Goal: Transaction & Acquisition: Purchase product/service

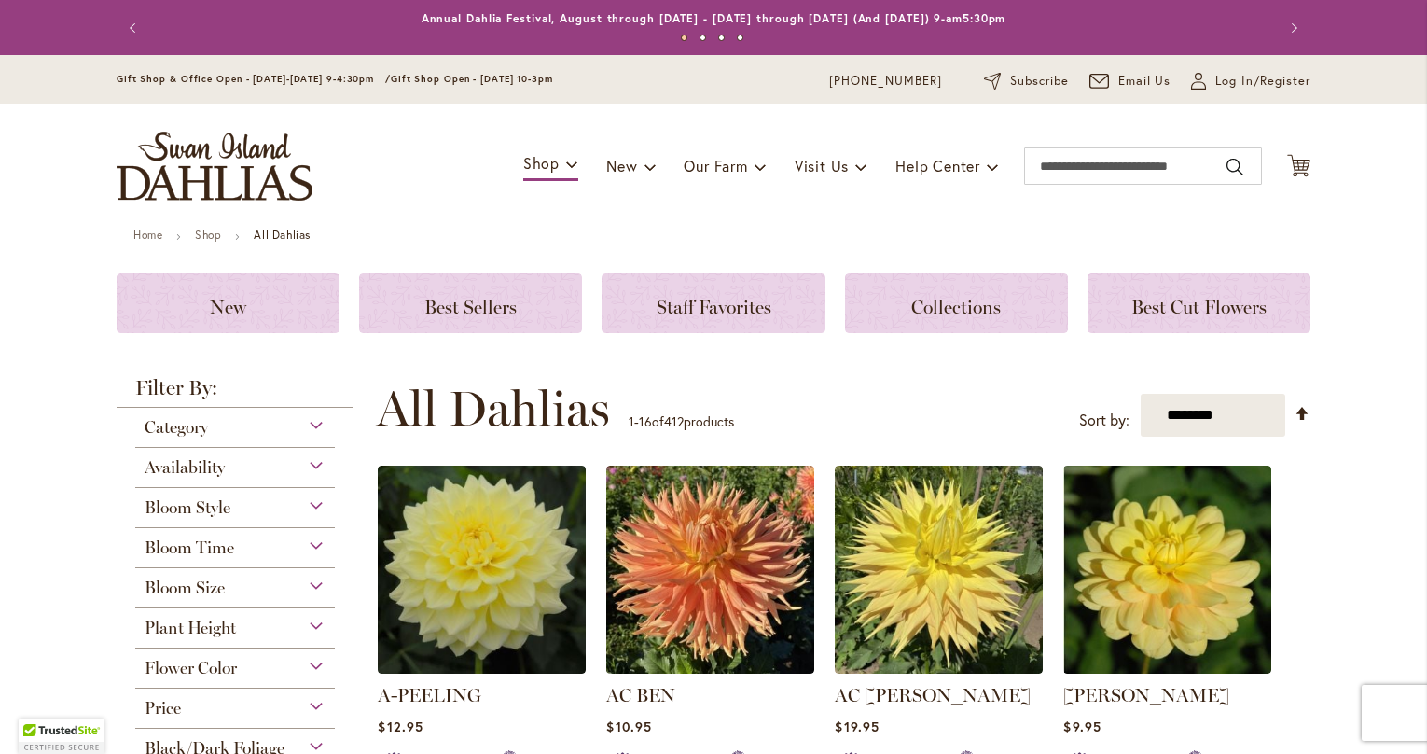
click at [317, 663] on div "Flower Color" at bounding box center [235, 663] width 200 height 30
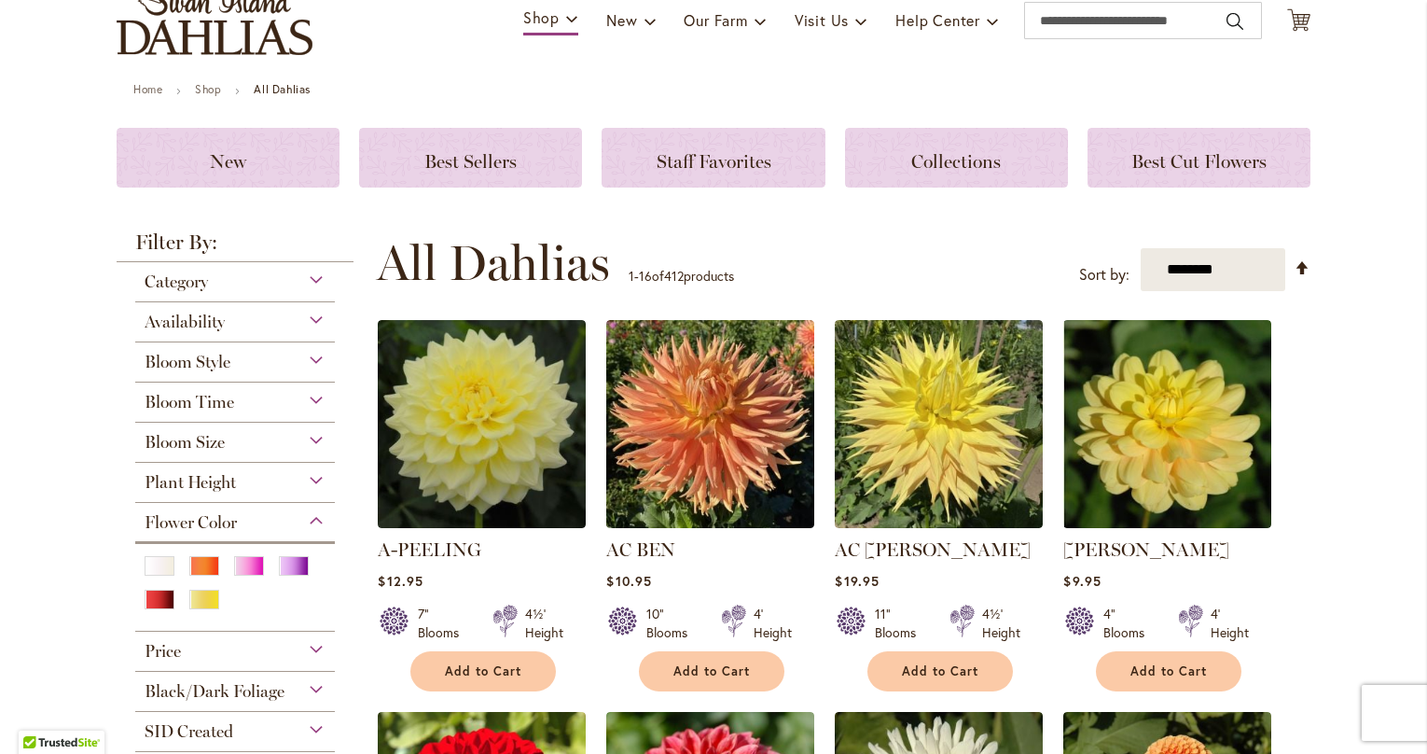
scroll to position [227, 0]
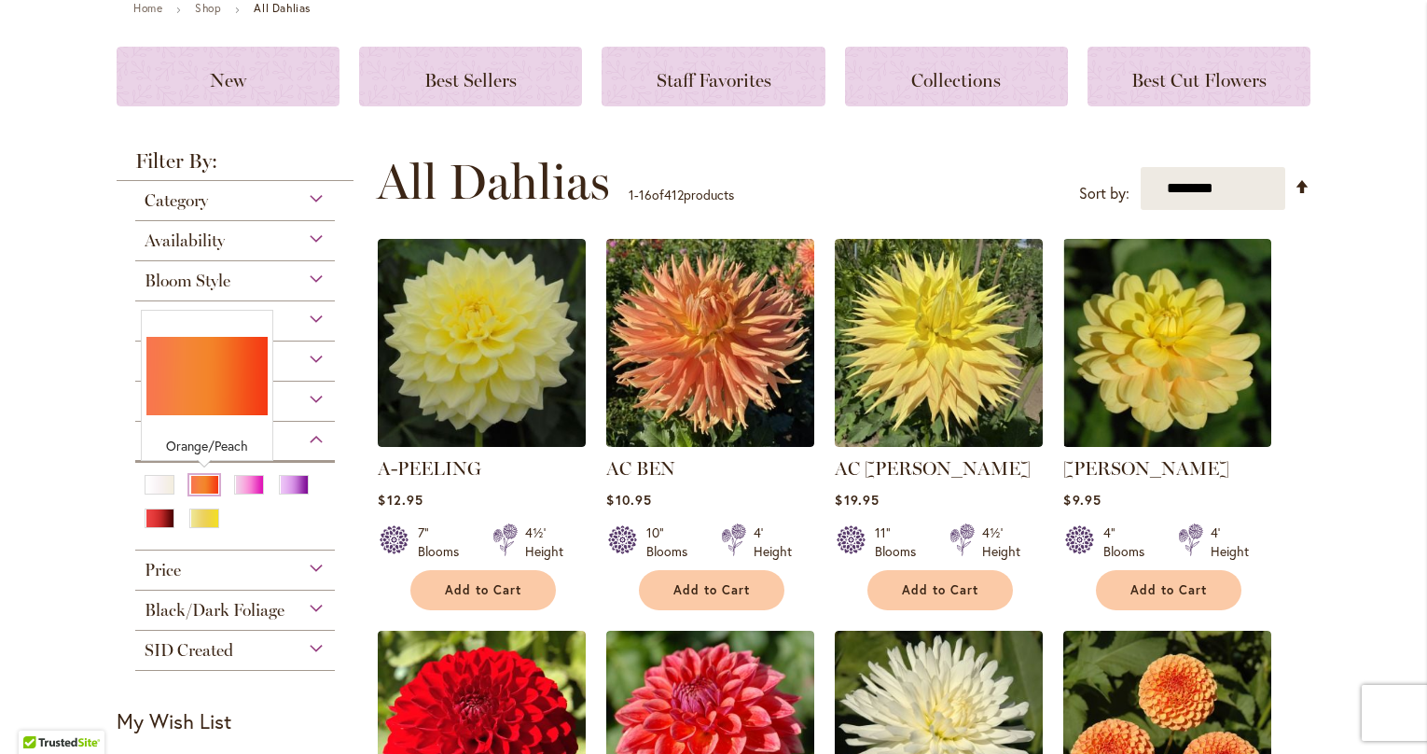
click at [206, 483] on div "Orange/Peach" at bounding box center [204, 485] width 30 height 20
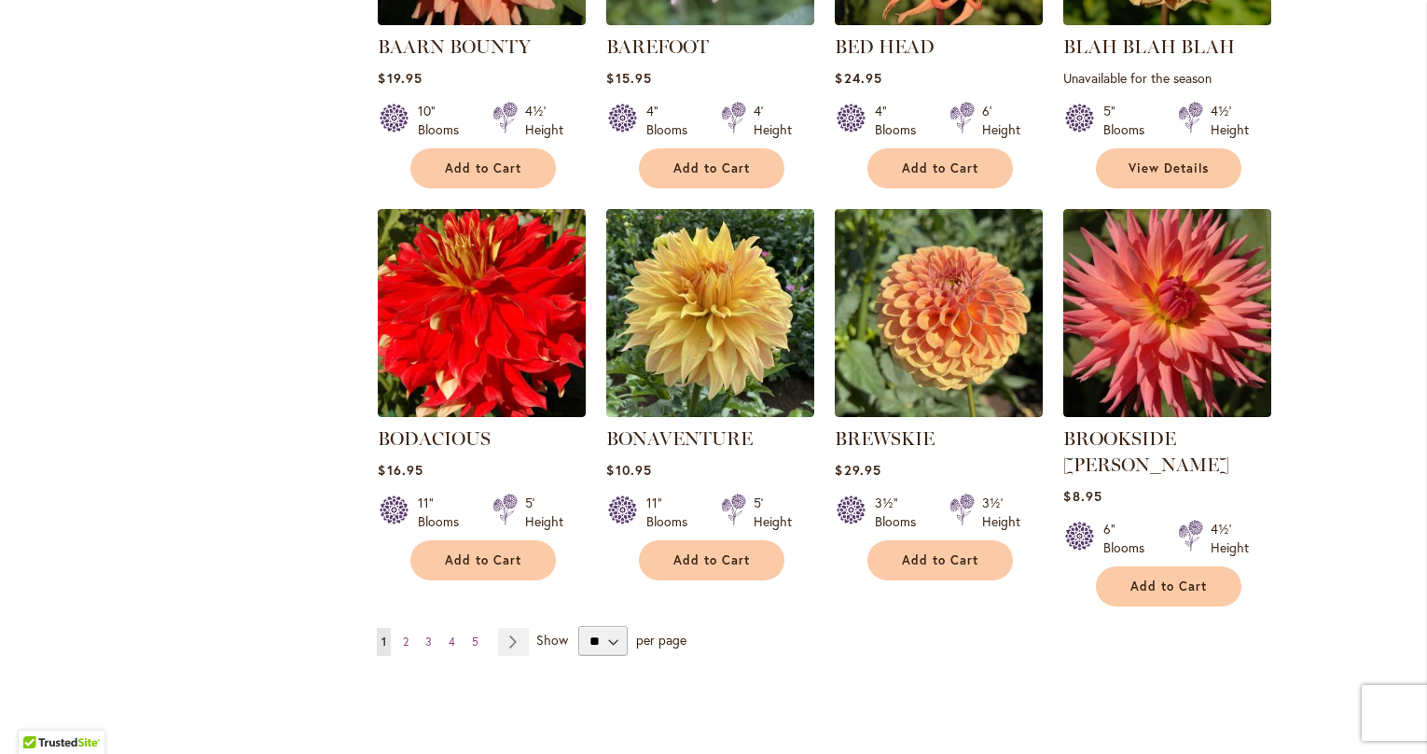
scroll to position [1528, 0]
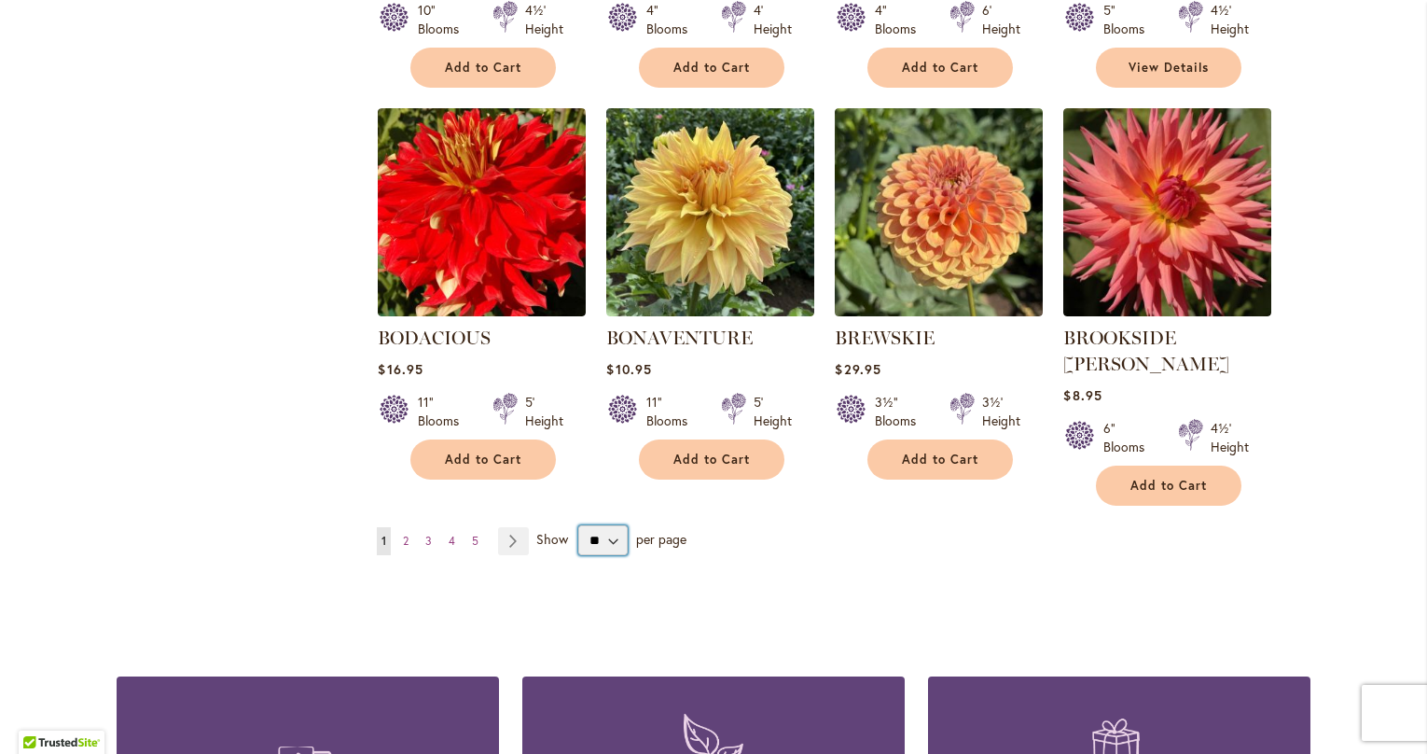
click at [616, 525] on select "** ** ** **" at bounding box center [602, 540] width 49 height 30
select select "**"
click at [578, 525] on select "** ** ** **" at bounding box center [602, 540] width 49 height 30
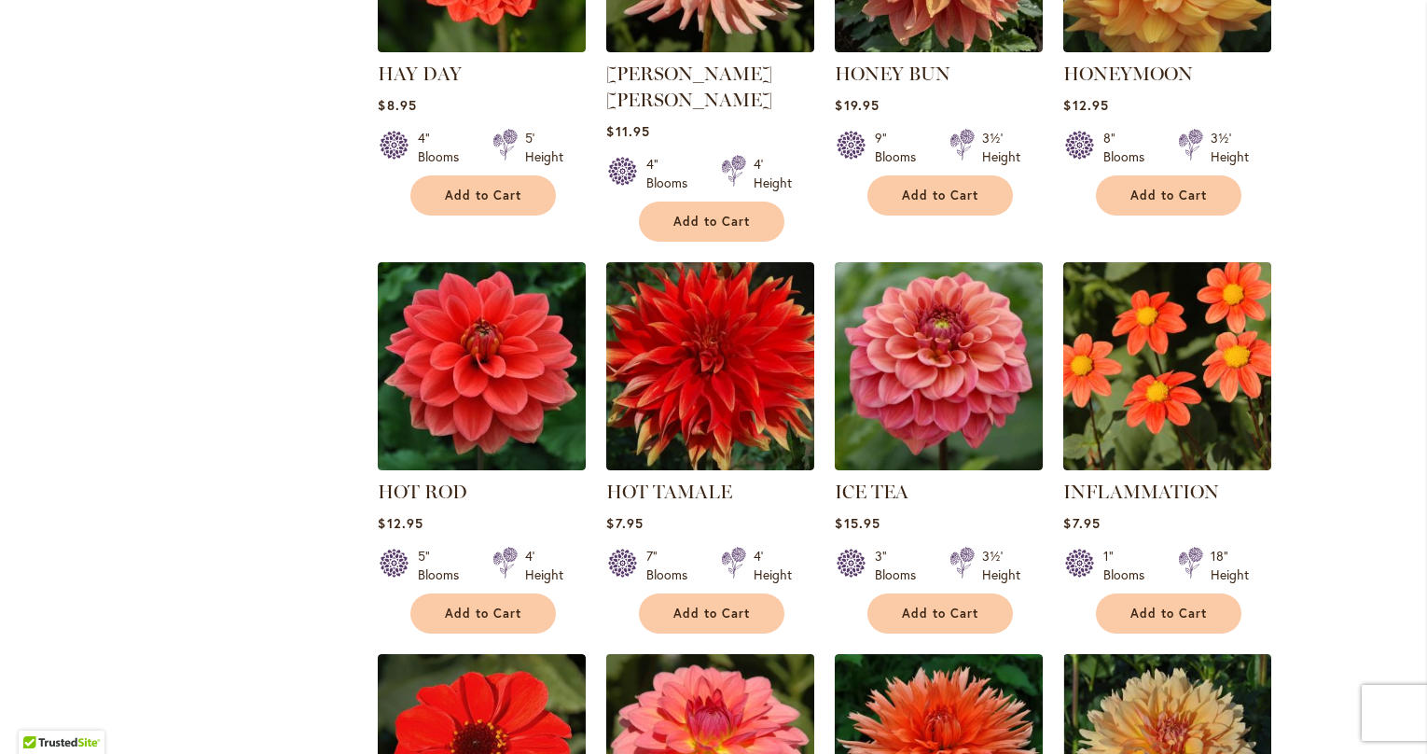
scroll to position [6006, 0]
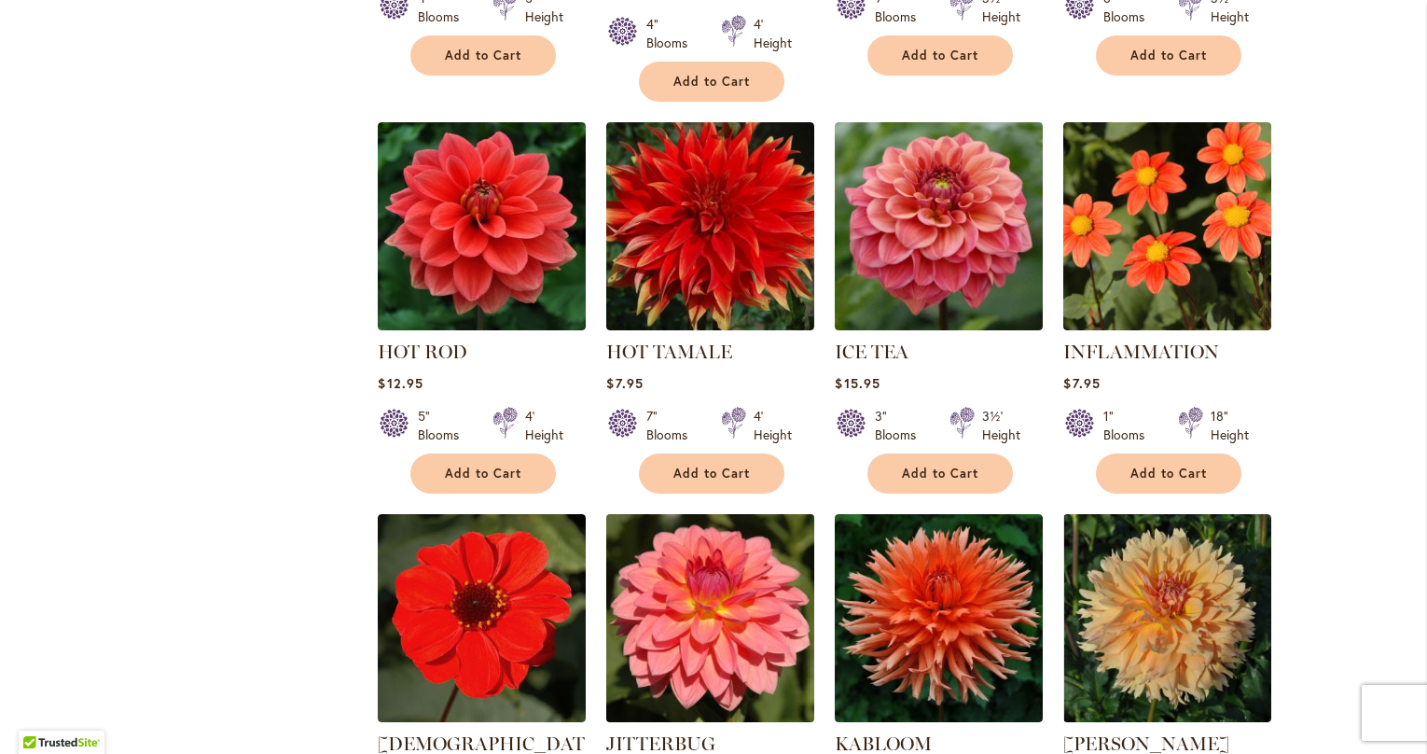
click at [730, 508] on img at bounding box center [711, 617] width 218 height 218
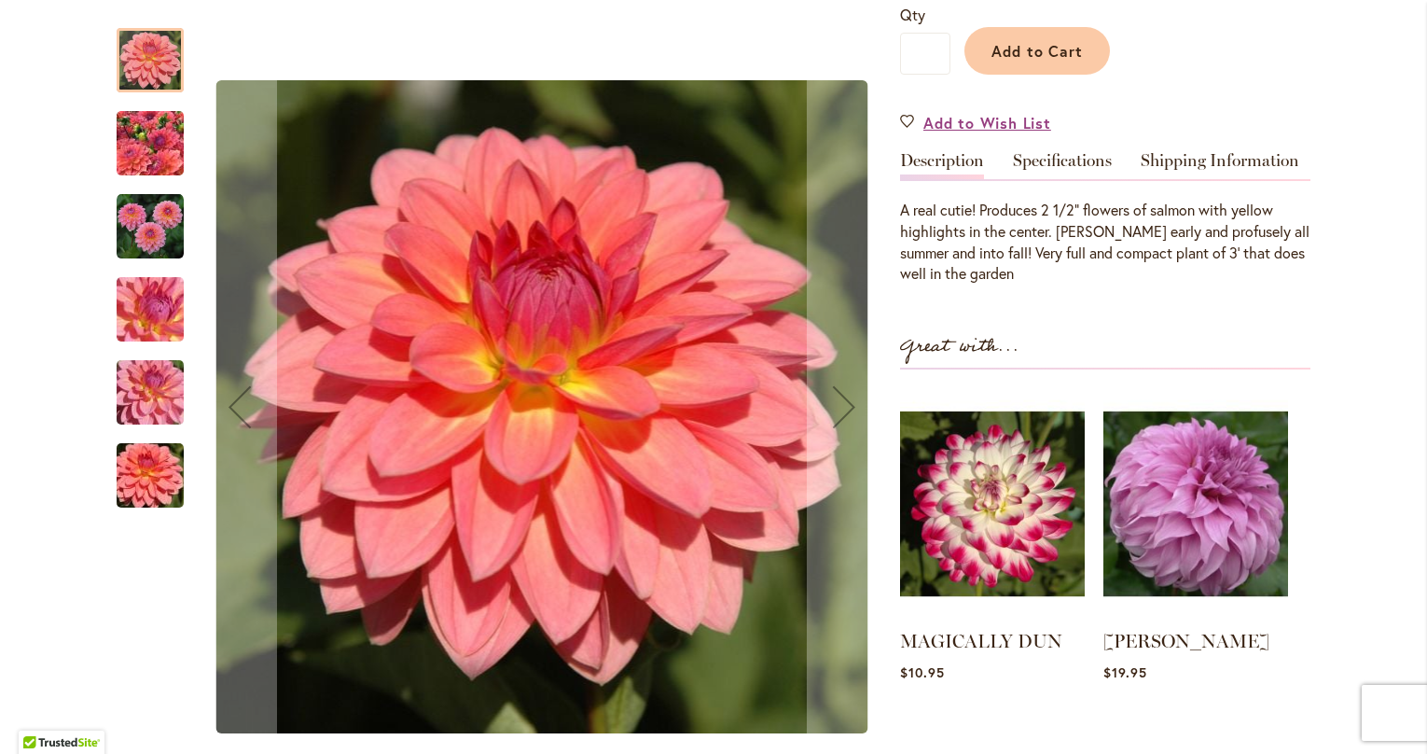
scroll to position [472, 0]
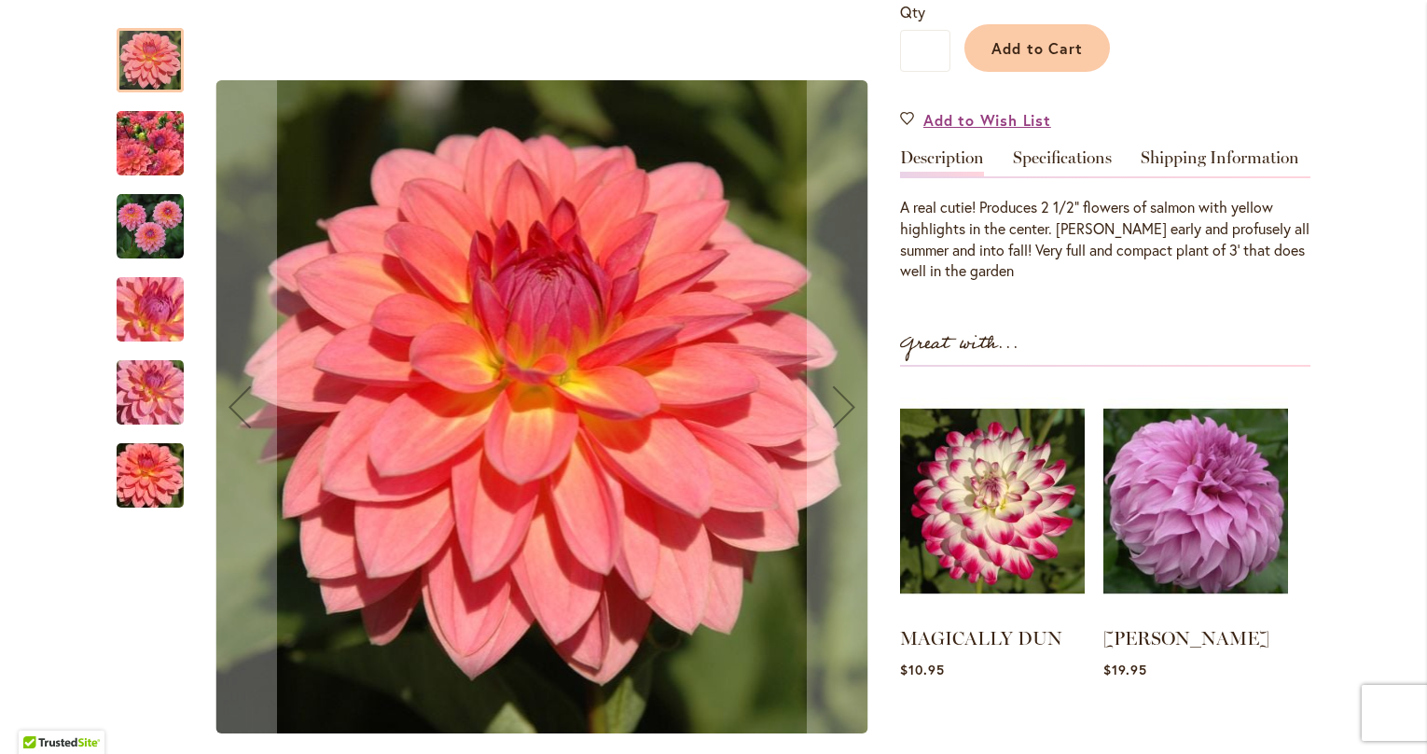
click at [146, 229] on img "JITTERBUG" at bounding box center [150, 226] width 67 height 67
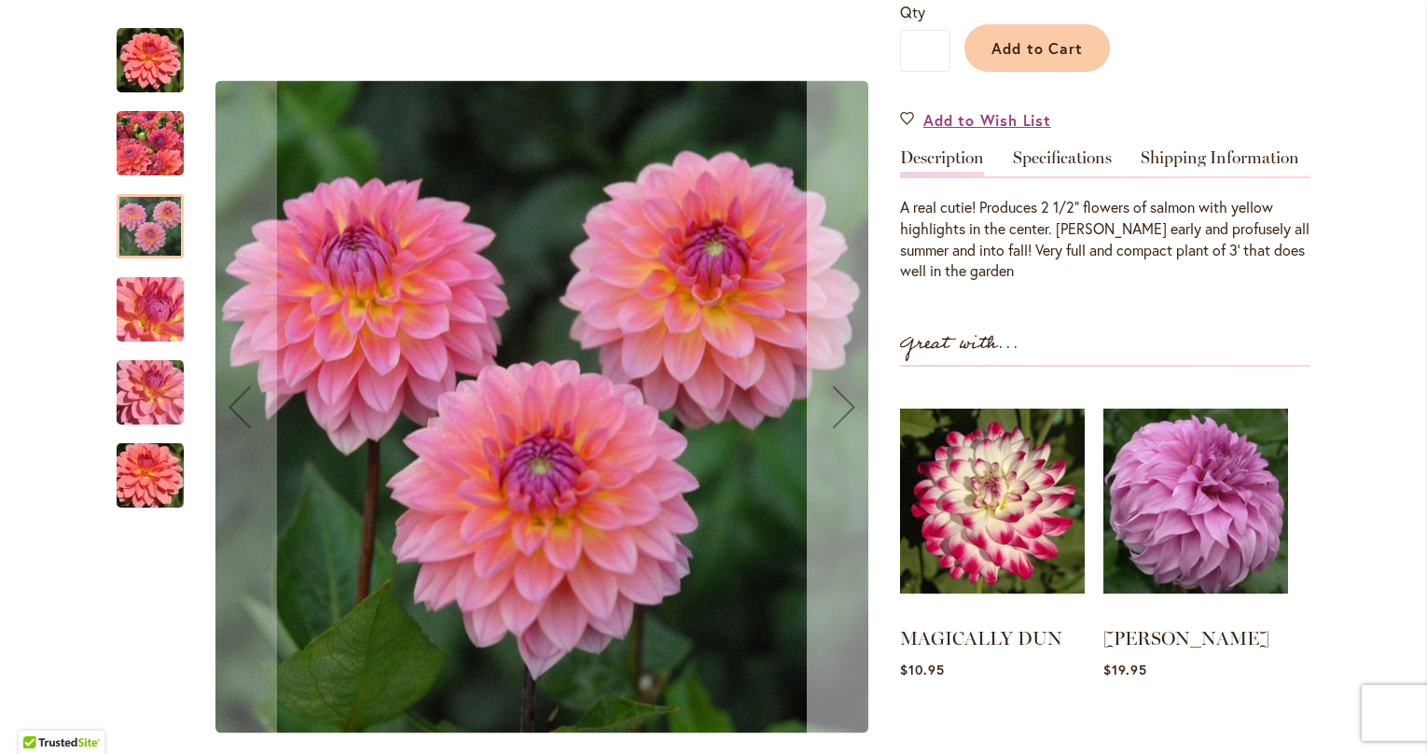
click at [843, 412] on div "Next" at bounding box center [844, 406] width 75 height 75
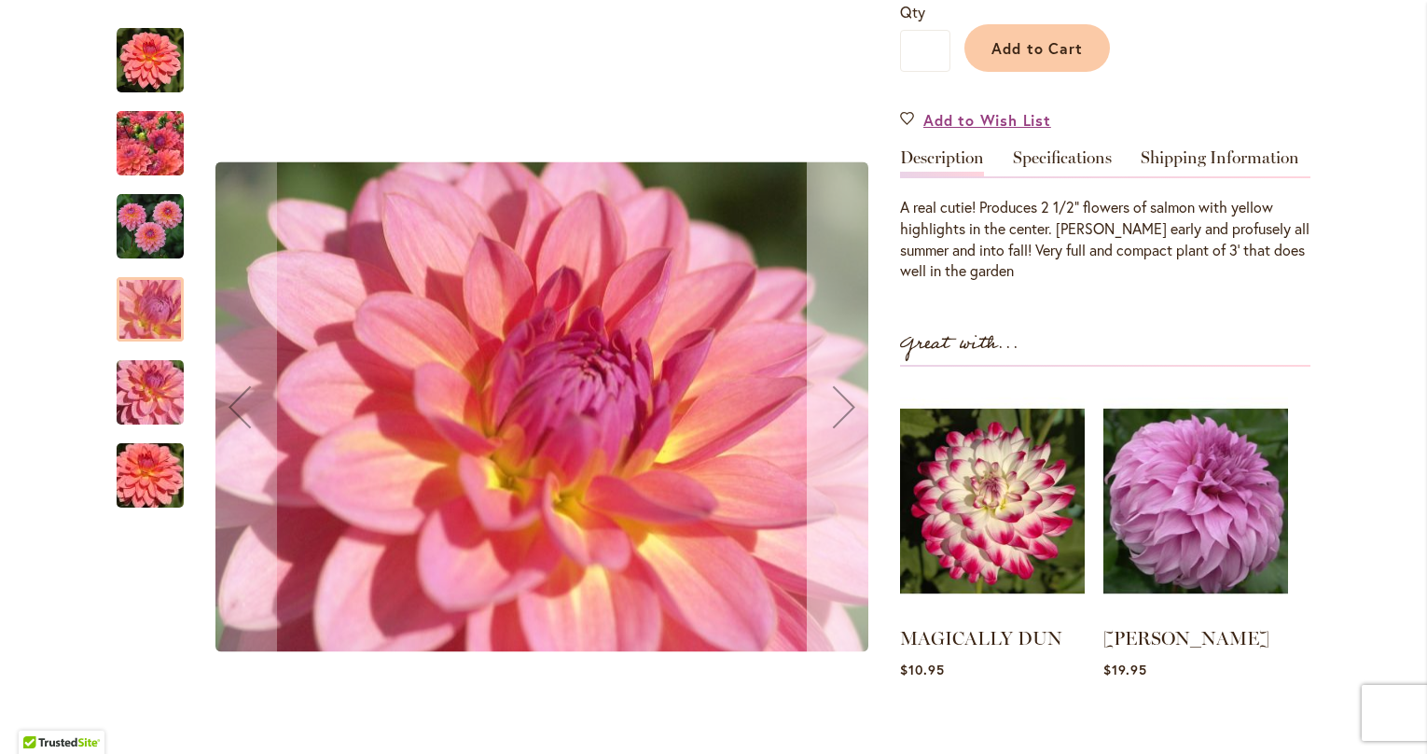
click at [843, 412] on div "Next" at bounding box center [844, 406] width 75 height 75
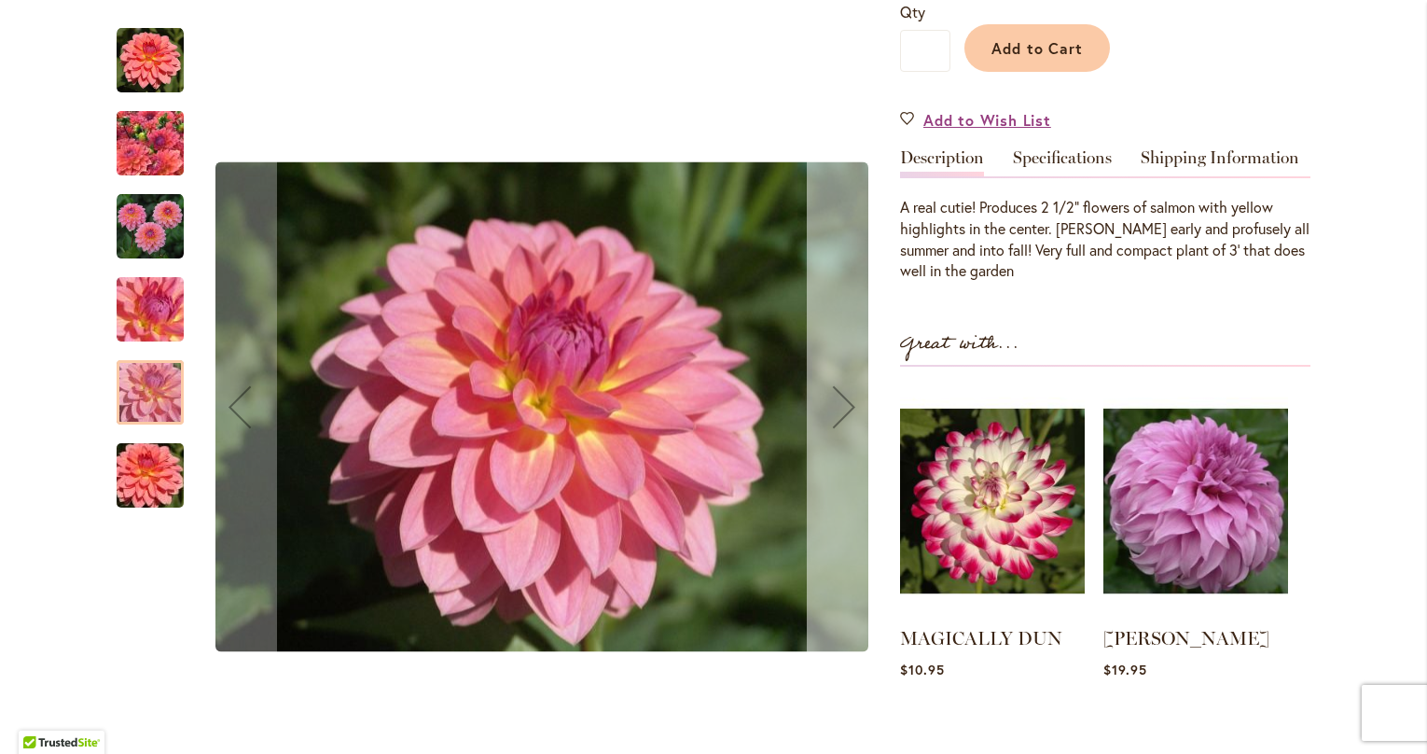
click at [841, 413] on div "Next" at bounding box center [844, 406] width 75 height 75
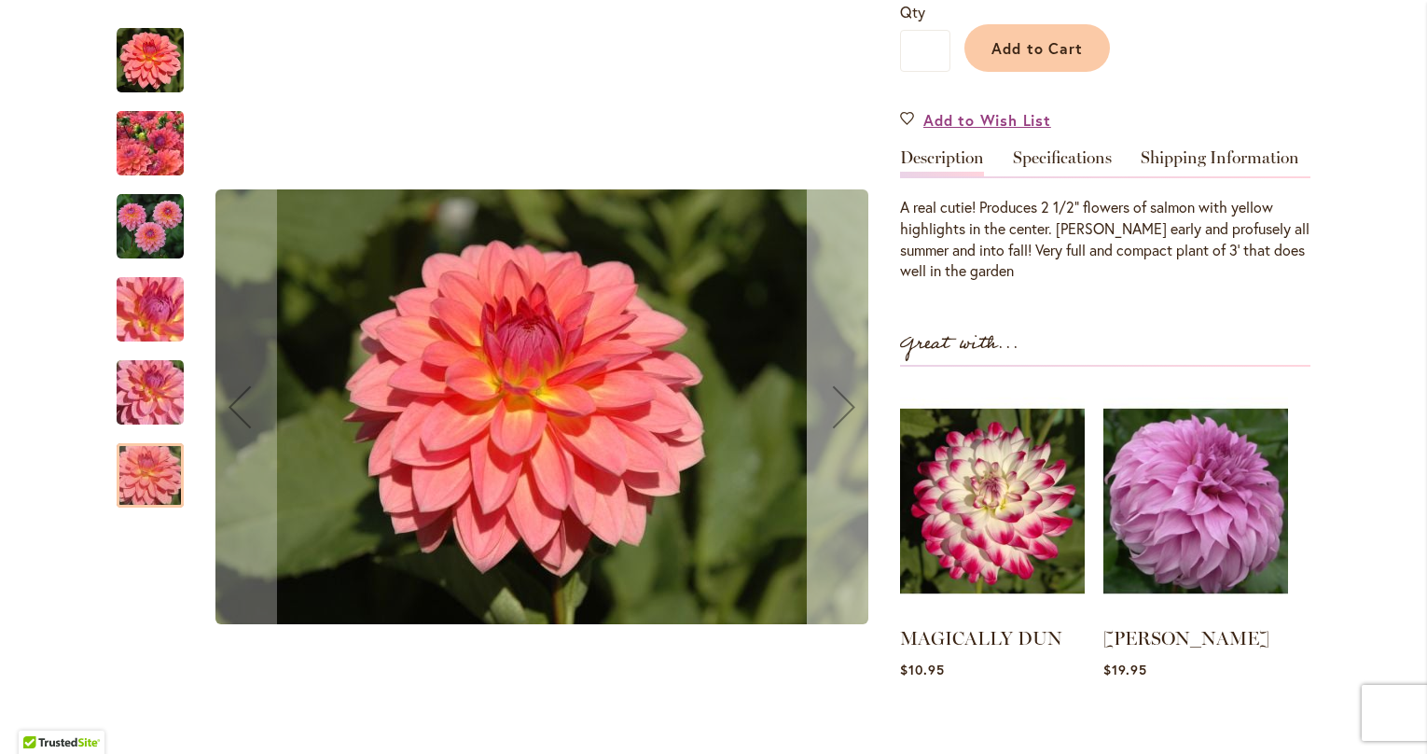
click at [837, 411] on div "Next" at bounding box center [844, 406] width 75 height 75
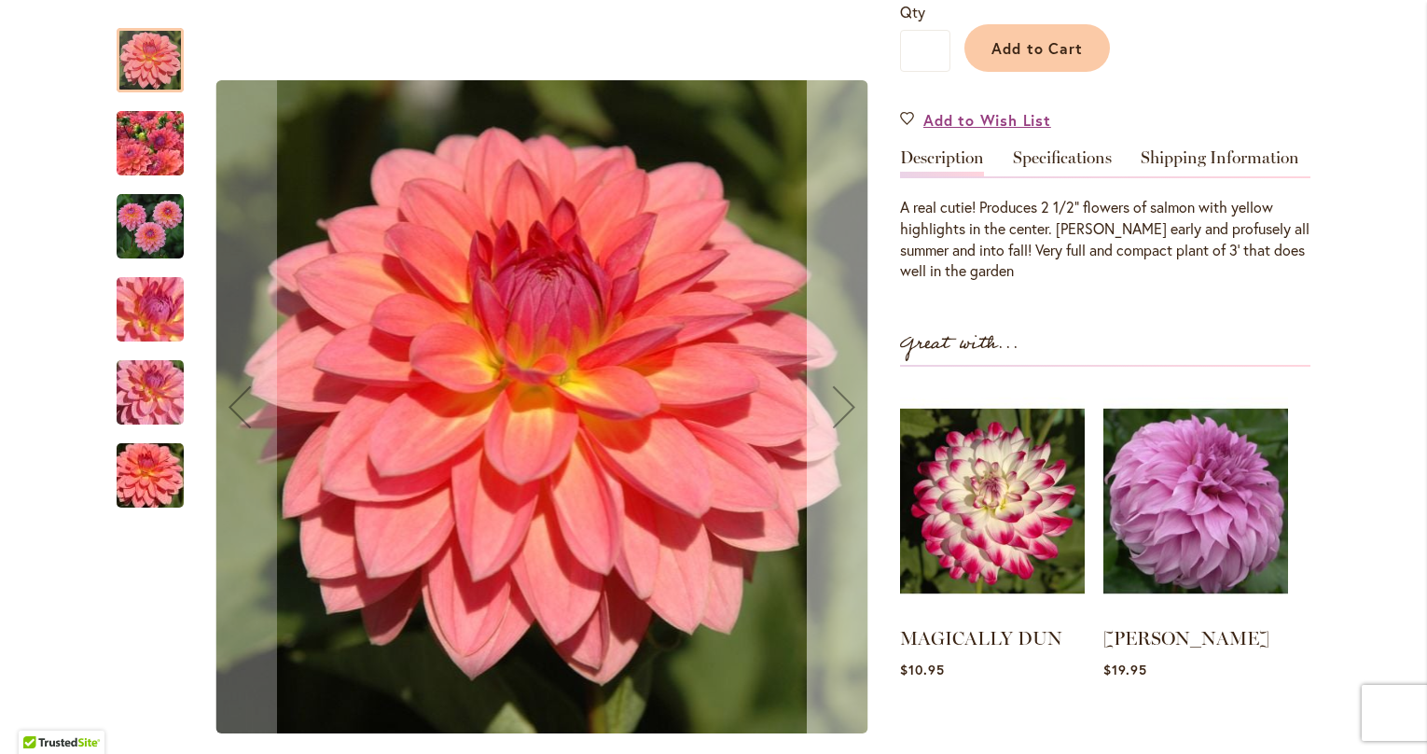
click at [837, 411] on div "Next" at bounding box center [844, 406] width 75 height 75
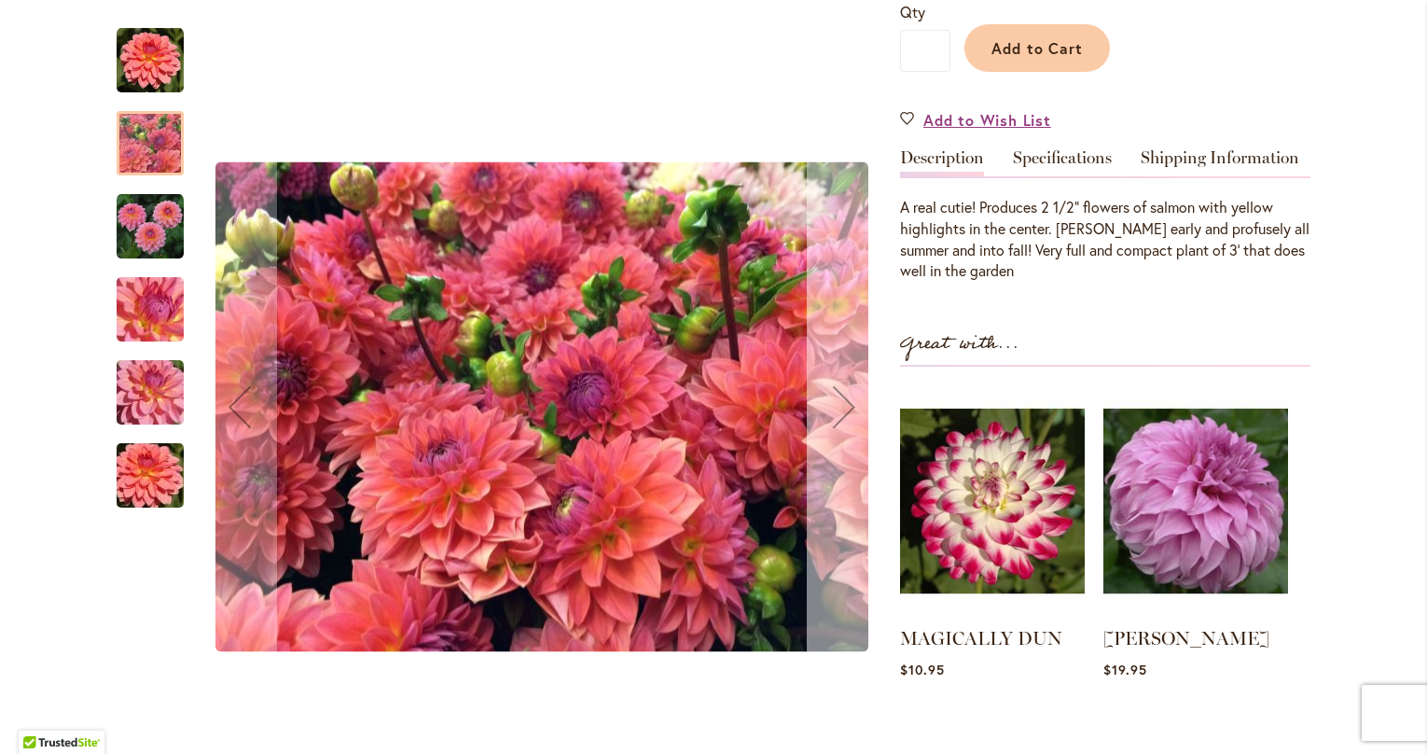
click at [836, 409] on div "Next" at bounding box center [844, 406] width 75 height 75
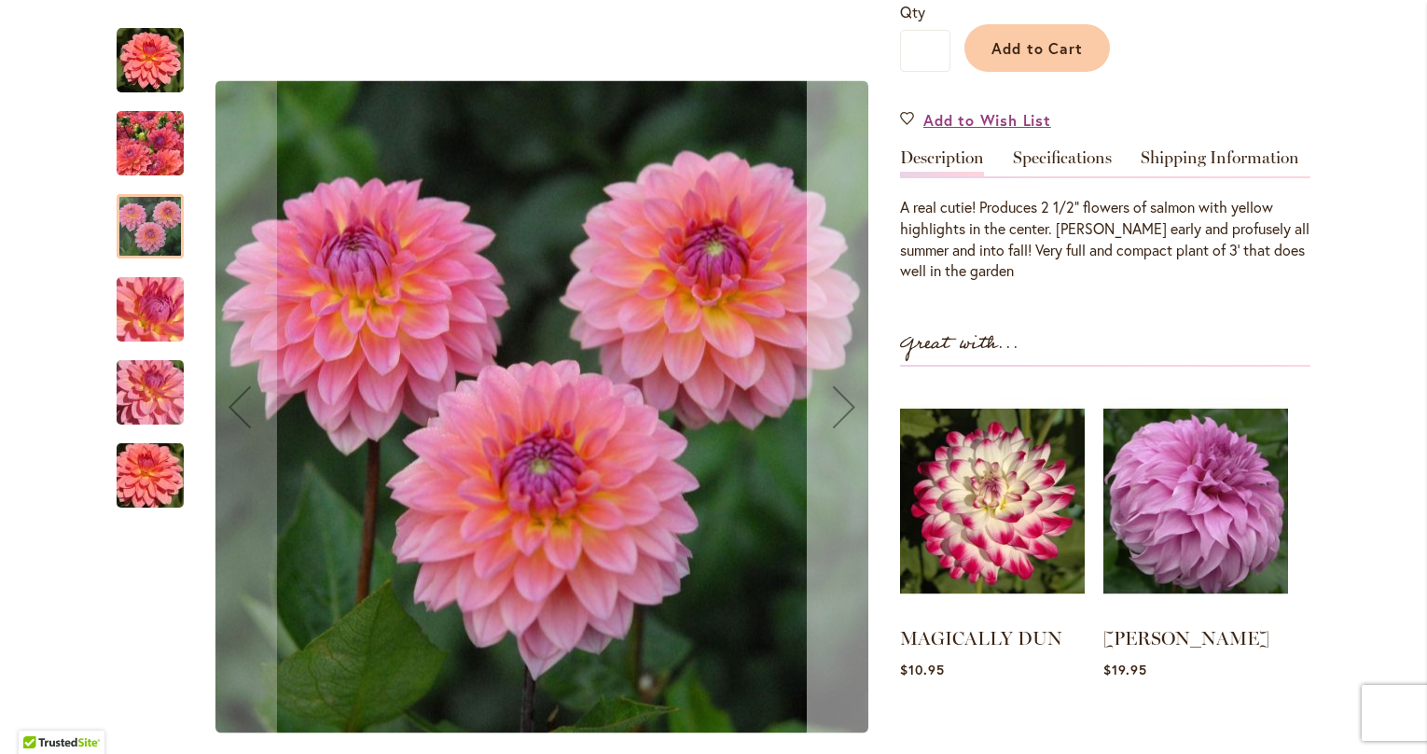
click at [836, 409] on div "Next" at bounding box center [844, 406] width 75 height 75
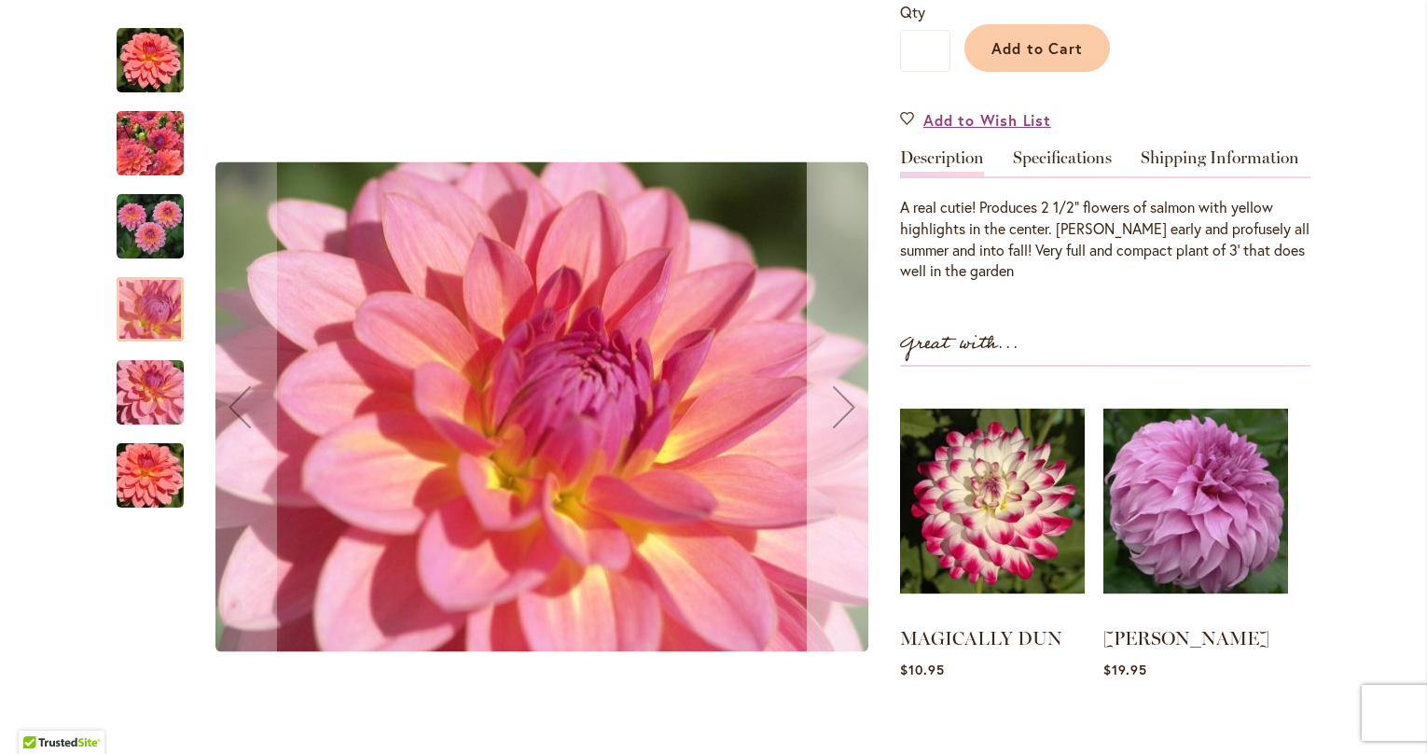
click at [836, 409] on div "Next" at bounding box center [844, 406] width 75 height 75
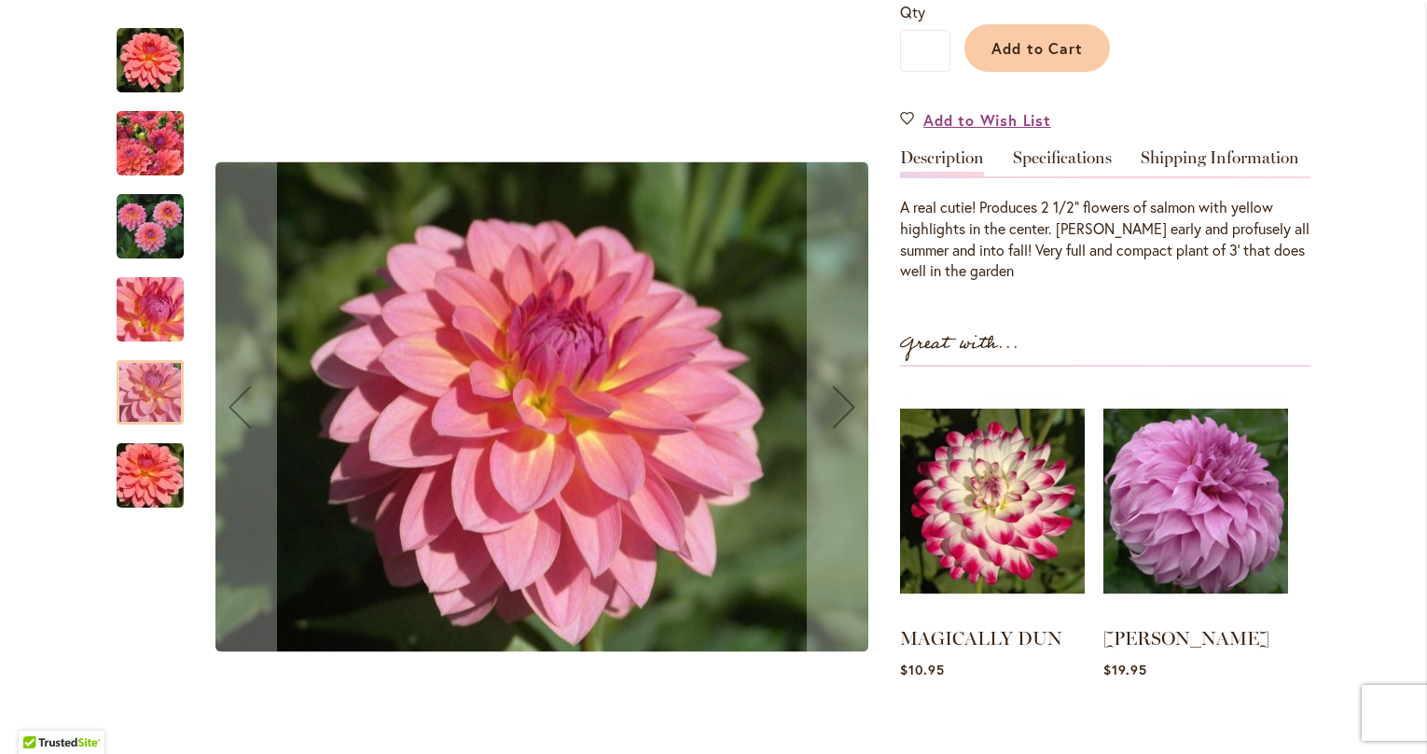
click at [170, 238] on img "JITTERBUG" at bounding box center [150, 226] width 67 height 67
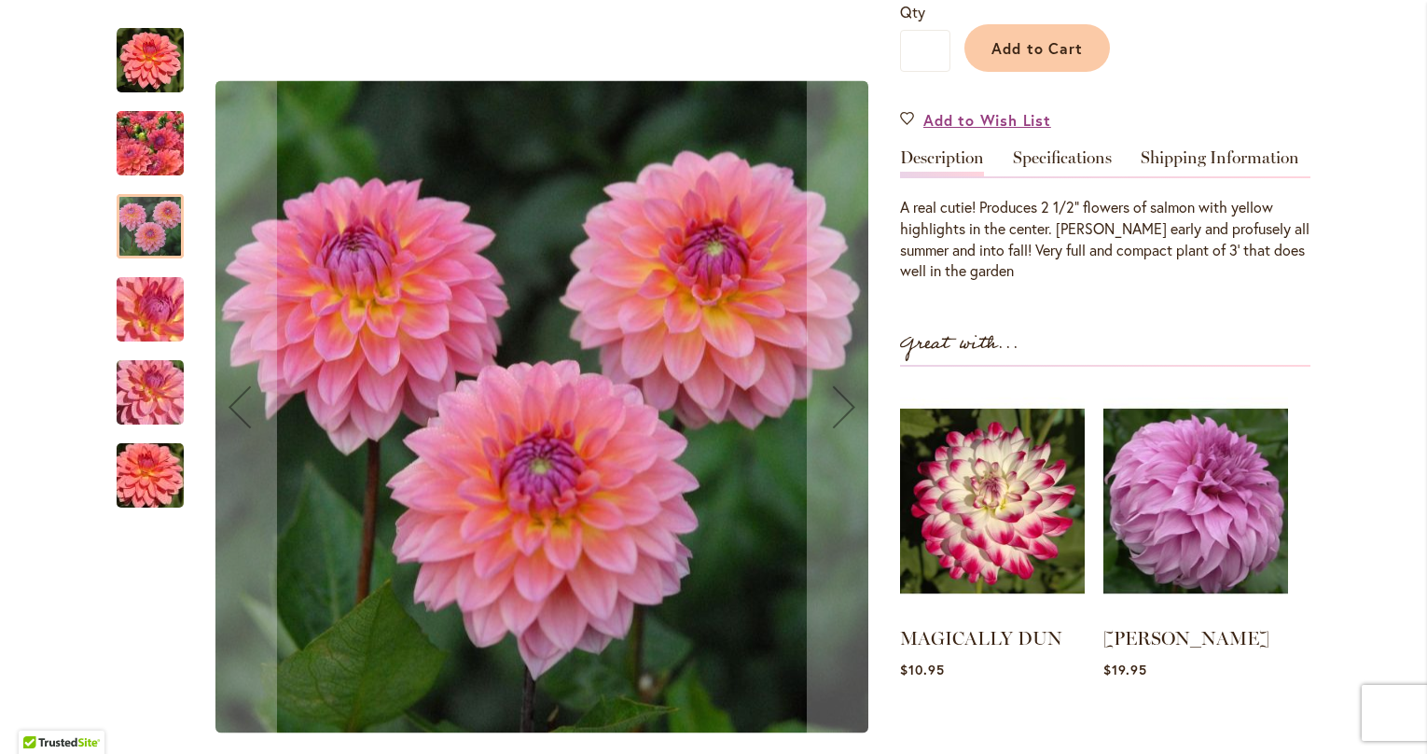
click at [136, 152] on img "JITTERBUG" at bounding box center [150, 143] width 134 height 101
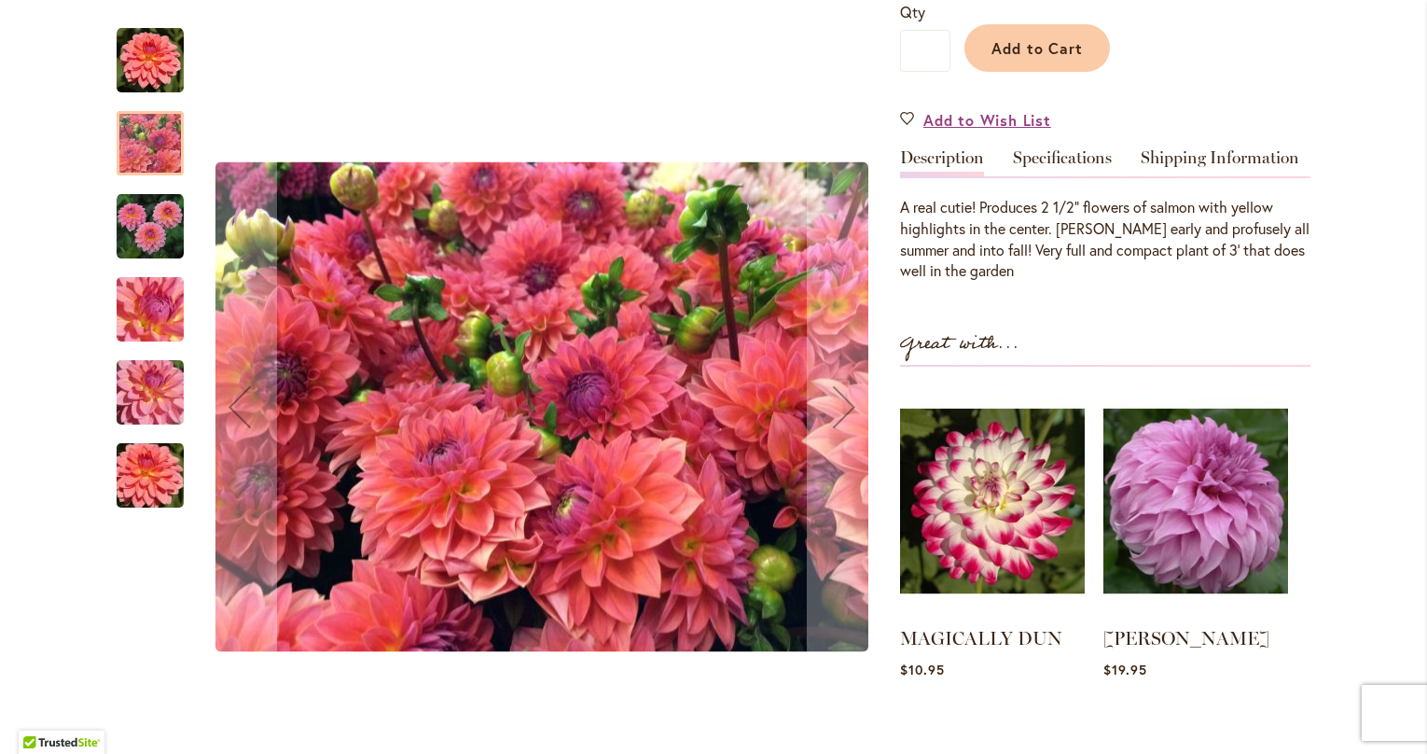
click at [158, 81] on img "JITTERBUG" at bounding box center [150, 60] width 67 height 67
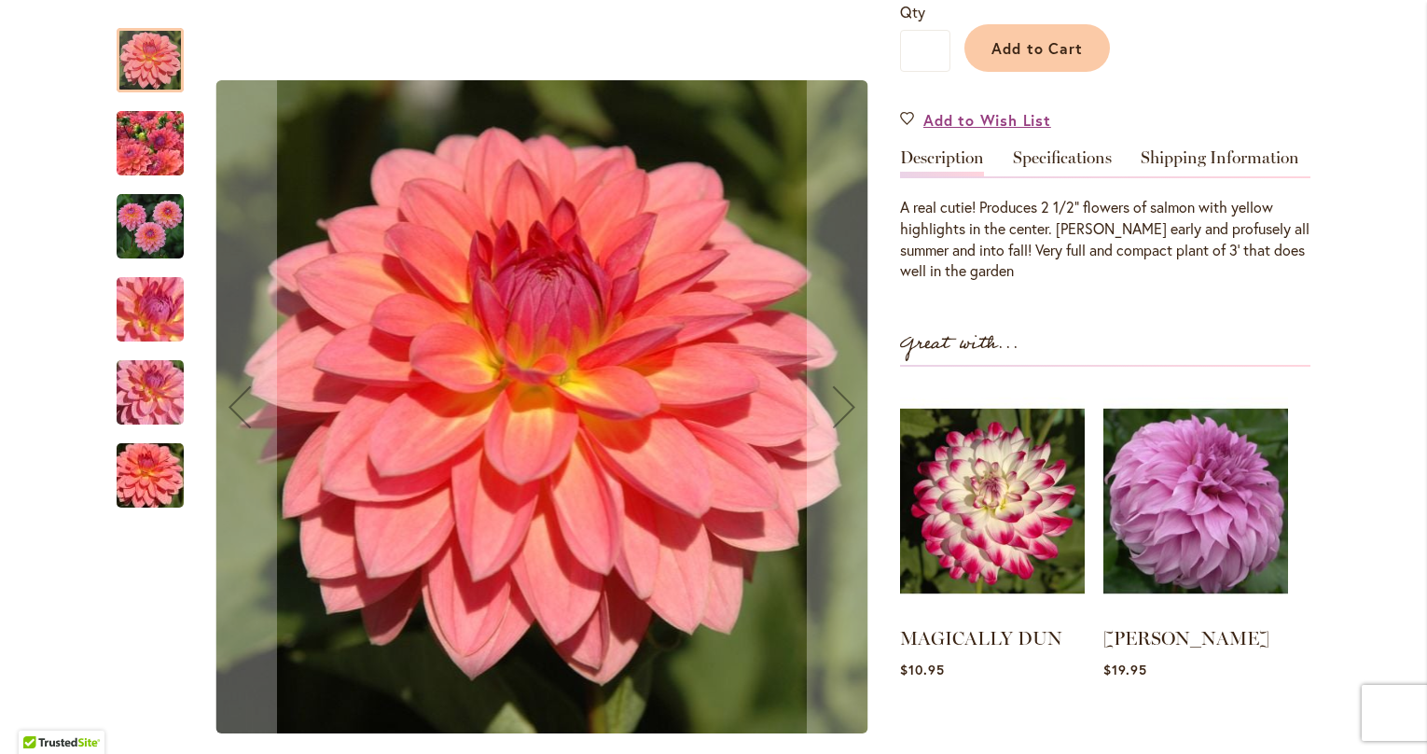
click at [156, 308] on img "JITTERBUG" at bounding box center [150, 309] width 134 height 101
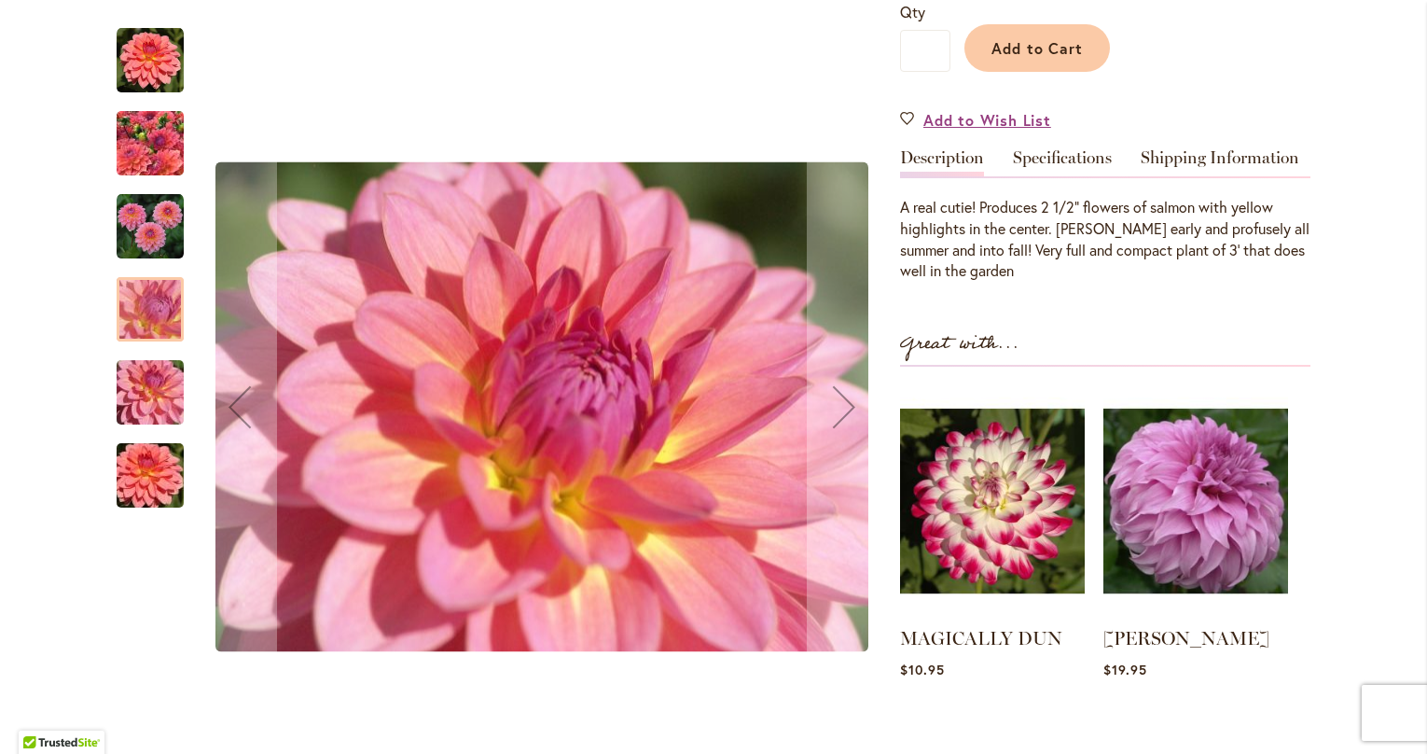
click at [135, 408] on img "JITTERBUG" at bounding box center [150, 392] width 134 height 101
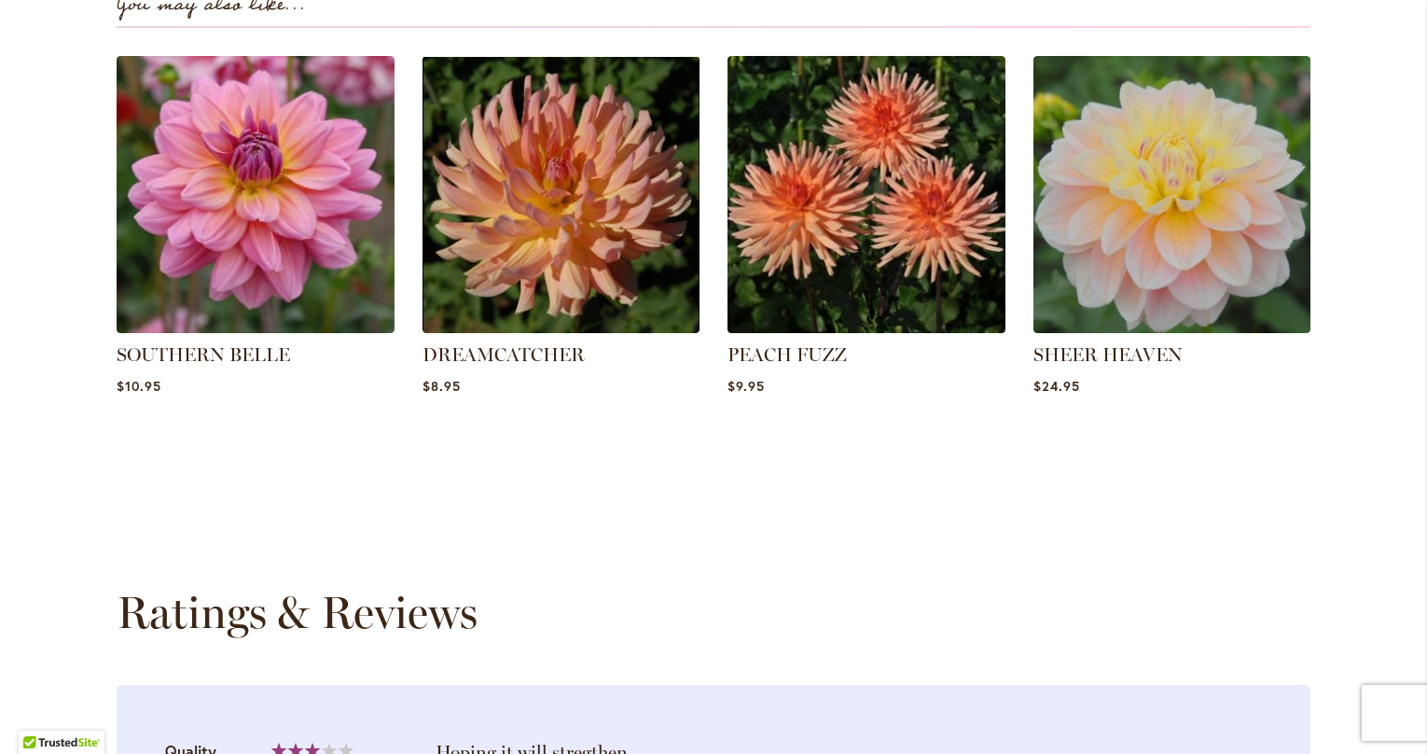
scroll to position [1376, 0]
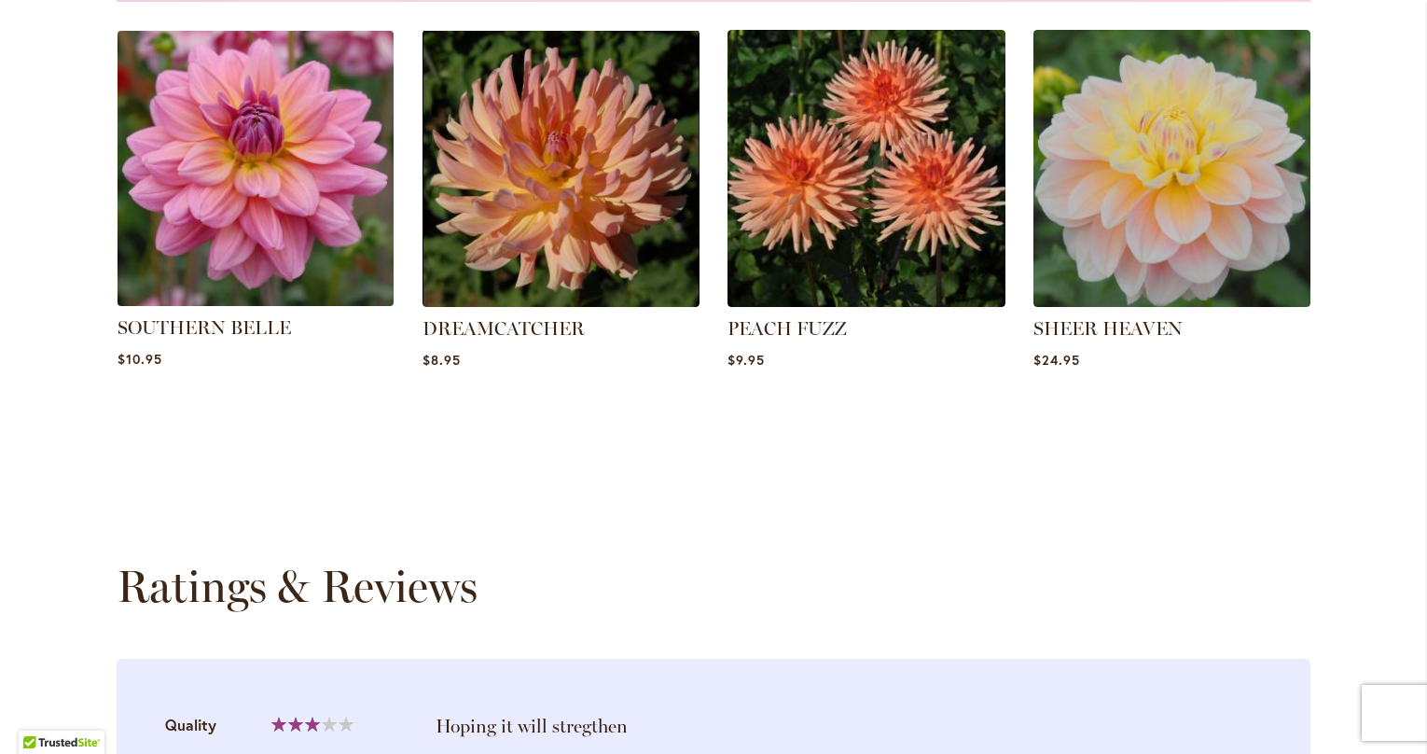
click at [259, 276] on img at bounding box center [255, 167] width 289 height 289
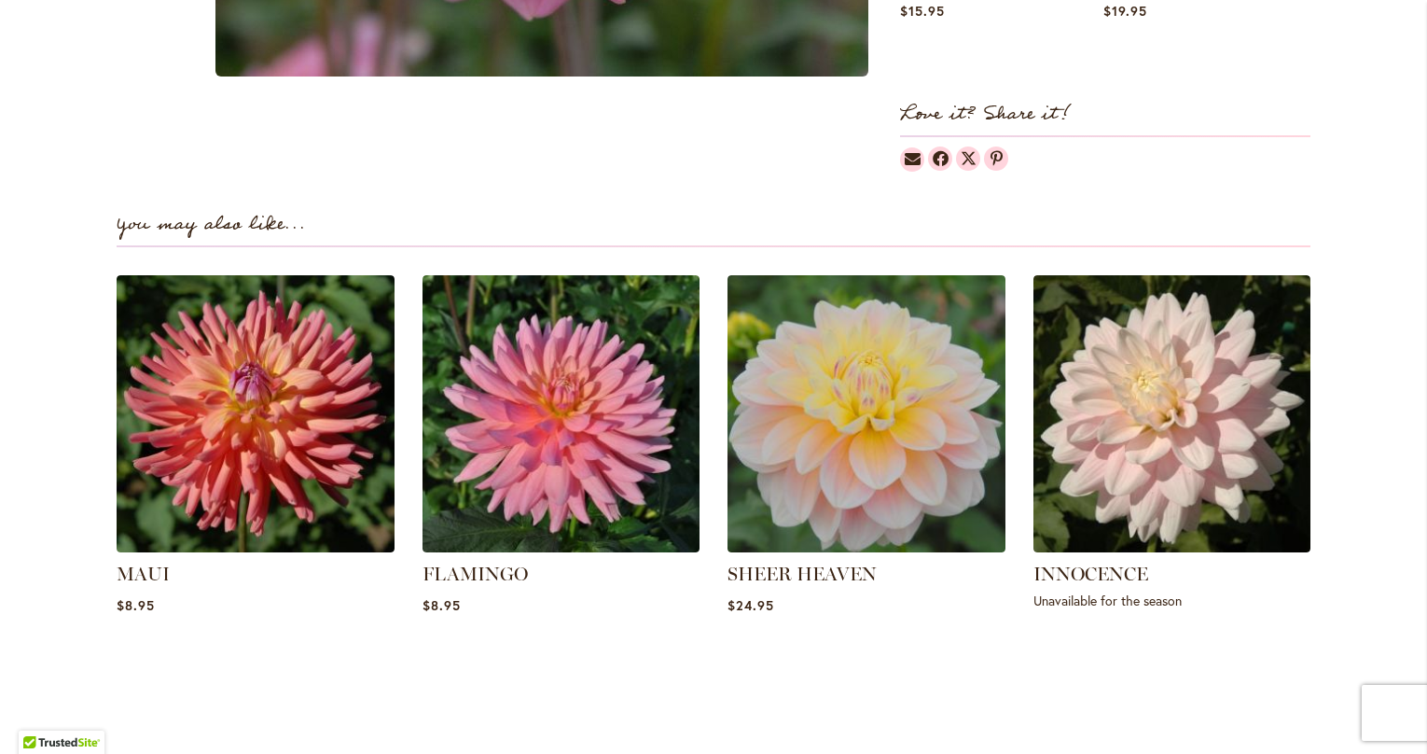
scroll to position [1202, 0]
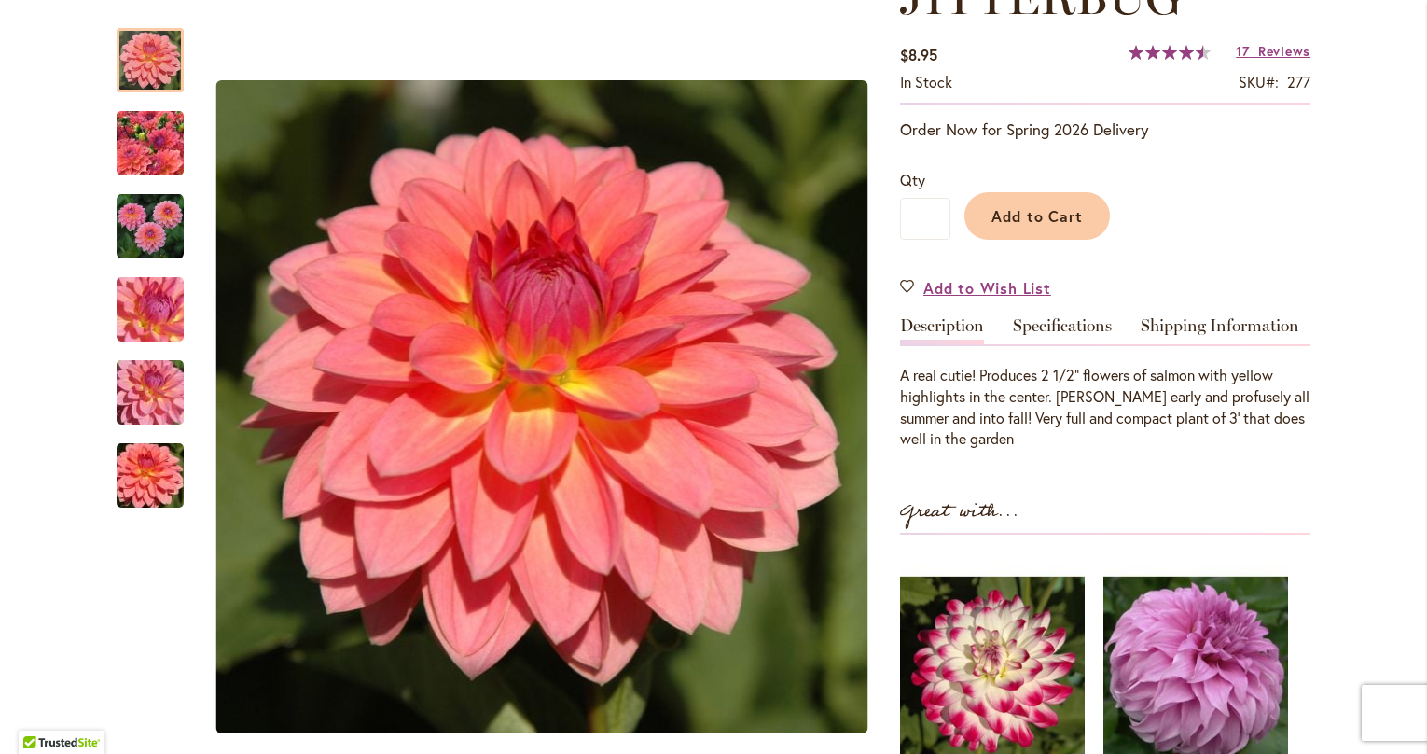
scroll to position [120, 0]
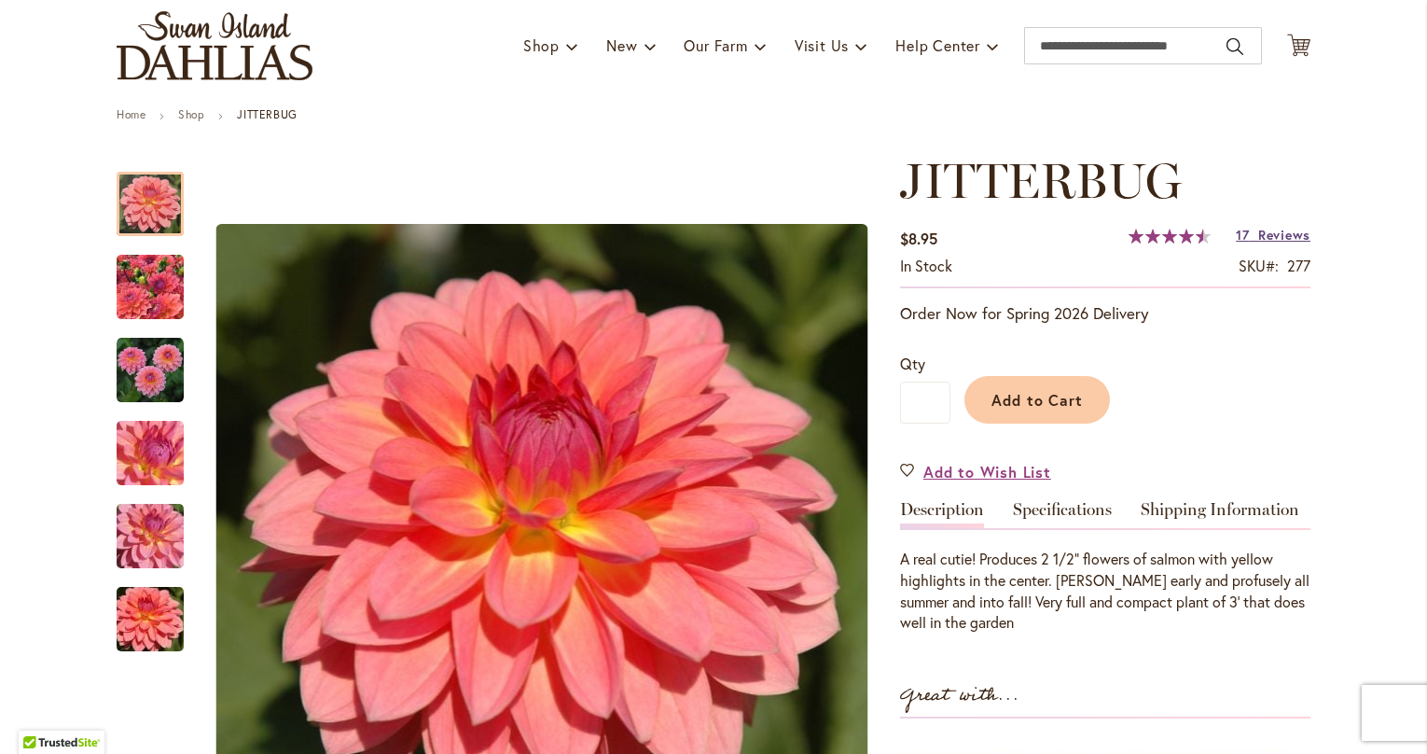
click at [1275, 237] on span "Reviews" at bounding box center [1284, 235] width 52 height 18
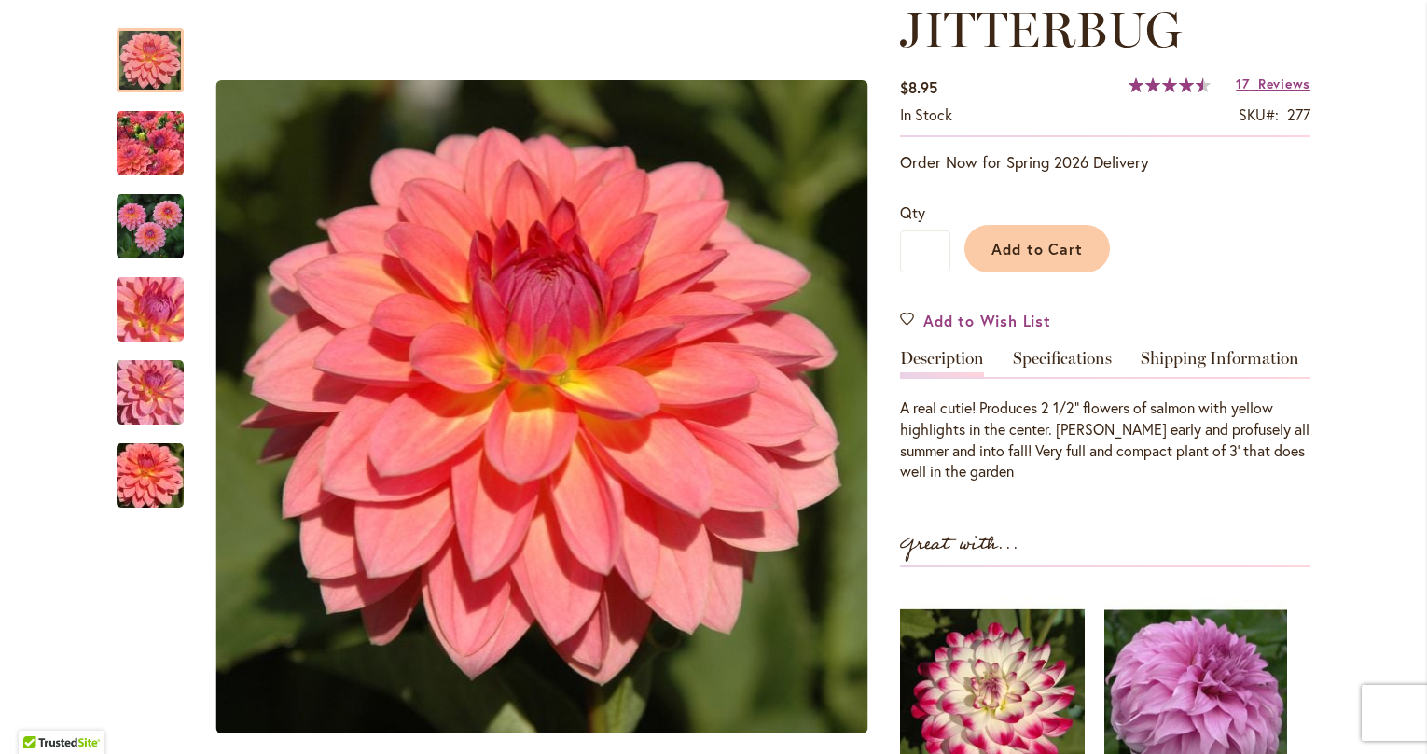
scroll to position [229, 0]
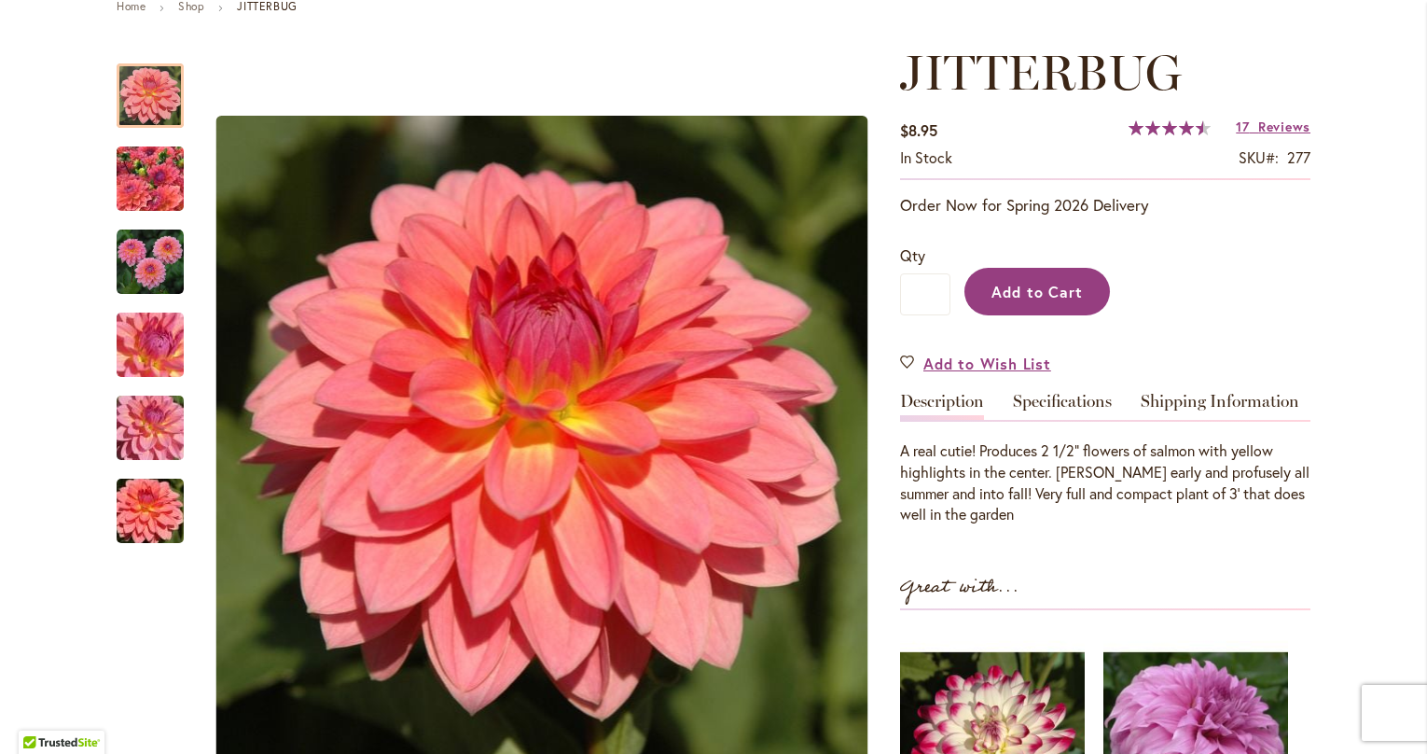
click at [1048, 291] on span "Add to Cart" at bounding box center [1037, 292] width 92 height 20
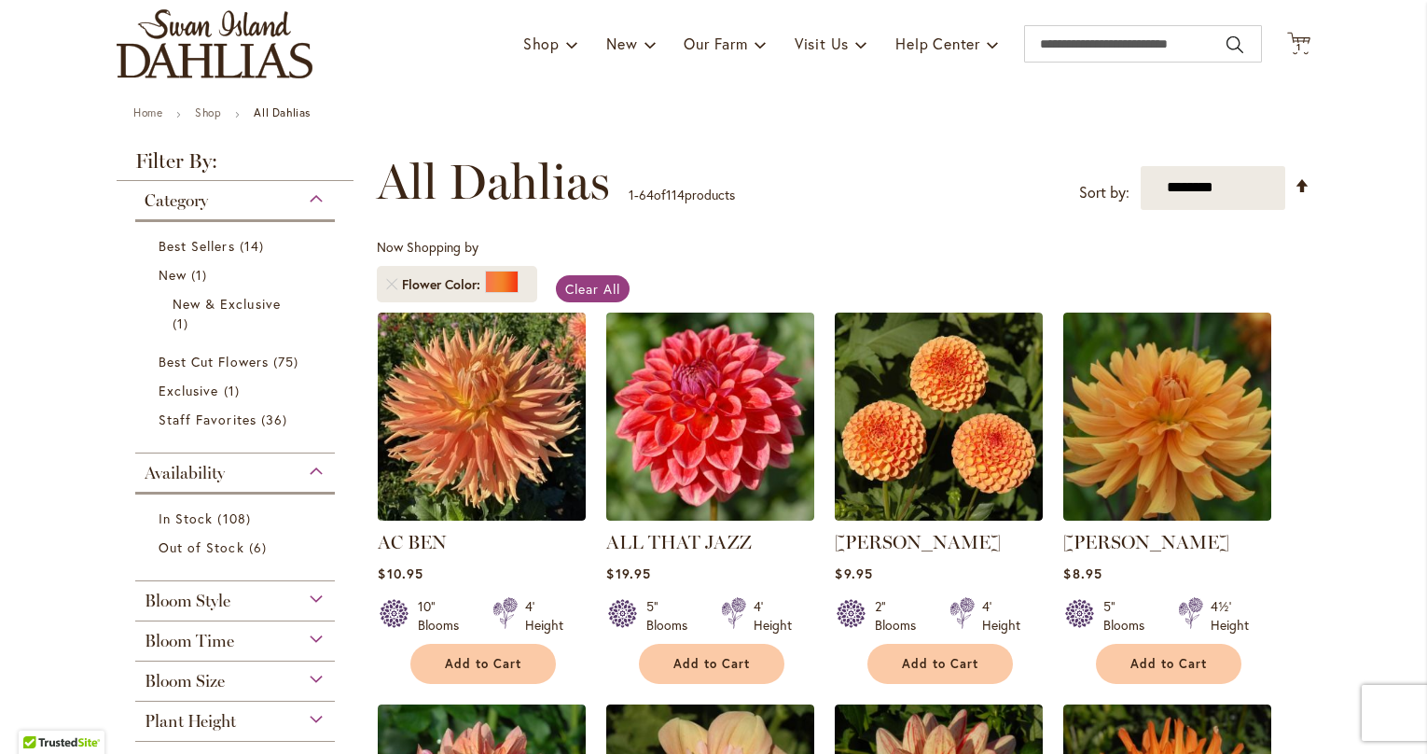
scroll to position [147, 0]
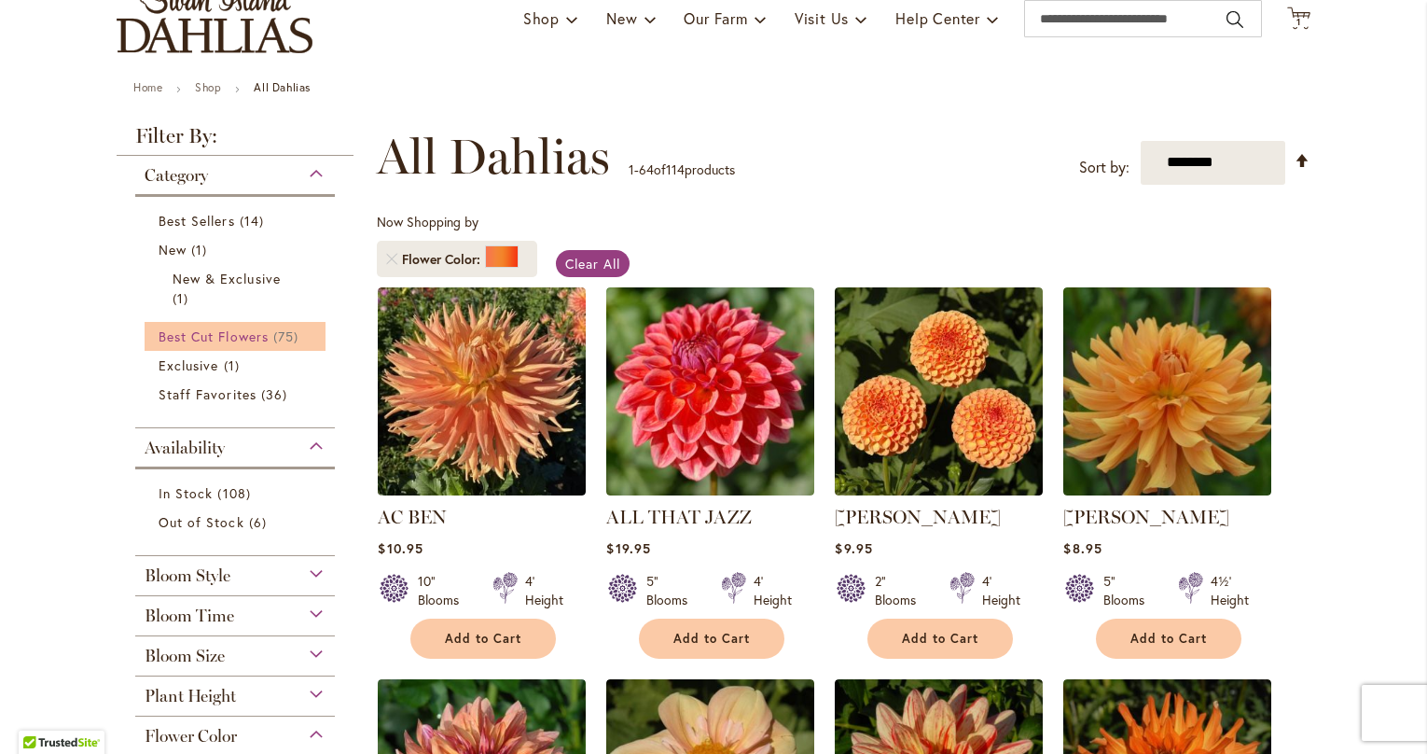
click at [216, 338] on span "Best Cut Flowers" at bounding box center [214, 336] width 110 height 18
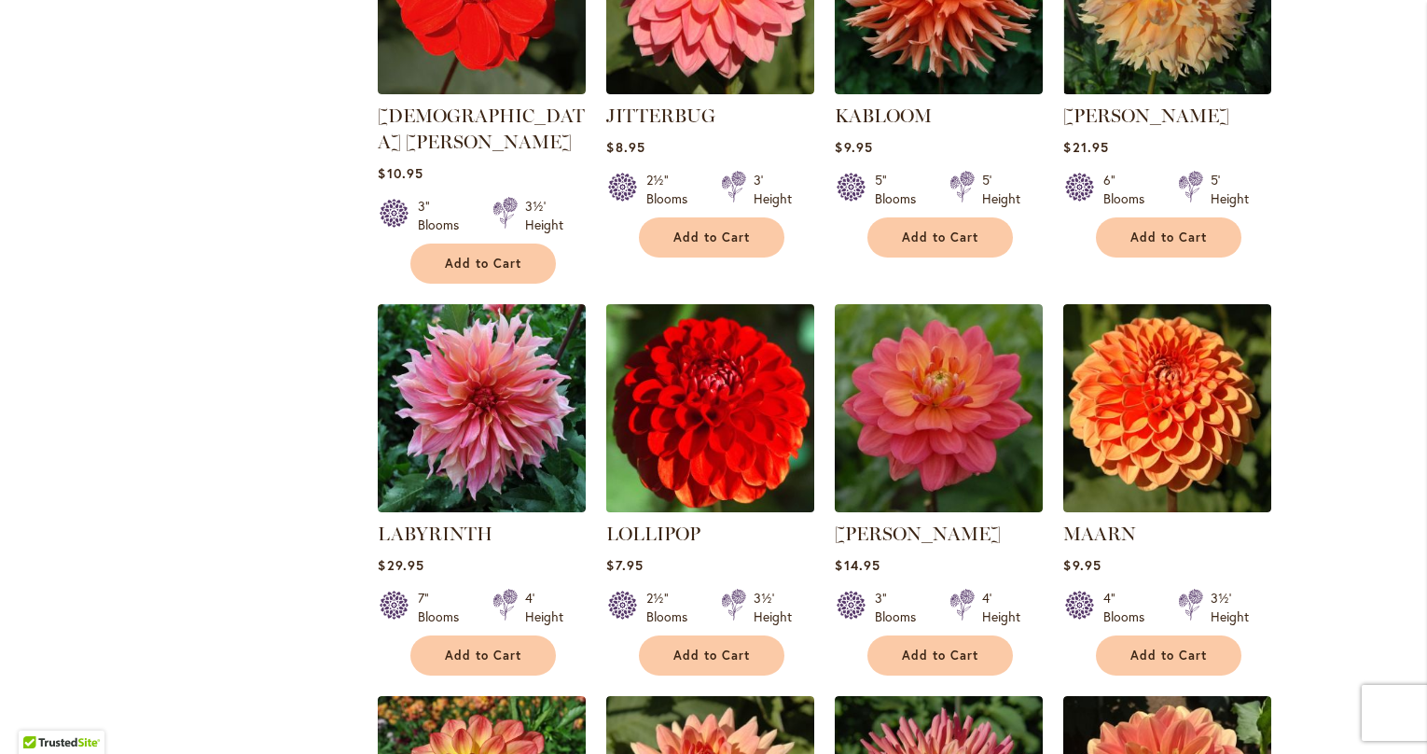
scroll to position [4718, 0]
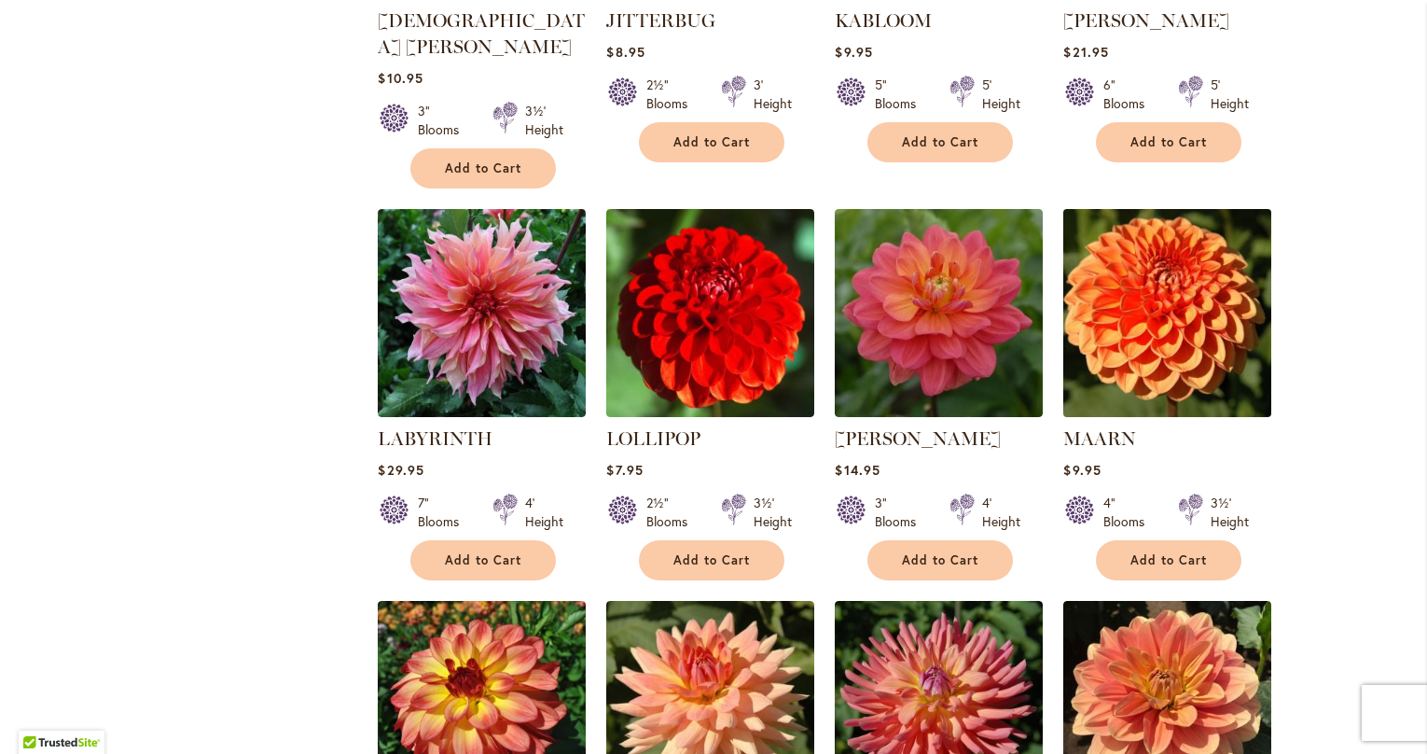
click at [1117, 203] on img at bounding box center [1168, 312] width 218 height 218
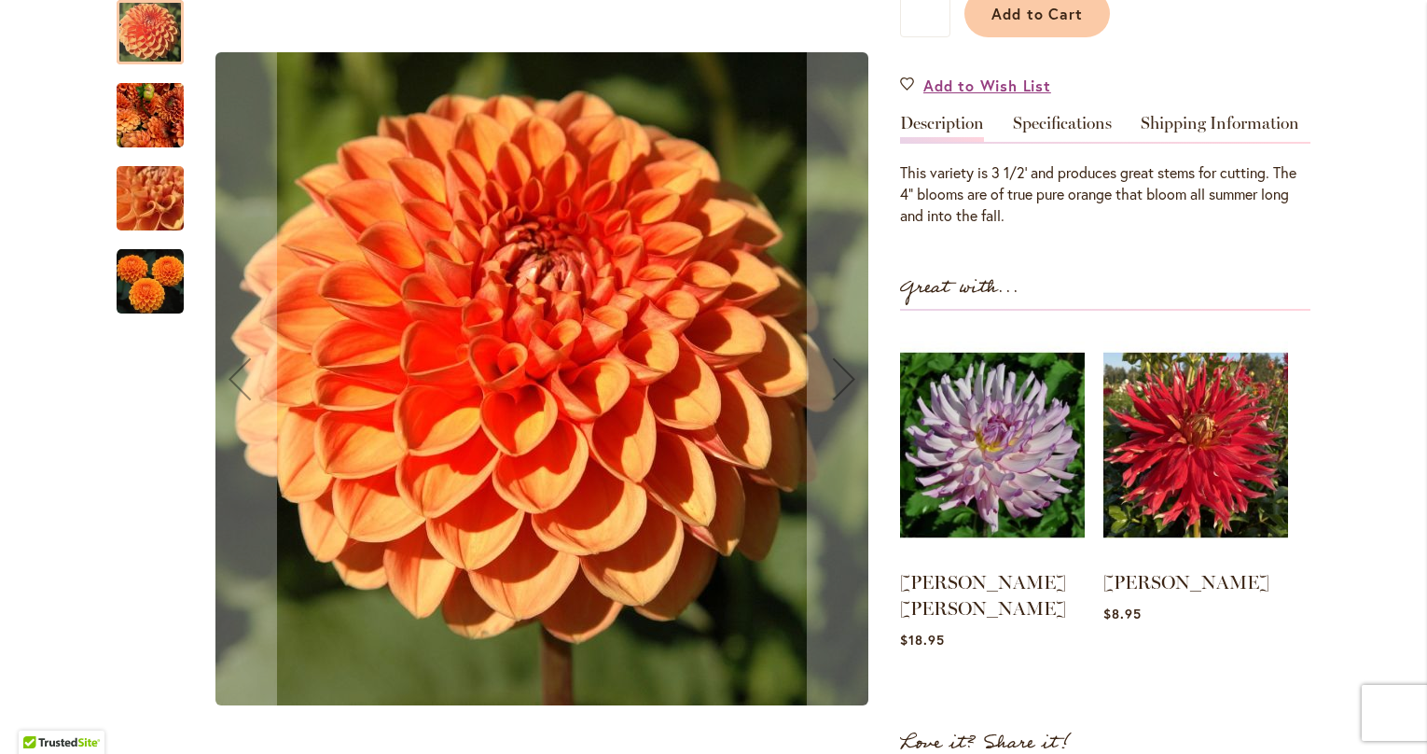
scroll to position [315, 0]
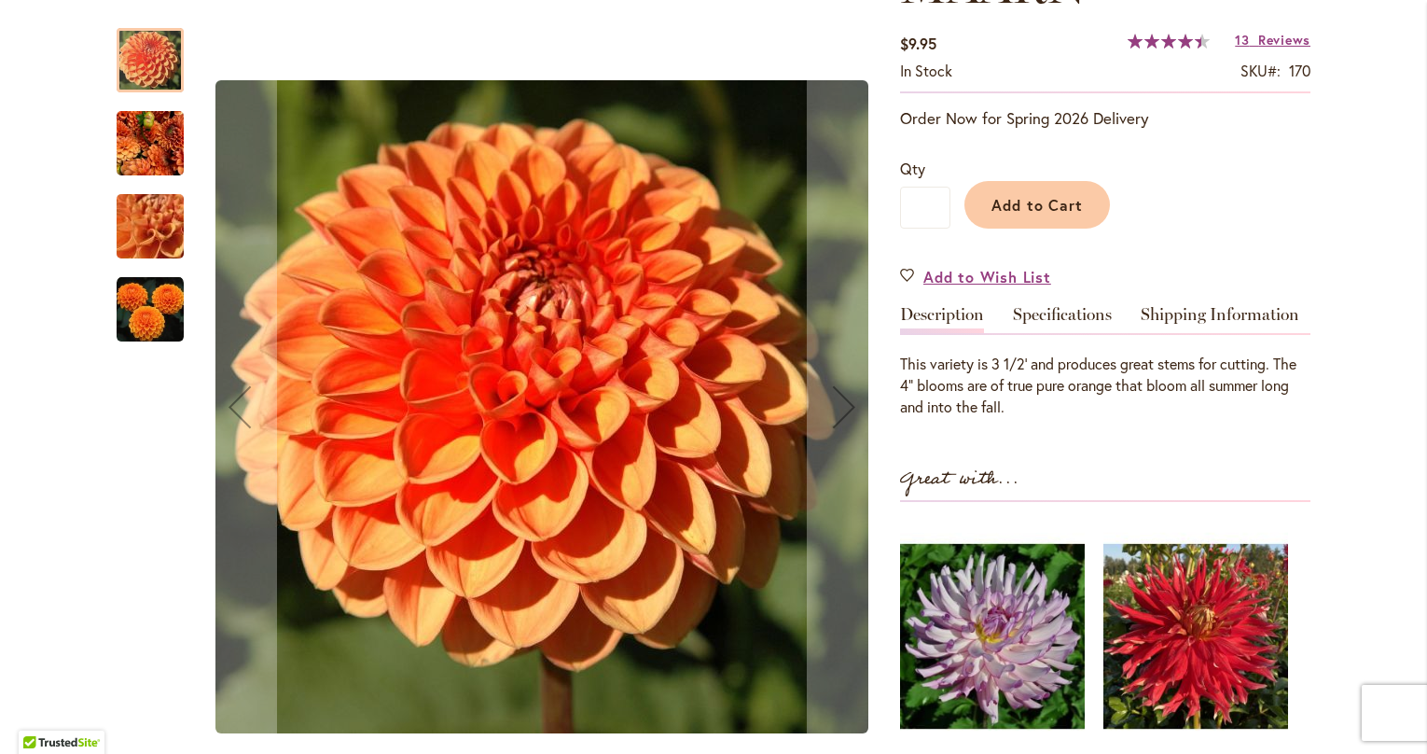
click at [159, 283] on img "MAARN" at bounding box center [150, 309] width 67 height 67
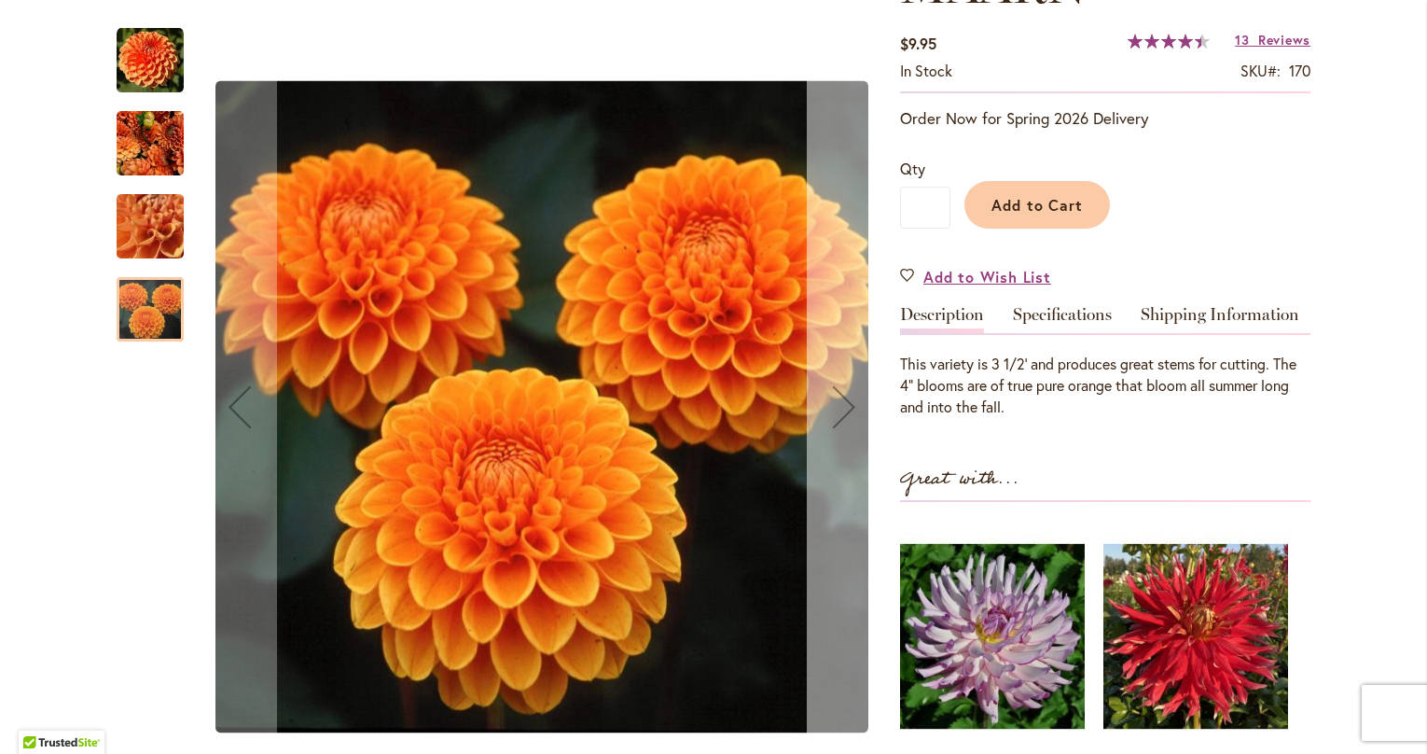
click at [852, 410] on div "Next" at bounding box center [844, 406] width 75 height 75
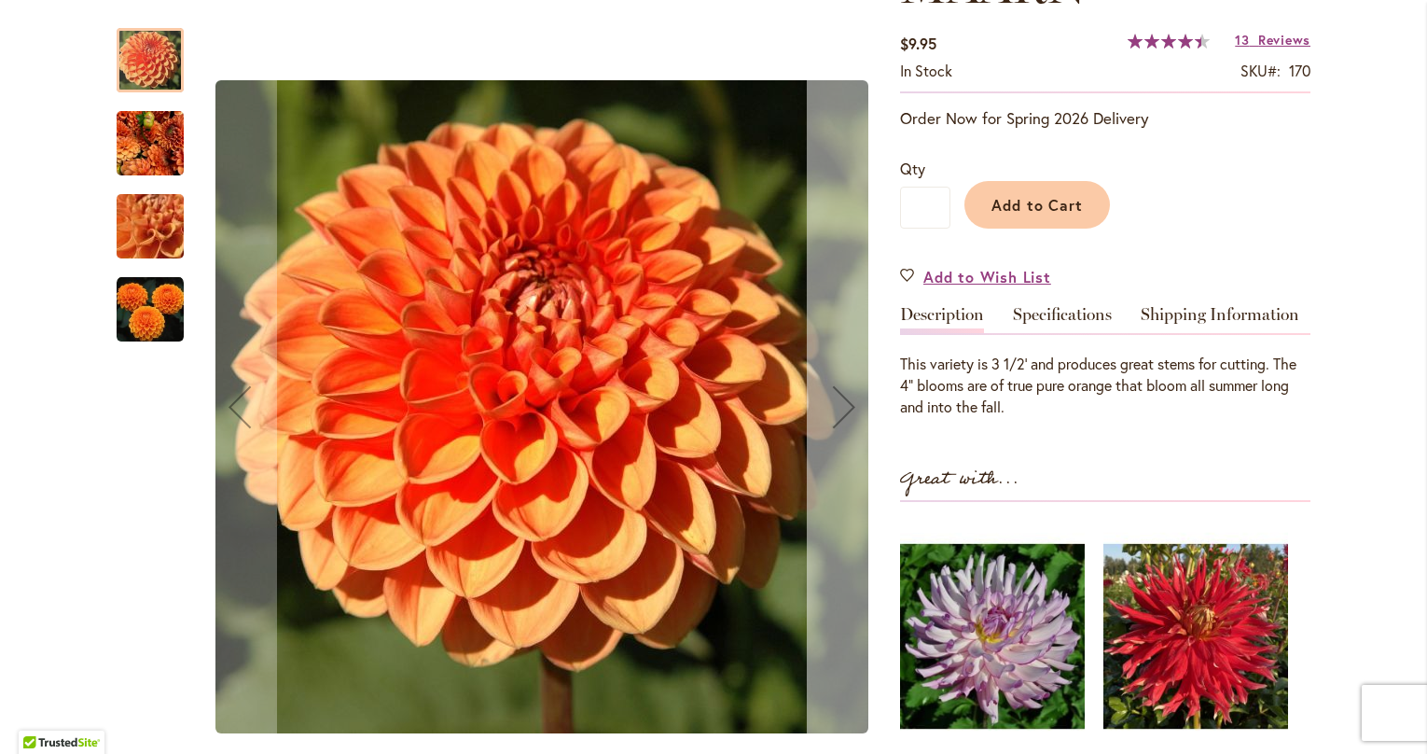
click at [852, 410] on div "Next" at bounding box center [844, 406] width 75 height 75
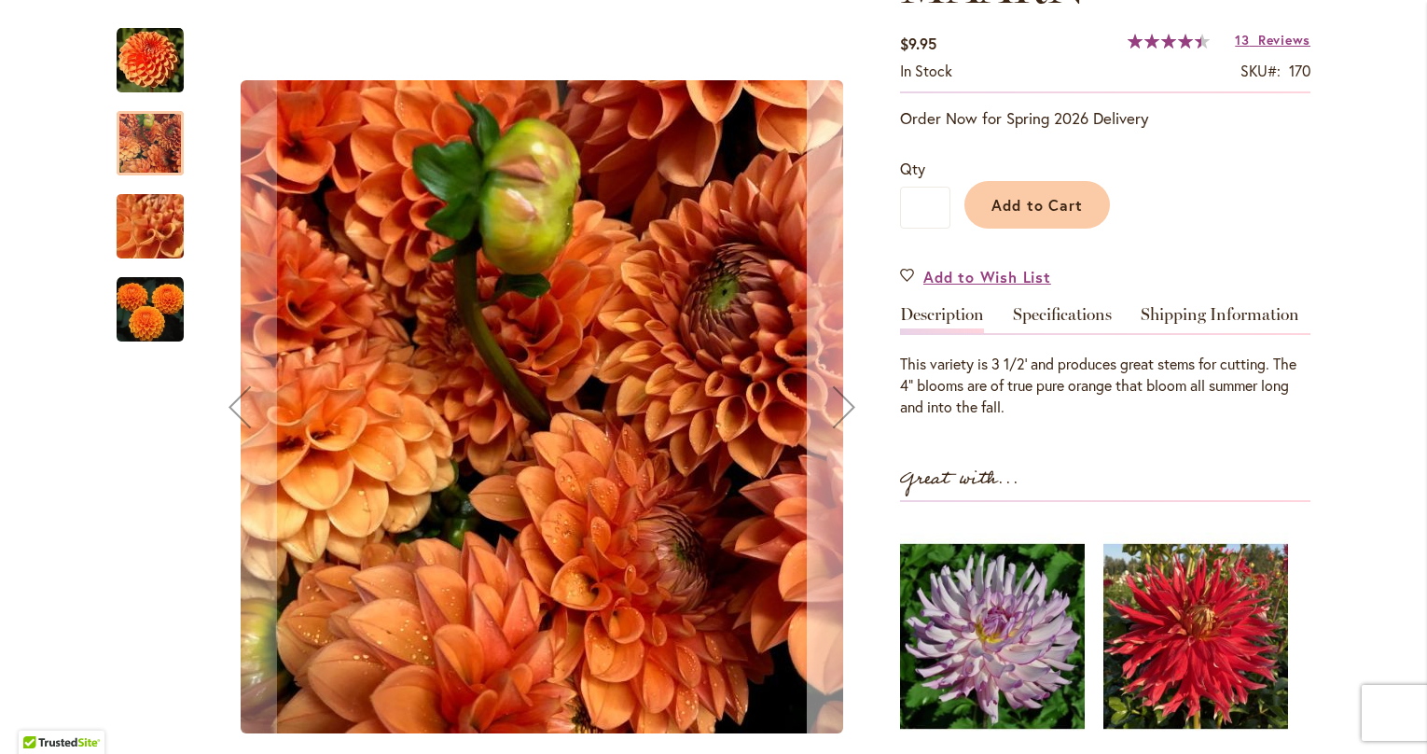
click at [852, 410] on div "Next" at bounding box center [844, 406] width 75 height 75
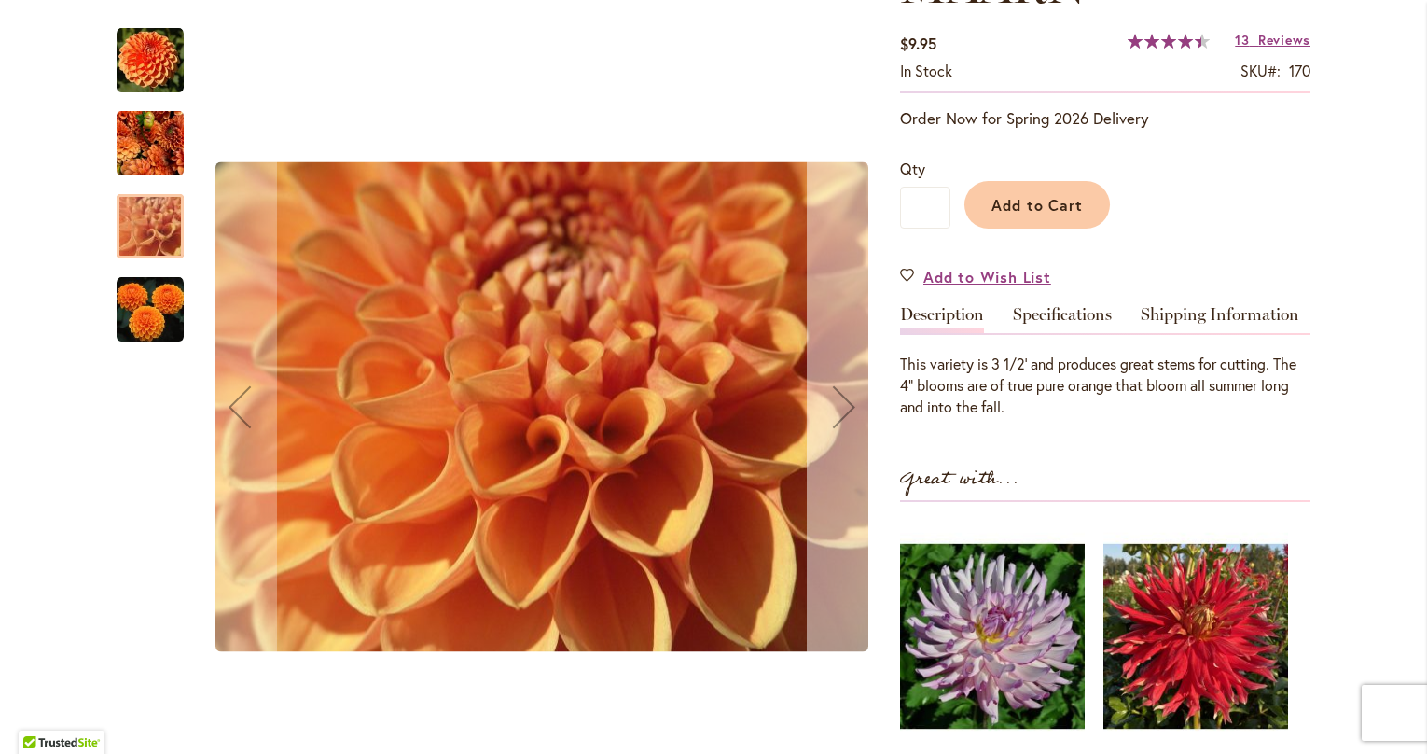
click at [852, 410] on div "Next" at bounding box center [844, 406] width 75 height 75
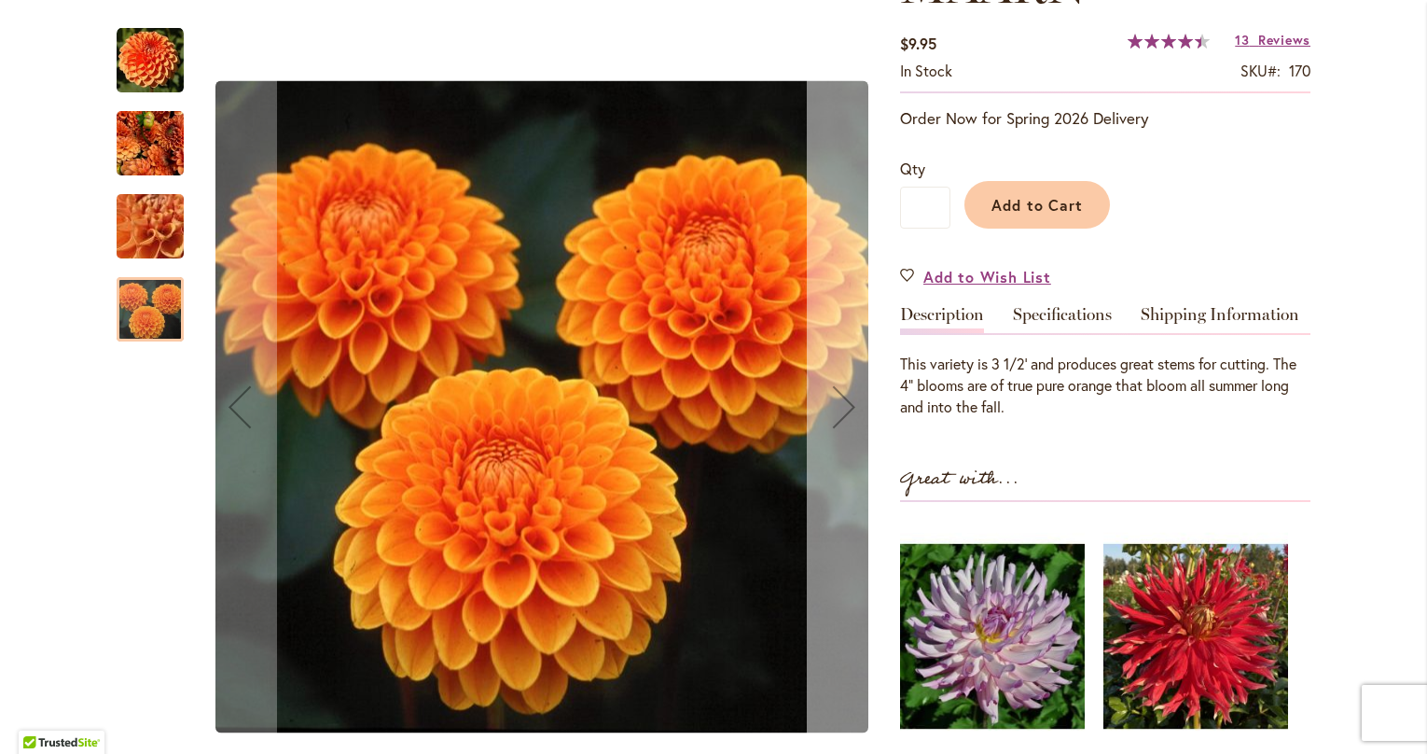
click at [852, 410] on div "Next" at bounding box center [844, 406] width 75 height 75
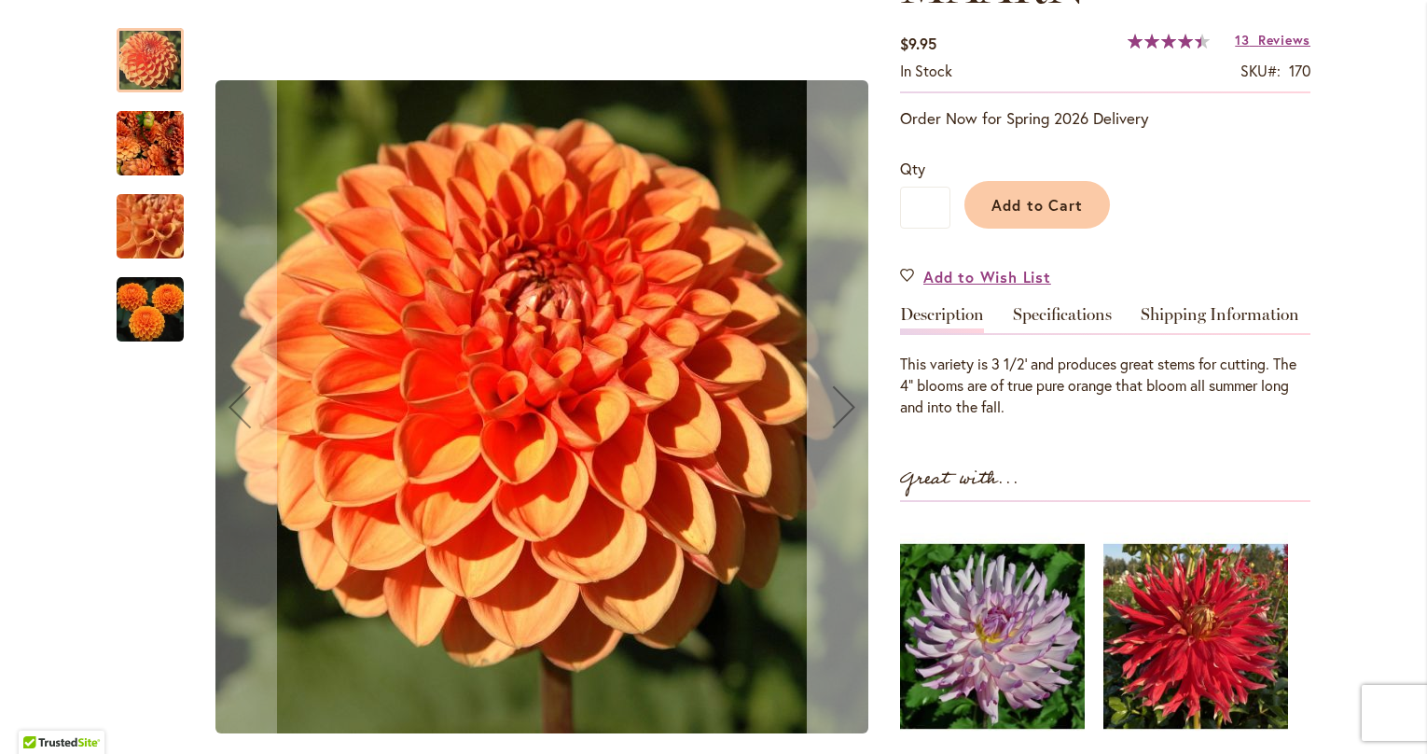
click at [852, 410] on div "Next" at bounding box center [844, 406] width 75 height 75
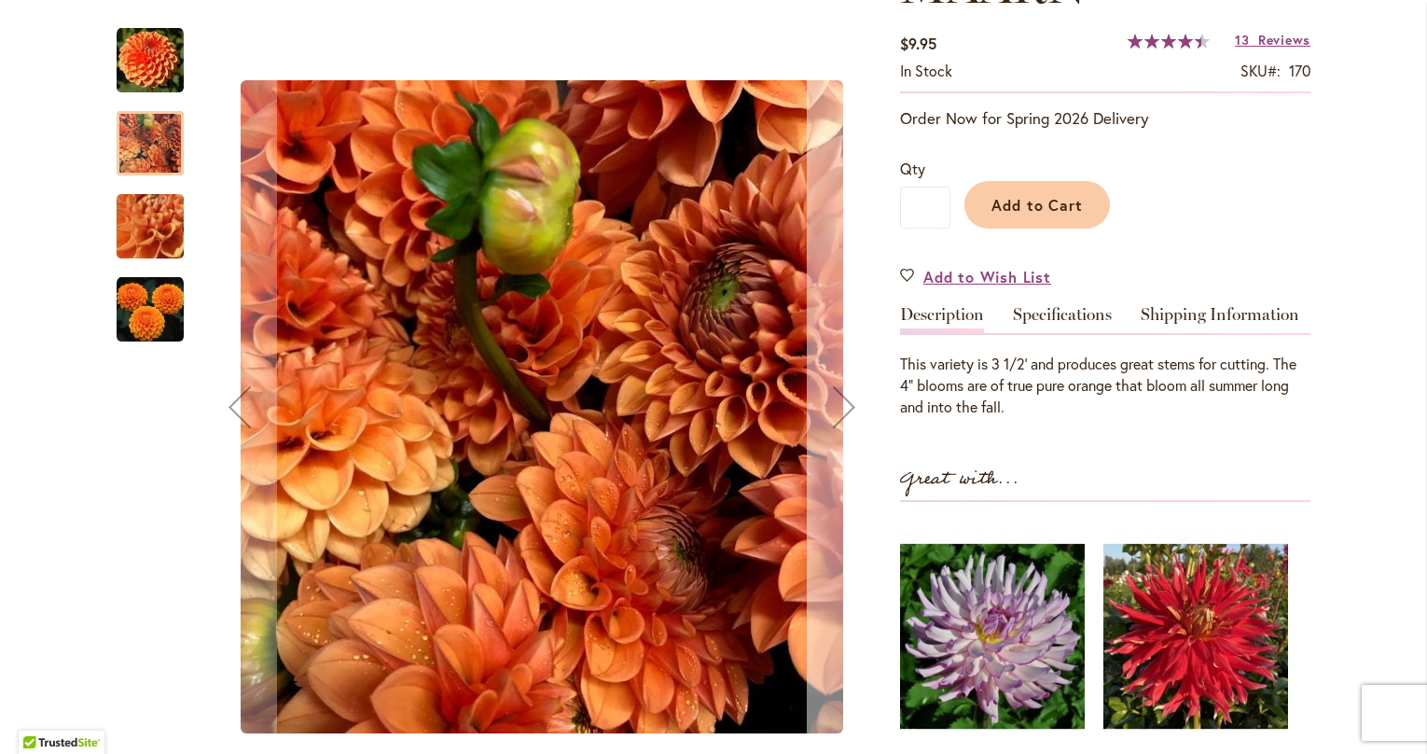
click at [852, 410] on div "Next" at bounding box center [844, 406] width 75 height 75
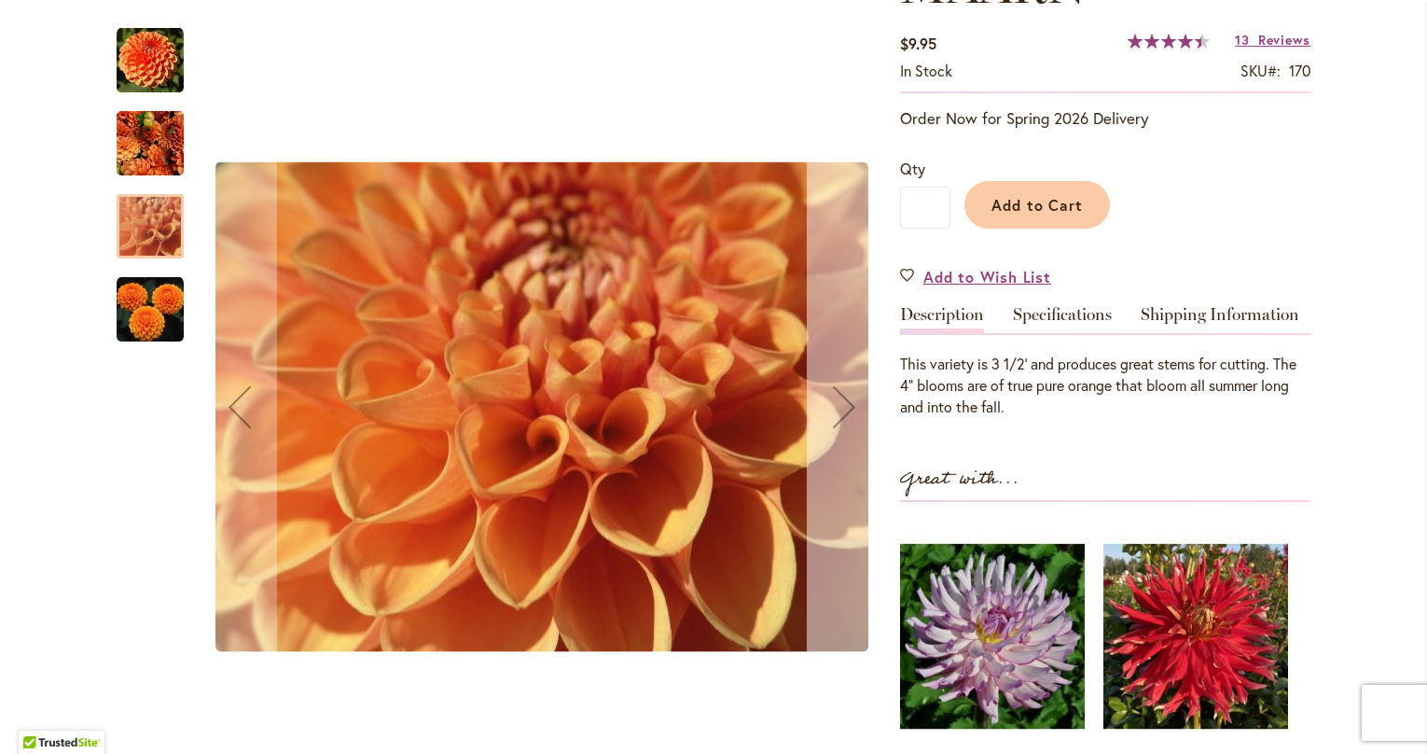
click at [852, 410] on div "Next" at bounding box center [844, 406] width 75 height 75
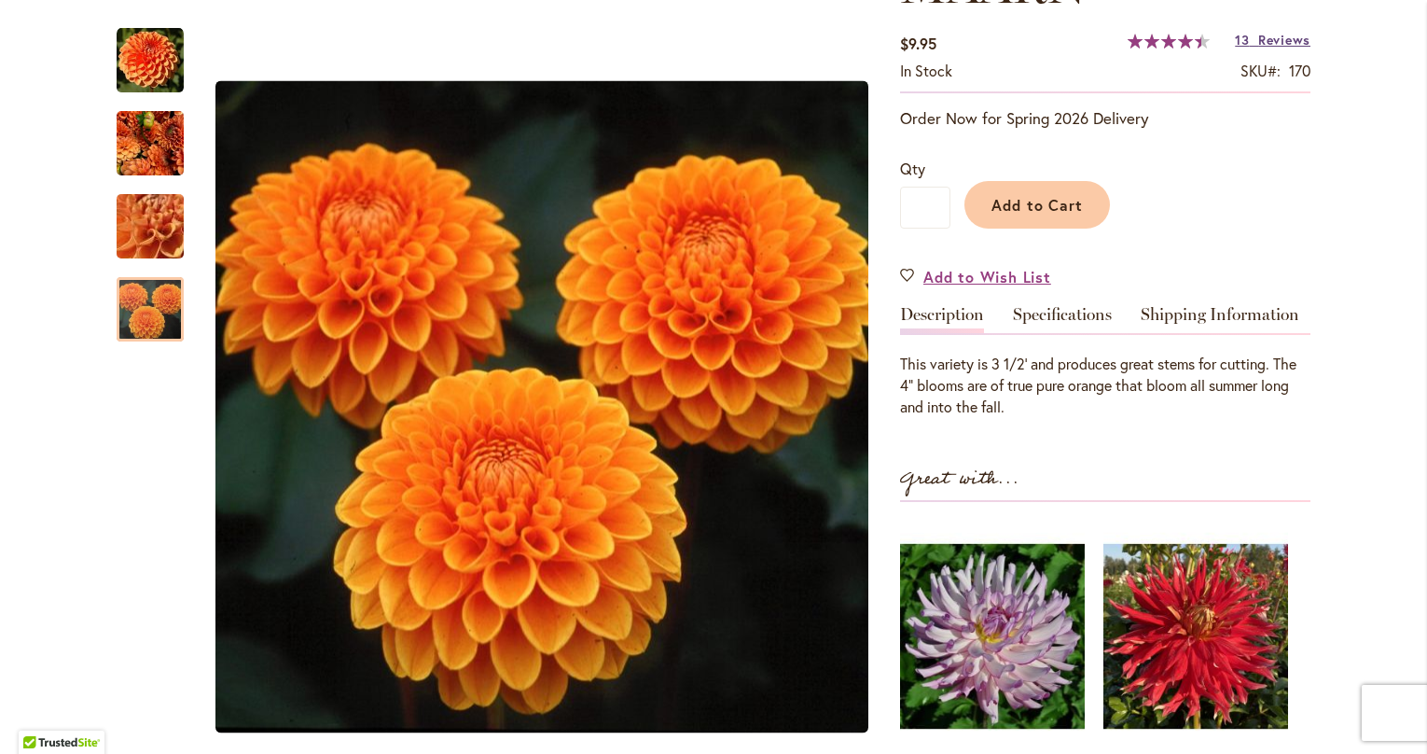
click at [1282, 41] on span "Reviews" at bounding box center [1284, 40] width 52 height 18
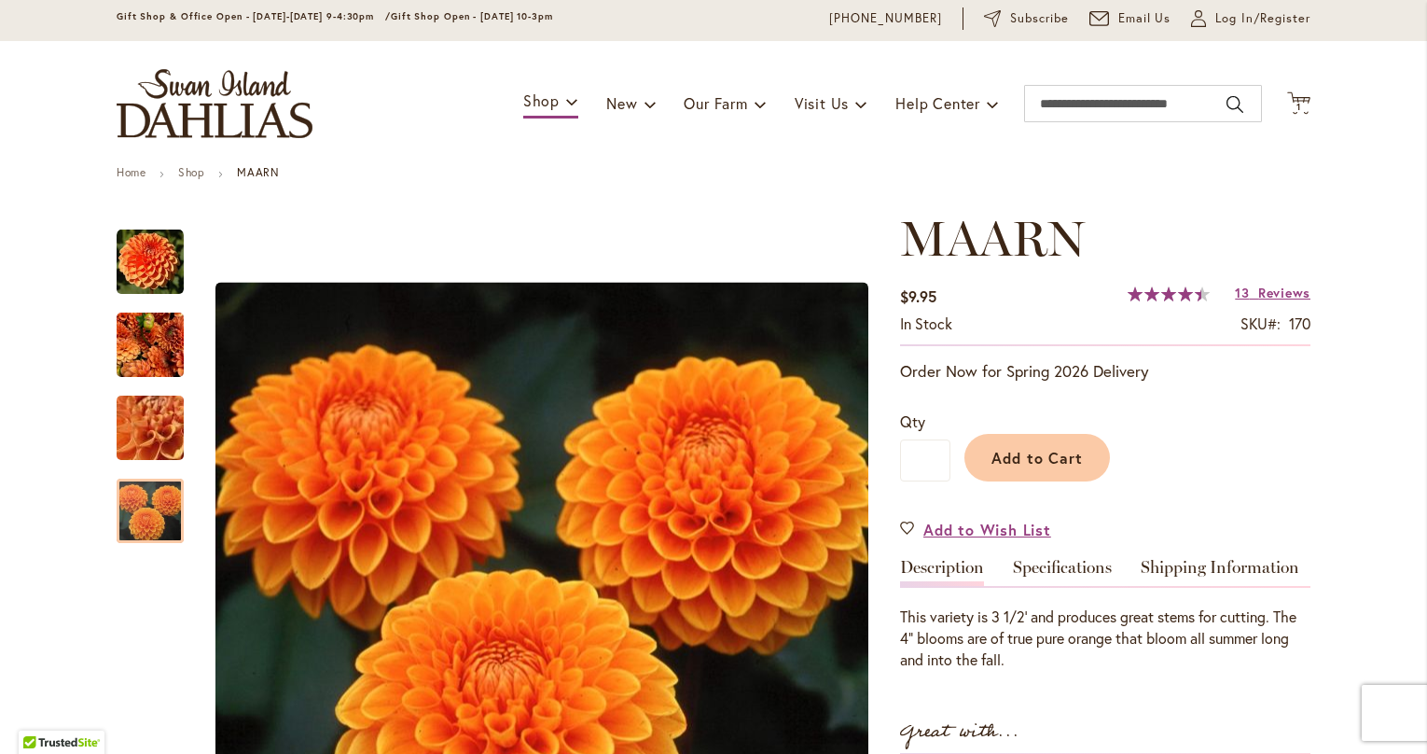
scroll to position [49, 0]
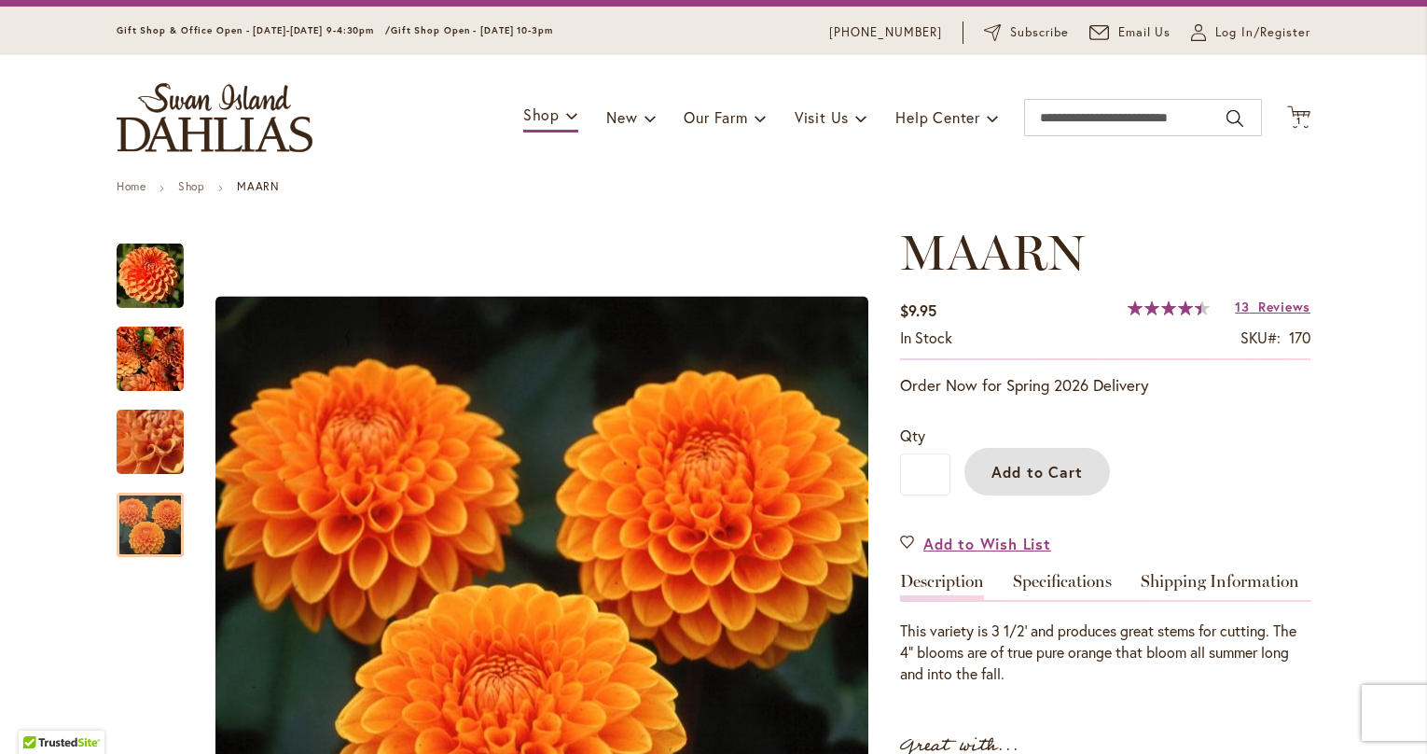
click at [1038, 467] on span "Add to Cart" at bounding box center [1037, 472] width 92 height 20
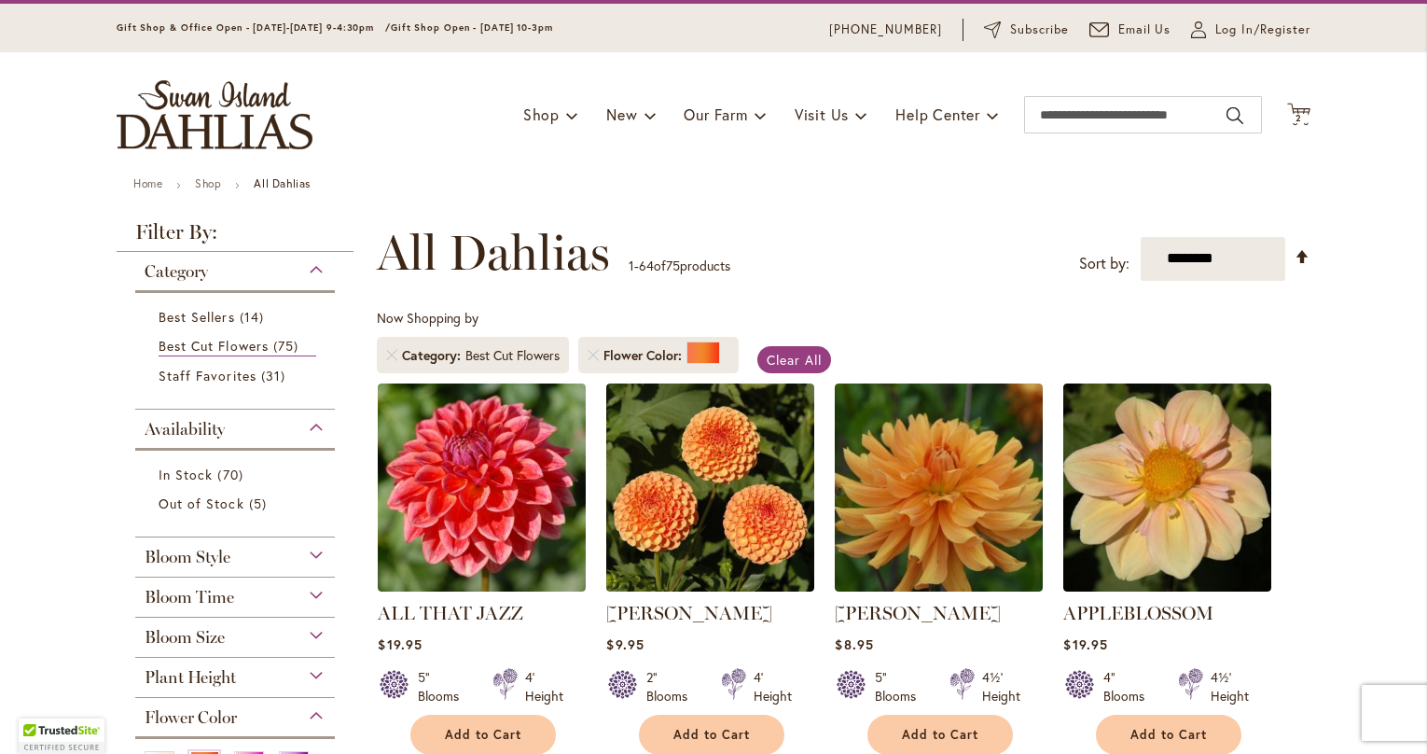
scroll to position [161, 0]
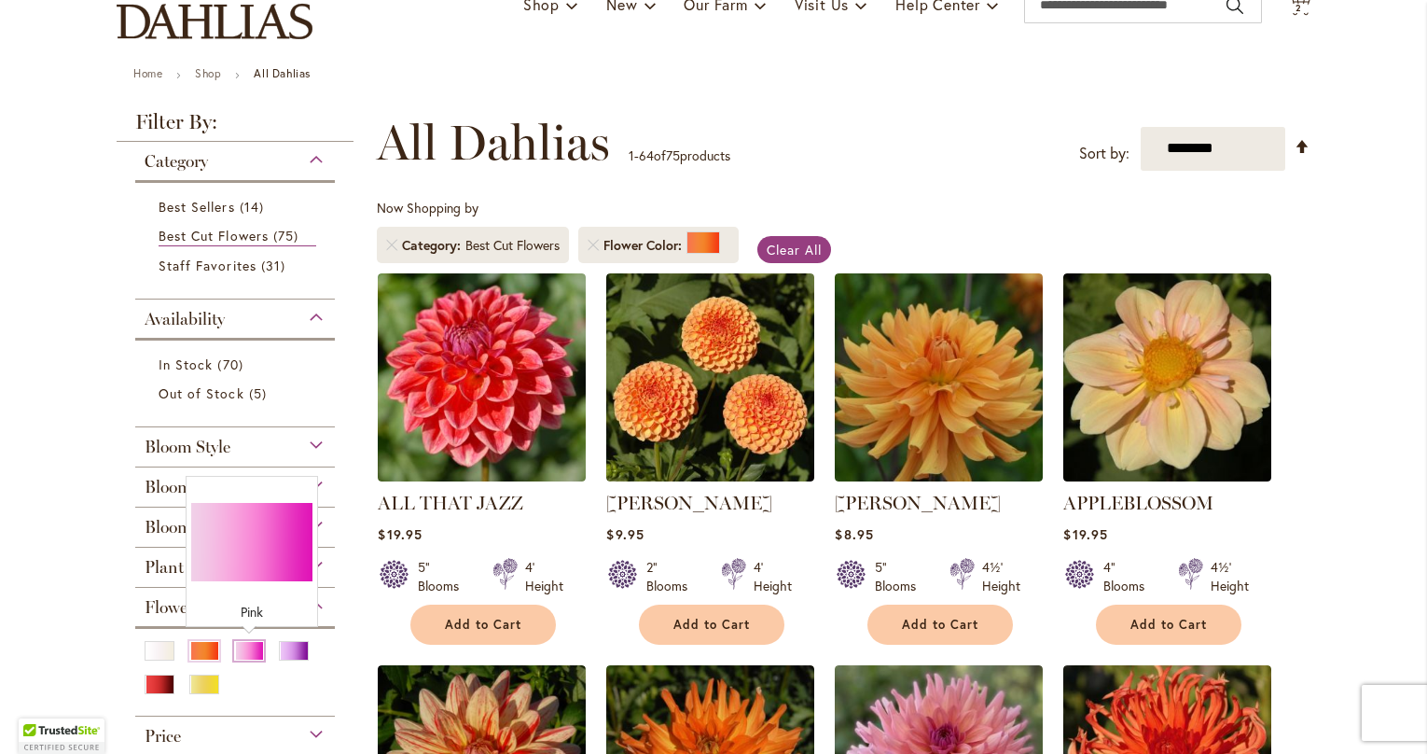
click at [247, 652] on div "Pink" at bounding box center [249, 651] width 30 height 20
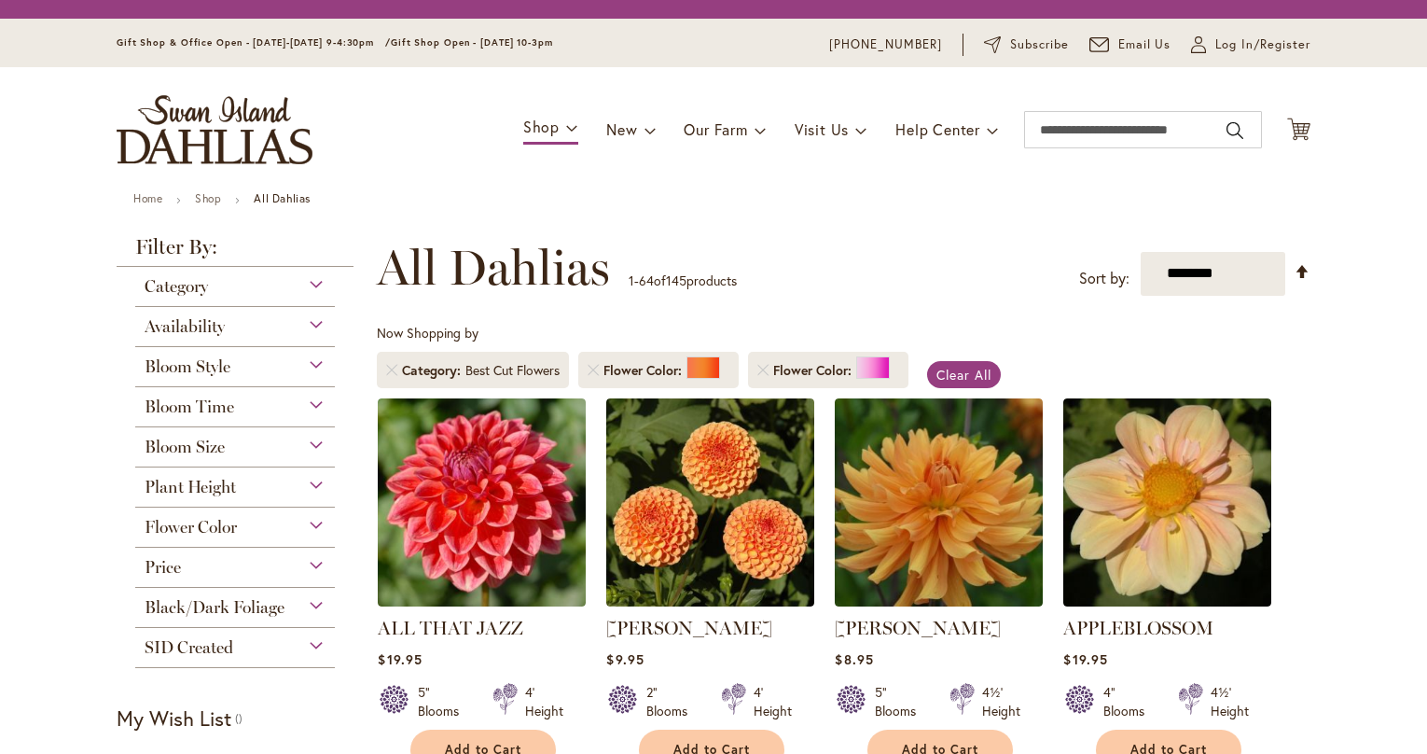
scroll to position [289, 0]
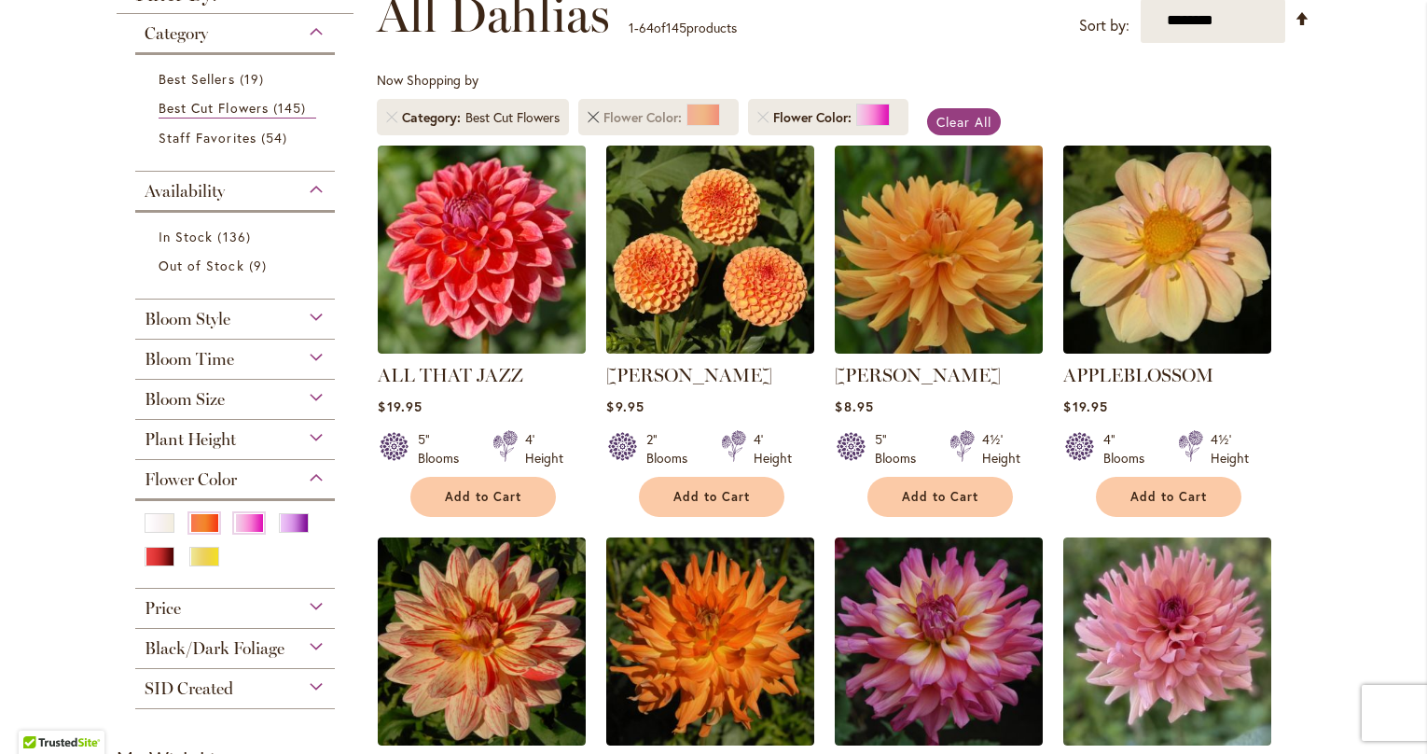
click at [596, 116] on link "Remove Flower Color Orange/Peach" at bounding box center [593, 117] width 11 height 11
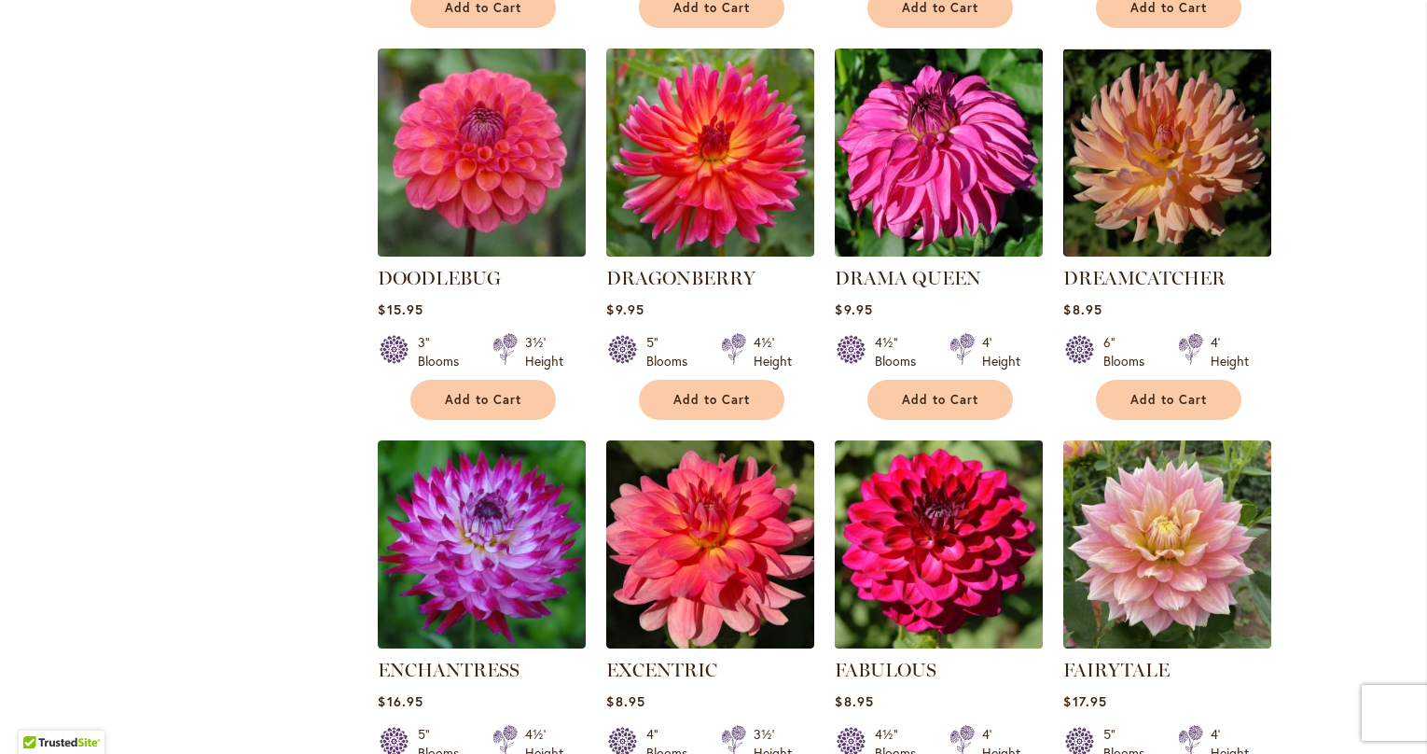
scroll to position [2474, 0]
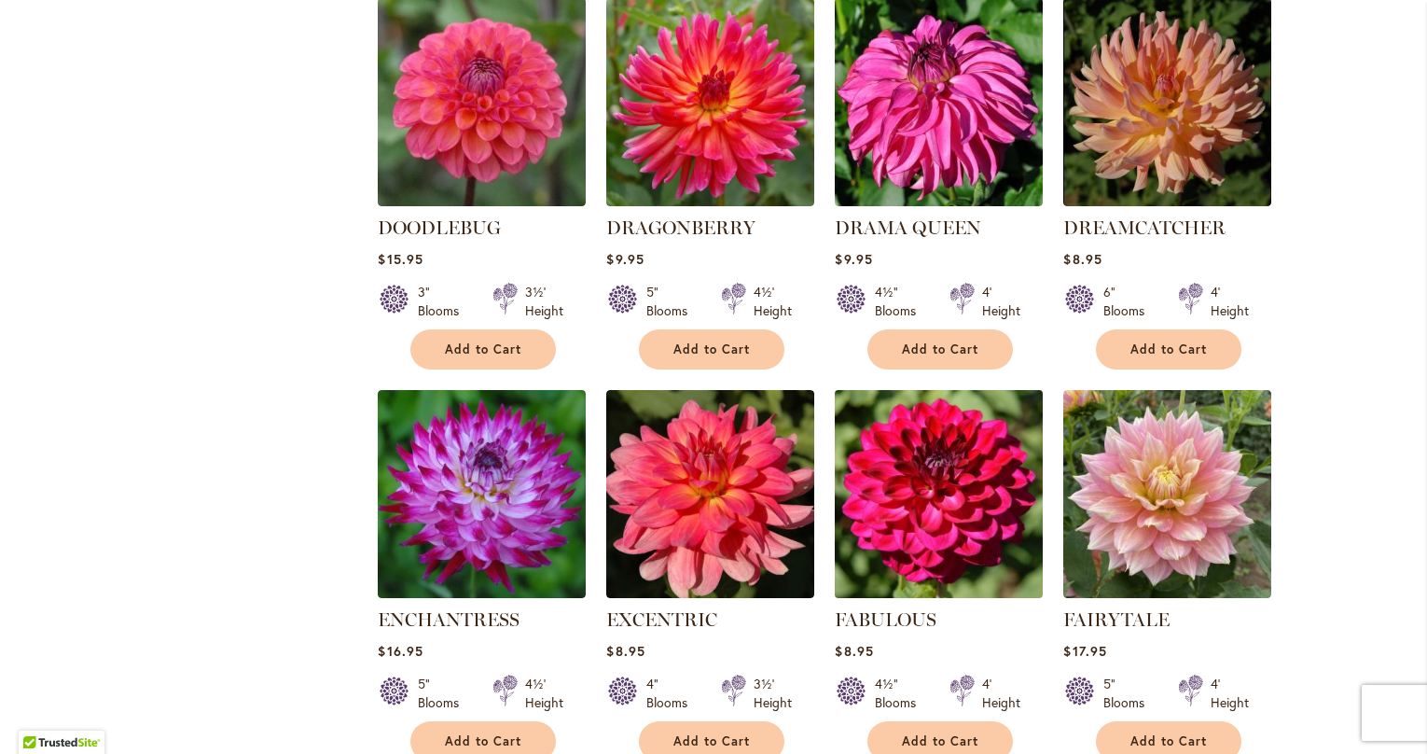
click at [954, 424] on img at bounding box center [939, 493] width 218 height 218
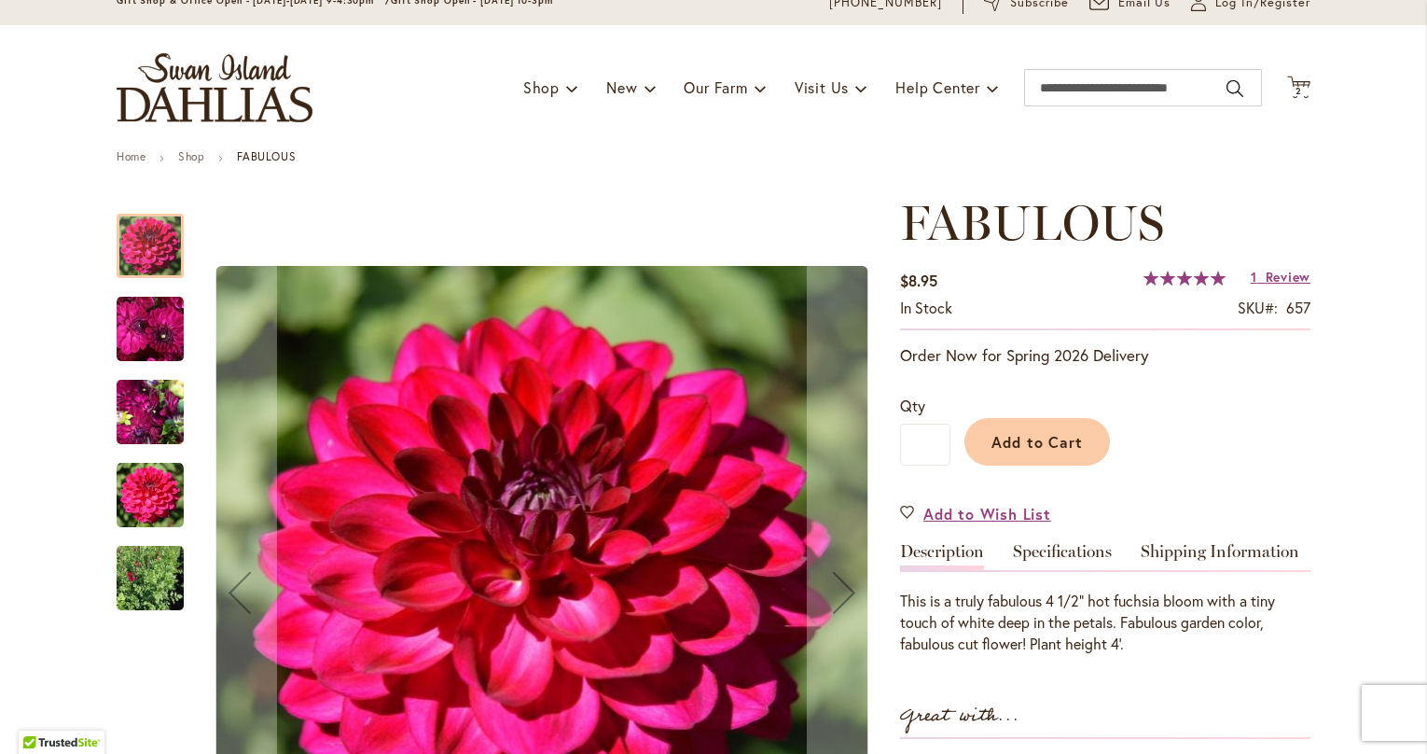
scroll to position [313, 0]
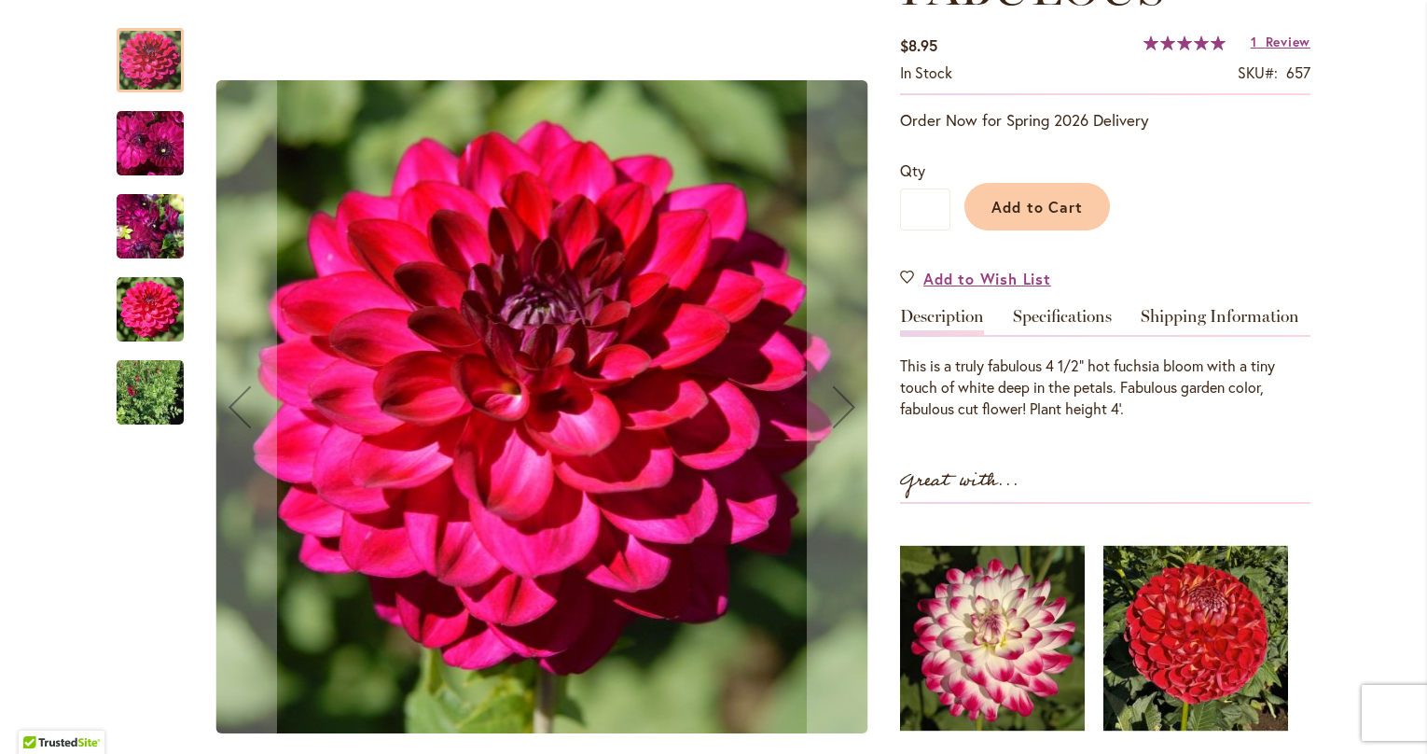
click at [165, 243] on img "FABULOUS" at bounding box center [150, 227] width 67 height 90
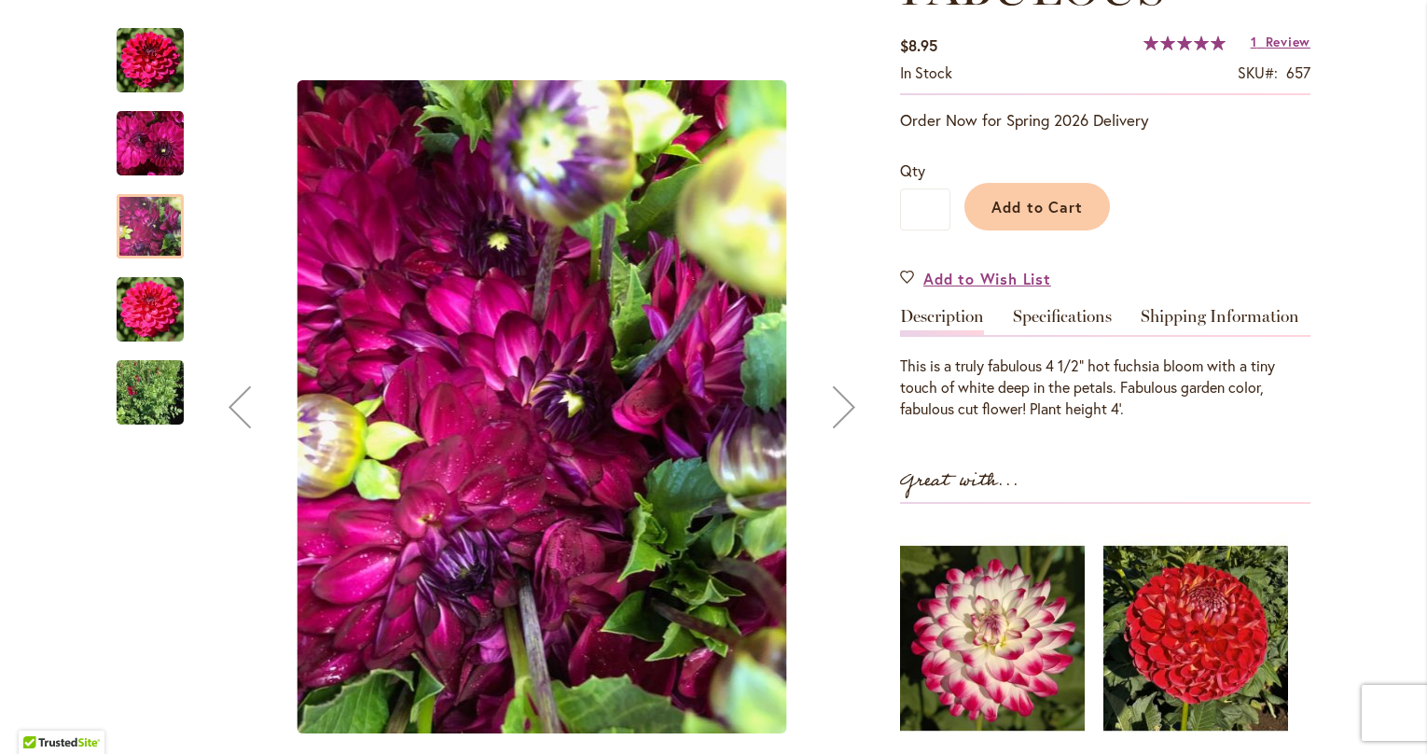
click at [152, 165] on img "FABULOUS" at bounding box center [150, 142] width 67 height 69
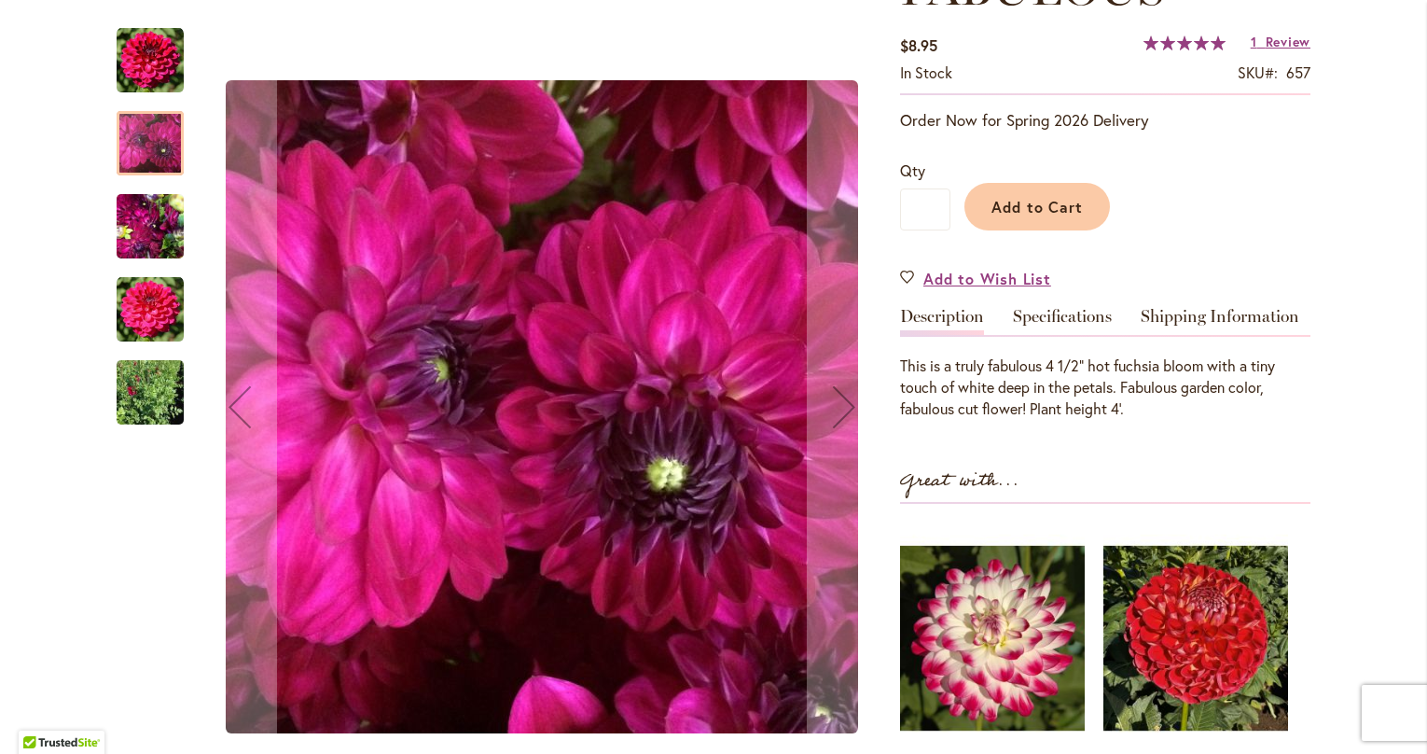
click at [159, 391] on img "FABULOUS" at bounding box center [150, 392] width 67 height 90
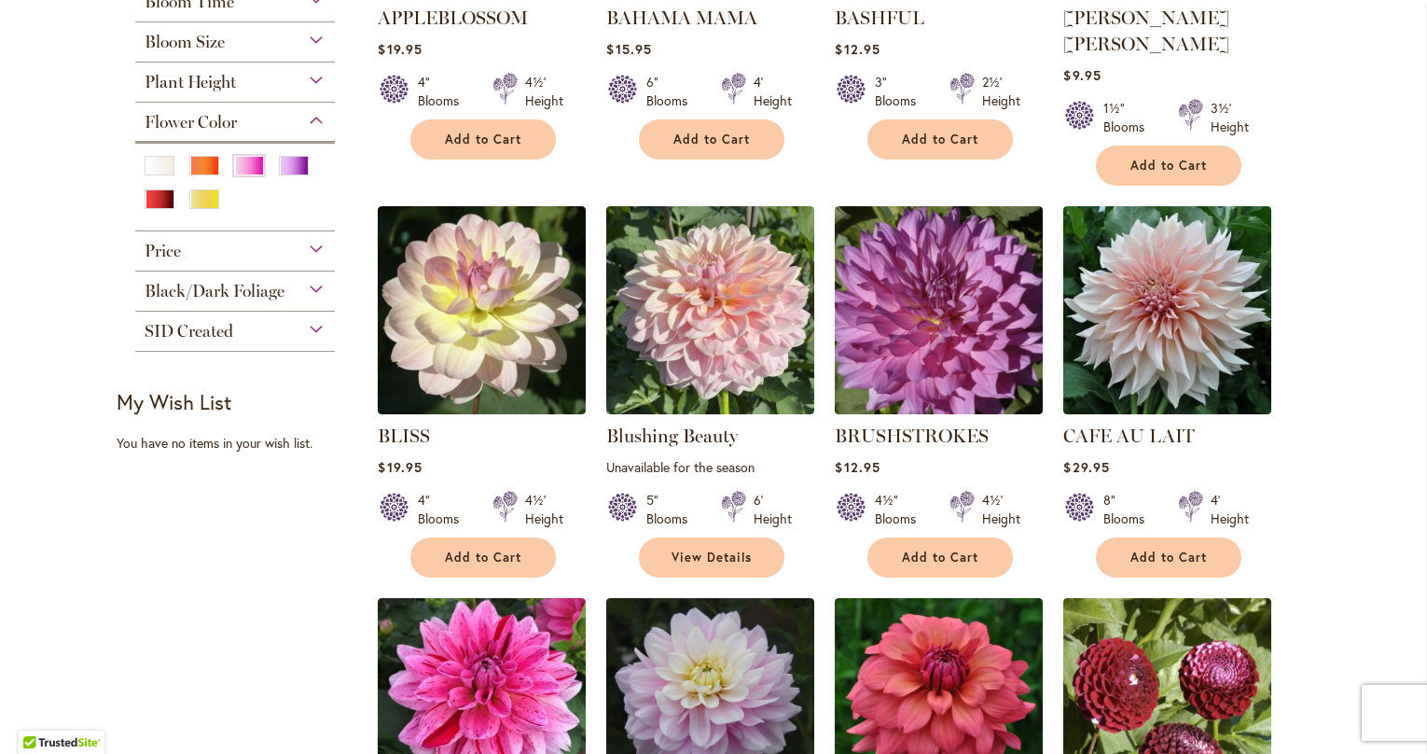
scroll to position [609, 0]
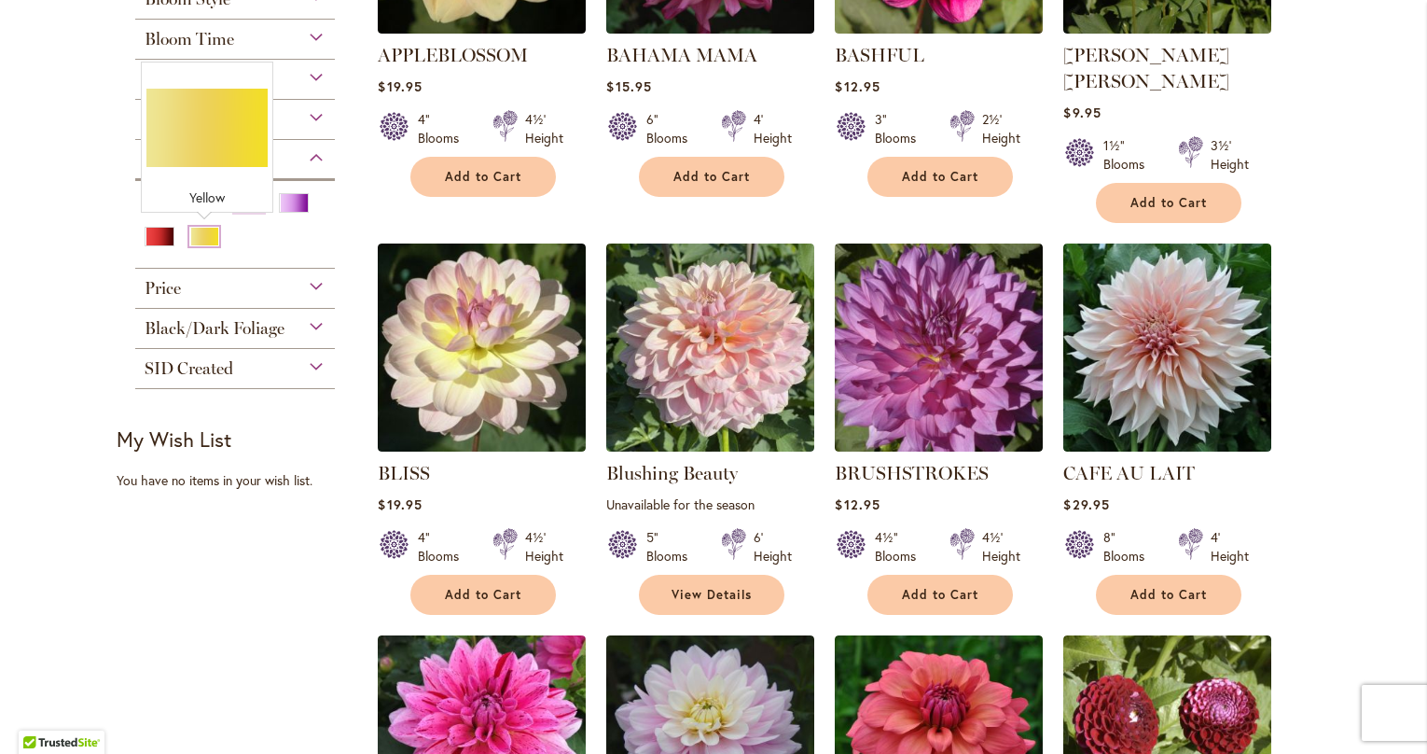
click at [199, 229] on div "Yellow" at bounding box center [204, 237] width 30 height 20
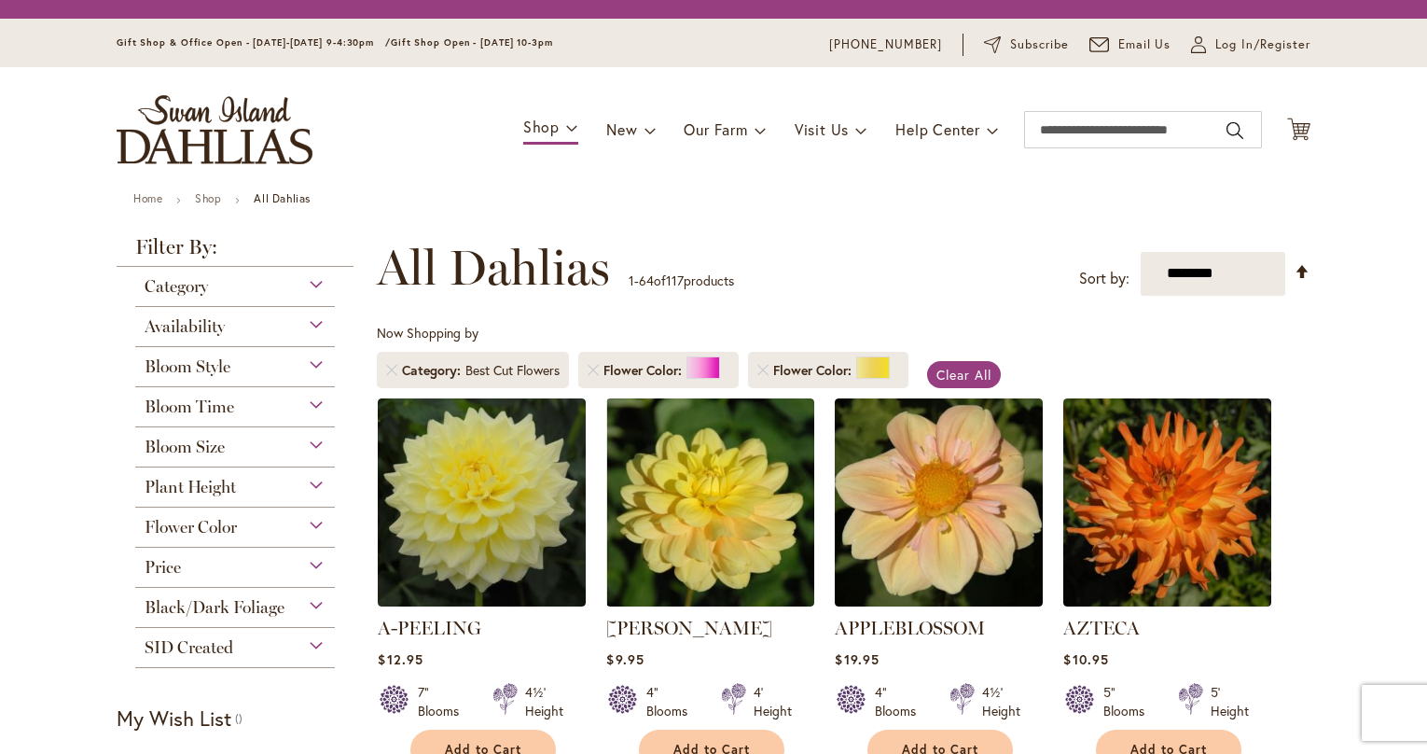
scroll to position [289, 0]
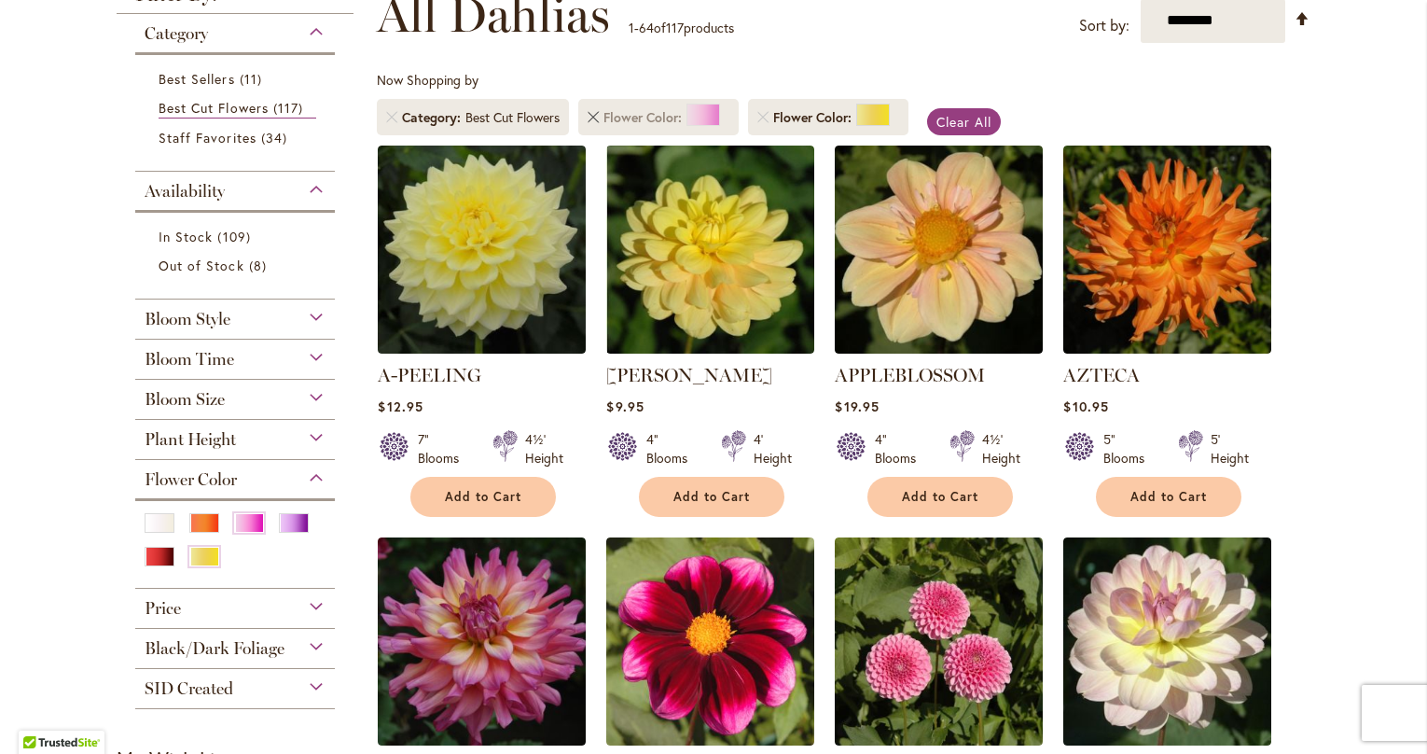
click at [594, 115] on link "Remove Flower Color Pink" at bounding box center [593, 117] width 11 height 11
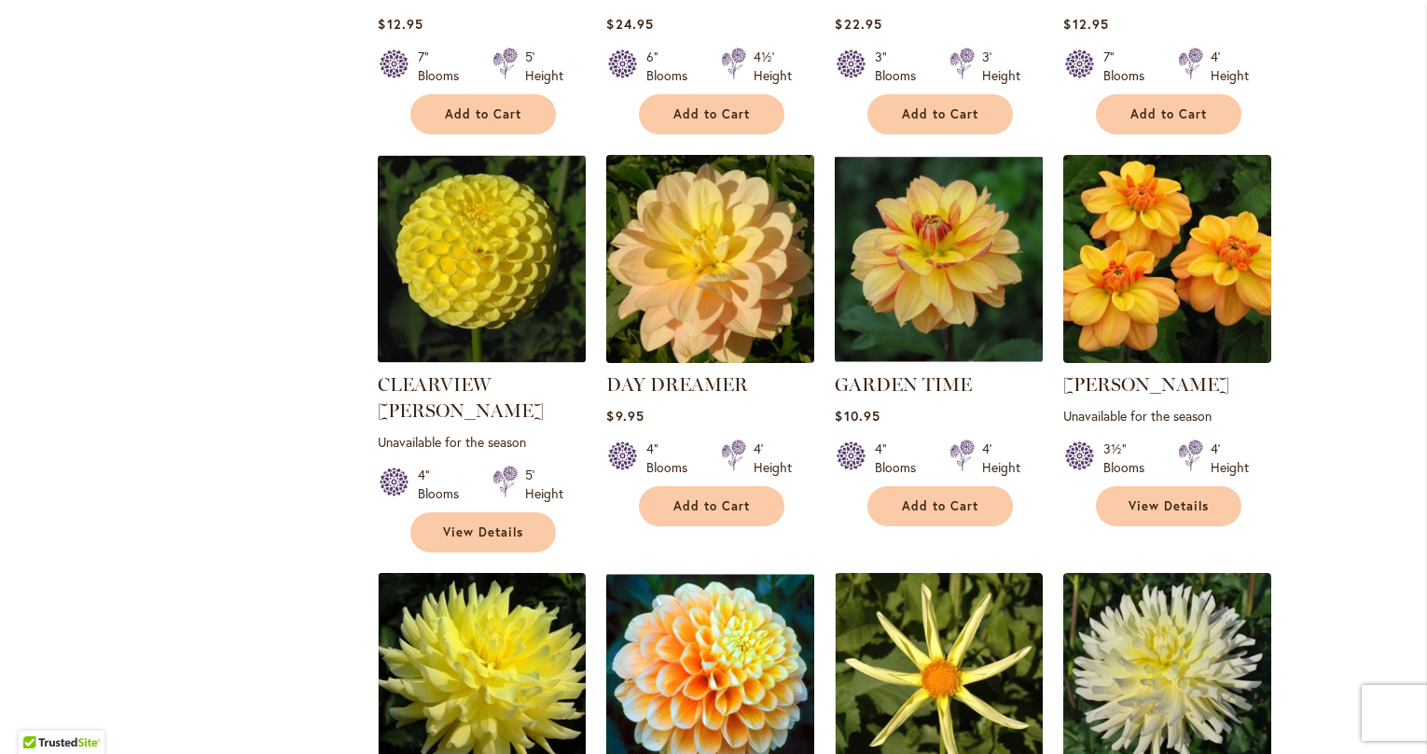
scroll to position [1085, 0]
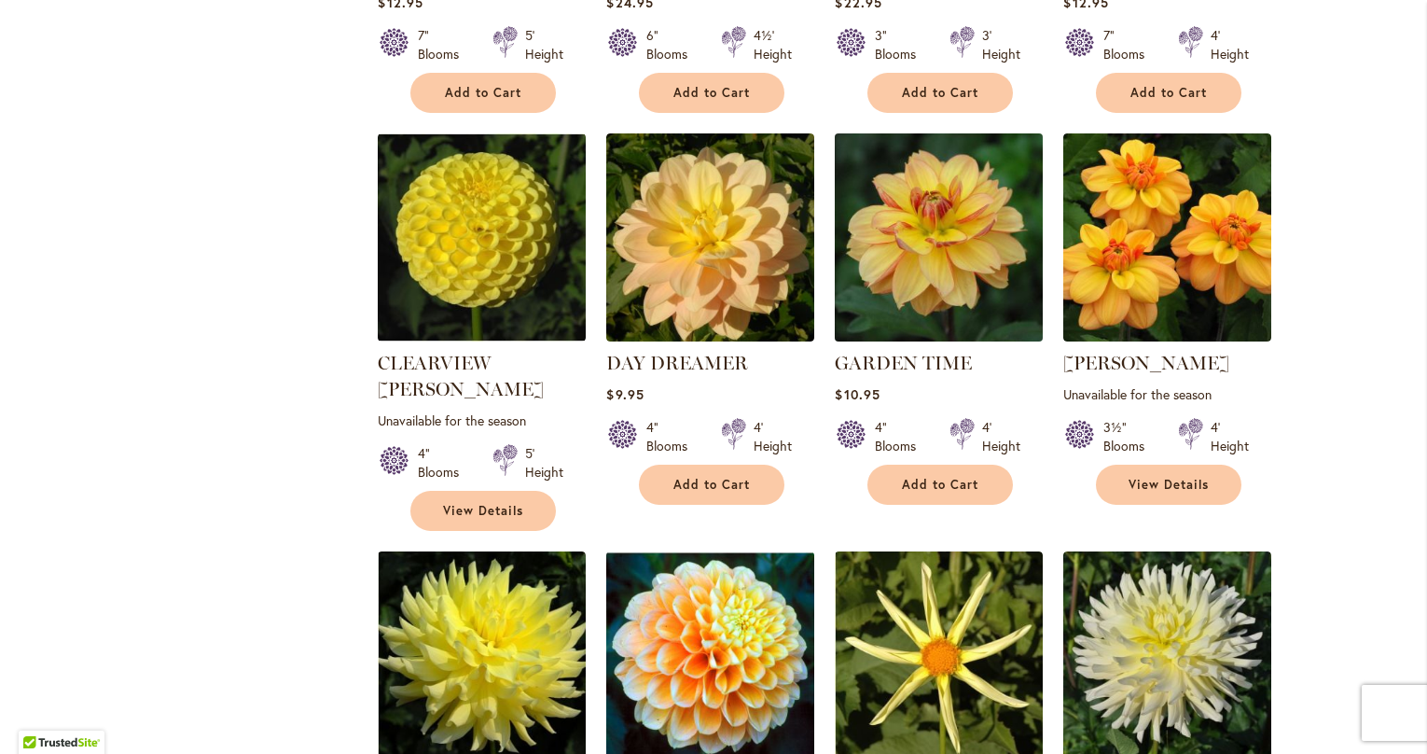
click at [928, 244] on img at bounding box center [939, 237] width 218 height 218
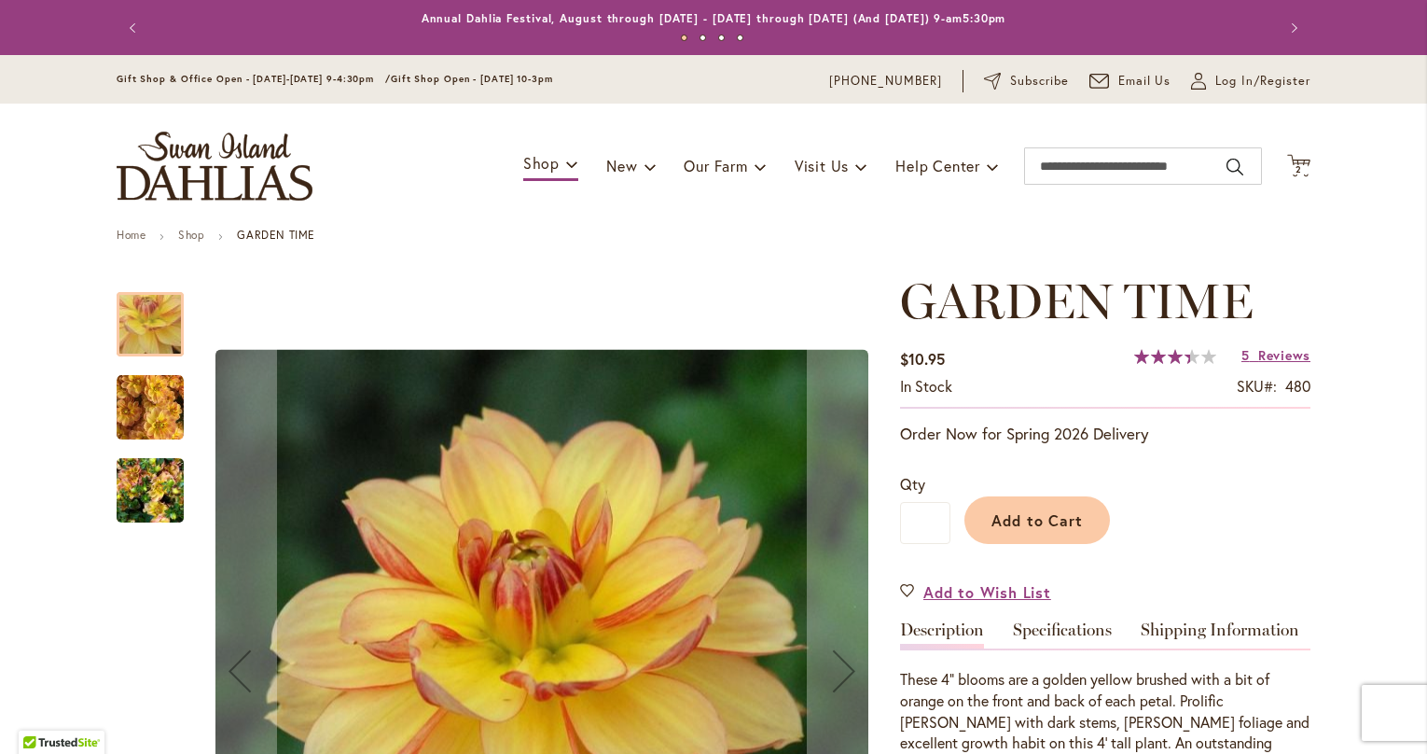
click at [152, 397] on img "GARDEN TIME" at bounding box center [150, 407] width 67 height 67
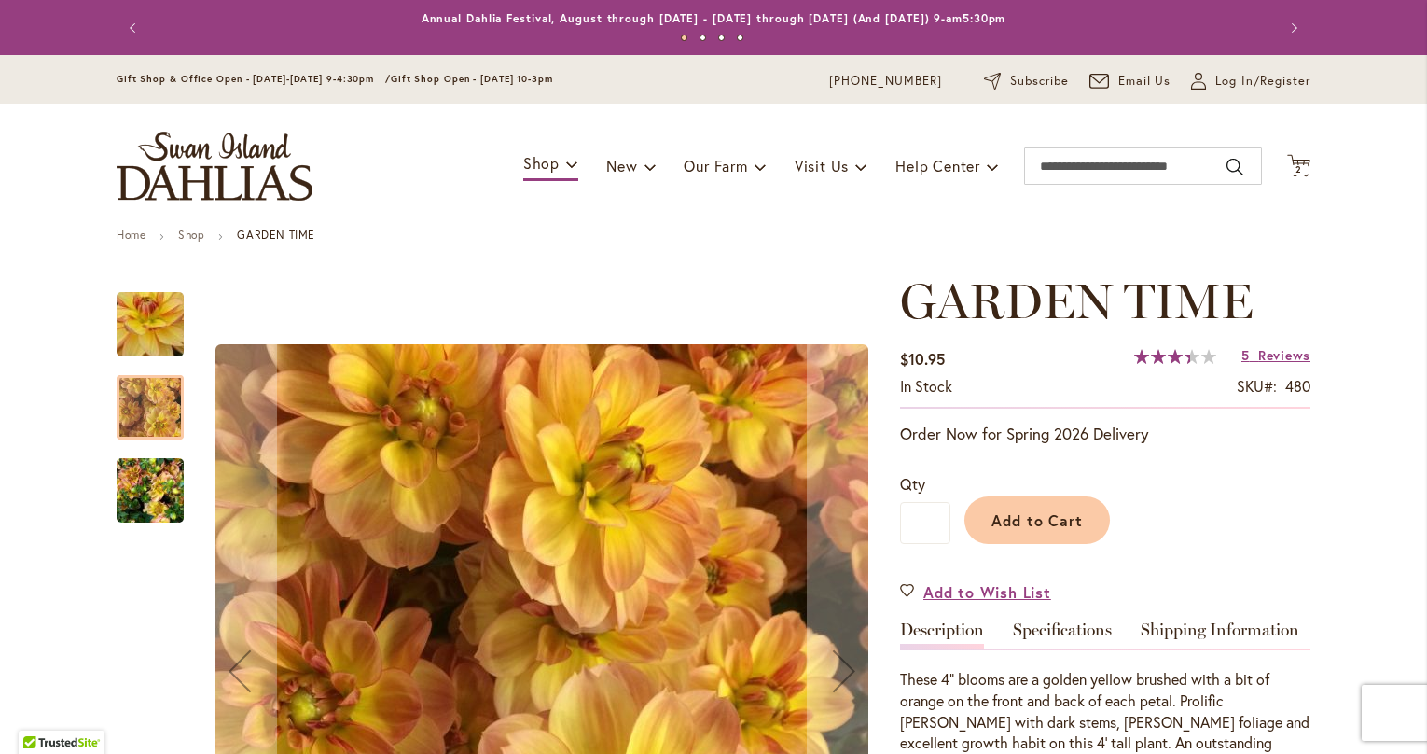
click at [134, 485] on img "GARDEN TIME" at bounding box center [150, 491] width 67 height 90
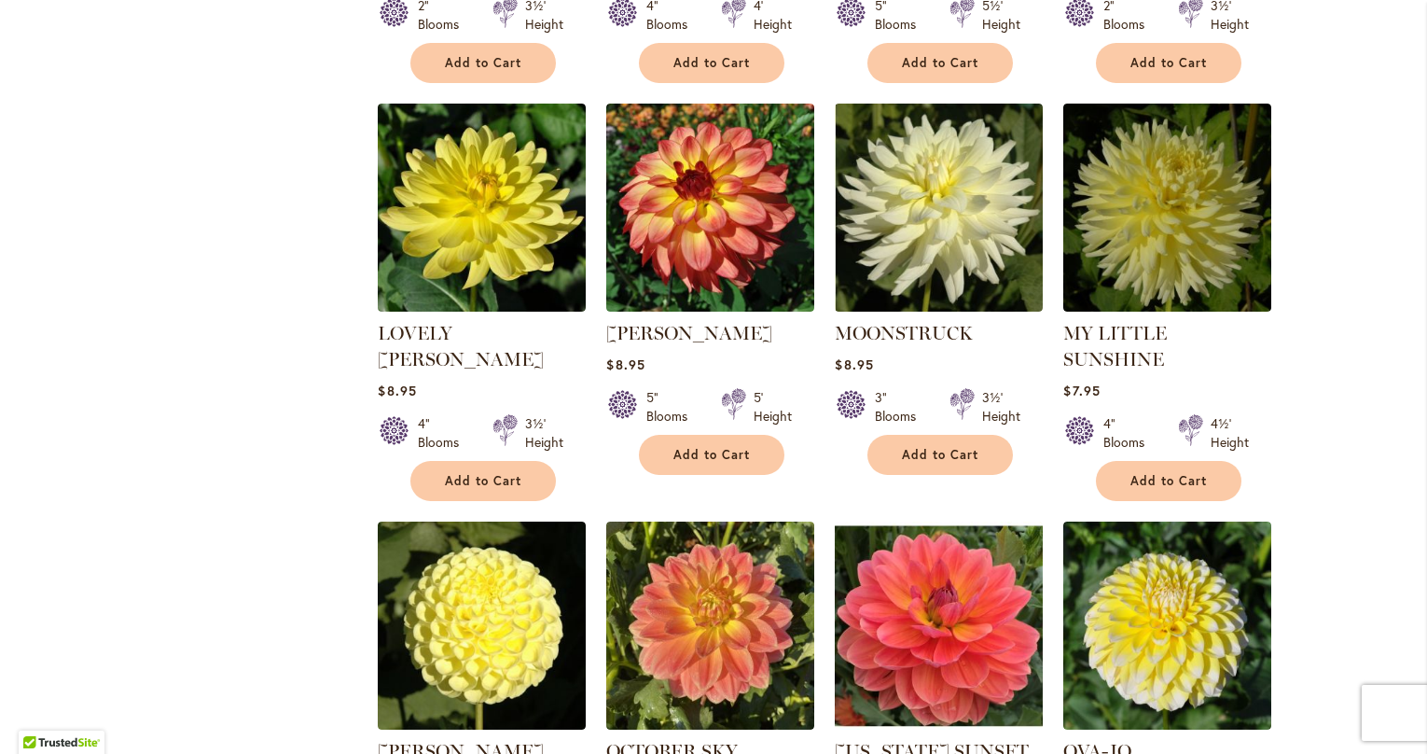
scroll to position [2320, 0]
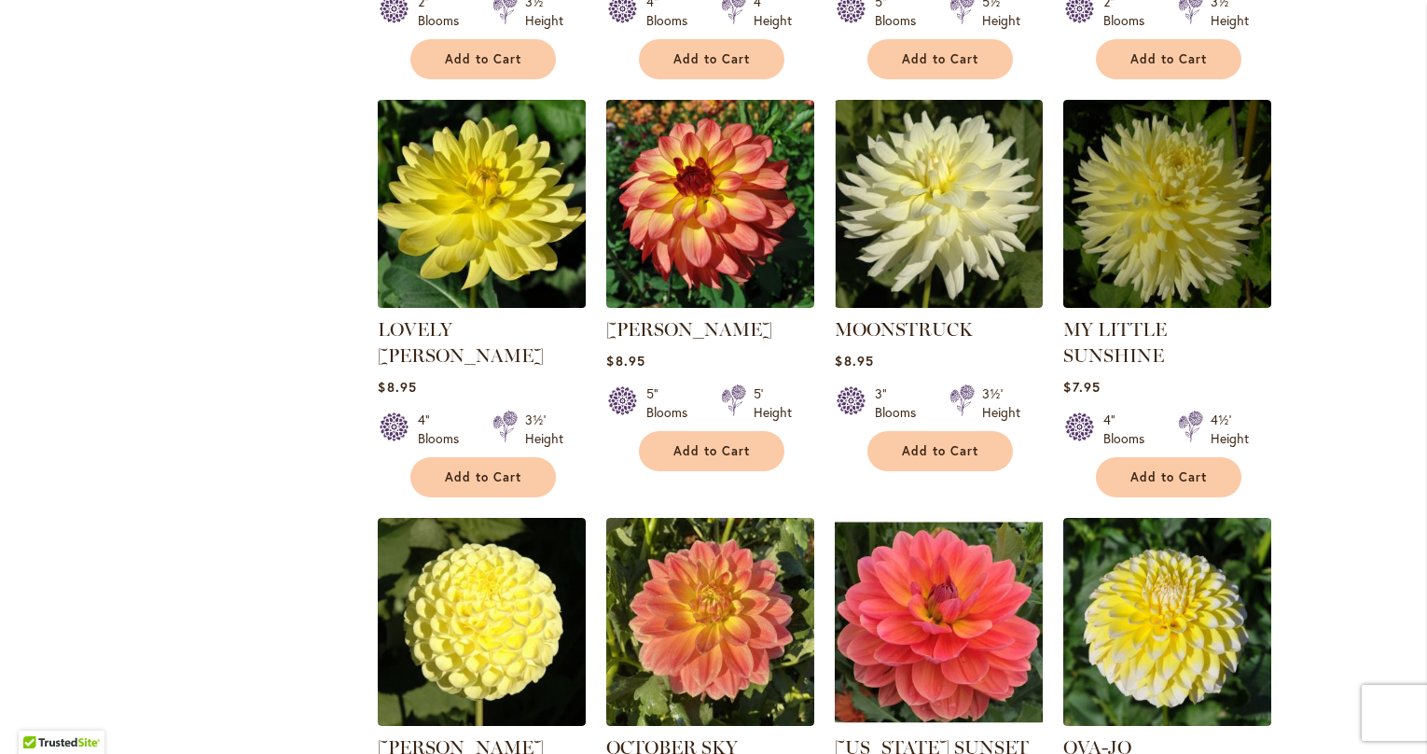
click at [499, 200] on img at bounding box center [482, 203] width 218 height 218
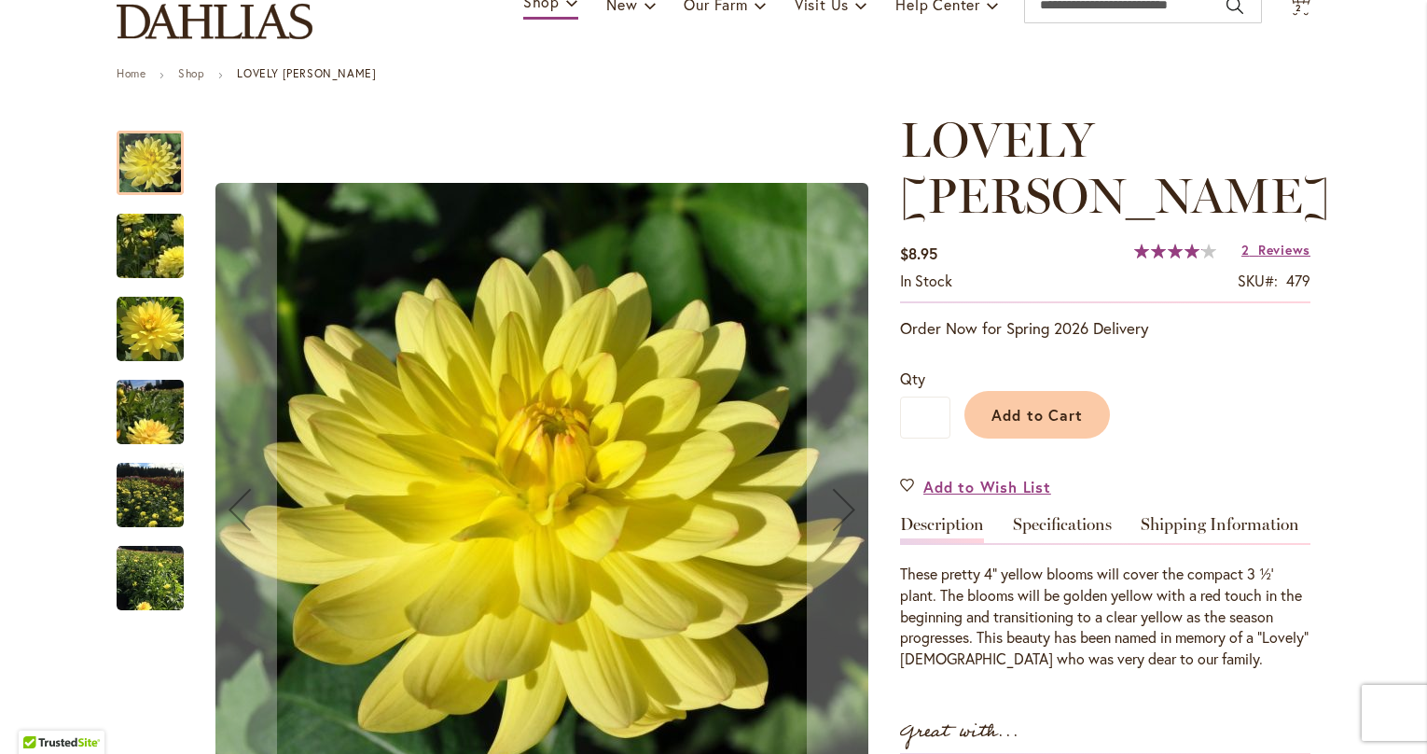
scroll to position [350, 0]
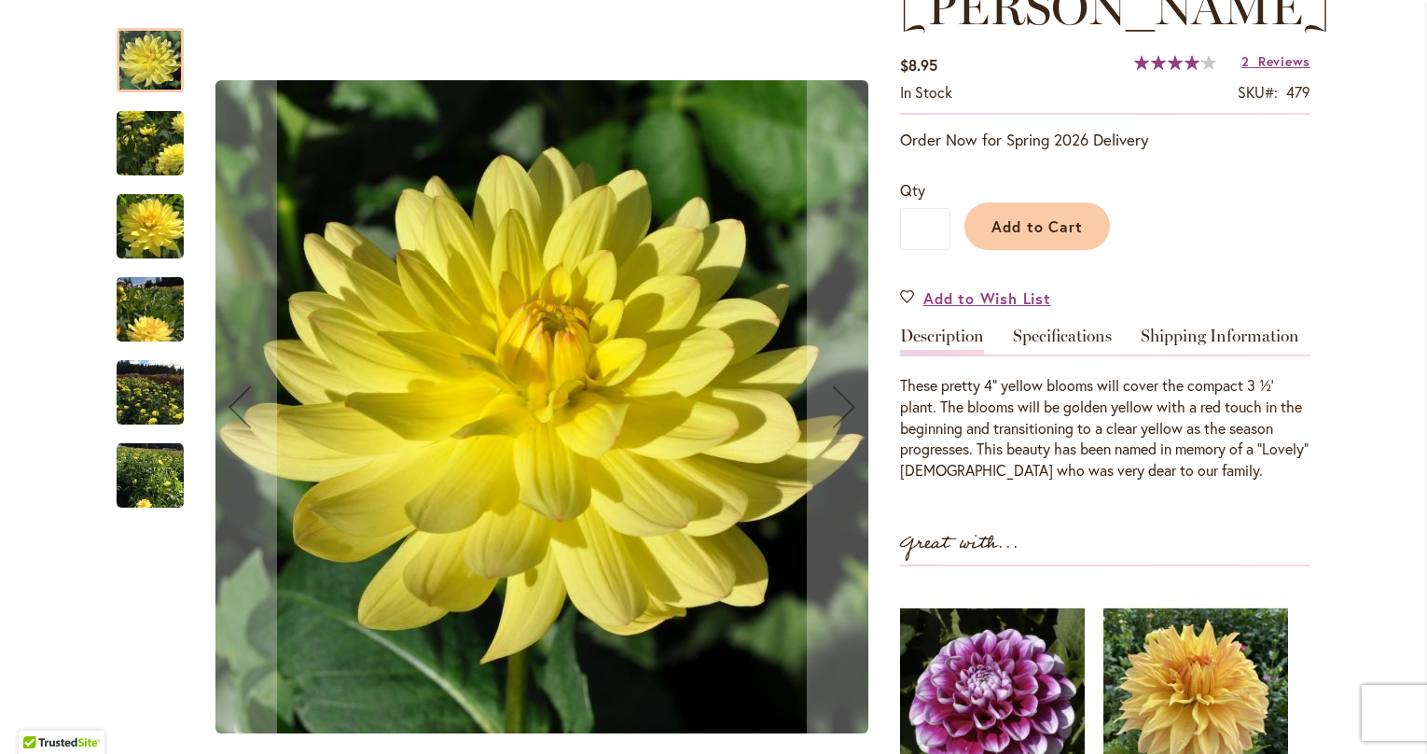
click at [159, 228] on img "LOVELY RITA" at bounding box center [150, 226] width 67 height 67
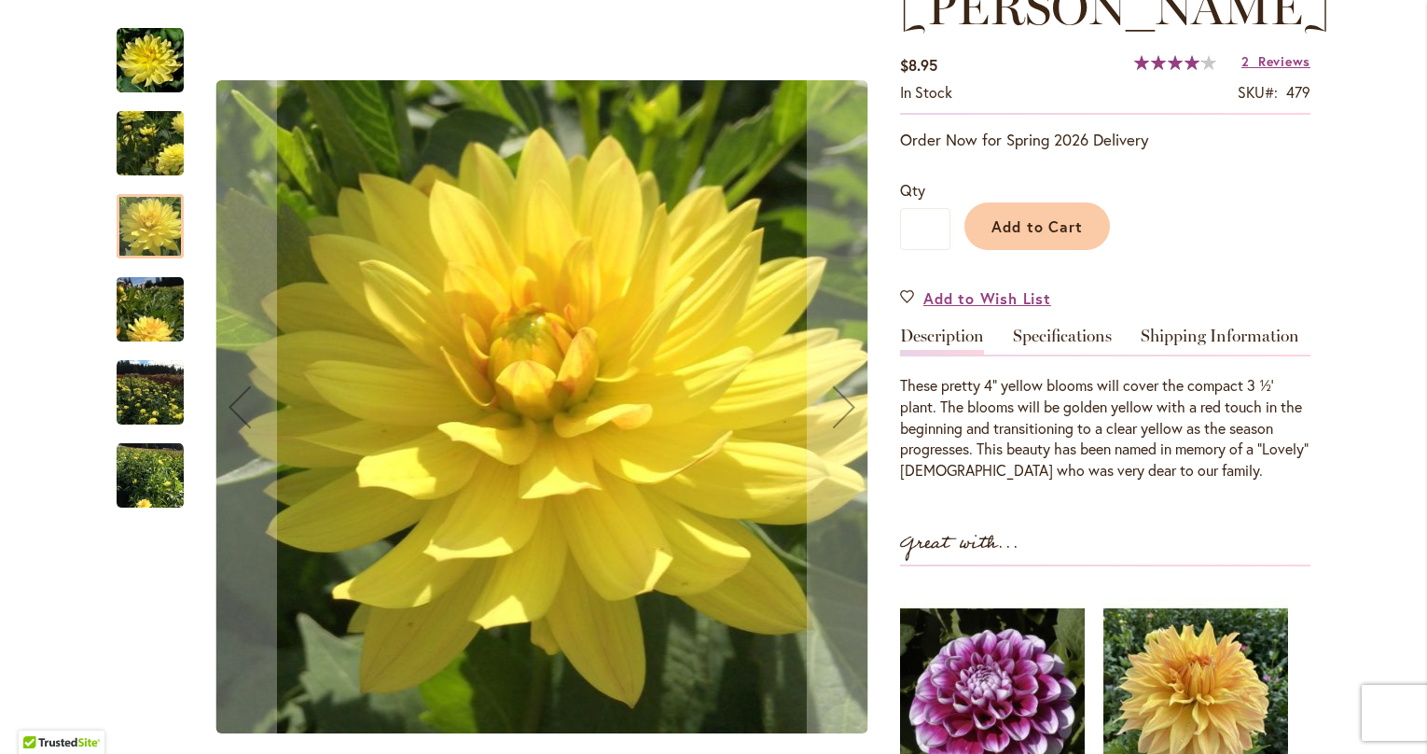
click at [144, 143] on img "LOVELY RITA" at bounding box center [150, 143] width 134 height 97
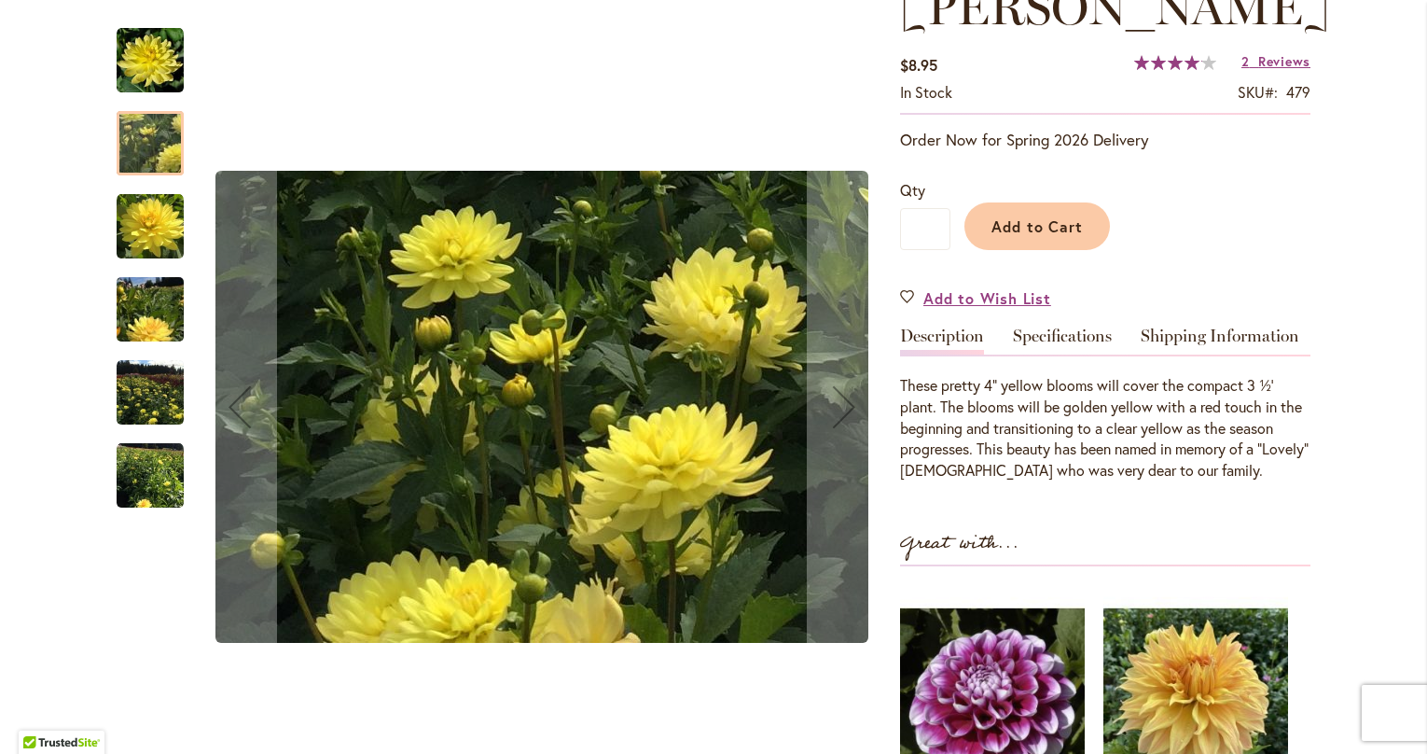
click at [140, 56] on img "LOVELY RITA" at bounding box center [150, 60] width 67 height 67
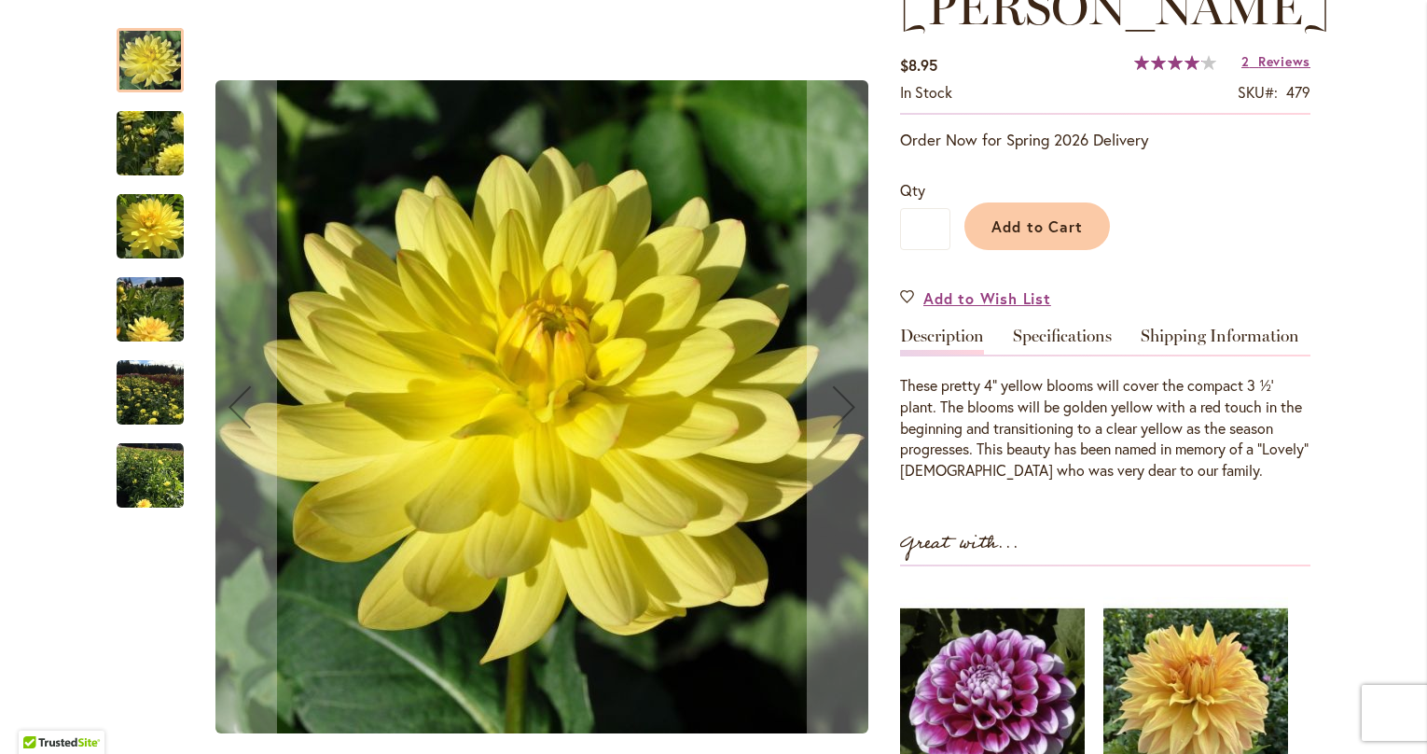
click at [154, 395] on img "LOVELY RITA" at bounding box center [150, 392] width 67 height 67
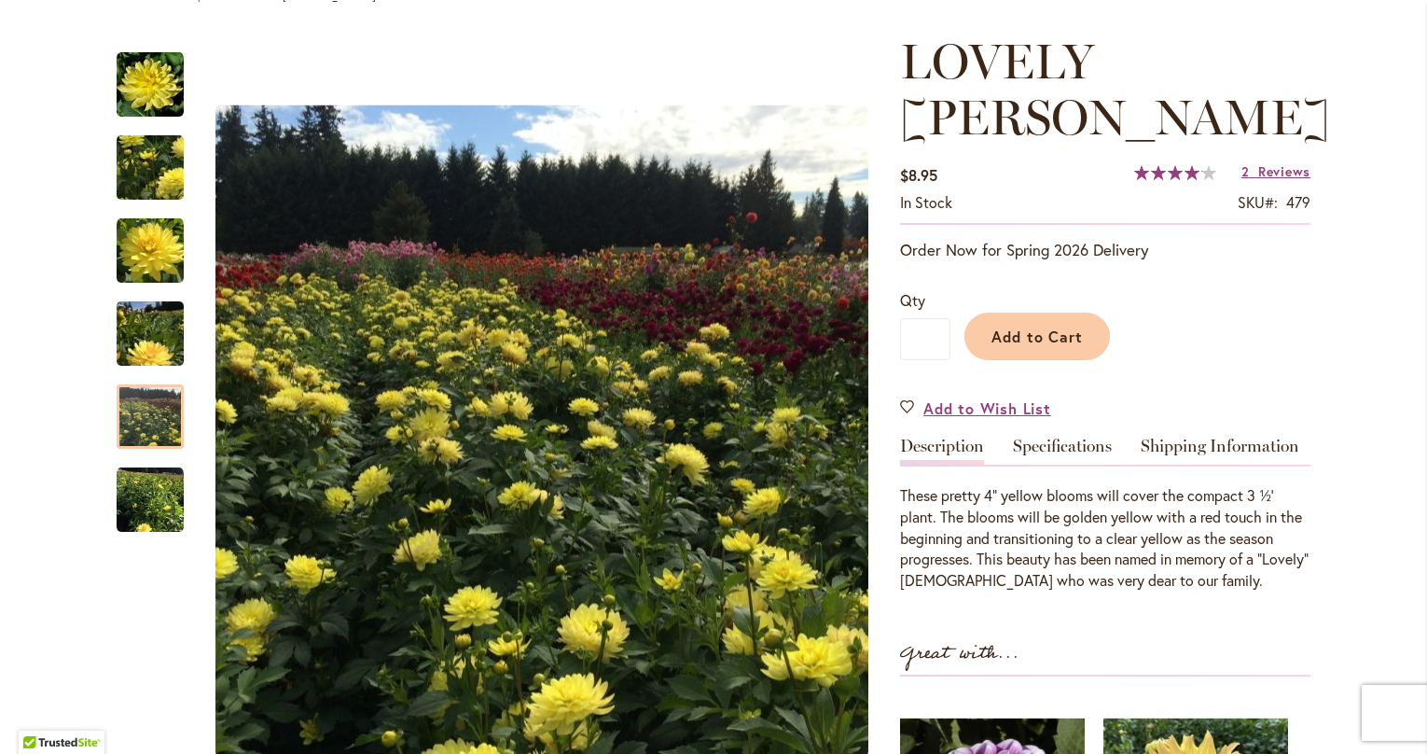
scroll to position [0, 0]
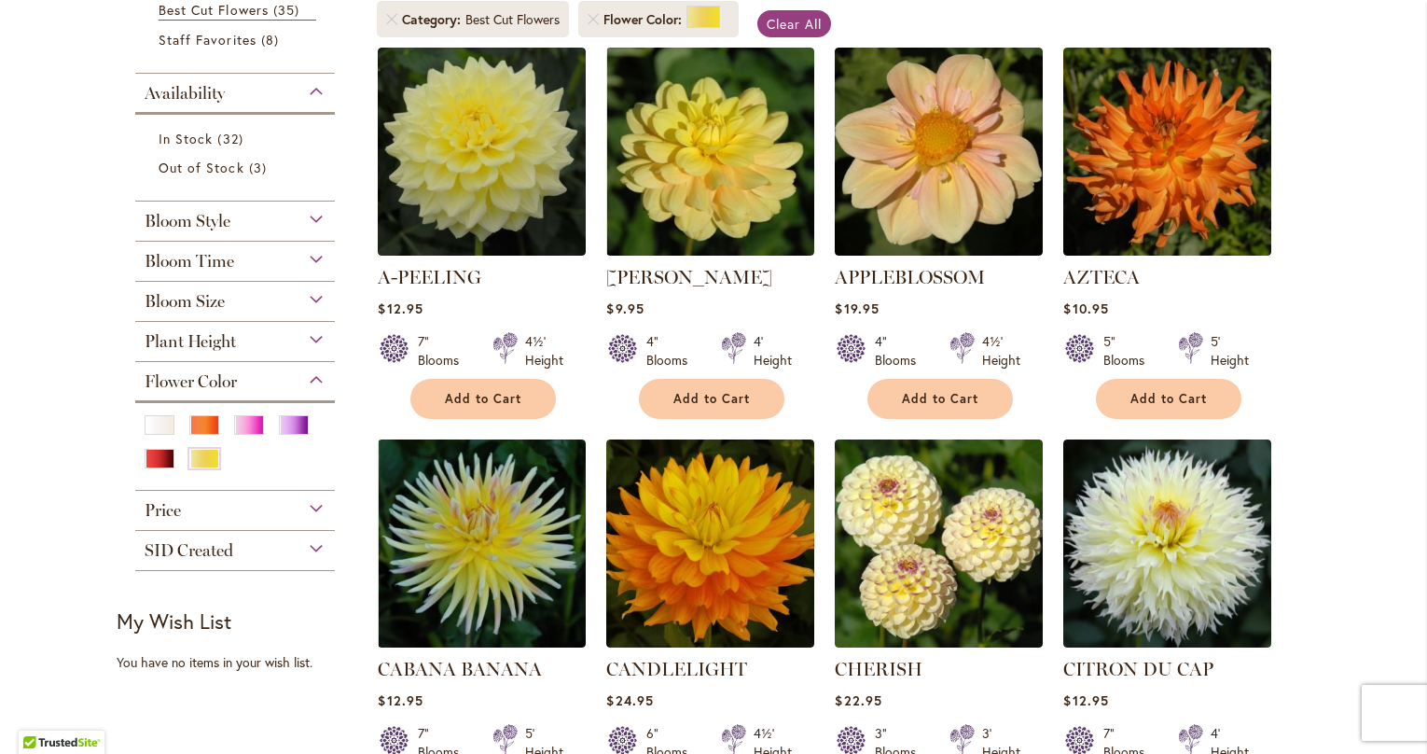
scroll to position [672, 0]
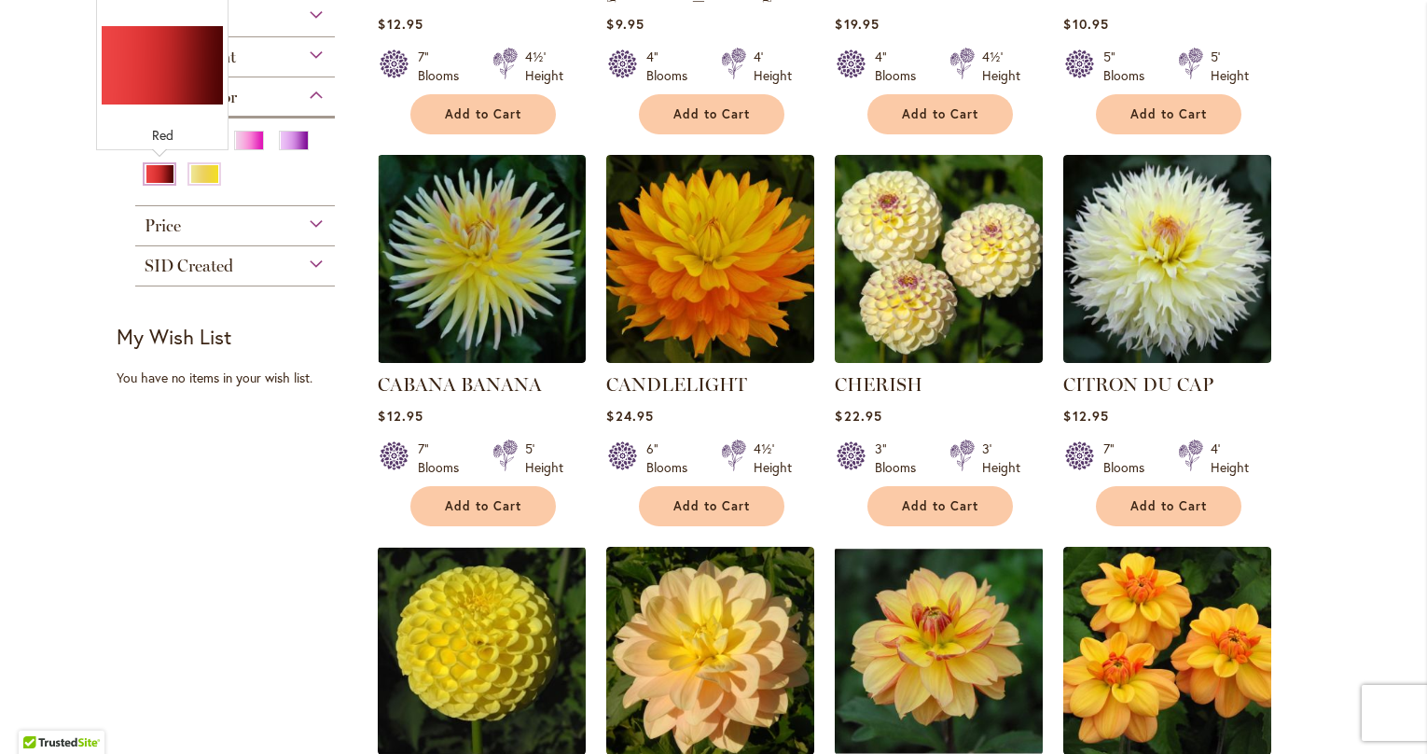
click at [161, 176] on div "Red" at bounding box center [160, 174] width 30 height 20
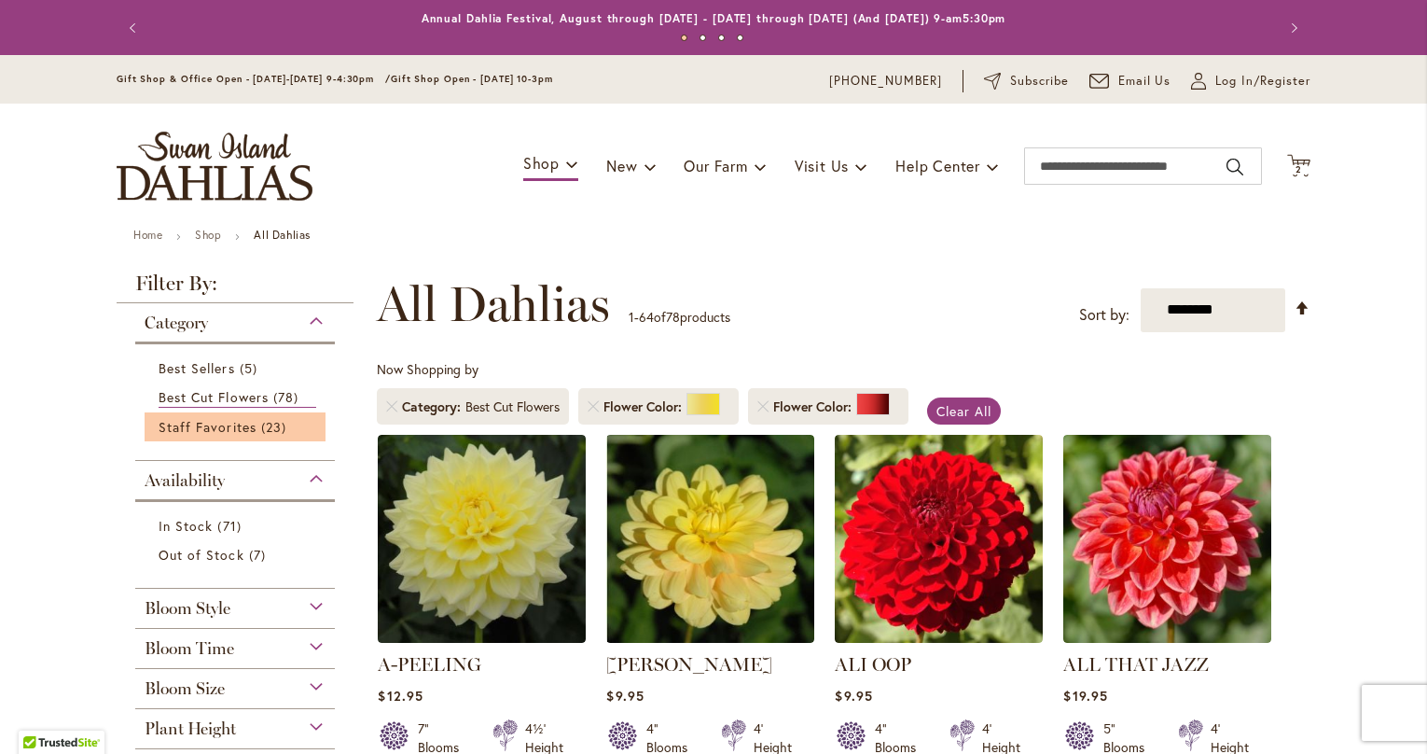
scroll to position [254, 0]
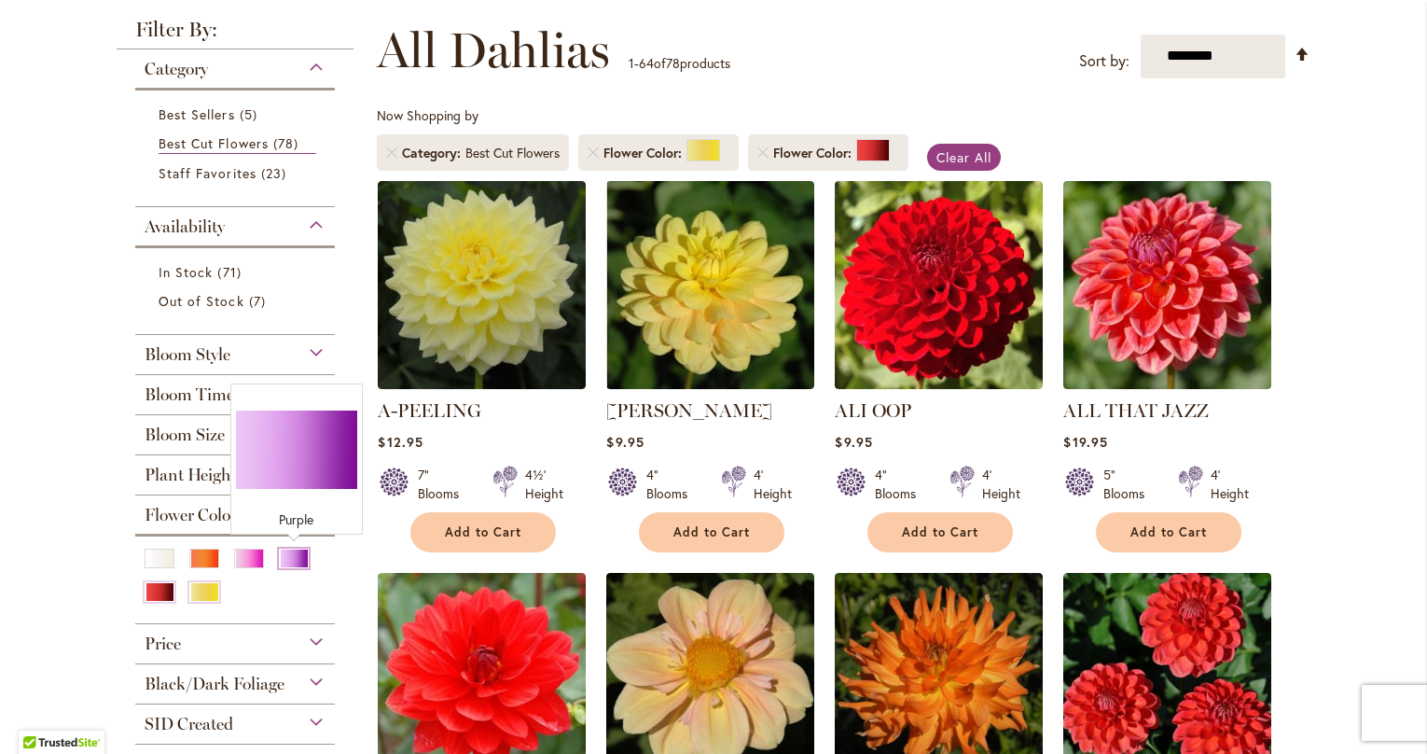
click at [296, 562] on div "Purple" at bounding box center [294, 558] width 30 height 20
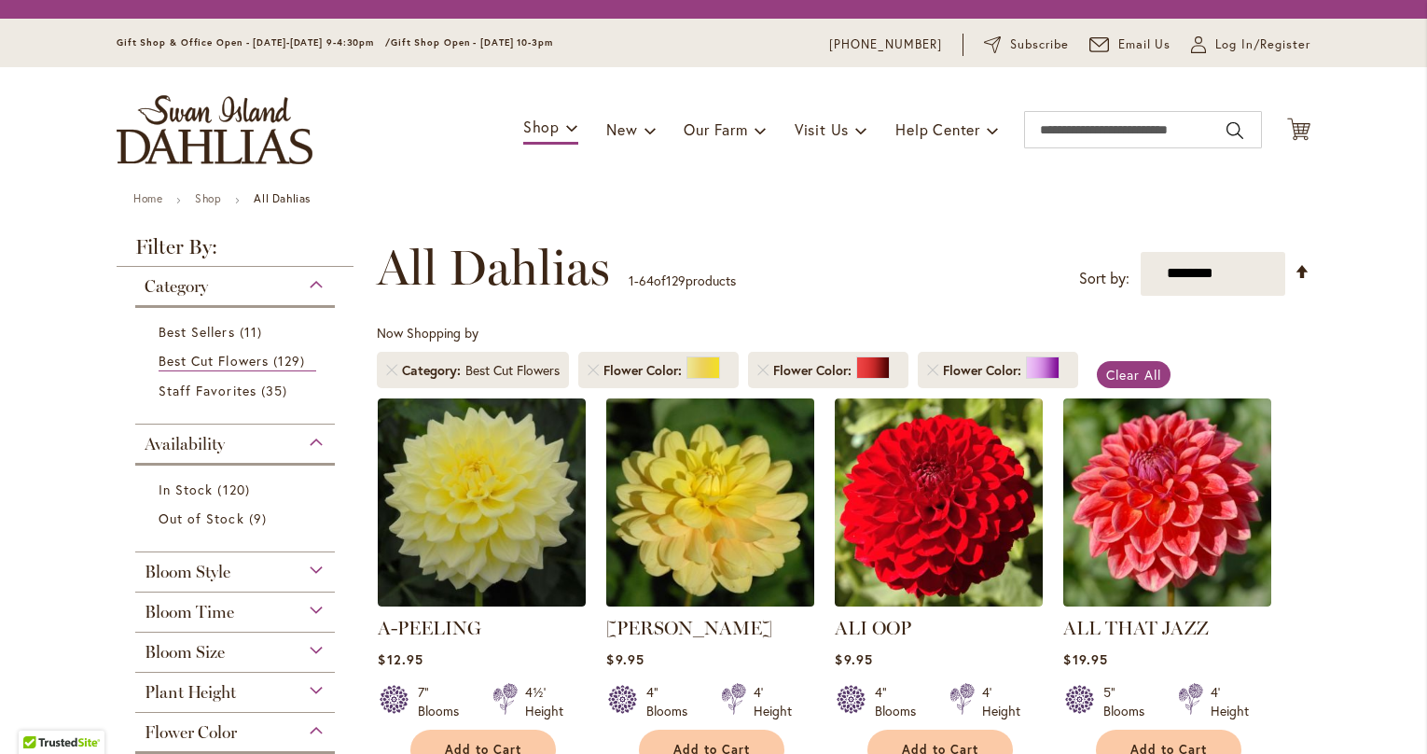
scroll to position [254, 0]
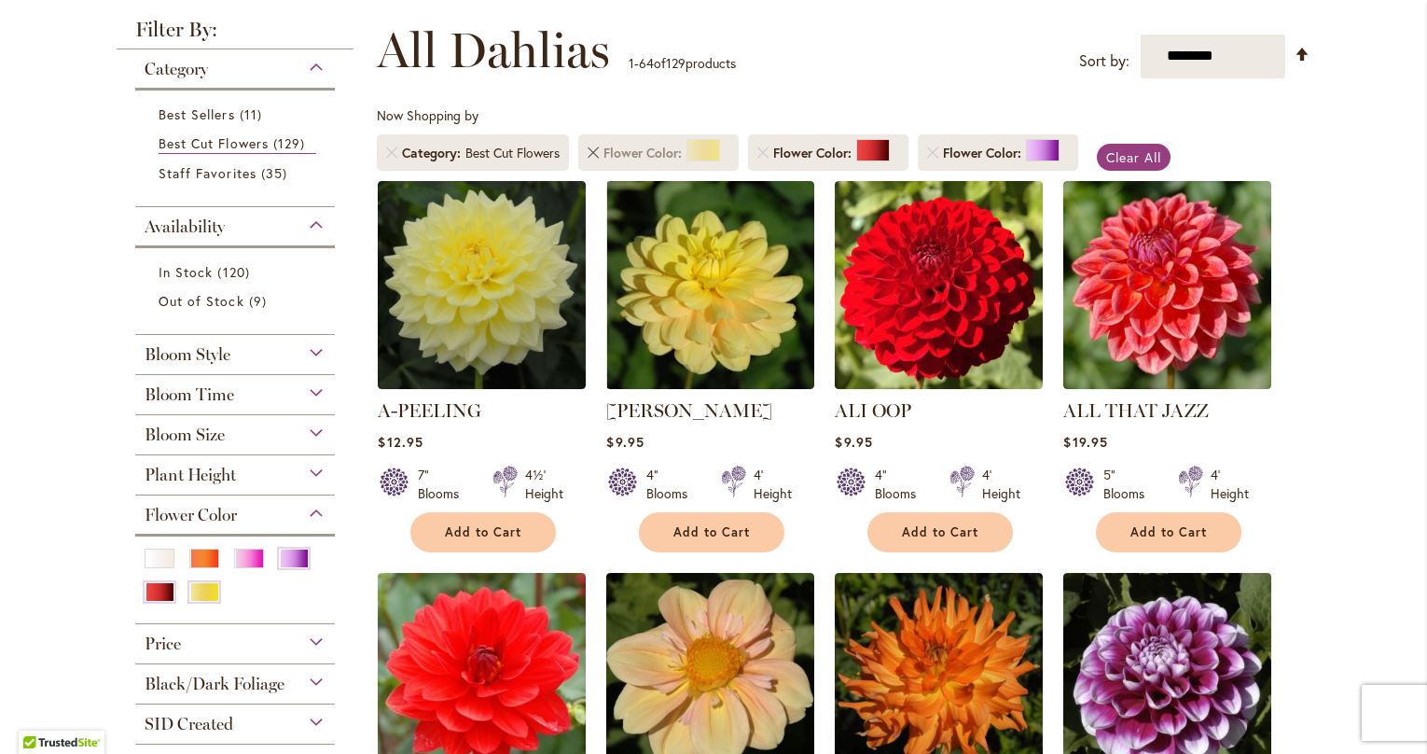
click at [597, 155] on link "Remove Flower Color Yellow" at bounding box center [593, 152] width 11 height 11
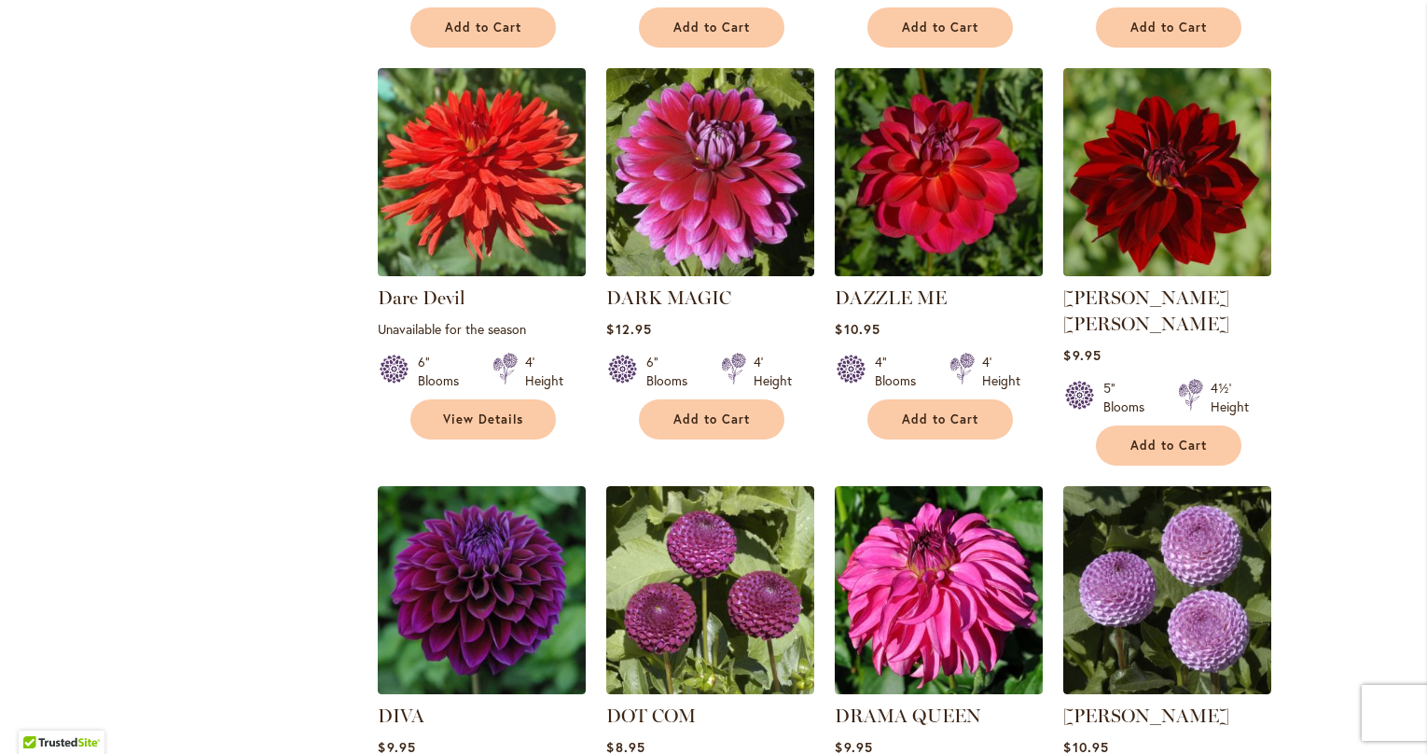
scroll to position [2806, 0]
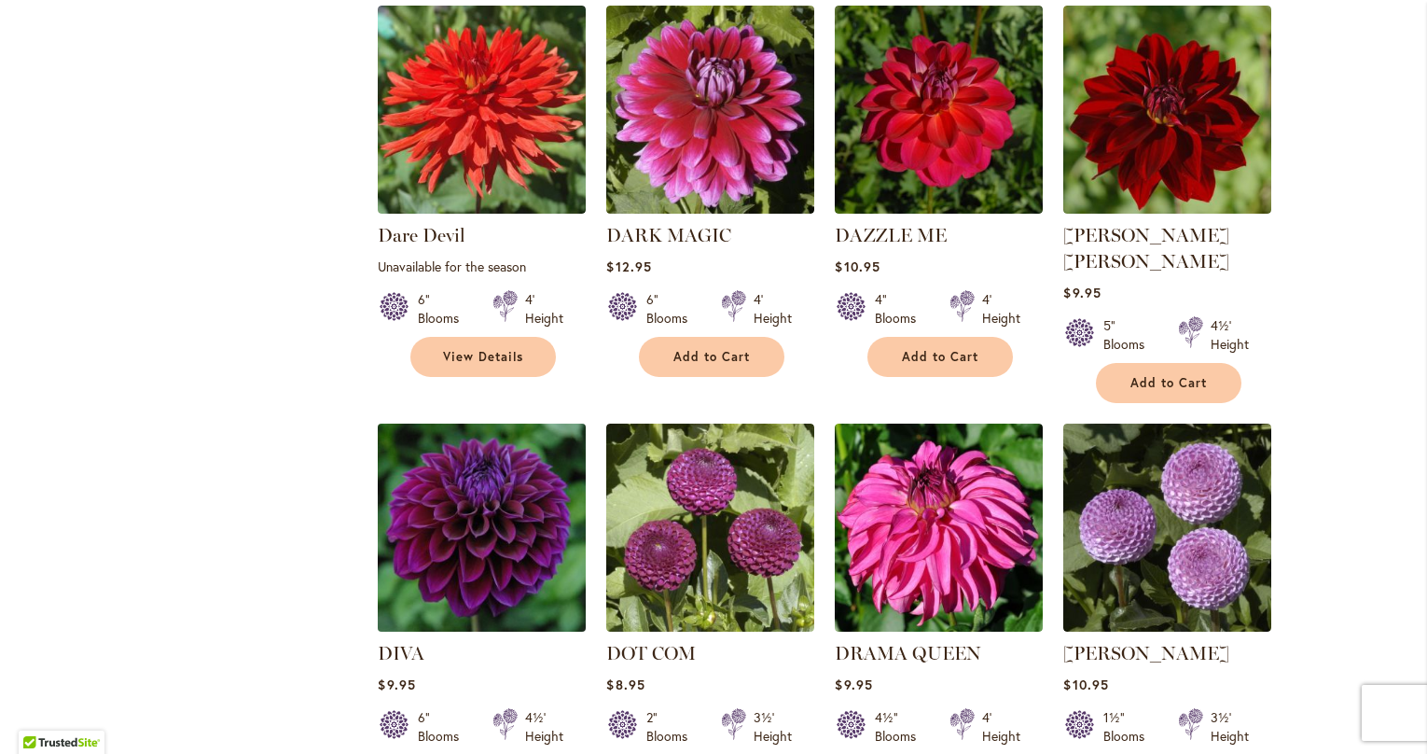
click at [463, 522] on img at bounding box center [482, 527] width 218 height 218
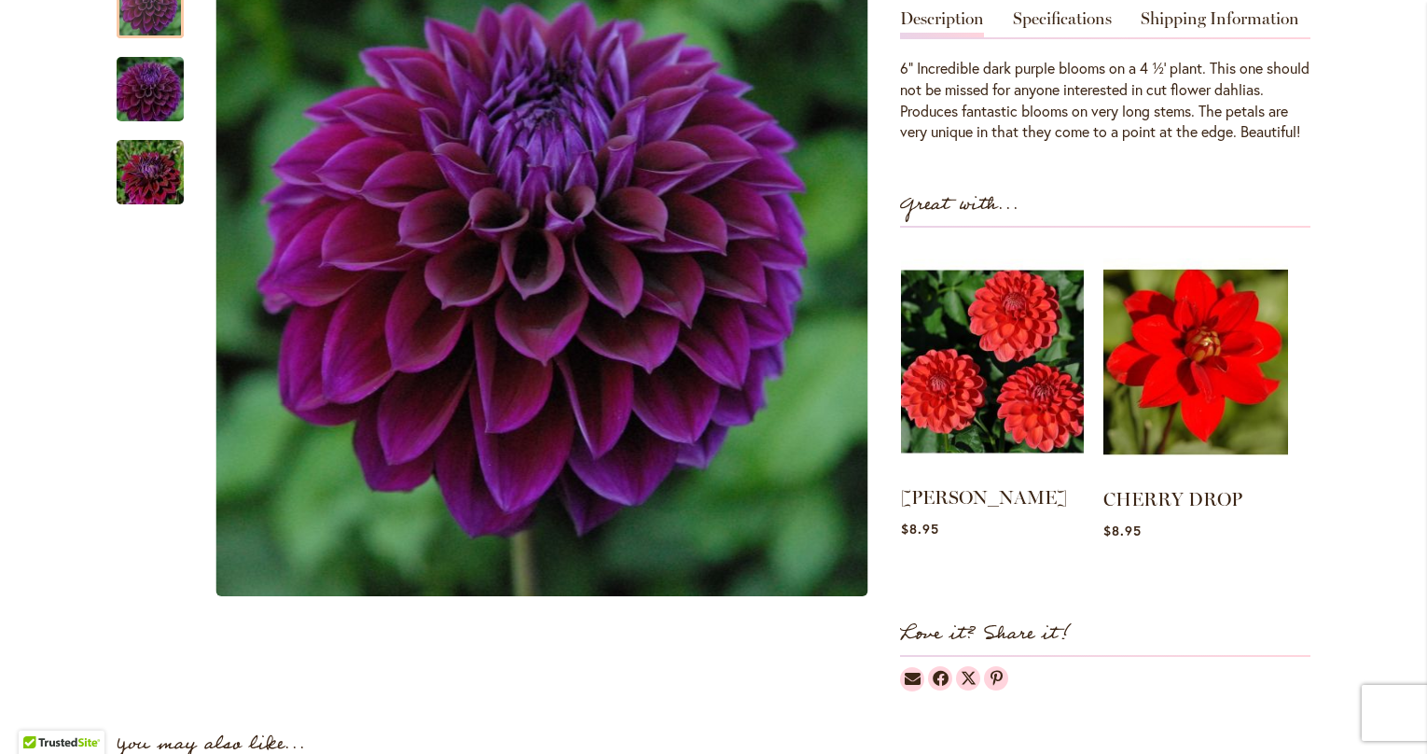
scroll to position [607, 0]
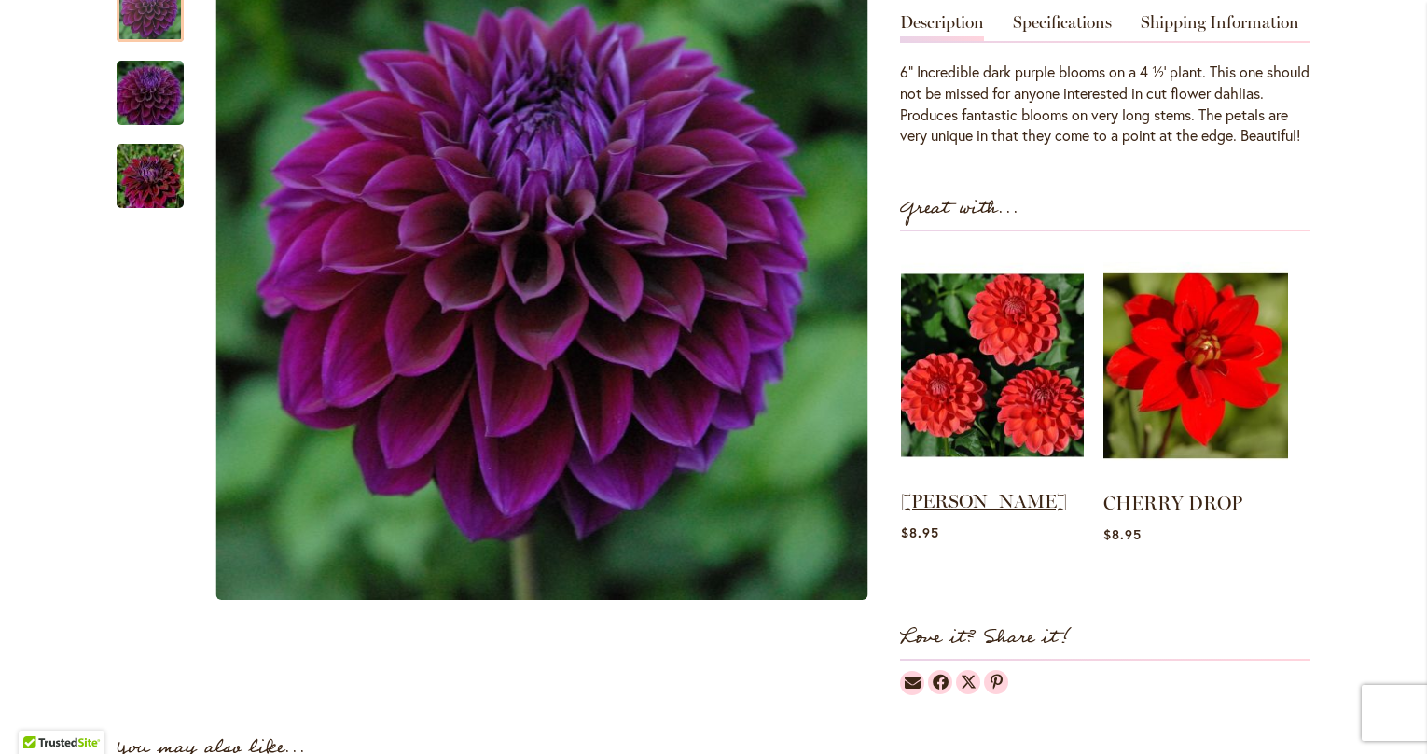
click at [938, 512] on link "BENJAMIN MATTHEW" at bounding box center [984, 501] width 166 height 22
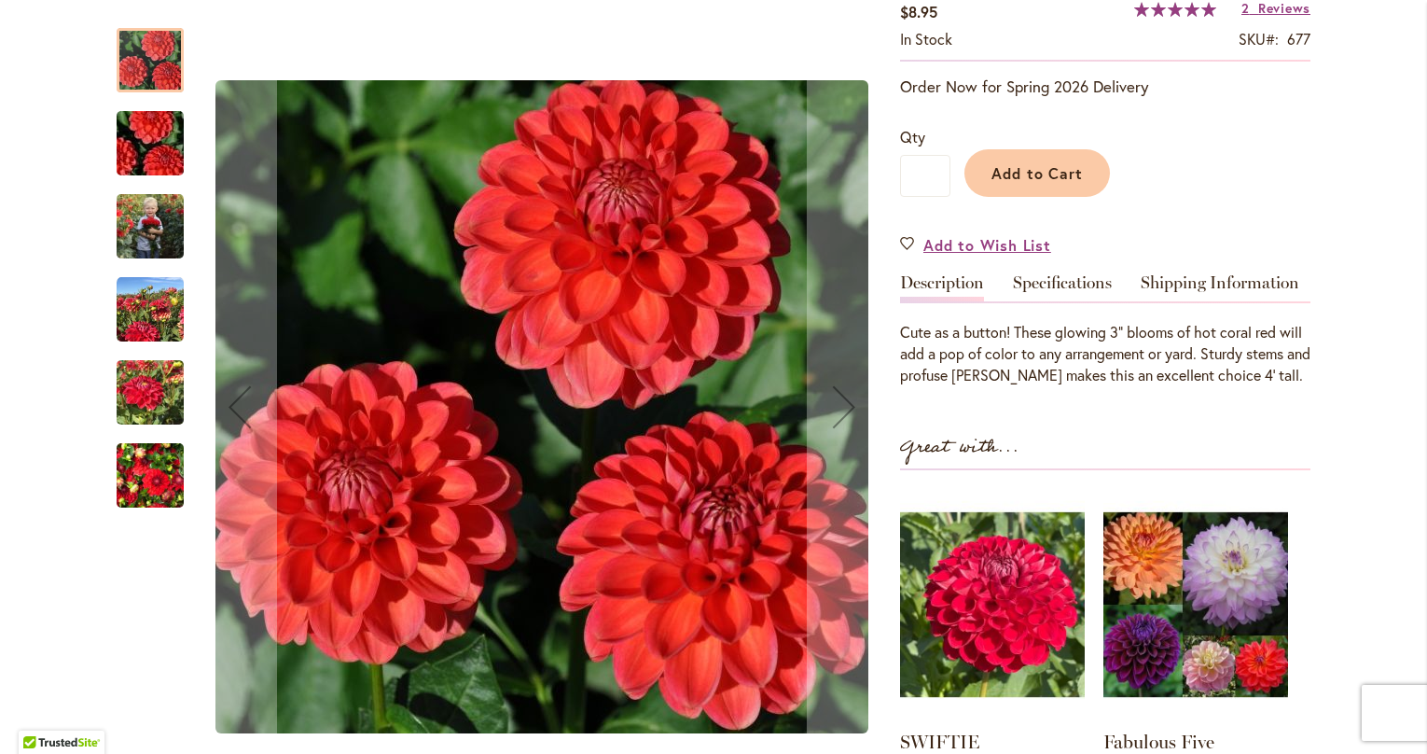
scroll to position [622, 0]
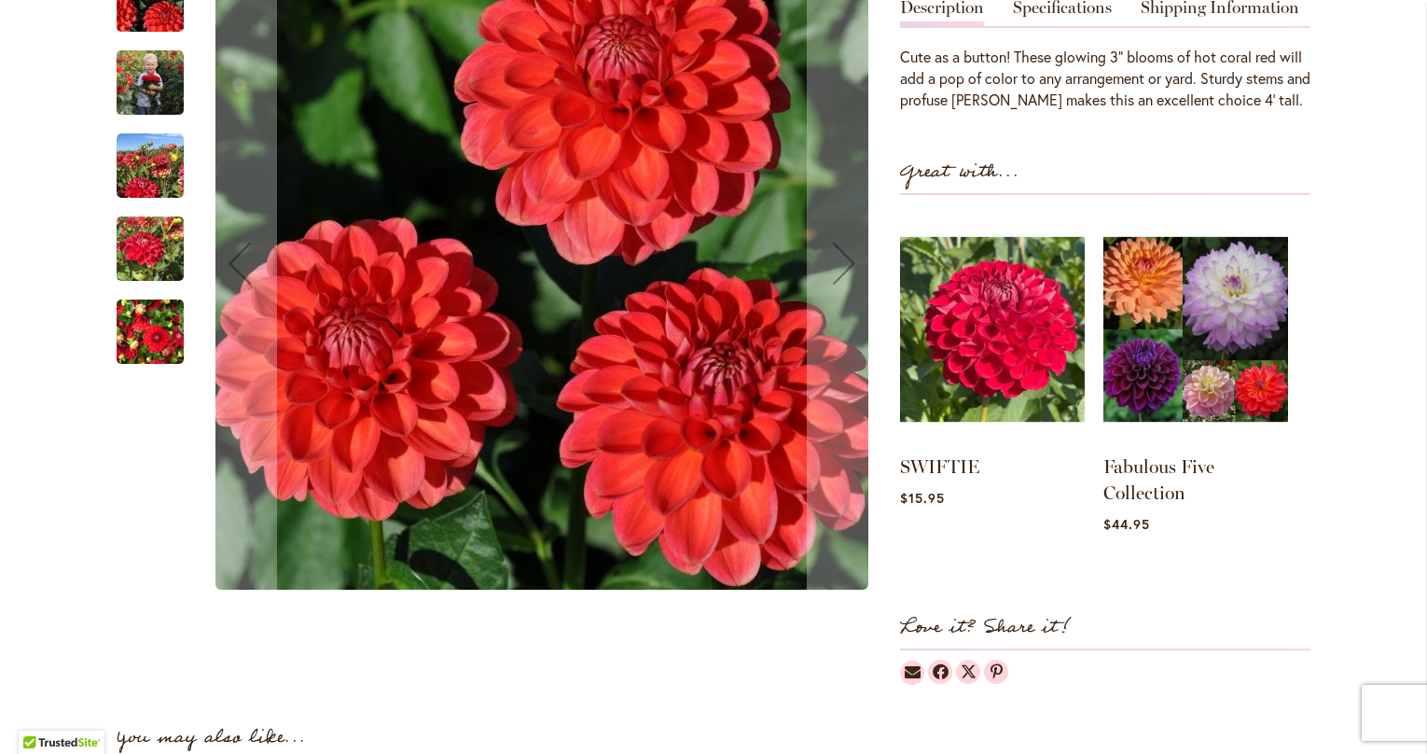
click at [138, 200] on img "BENJAMIN MATTHEW" at bounding box center [150, 165] width 67 height 67
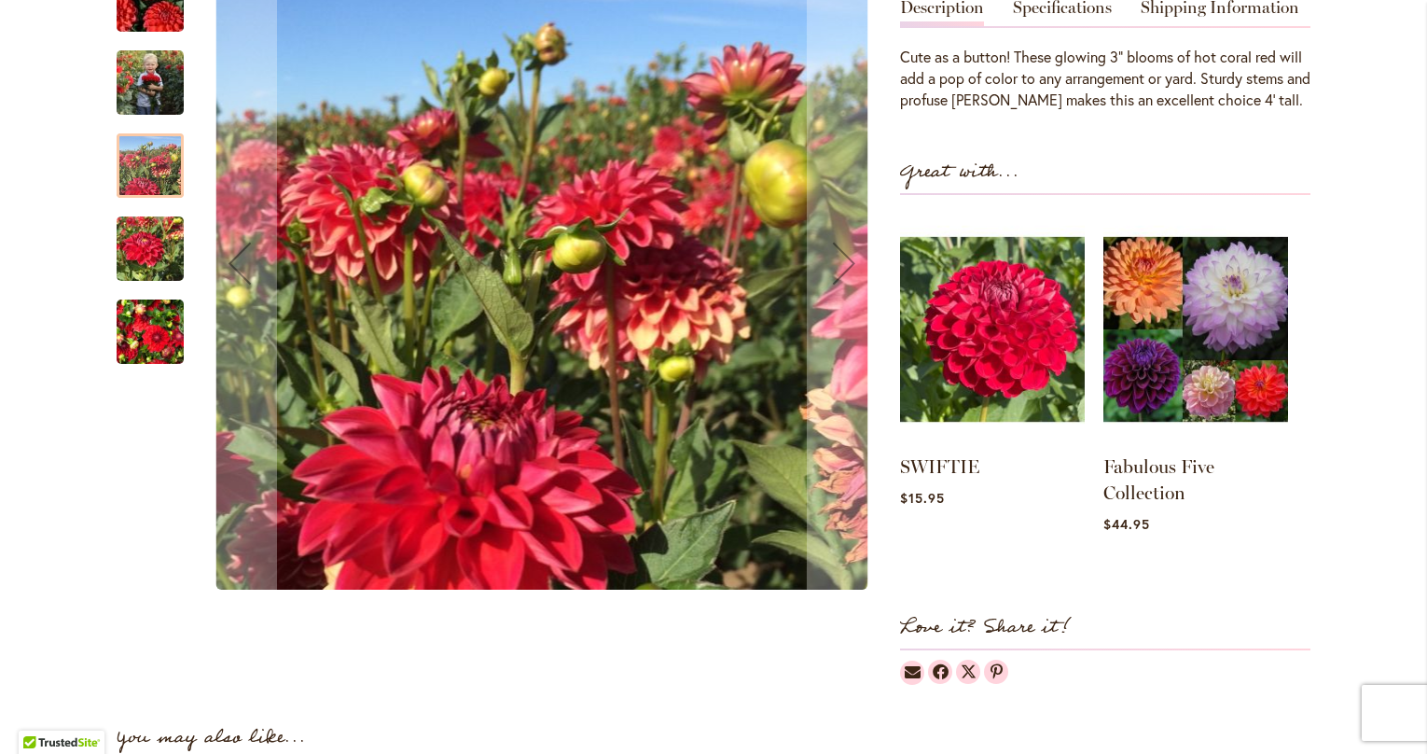
click at [145, 377] on img "BENJAMIN MATTHEW" at bounding box center [150, 332] width 67 height 90
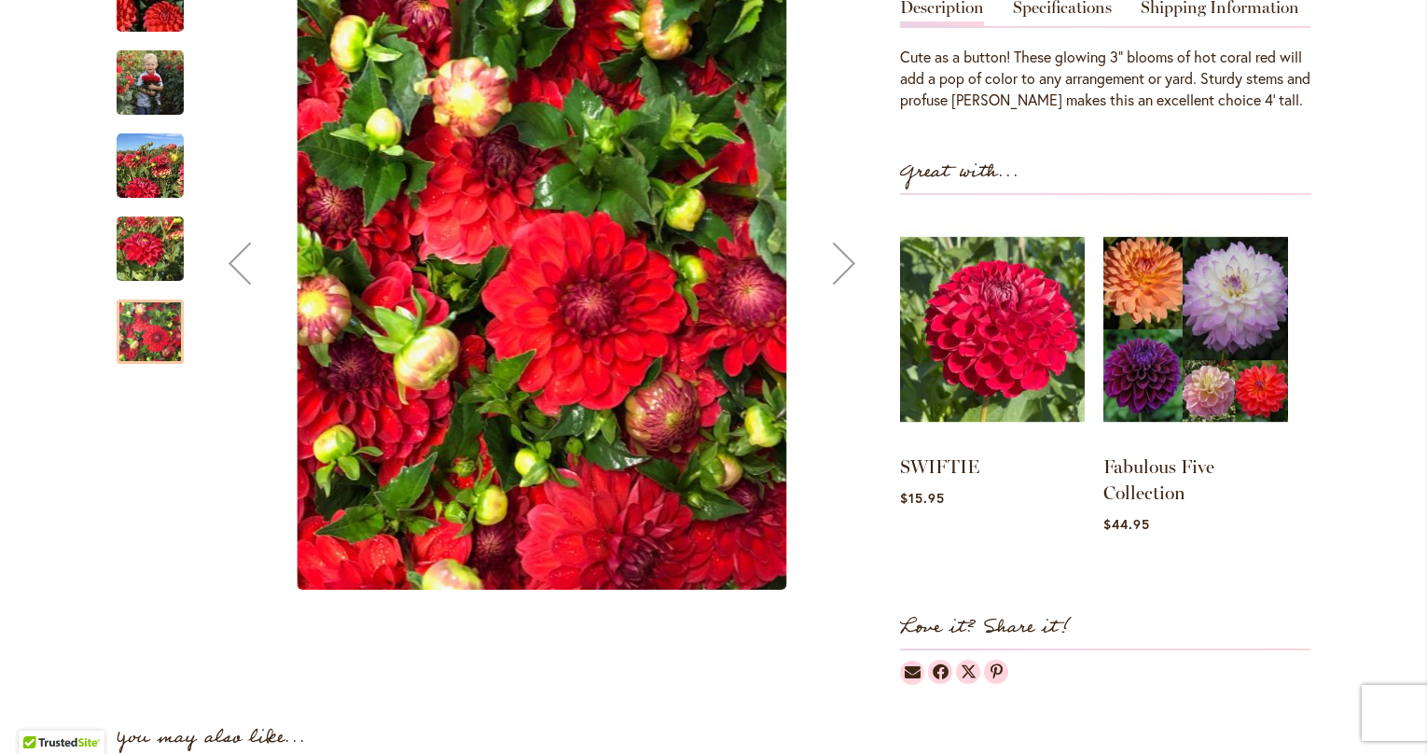
click at [147, 124] on img "BENJAMIN MATTHEW" at bounding box center [150, 82] width 67 height 84
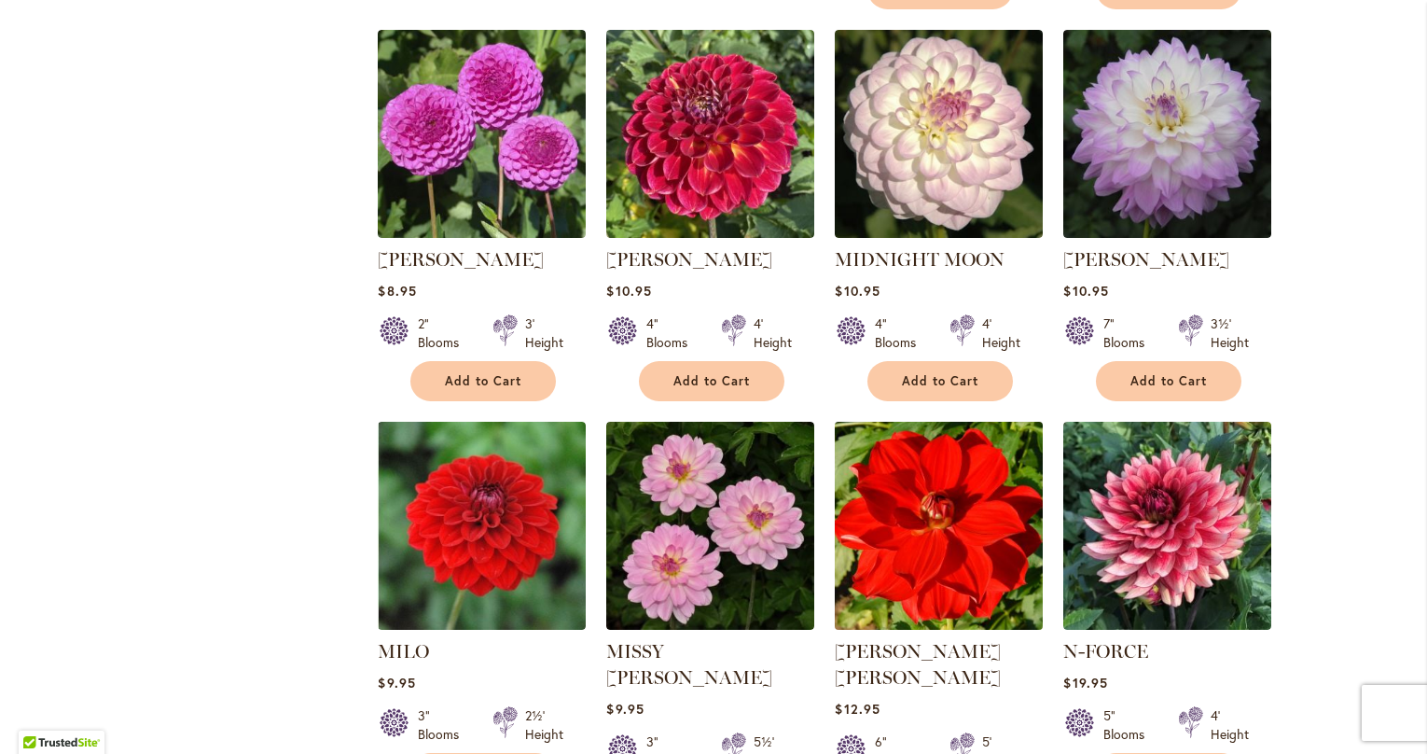
scroll to position [6091, 0]
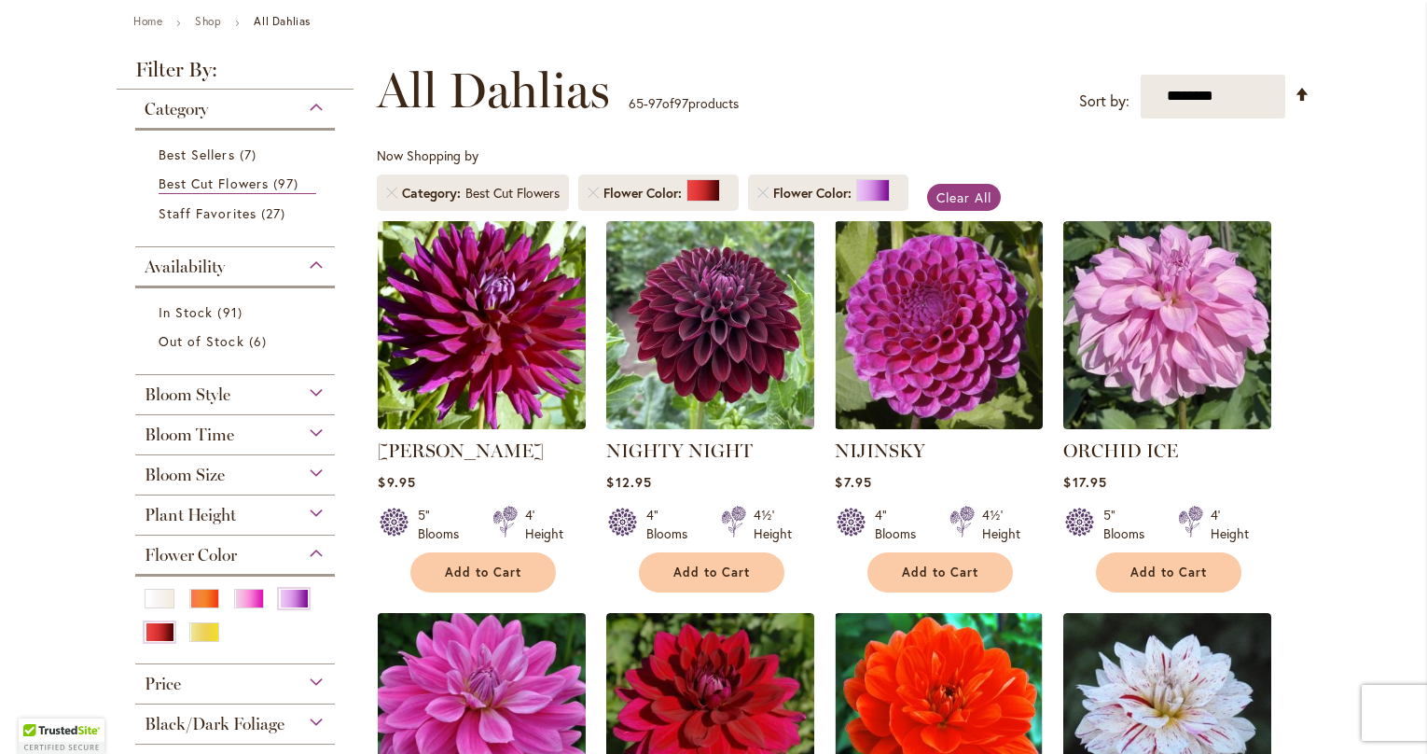
scroll to position [213, 0]
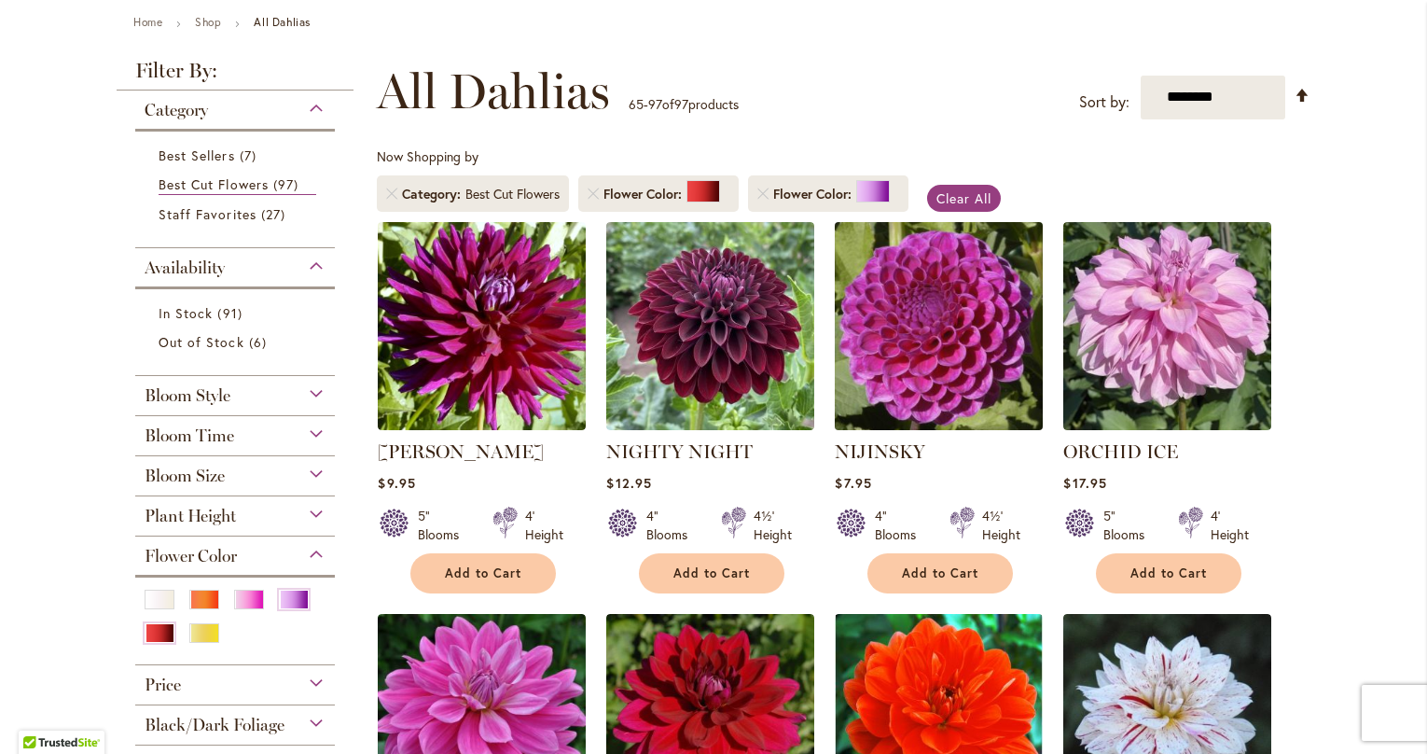
click at [910, 368] on img at bounding box center [939, 325] width 218 height 218
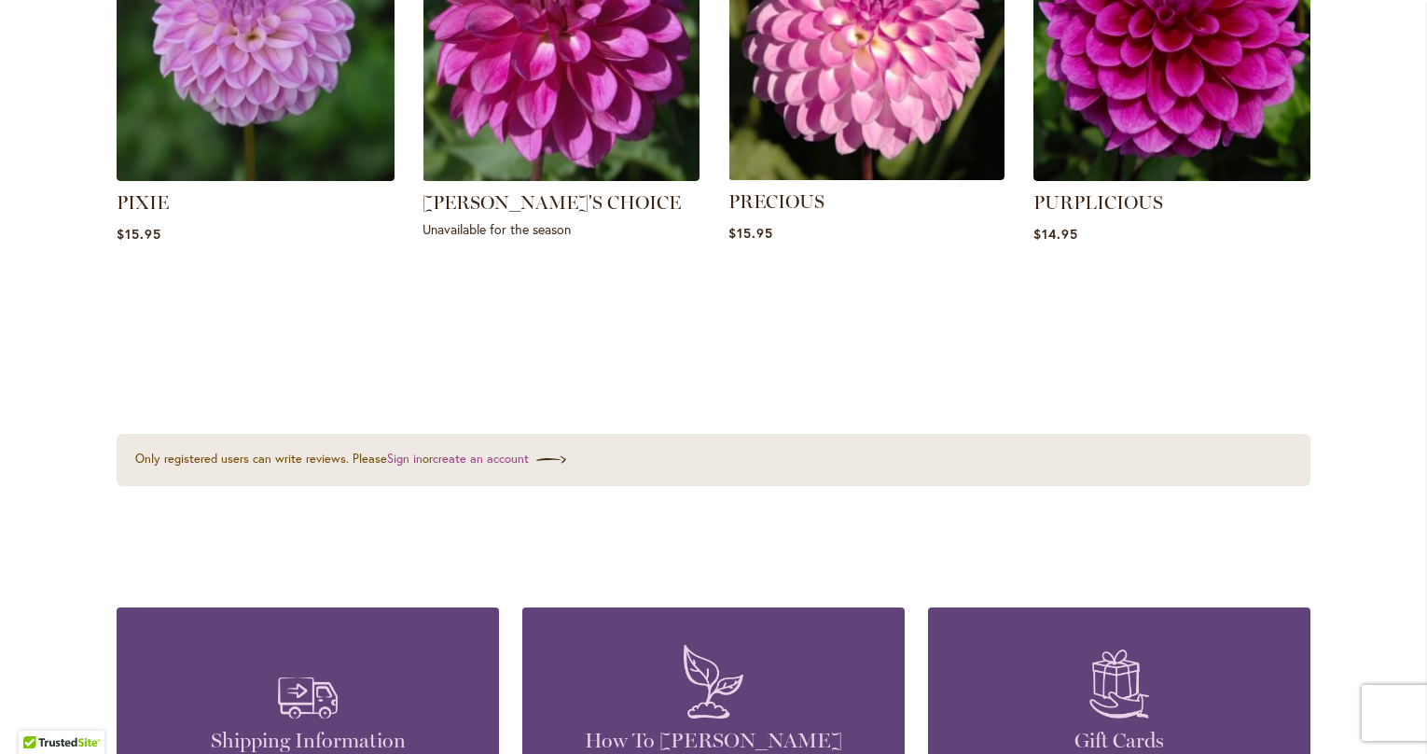
scroll to position [1100, 0]
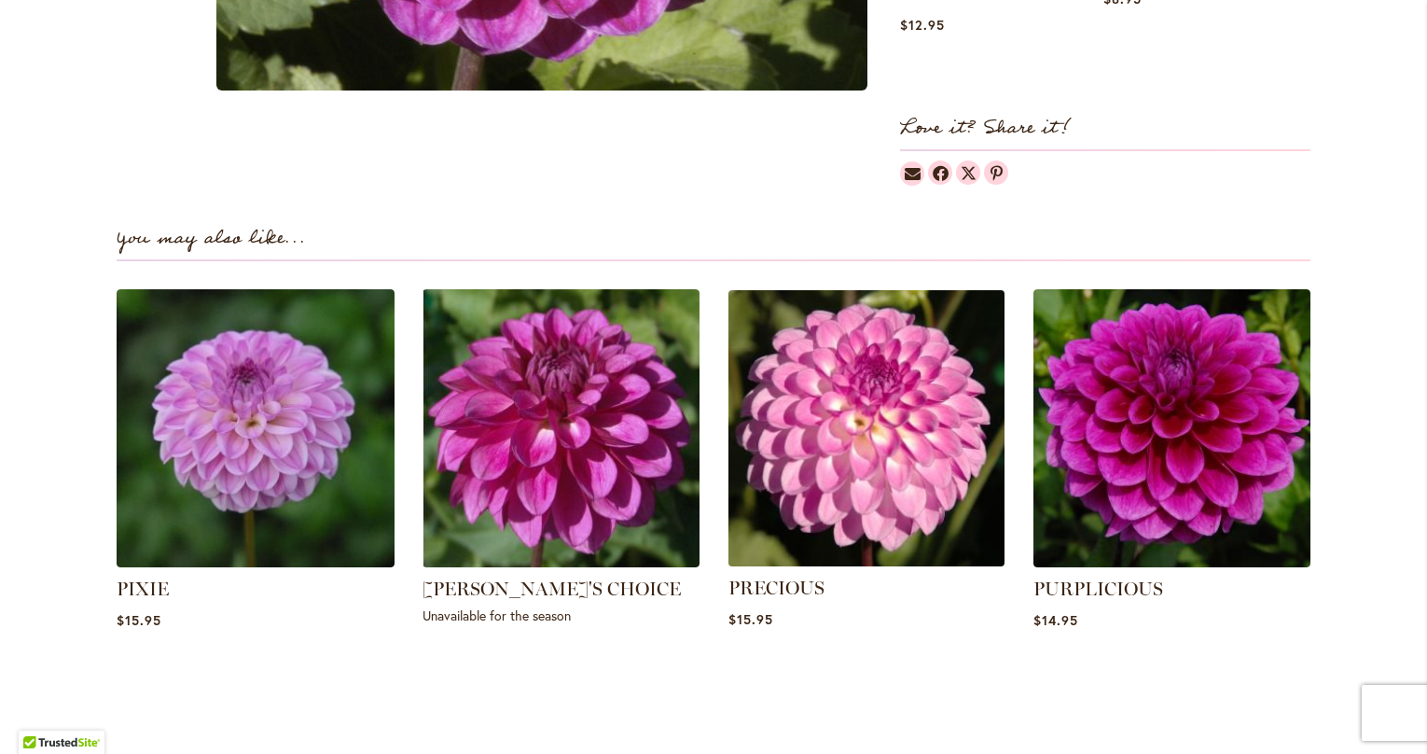
click at [821, 527] on img at bounding box center [866, 428] width 289 height 289
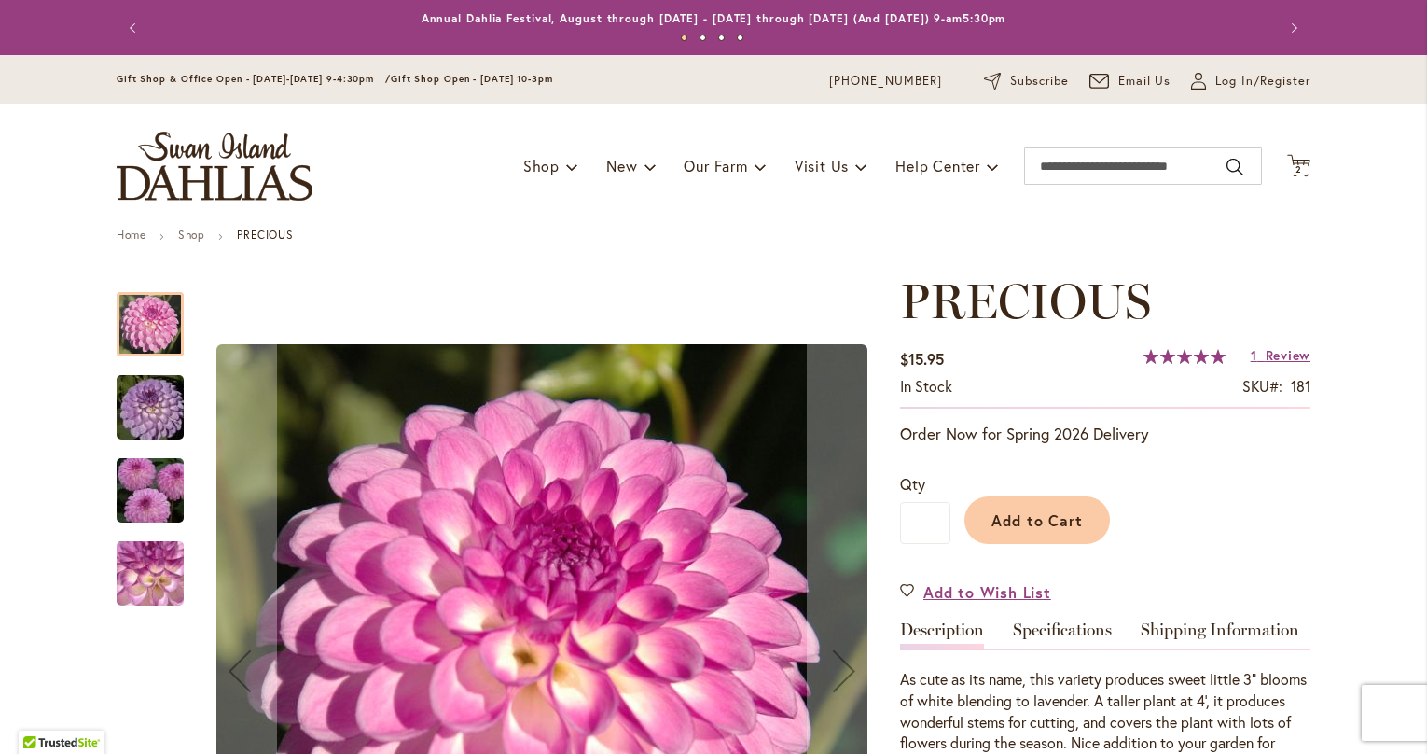
click at [174, 506] on img "PRECIOUS" at bounding box center [150, 491] width 134 height 90
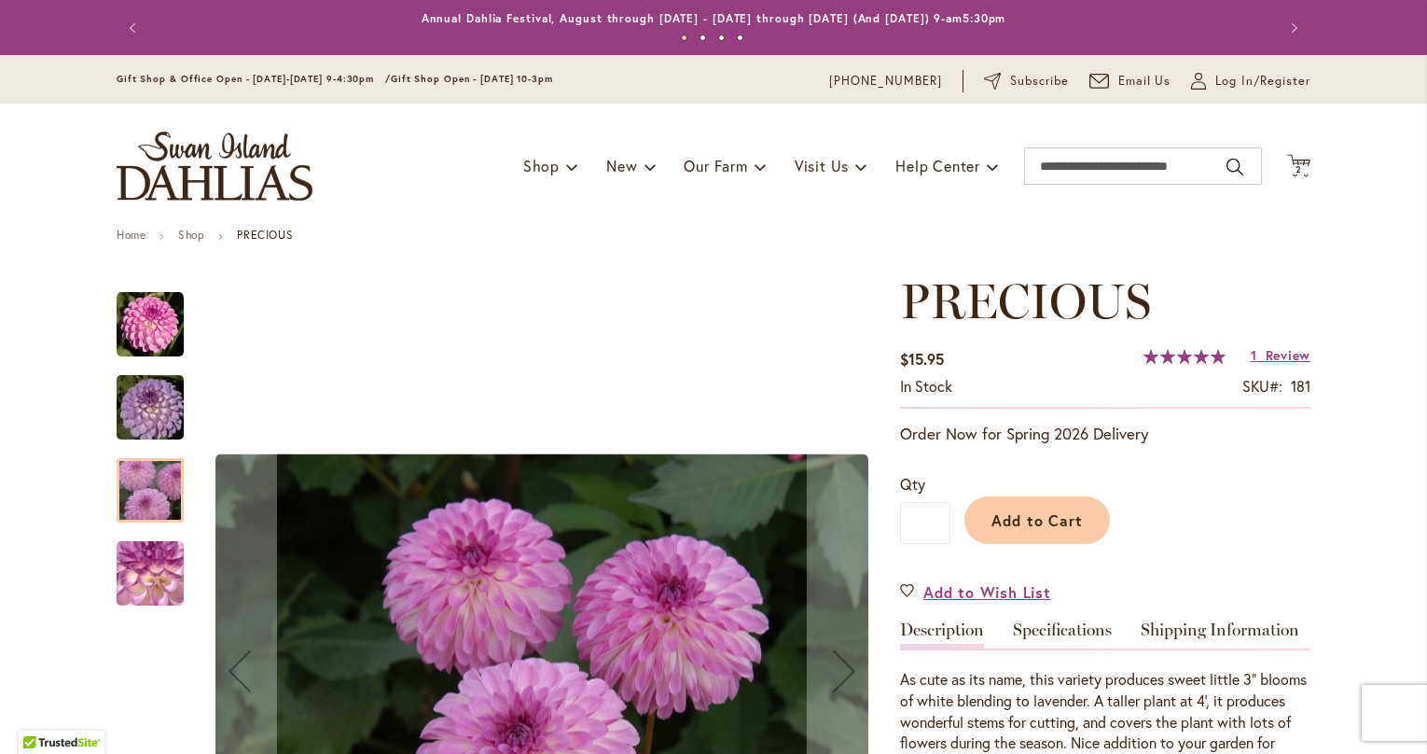
click at [156, 409] on img "PRECIOUS" at bounding box center [150, 408] width 134 height 90
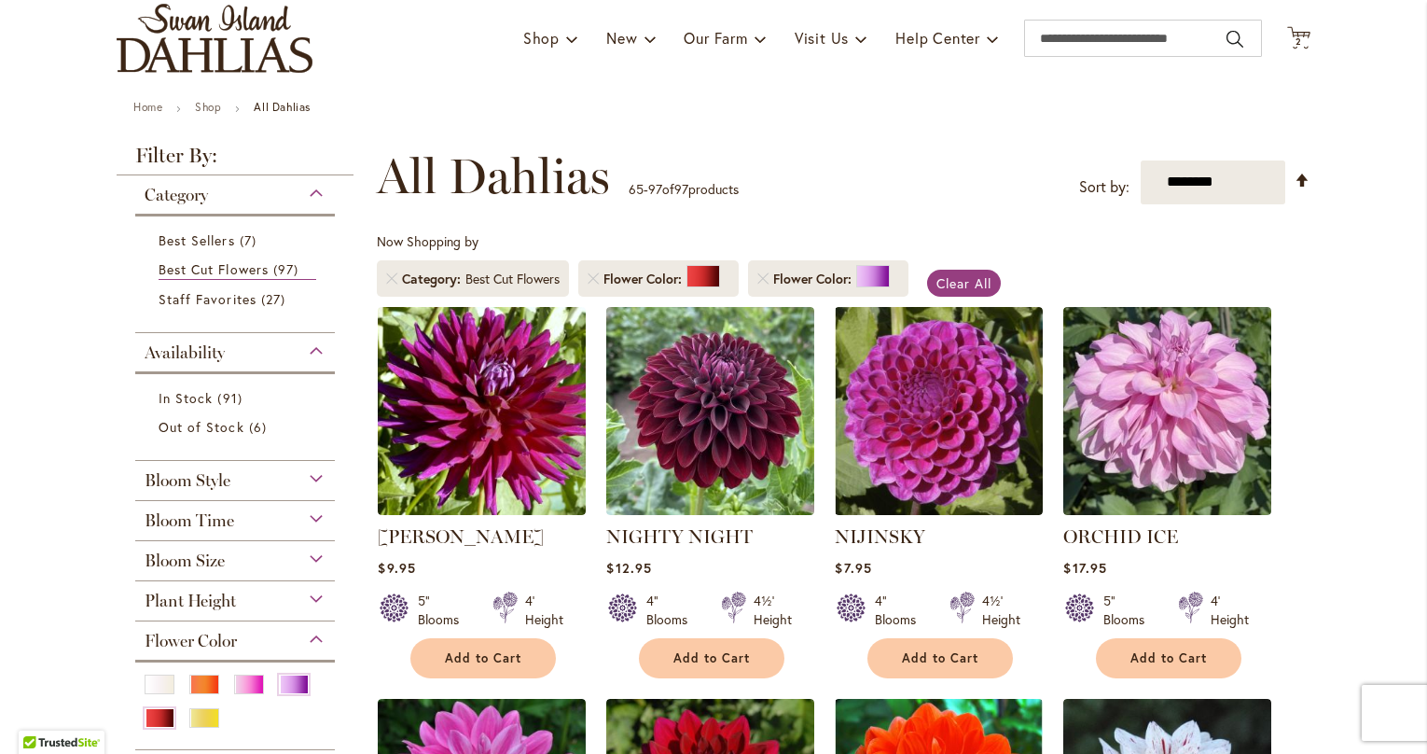
scroll to position [348, 0]
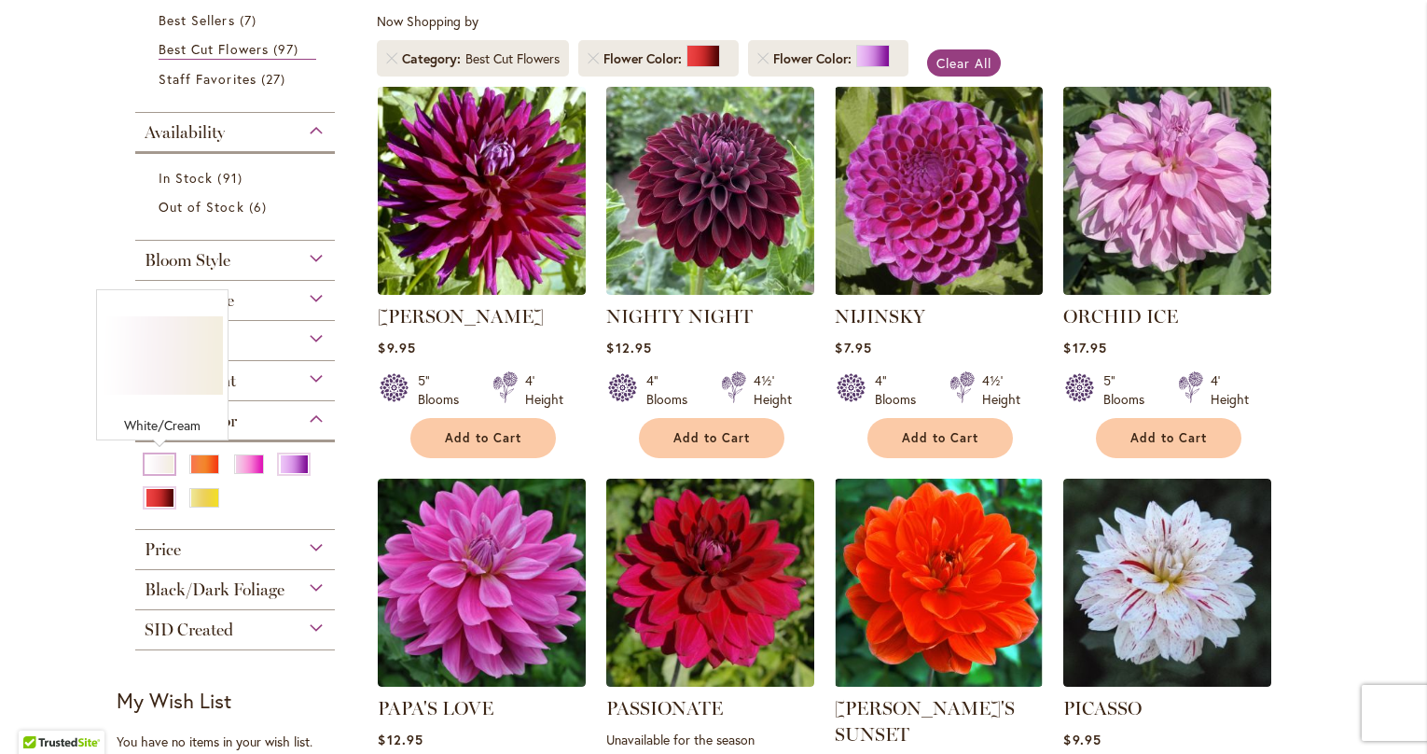
click at [164, 464] on div "White/Cream" at bounding box center [160, 464] width 30 height 20
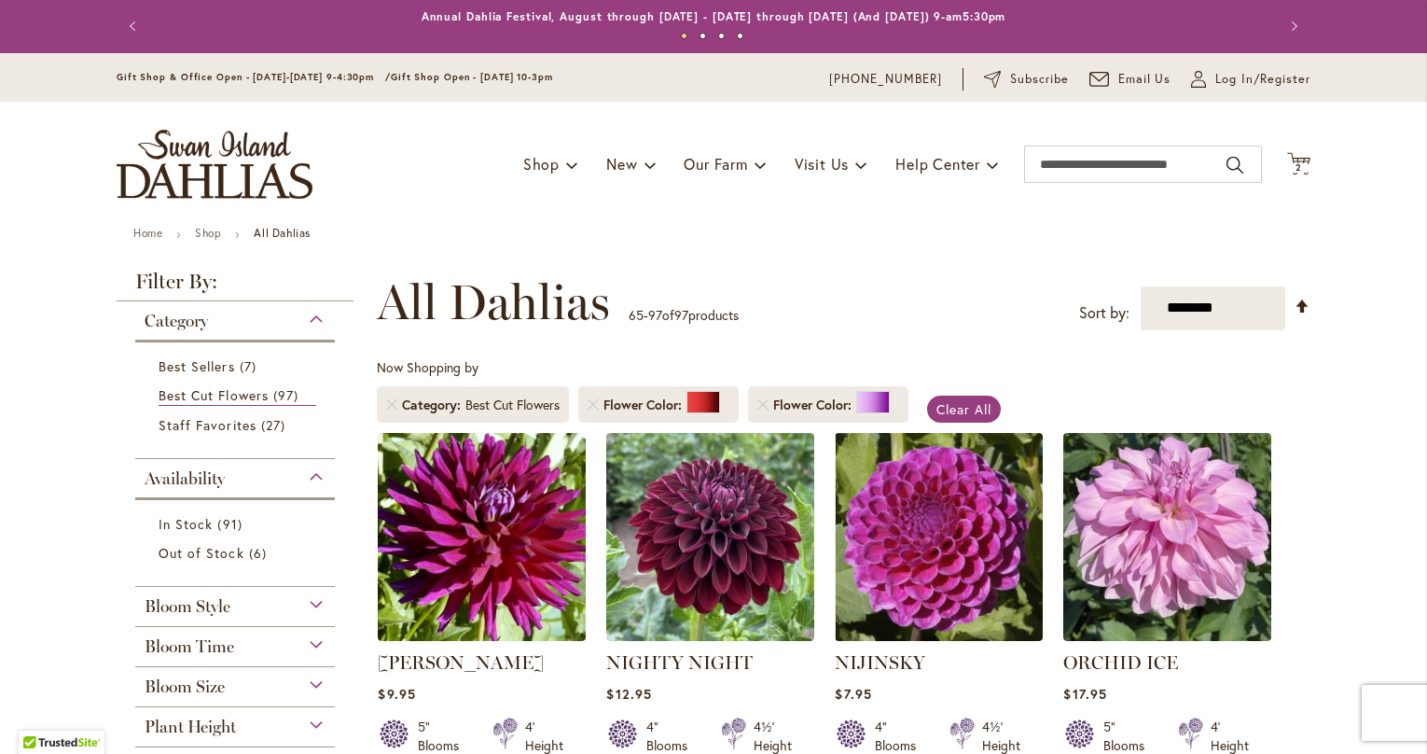
scroll to position [0, 0]
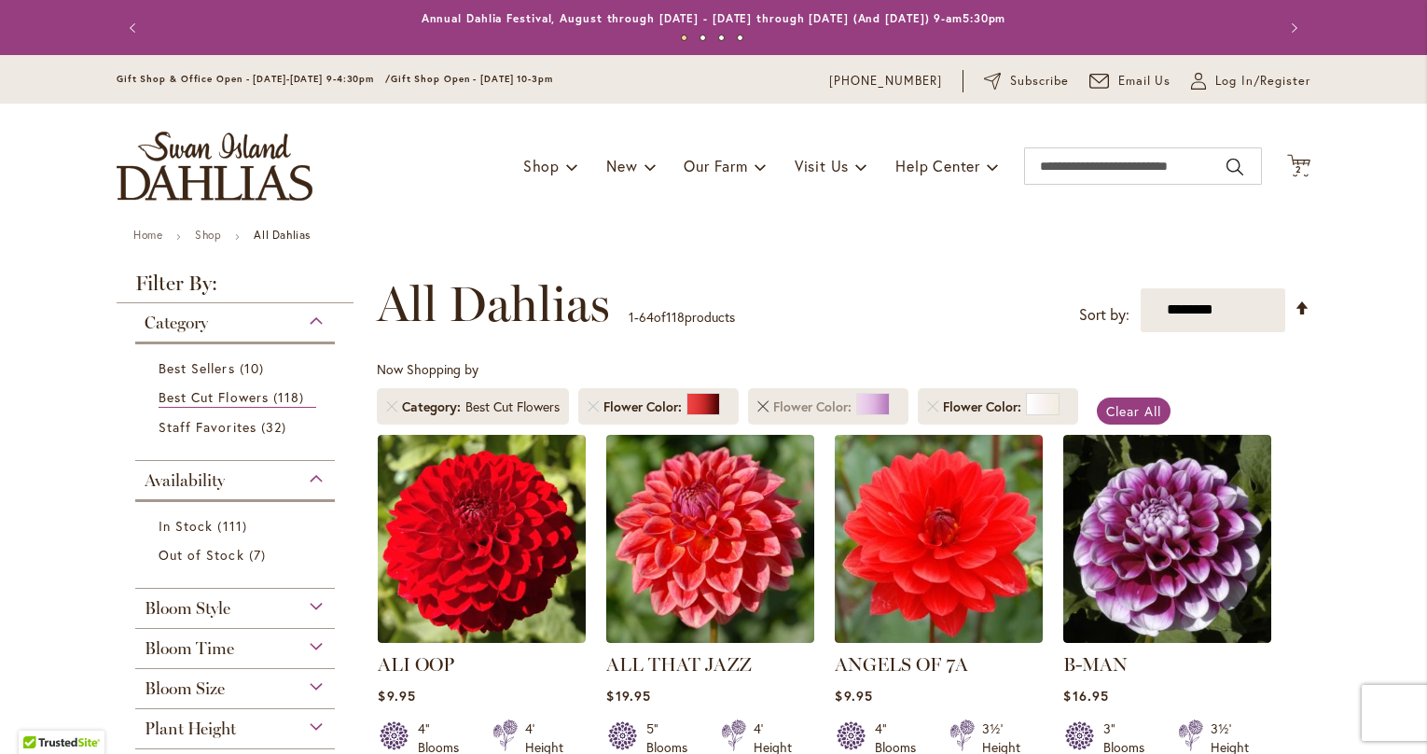
click at [761, 405] on link "Remove Flower Color Purple" at bounding box center [762, 406] width 11 height 11
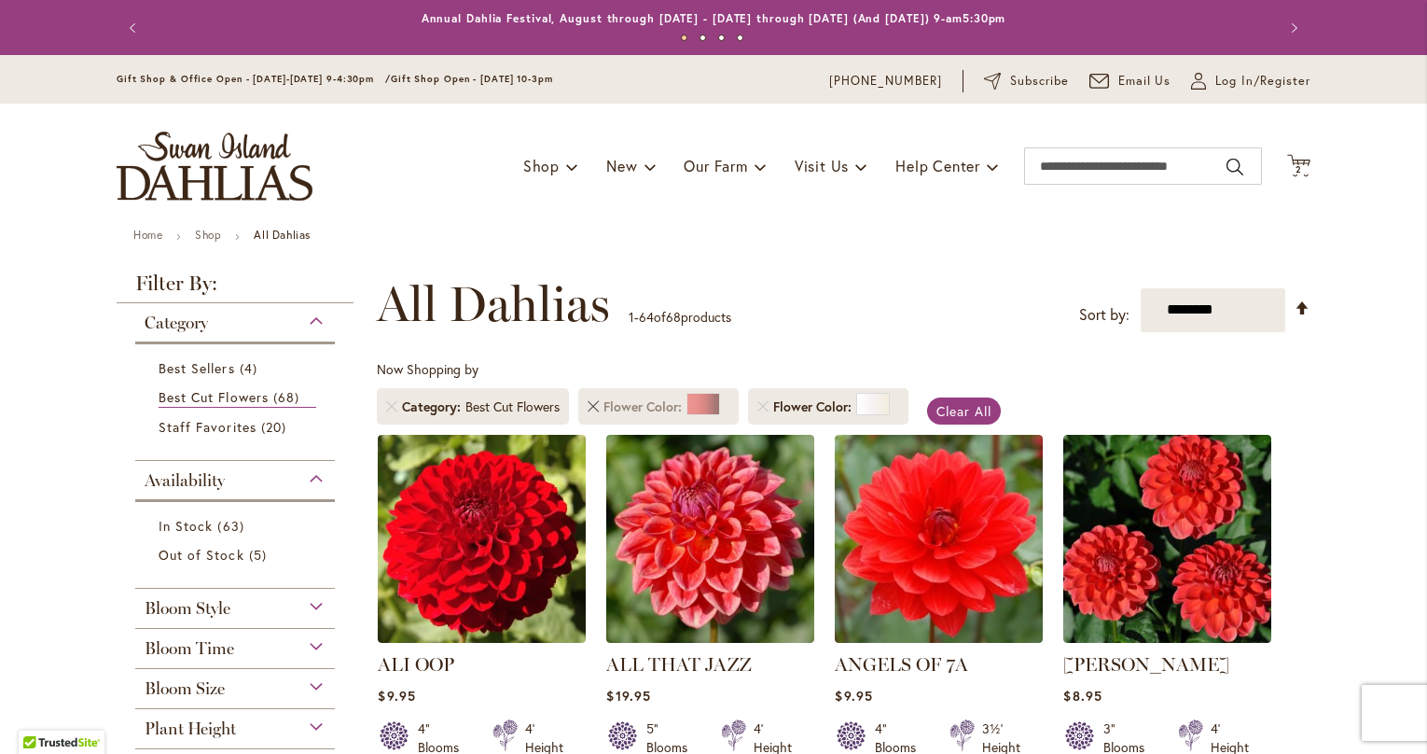
click at [594, 404] on link "Remove Flower Color Red" at bounding box center [593, 406] width 11 height 11
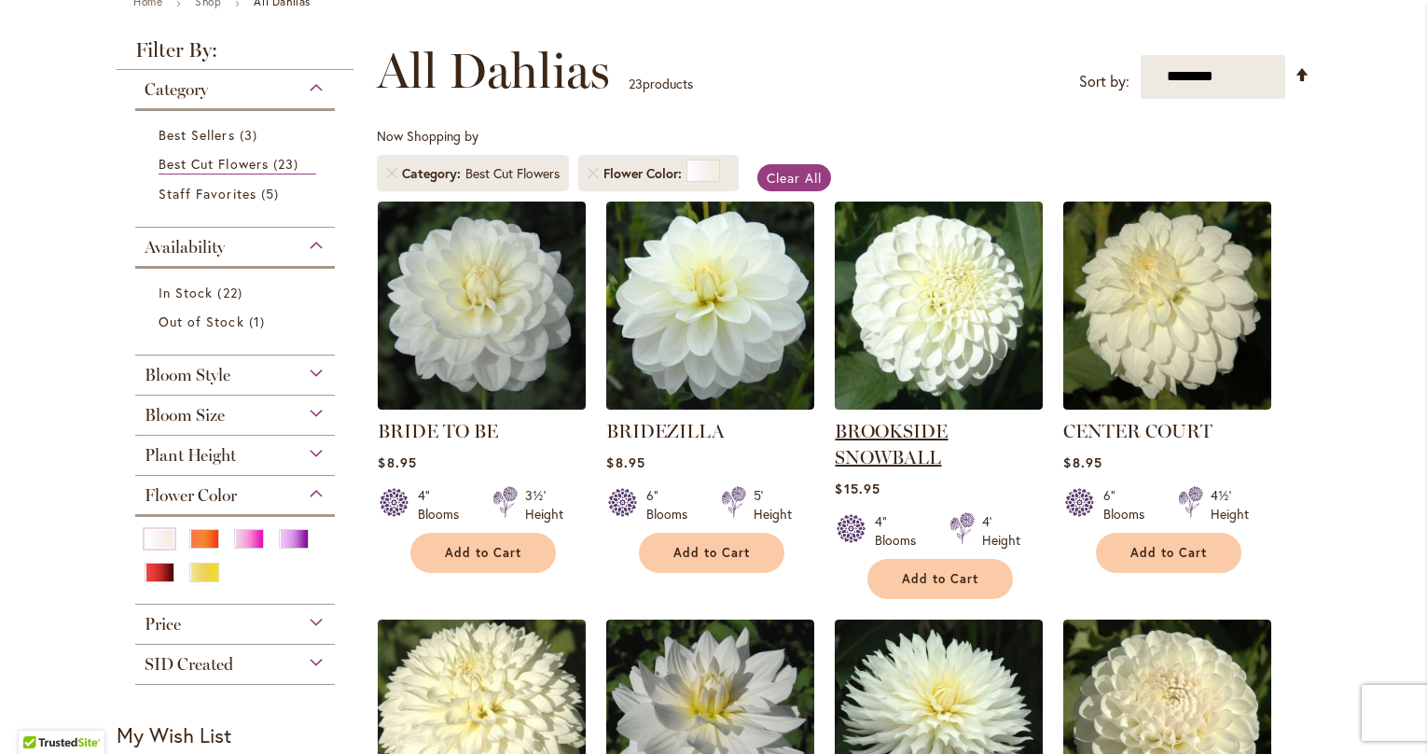
scroll to position [326, 0]
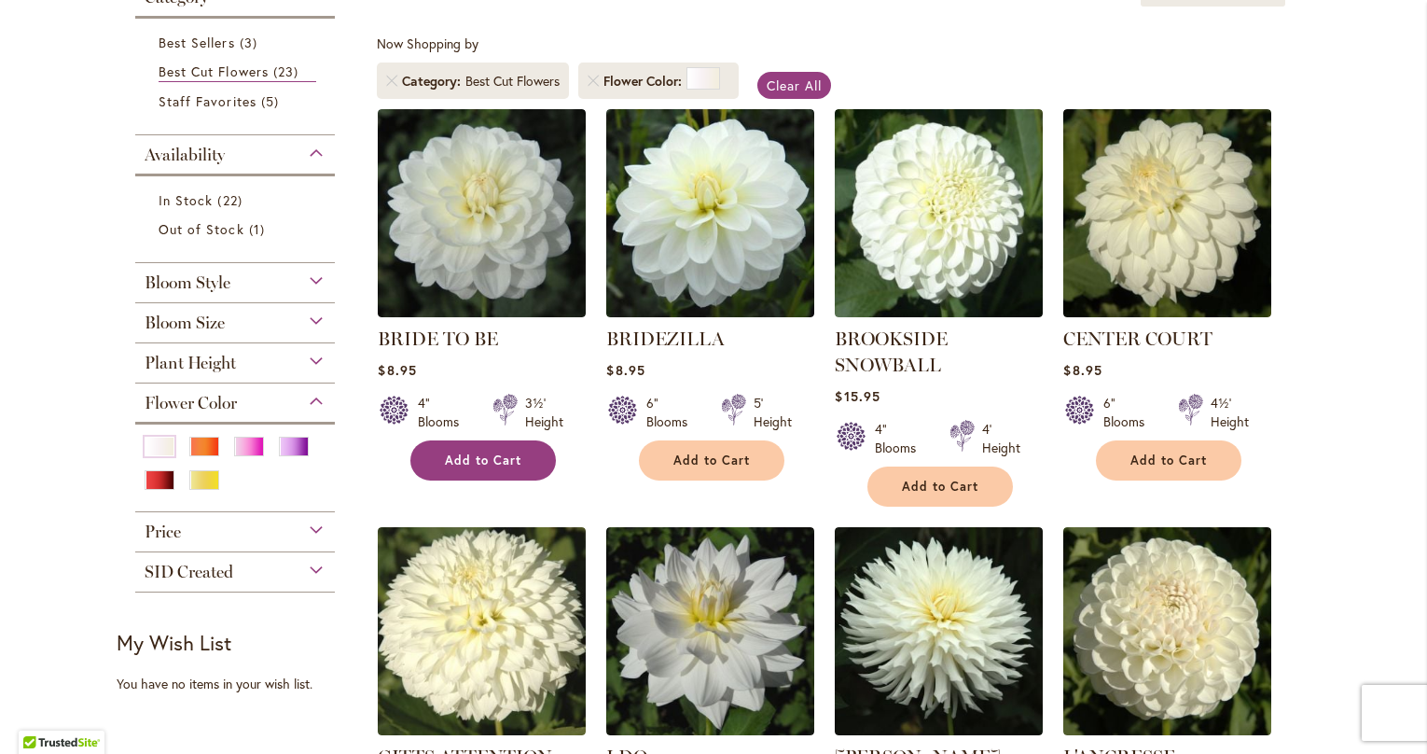
click at [484, 457] on span "Add to Cart" at bounding box center [483, 460] width 76 height 16
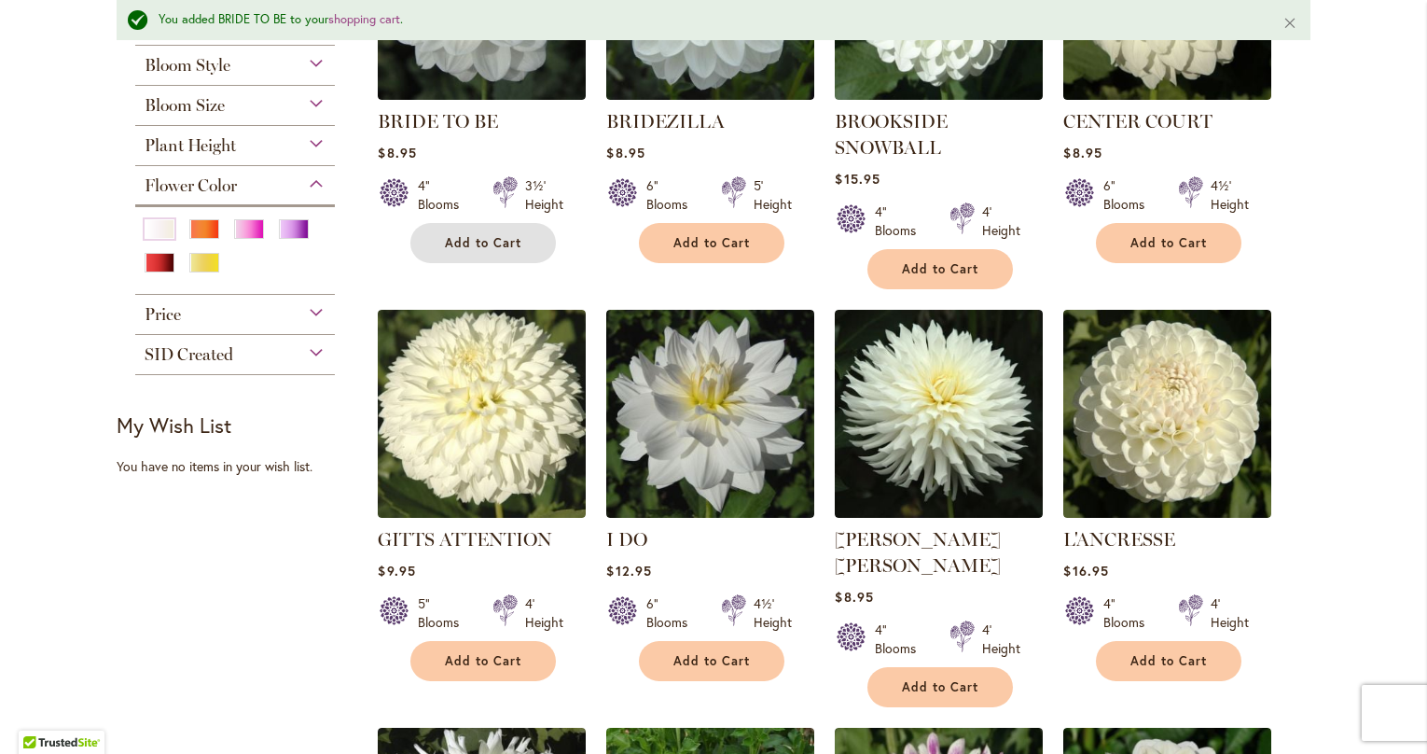
scroll to position [614, 0]
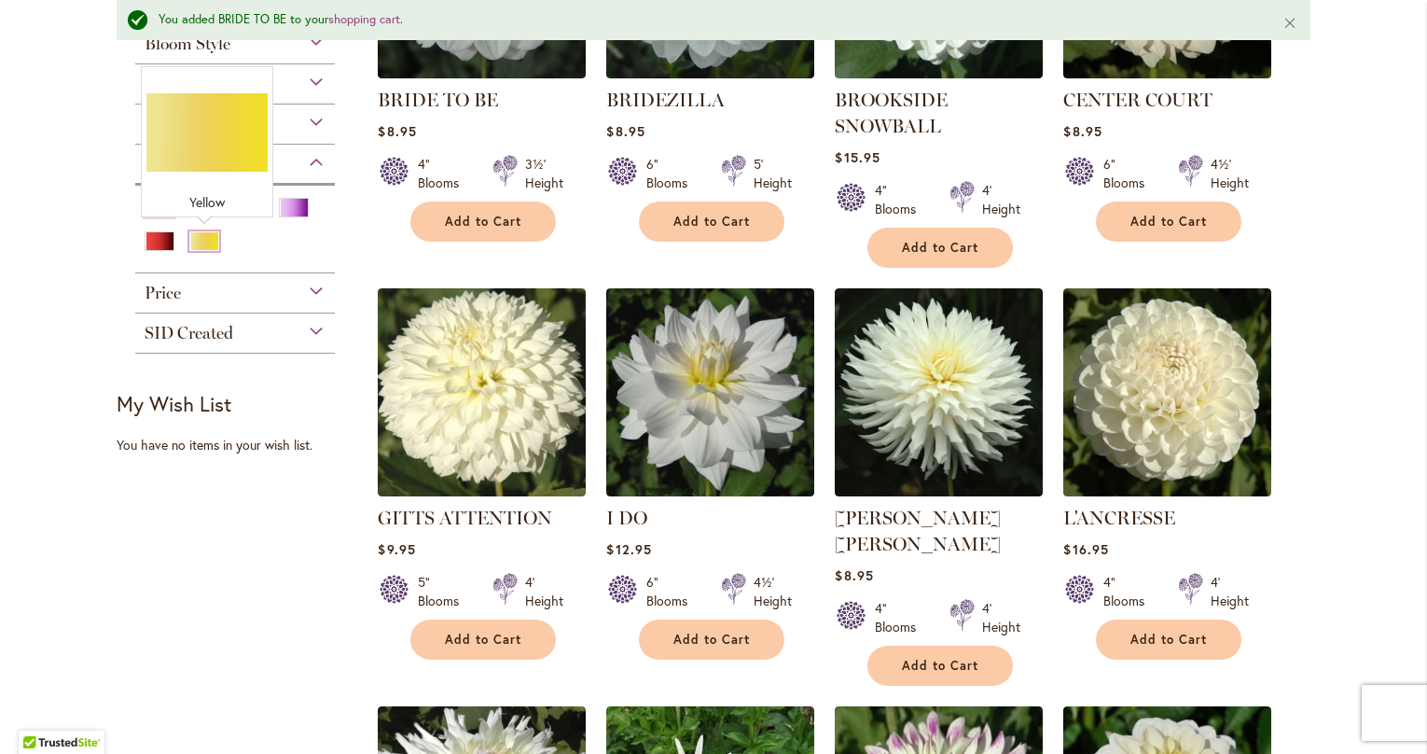
click at [206, 241] on div "Yellow" at bounding box center [204, 241] width 30 height 20
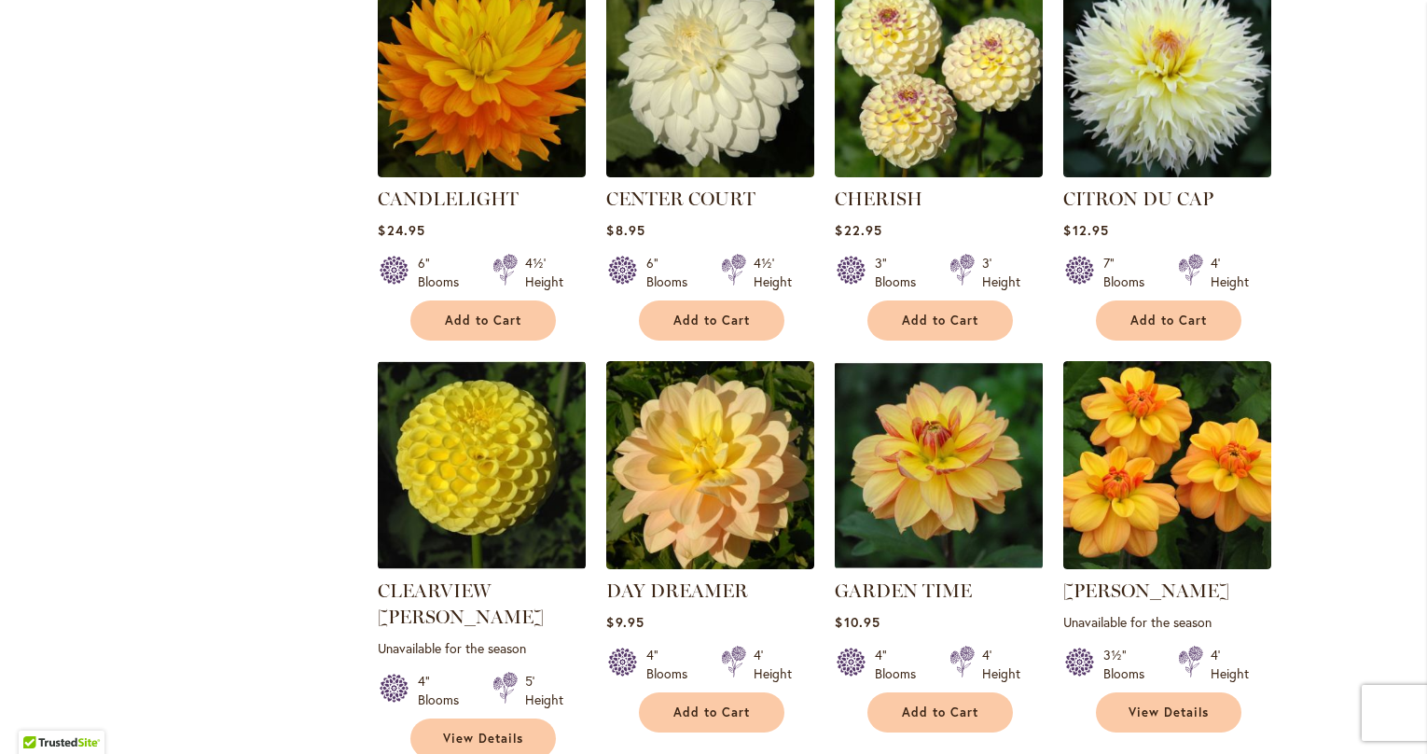
scroll to position [1361, 0]
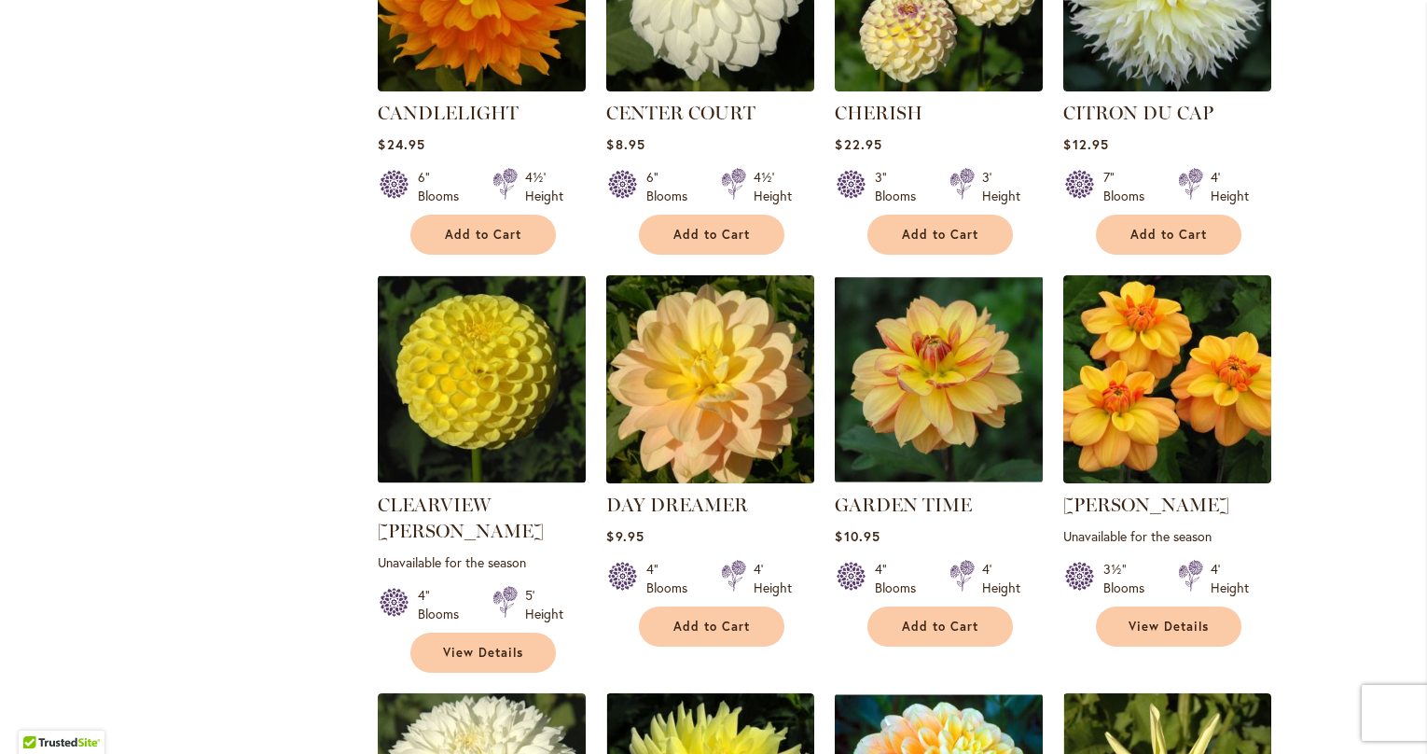
click at [729, 428] on img at bounding box center [711, 379] width 218 height 218
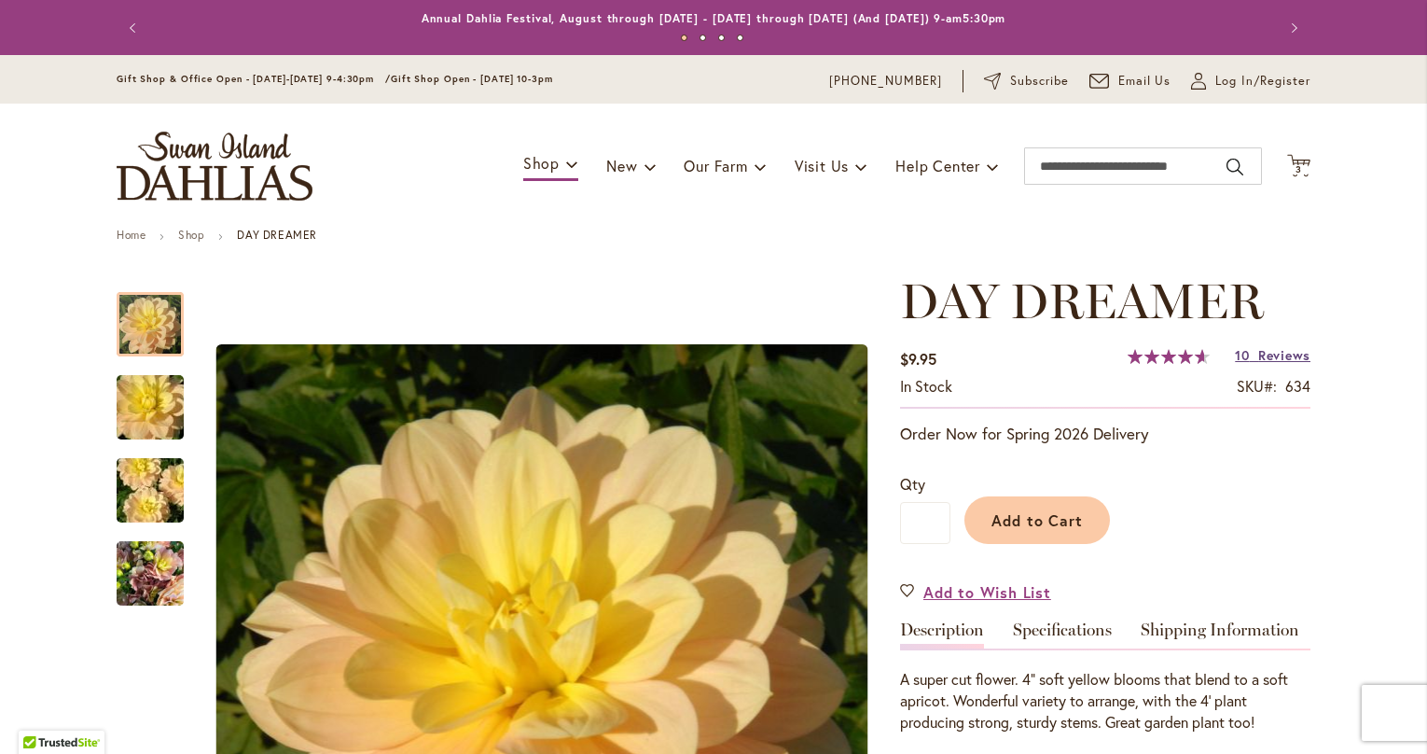
click at [1273, 355] on span "Reviews" at bounding box center [1284, 355] width 52 height 18
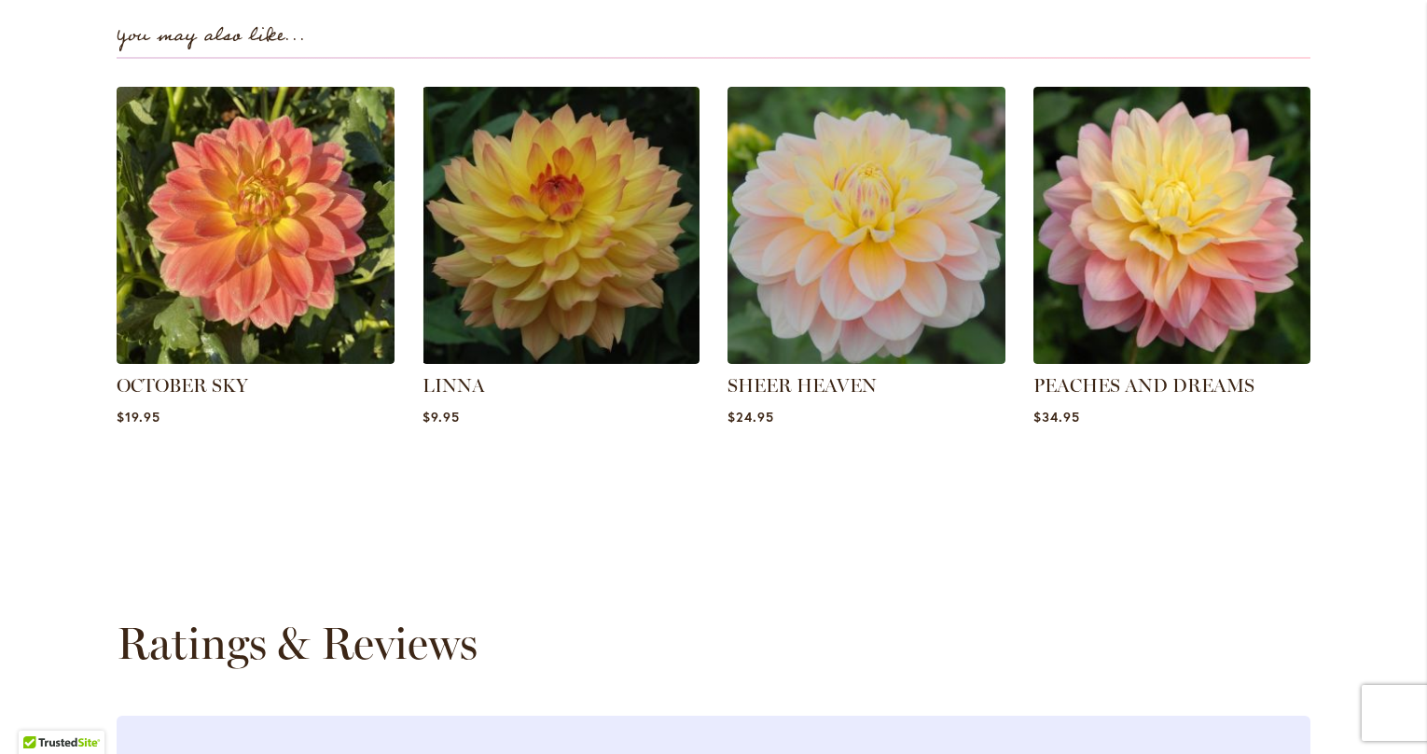
scroll to position [1124, 0]
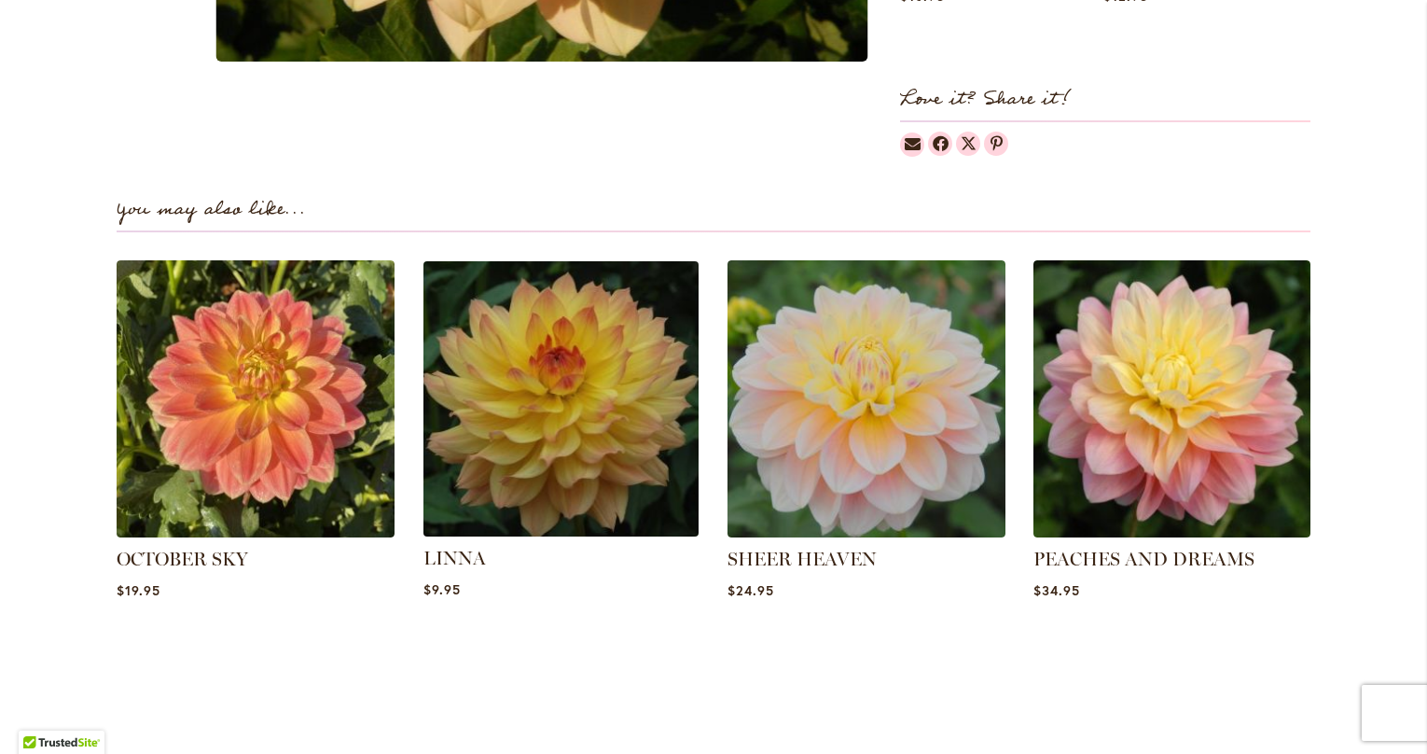
click at [566, 393] on img at bounding box center [560, 398] width 289 height 289
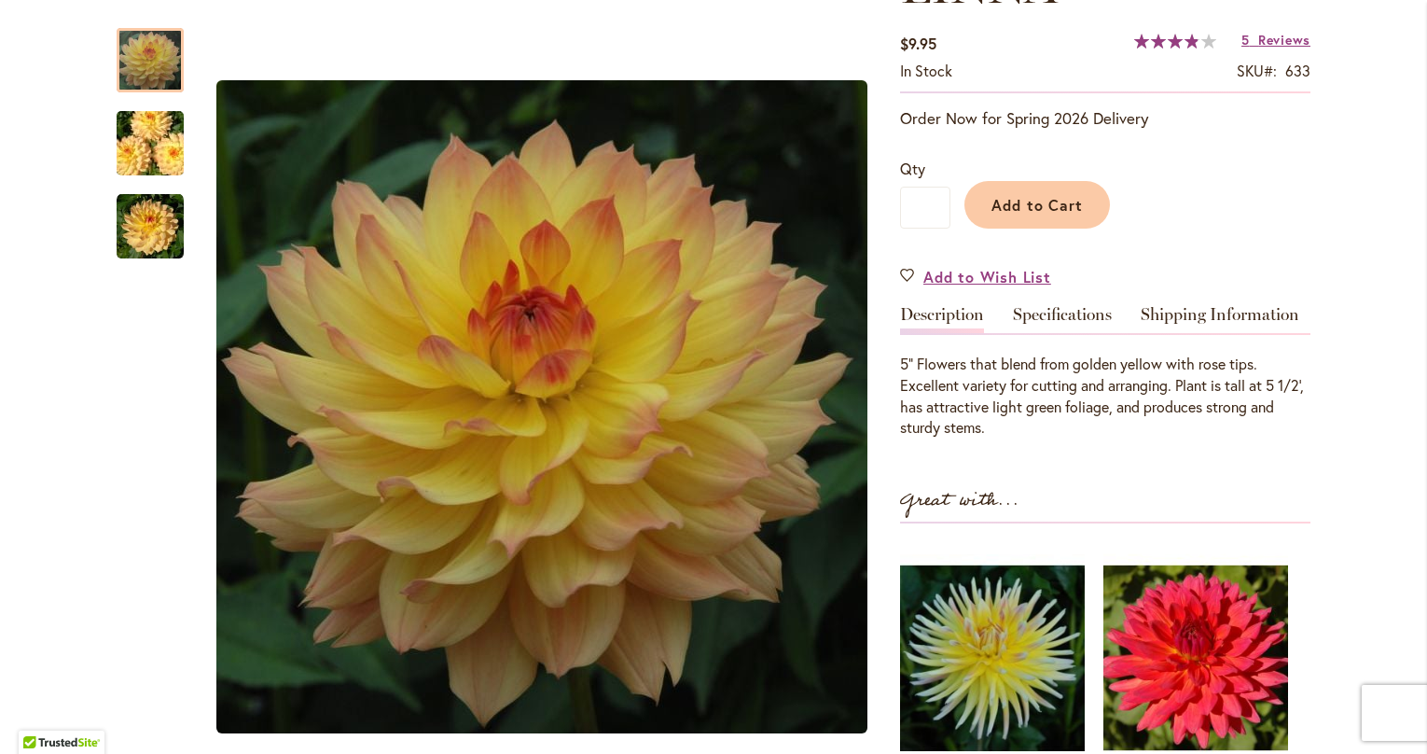
scroll to position [313, 0]
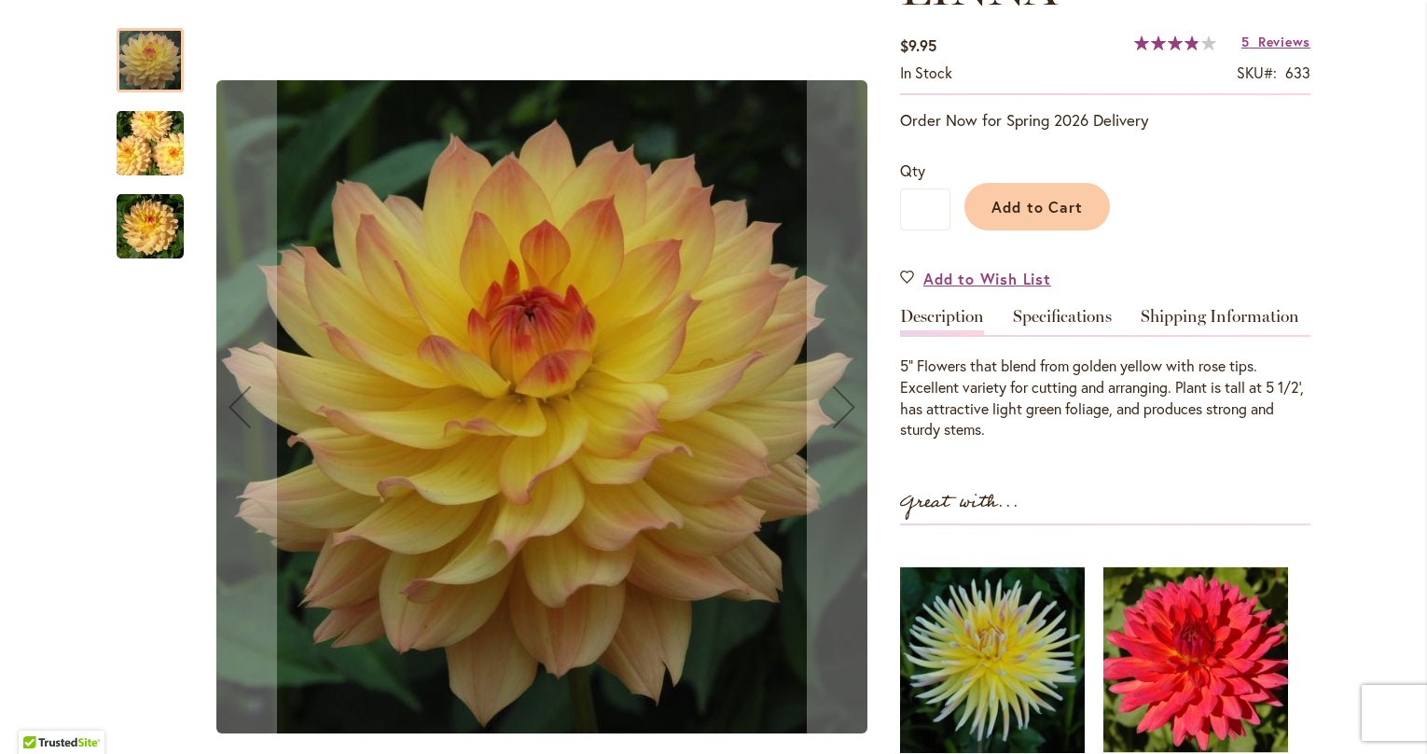
click at [164, 145] on img "LINNA" at bounding box center [150, 144] width 134 height 90
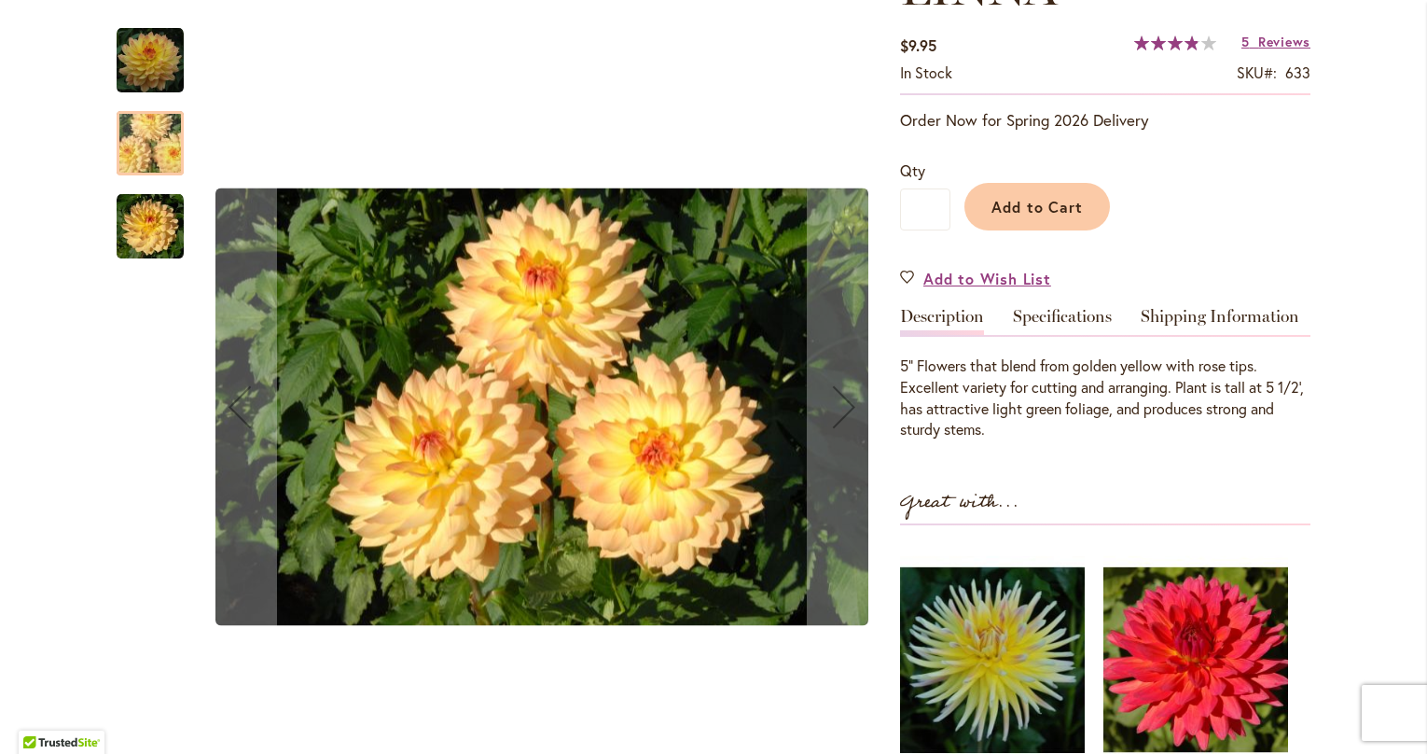
click at [156, 215] on img "LINNA" at bounding box center [150, 226] width 67 height 67
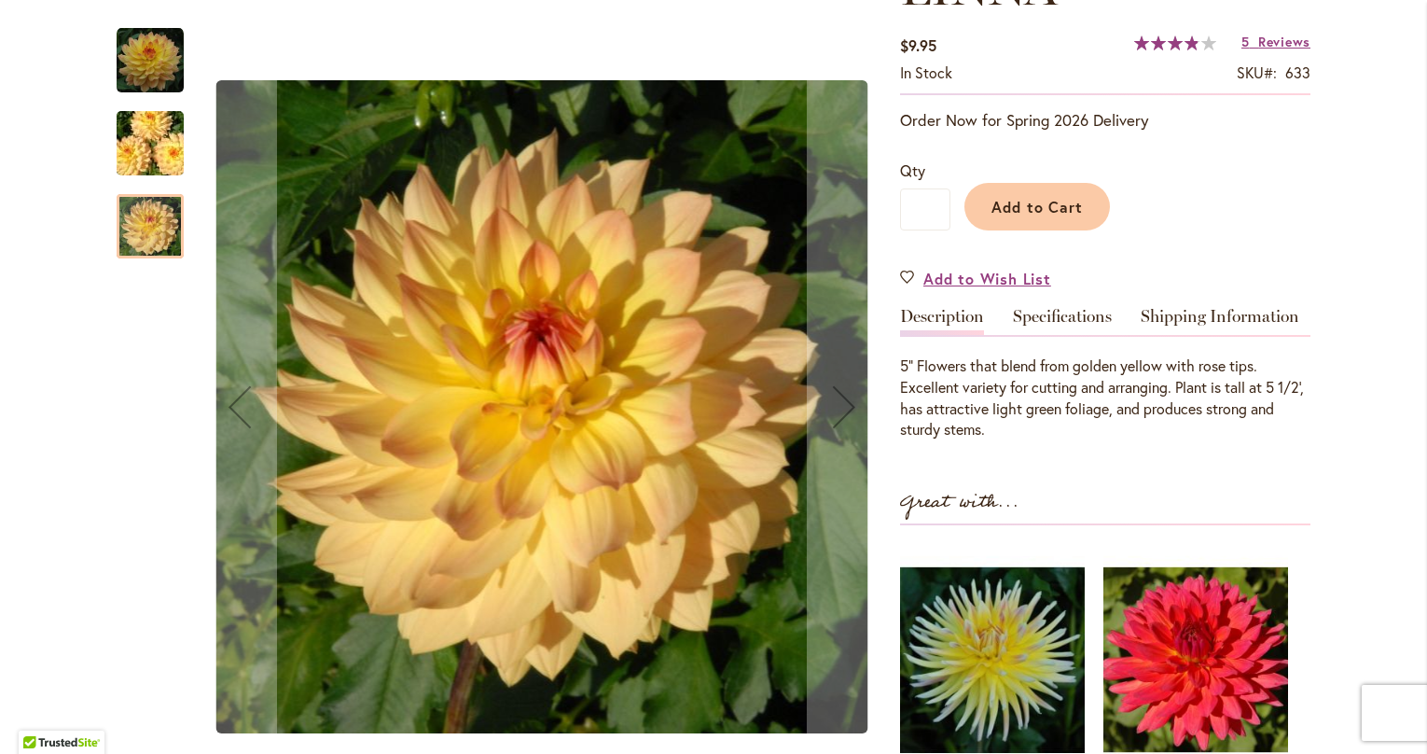
click at [162, 75] on img "LINNA" at bounding box center [150, 60] width 67 height 67
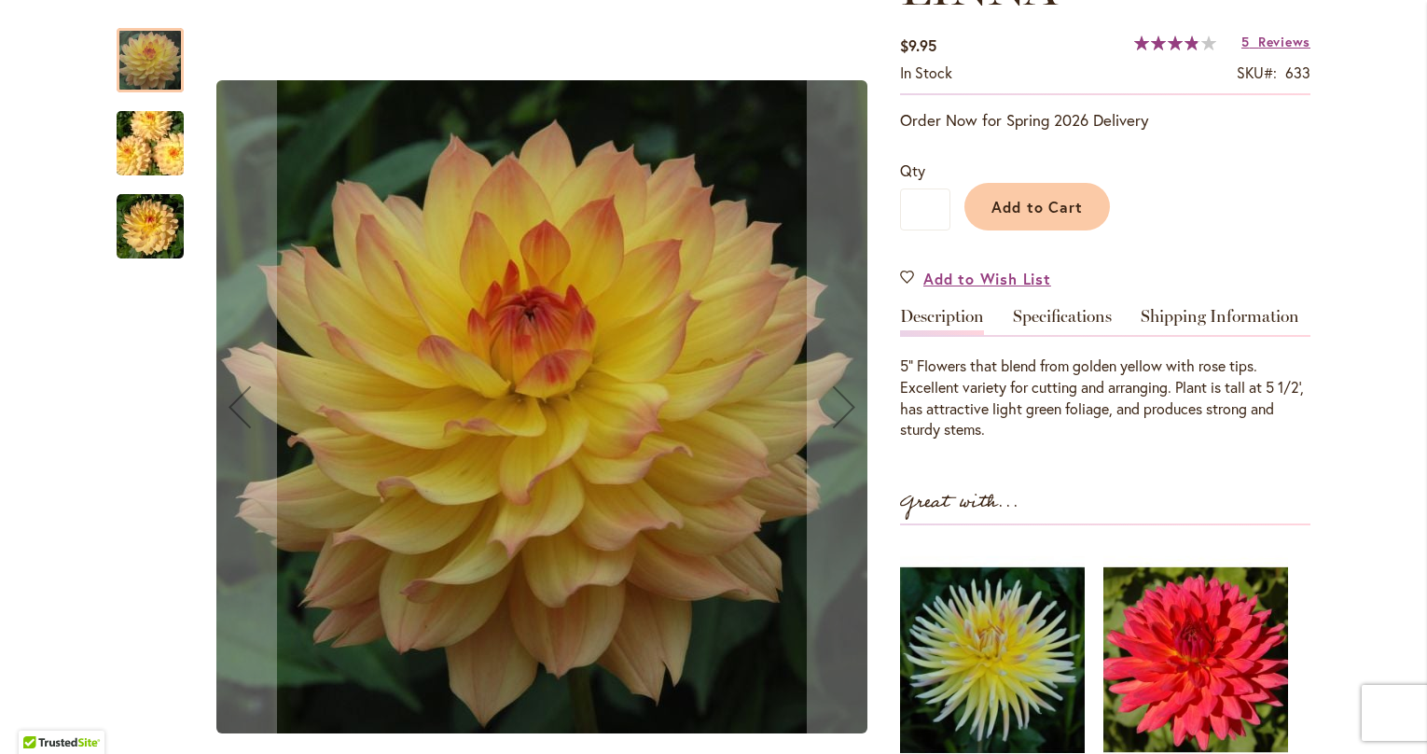
click at [159, 218] on img "LINNA" at bounding box center [150, 226] width 67 height 67
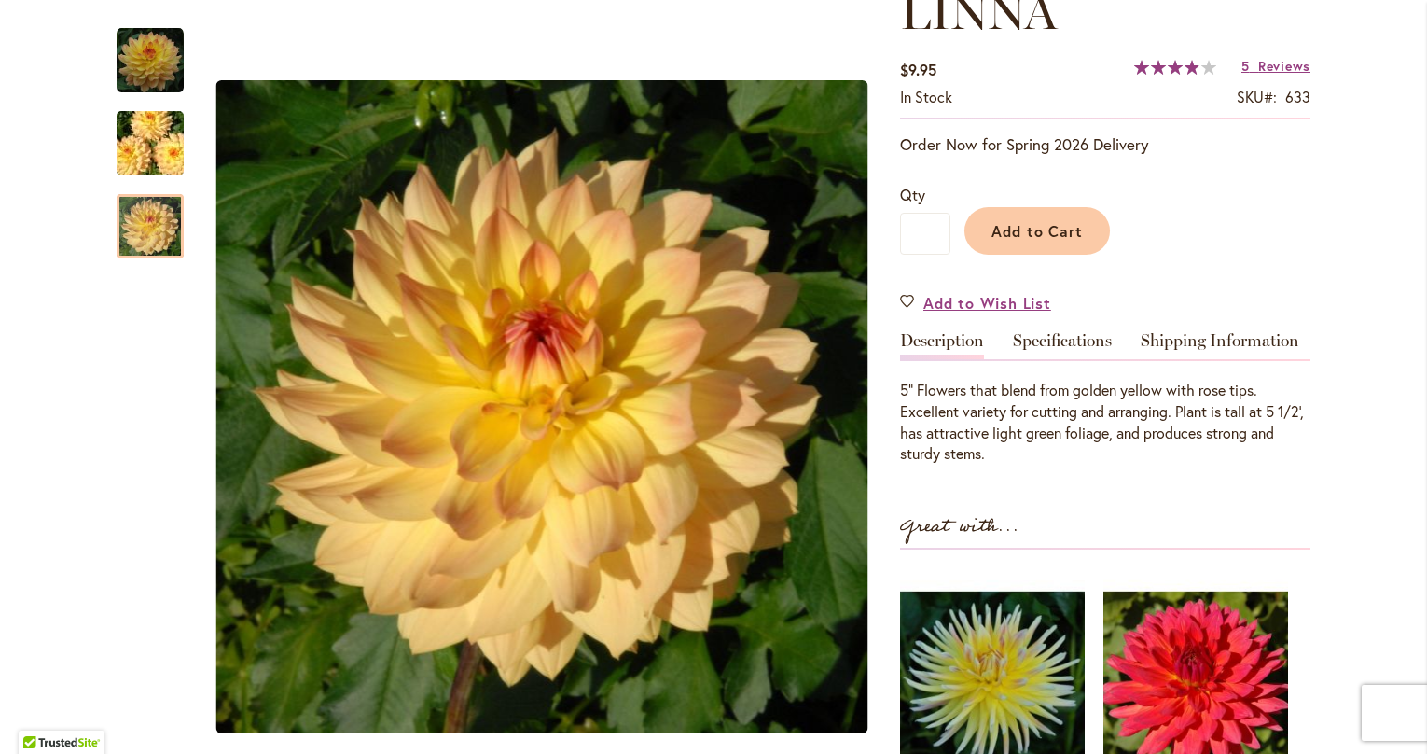
scroll to position [286, 0]
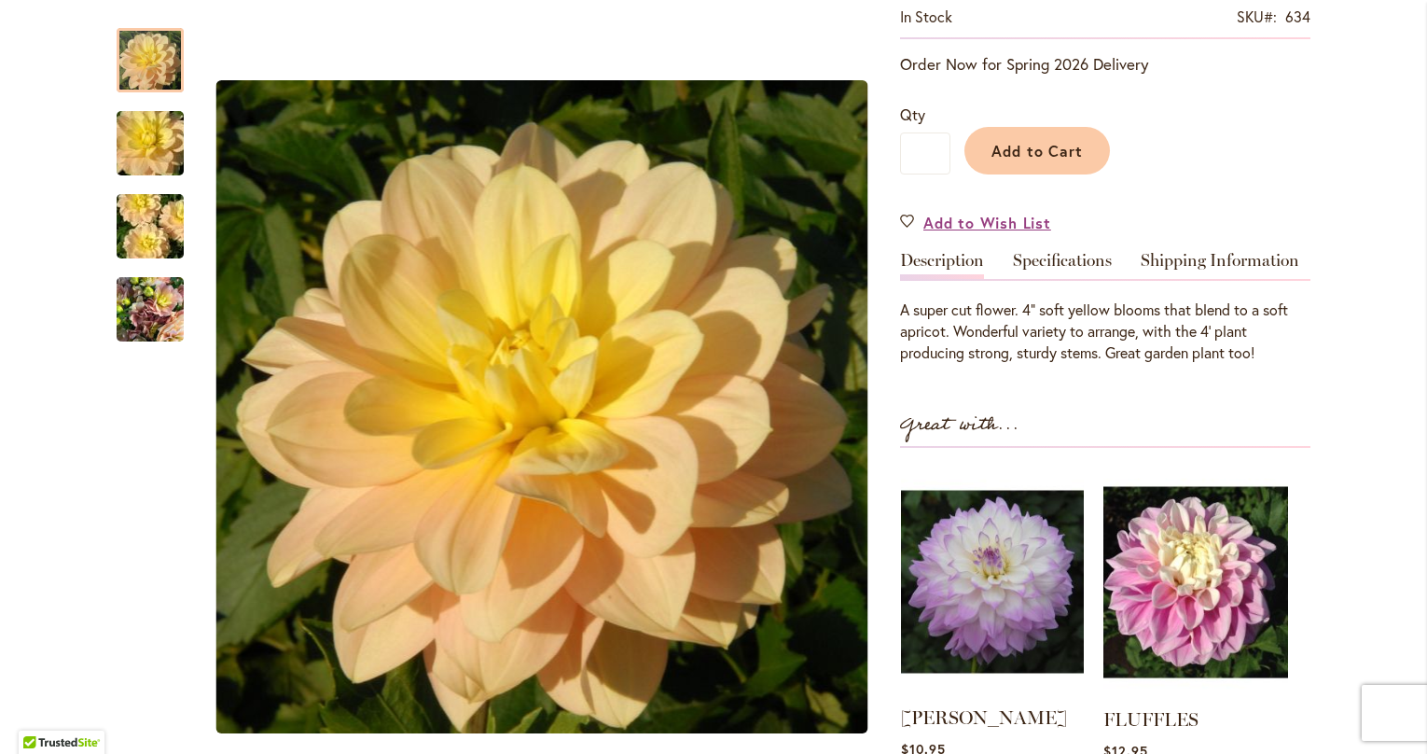
scroll to position [346, 0]
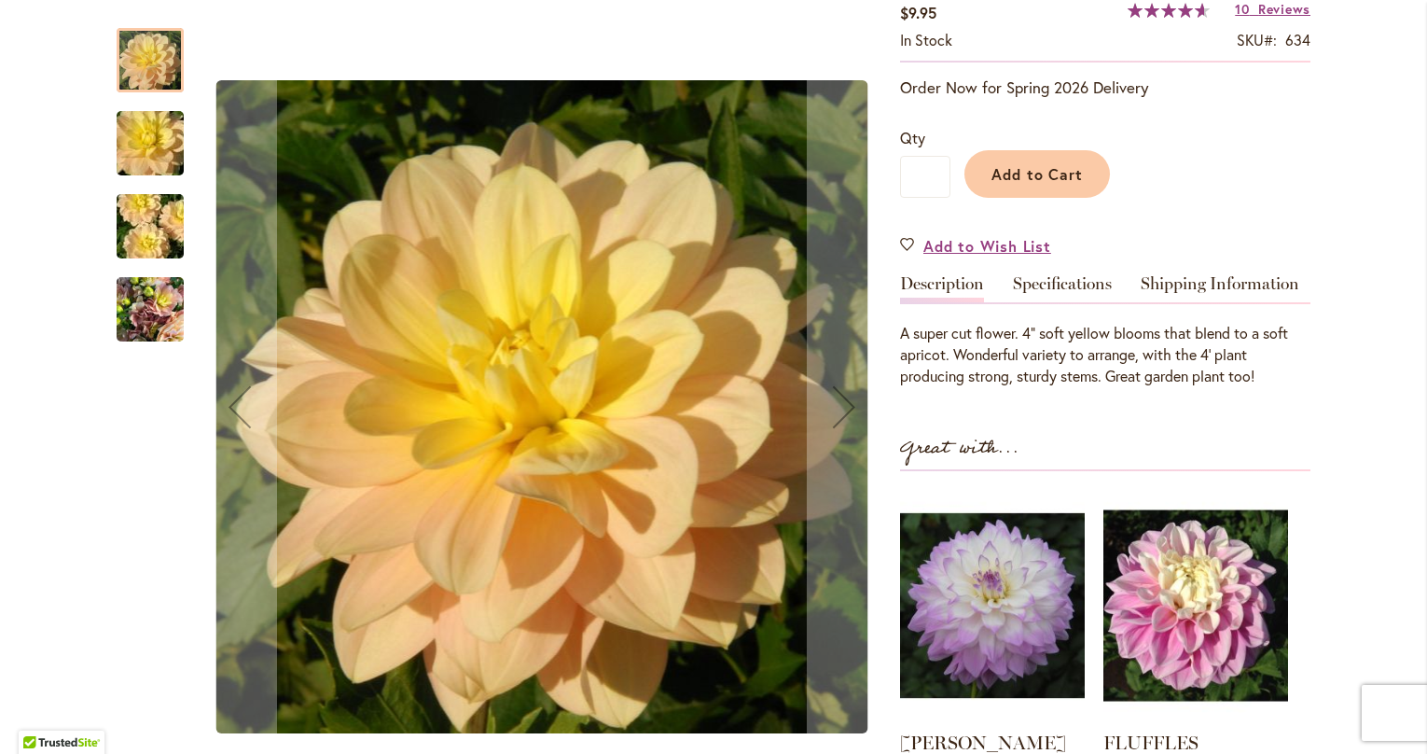
click at [147, 318] on img "DAY DREAMER" at bounding box center [150, 310] width 67 height 90
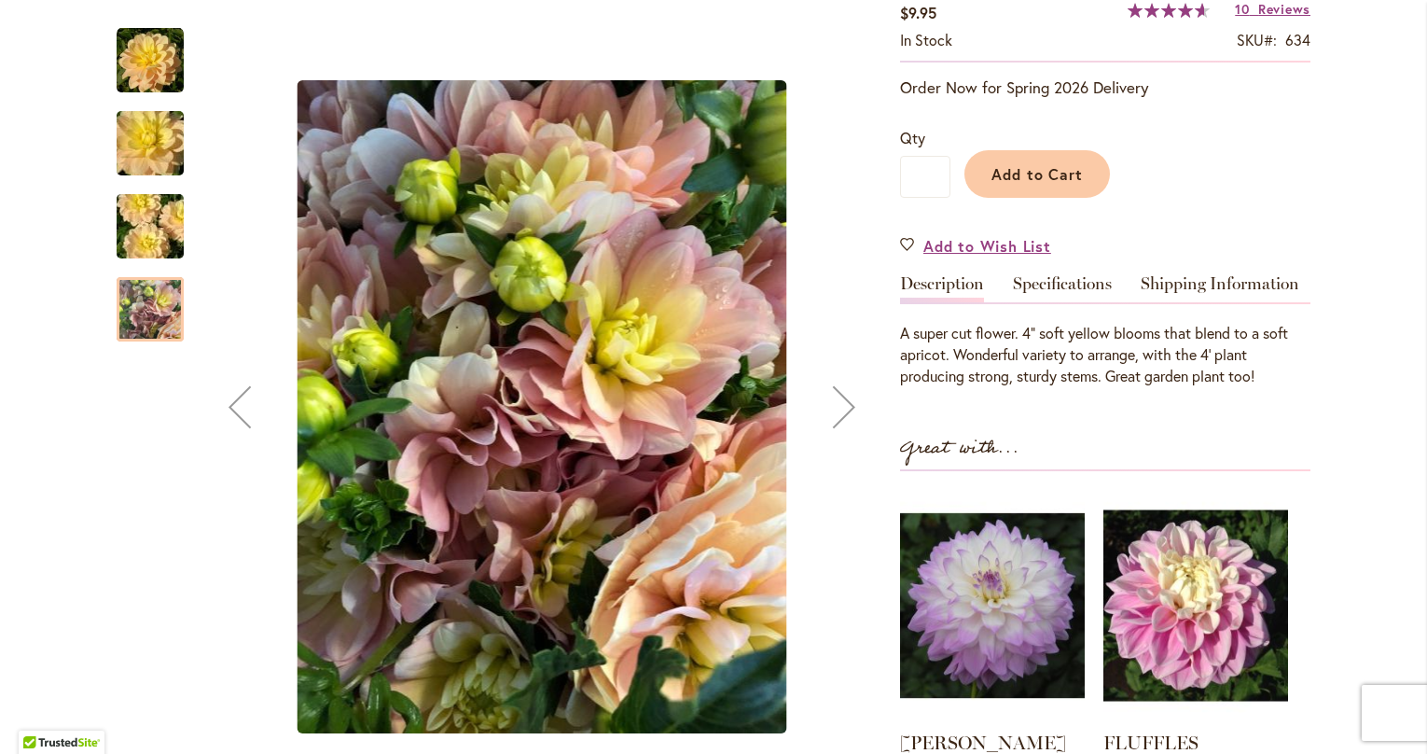
click at [160, 239] on img "DAY DREAMER" at bounding box center [150, 227] width 134 height 90
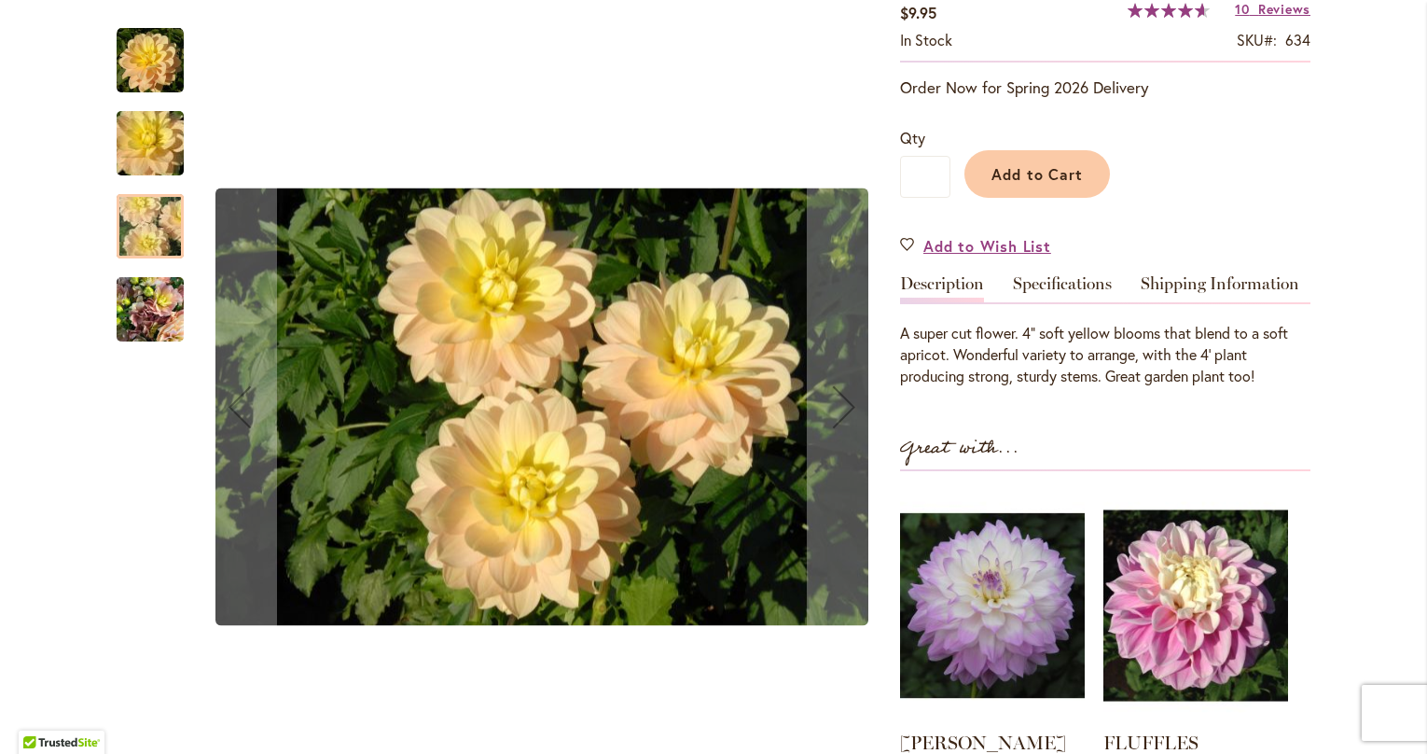
click at [165, 141] on img "DAY DREAMER" at bounding box center [150, 144] width 134 height 90
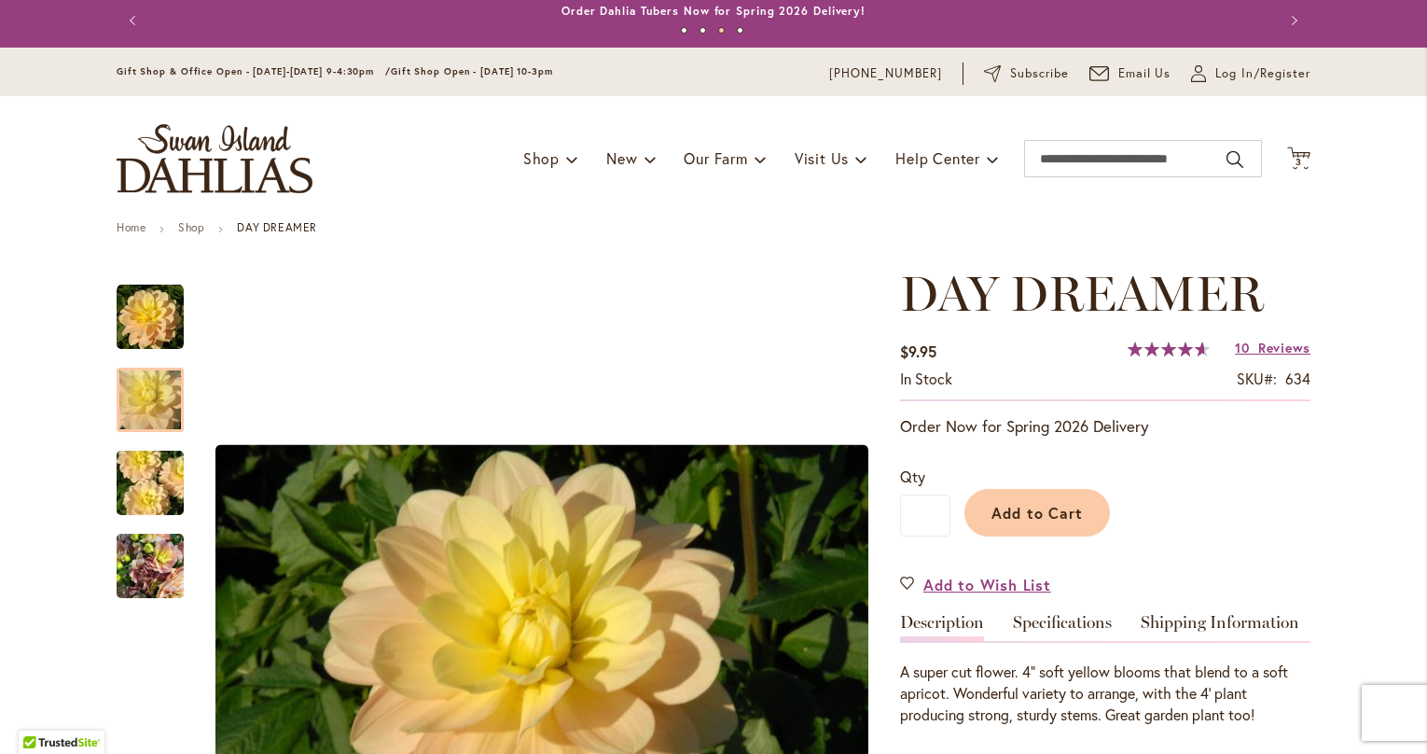
scroll to position [0, 0]
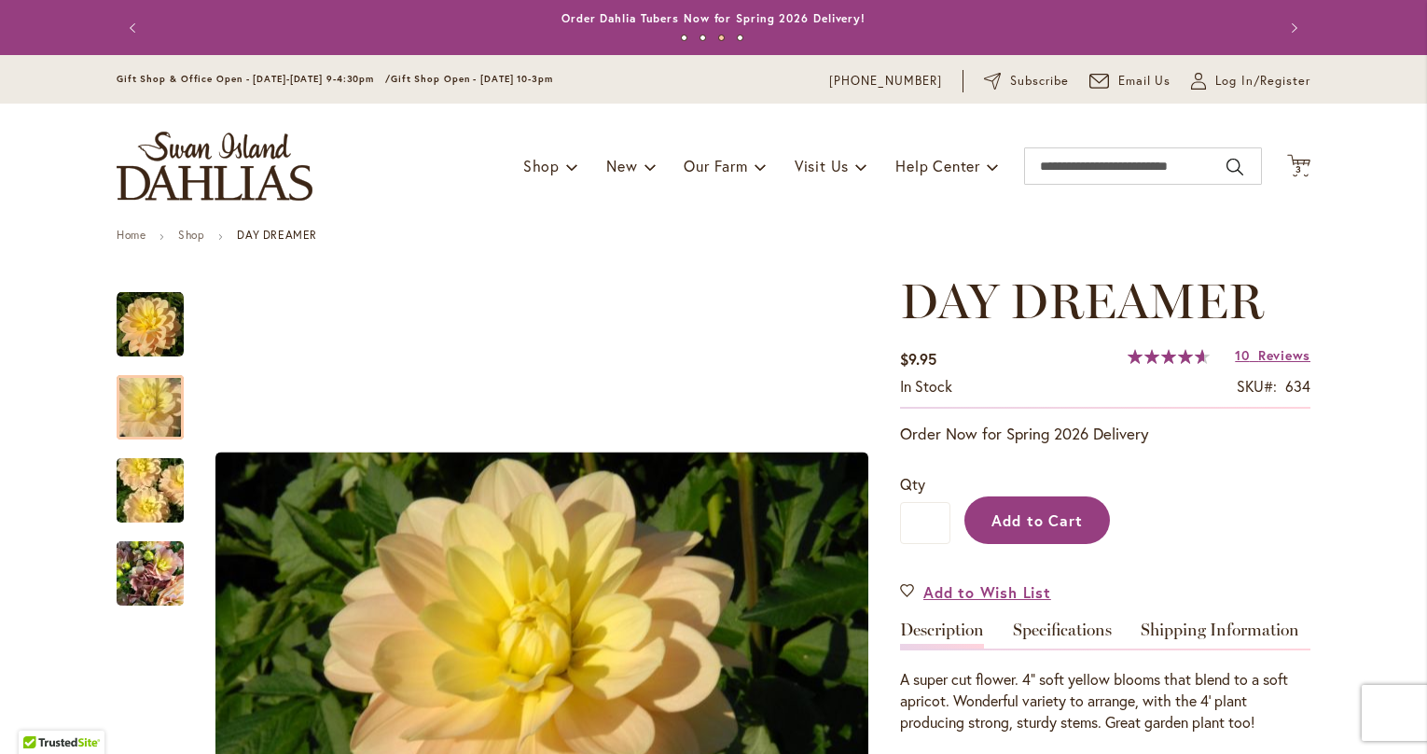
click at [1044, 510] on span "Add to Cart" at bounding box center [1037, 520] width 92 height 20
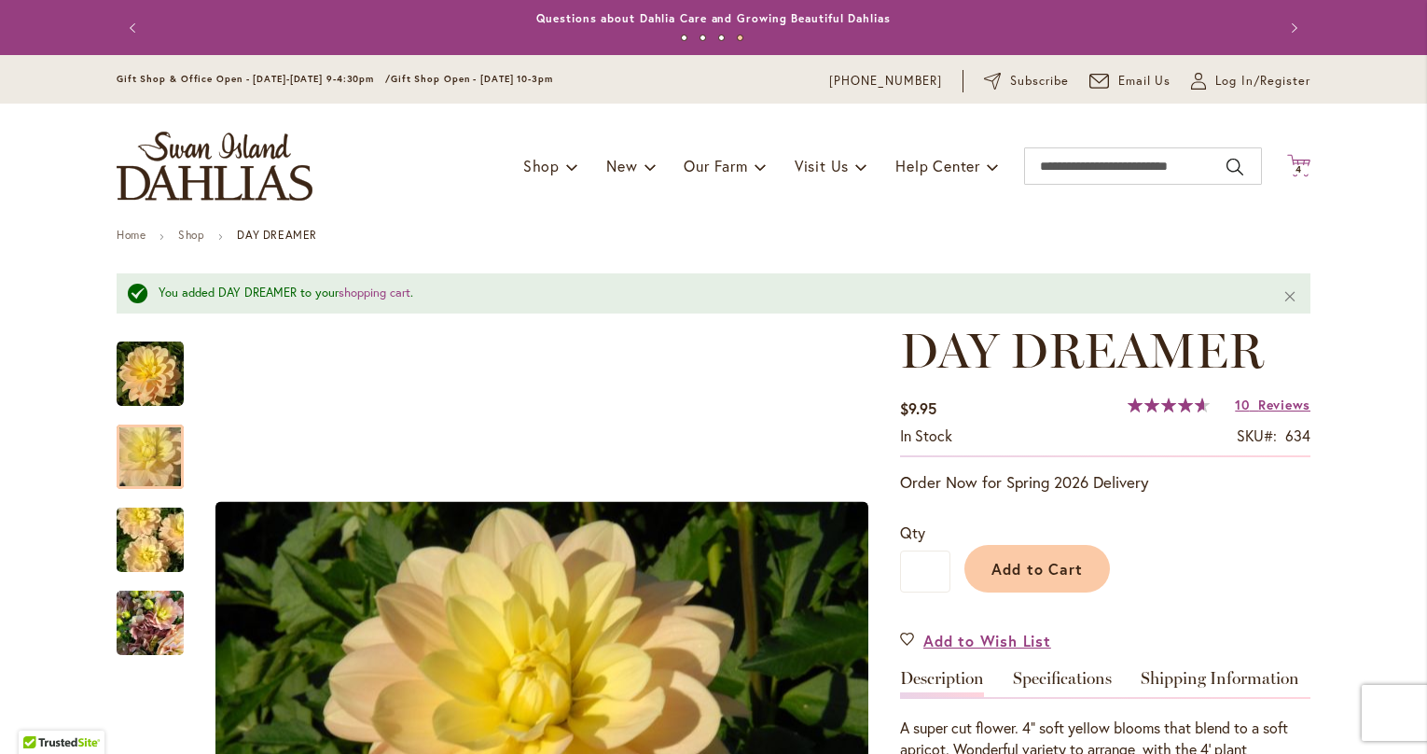
click at [1303, 165] on span "4 4 items" at bounding box center [1299, 169] width 19 height 9
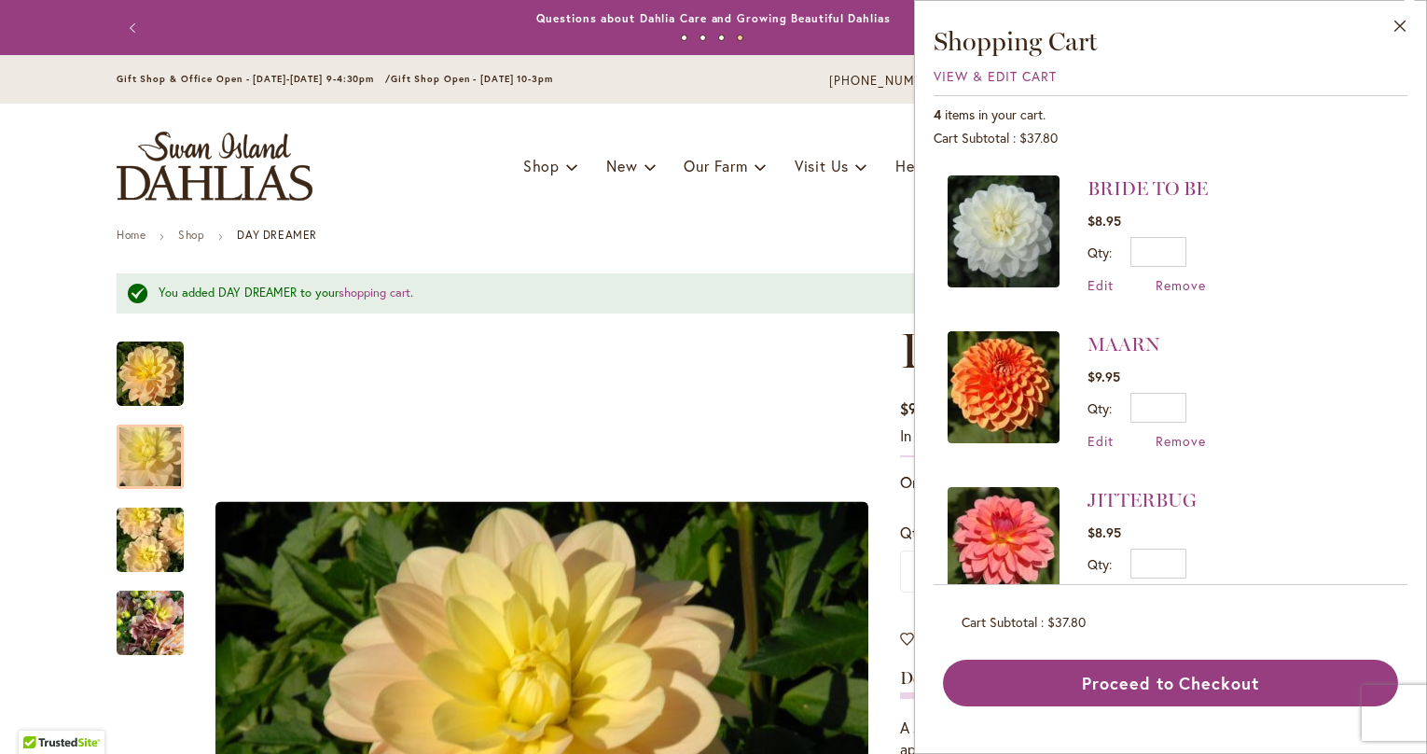
scroll to position [154, 0]
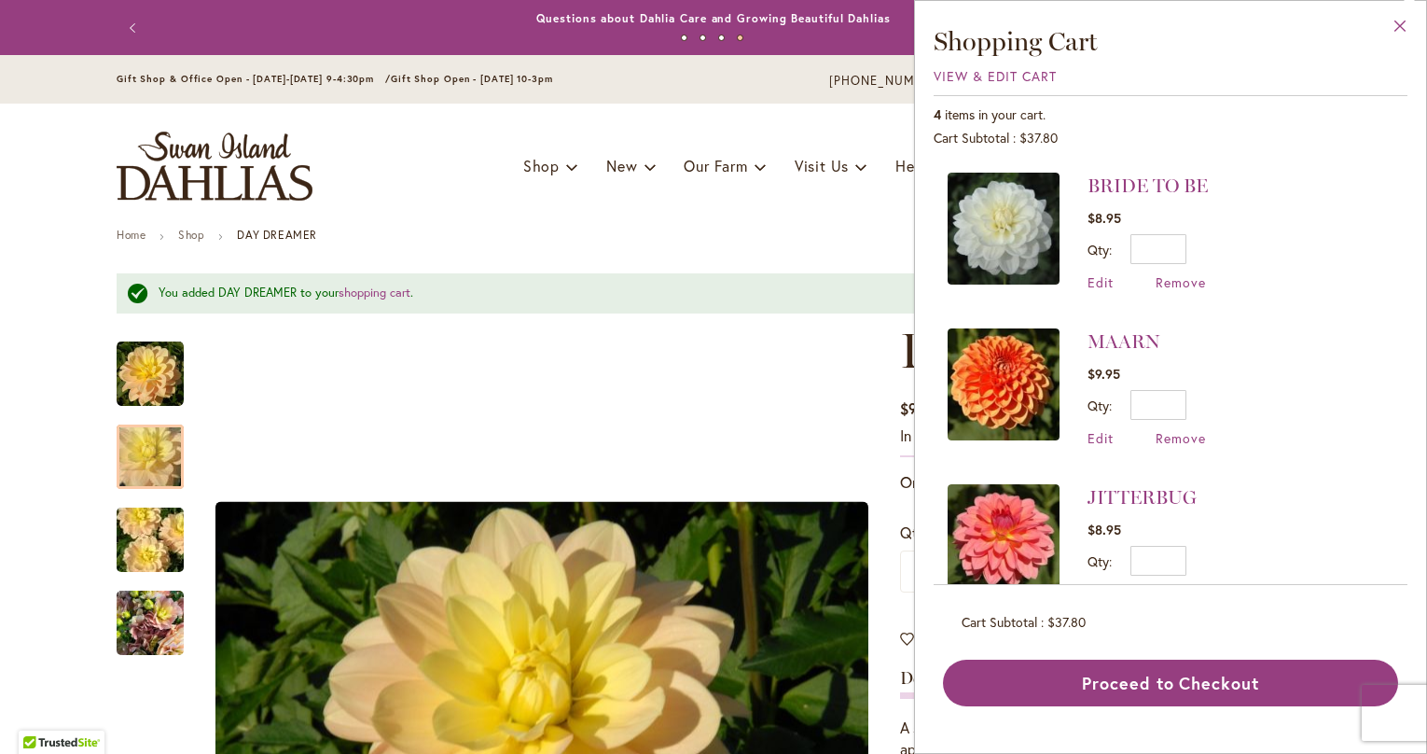
click at [1400, 25] on button "Close" at bounding box center [1400, 30] width 51 height 59
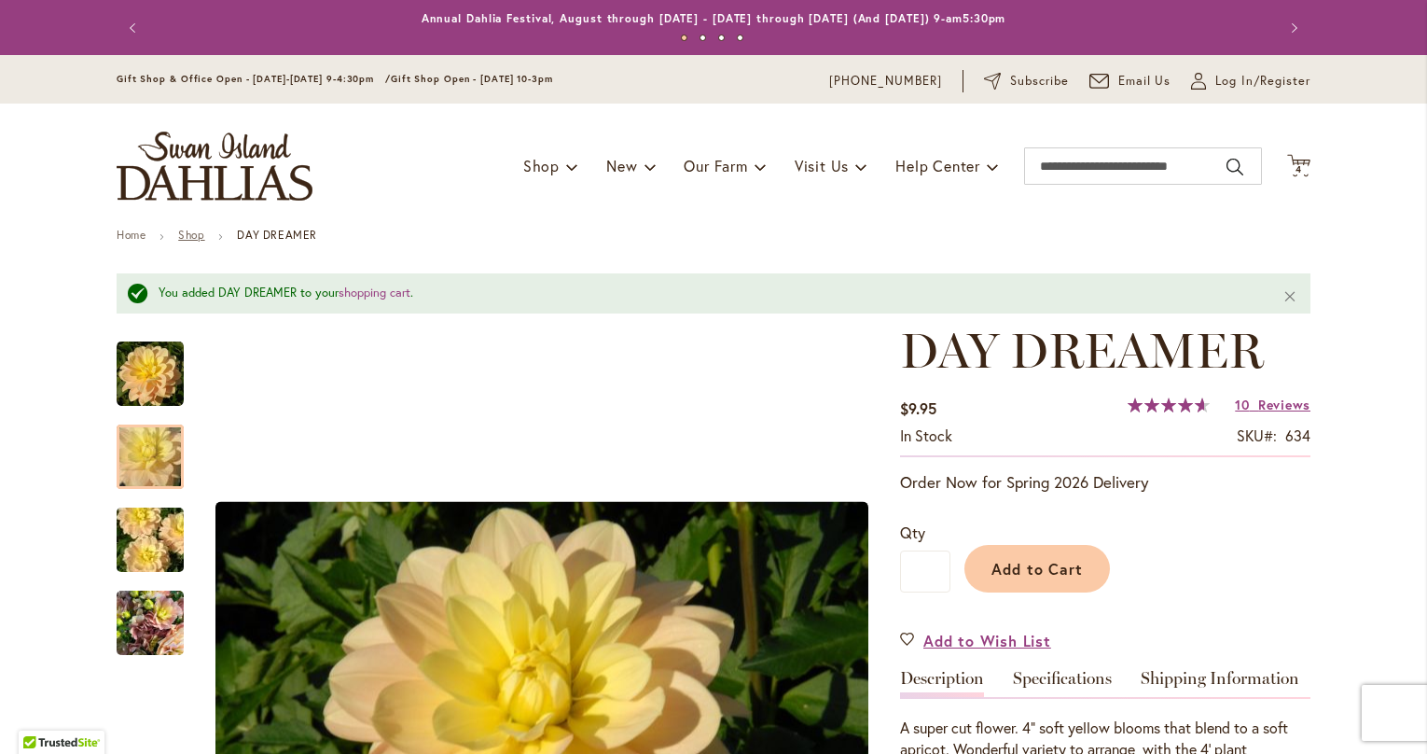
click at [193, 237] on link "Shop" at bounding box center [191, 235] width 26 height 14
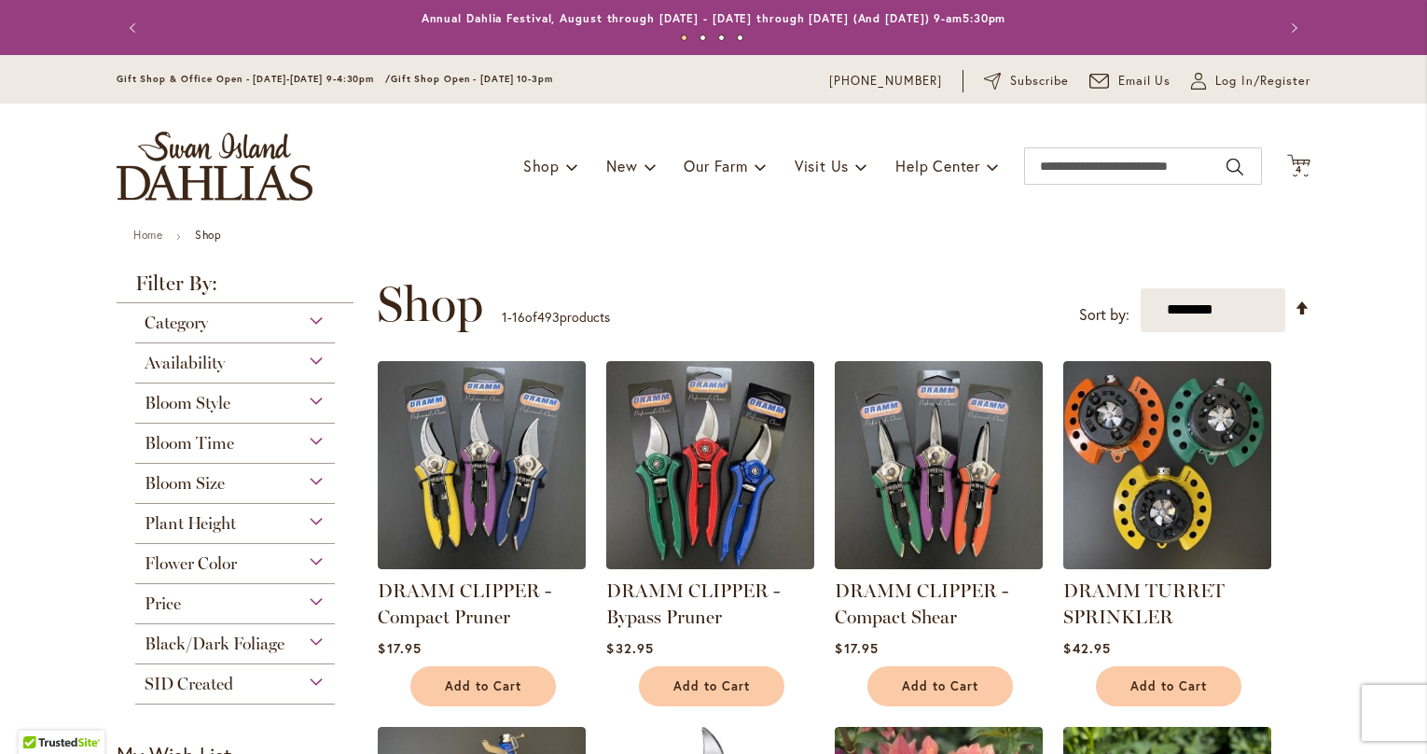
click at [228, 559] on span "Flower Color" at bounding box center [191, 563] width 92 height 21
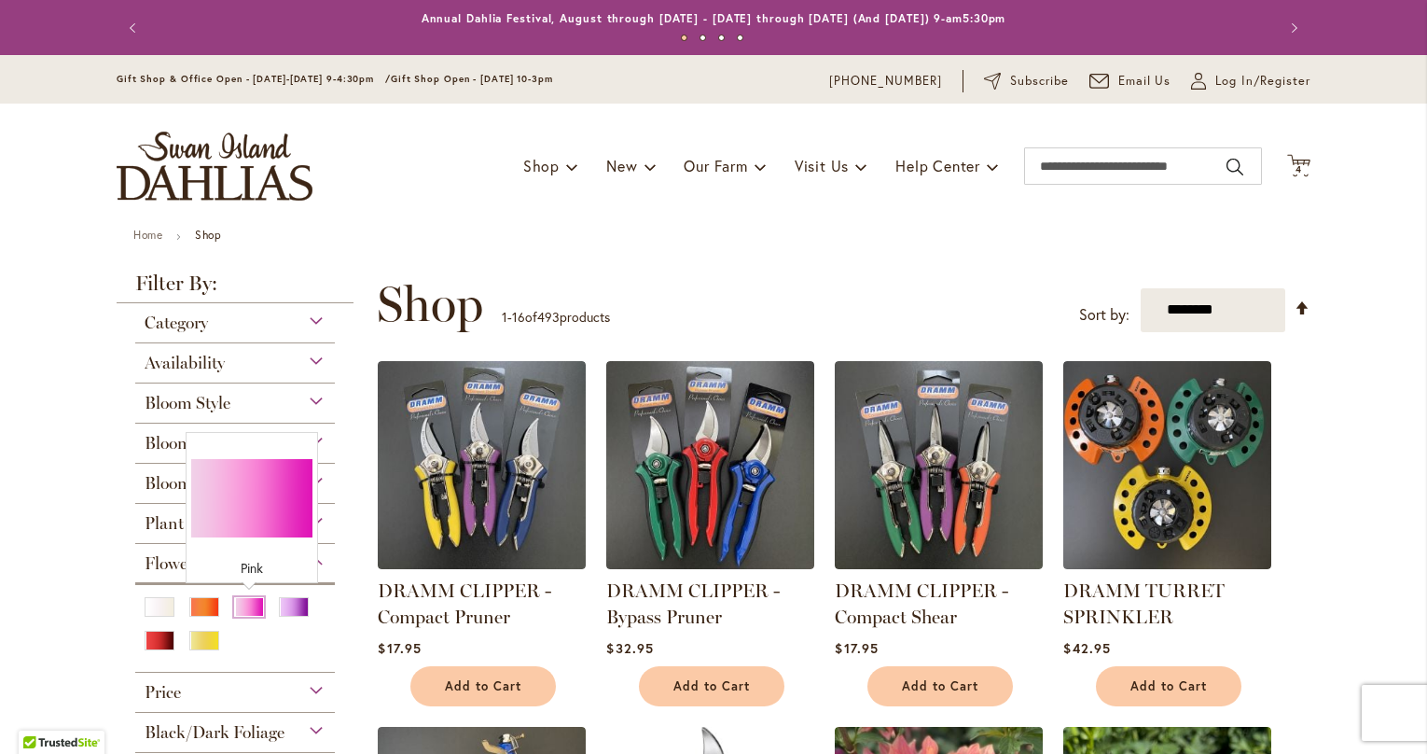
click at [247, 606] on div "Pink" at bounding box center [249, 607] width 30 height 20
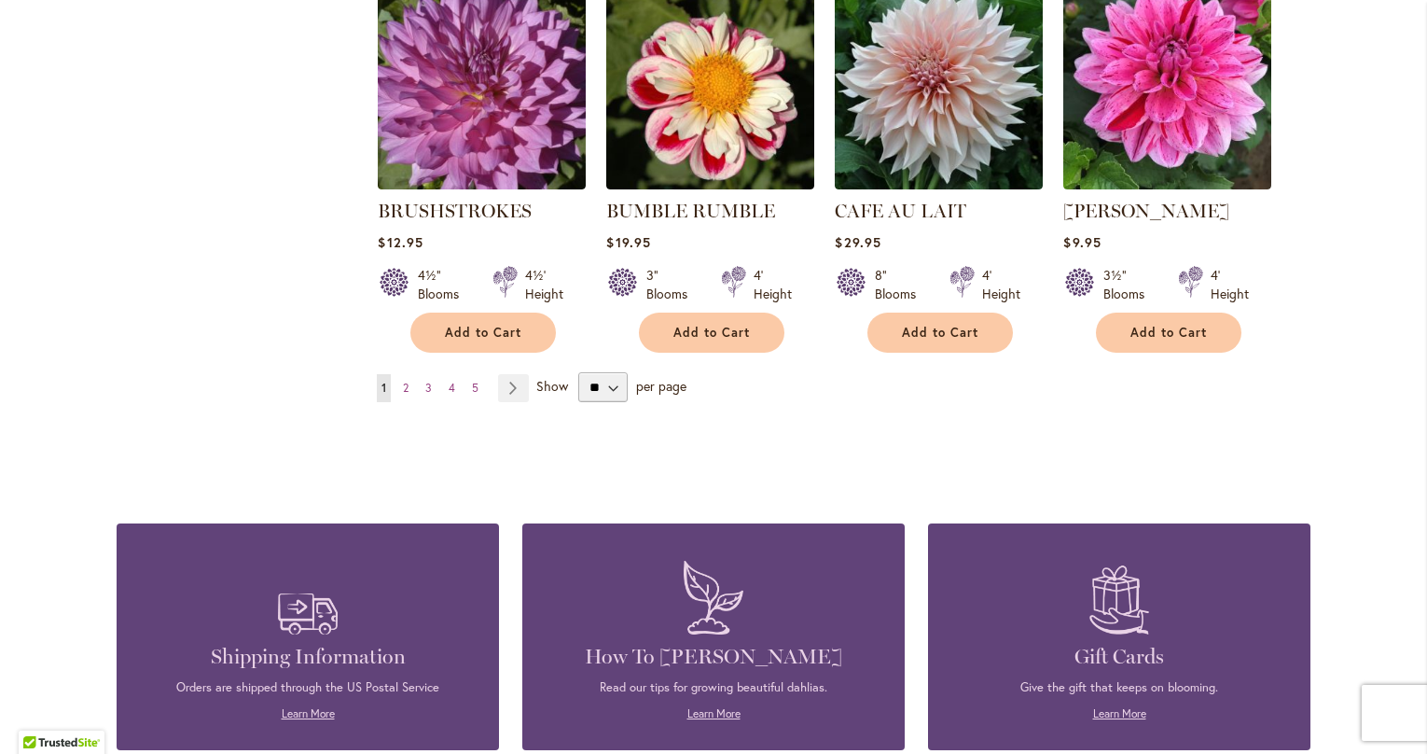
scroll to position [1563, 0]
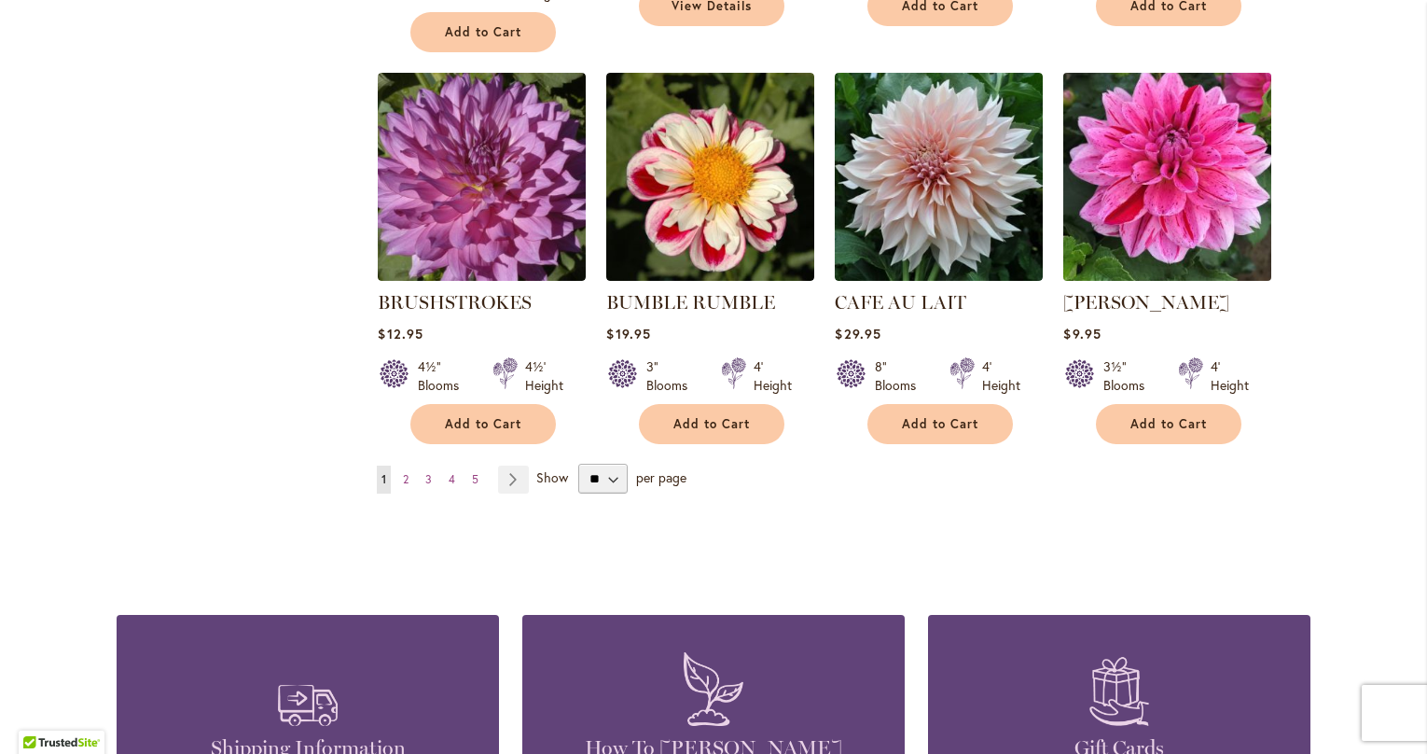
click at [1176, 176] on img at bounding box center [1168, 176] width 218 height 218
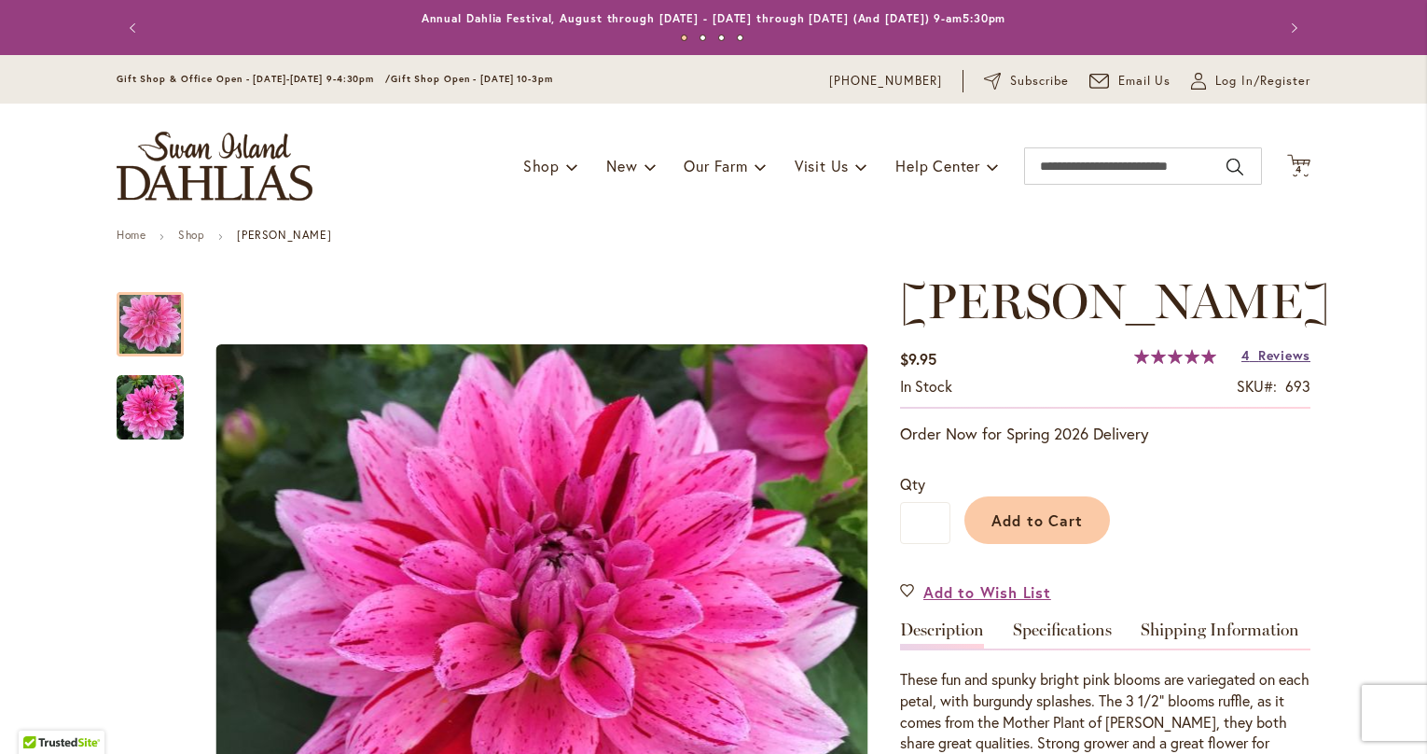
click at [1266, 358] on span "Reviews" at bounding box center [1284, 355] width 52 height 18
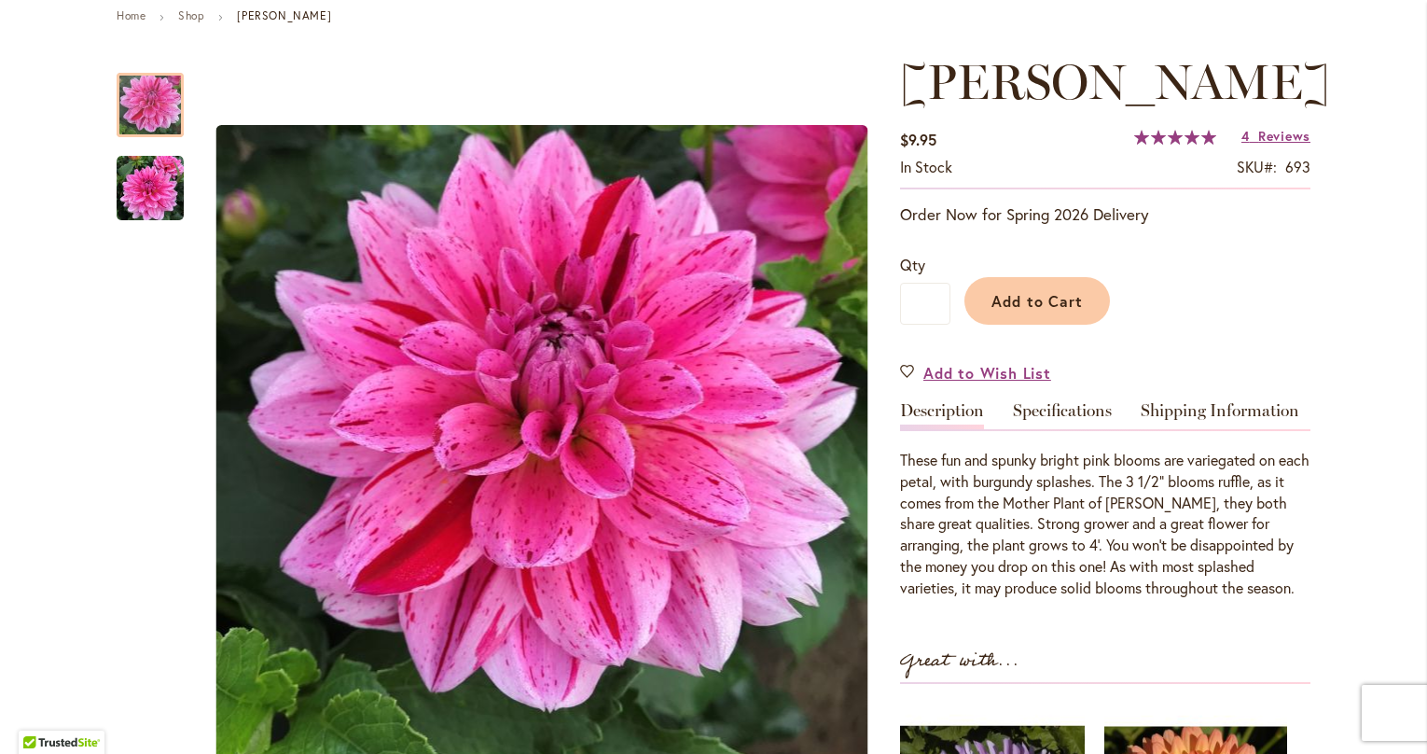
scroll to position [132, 0]
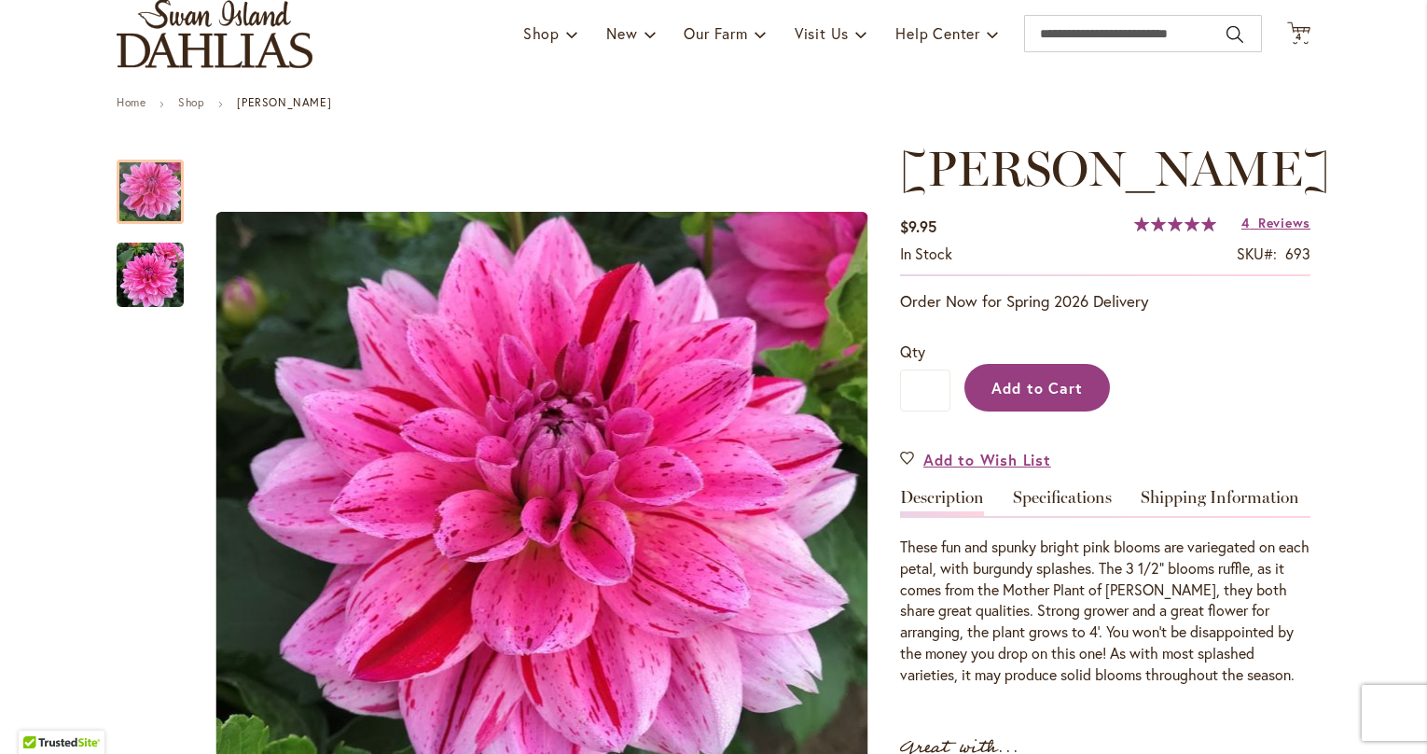
click at [1063, 388] on span "Add to Cart" at bounding box center [1037, 388] width 92 height 20
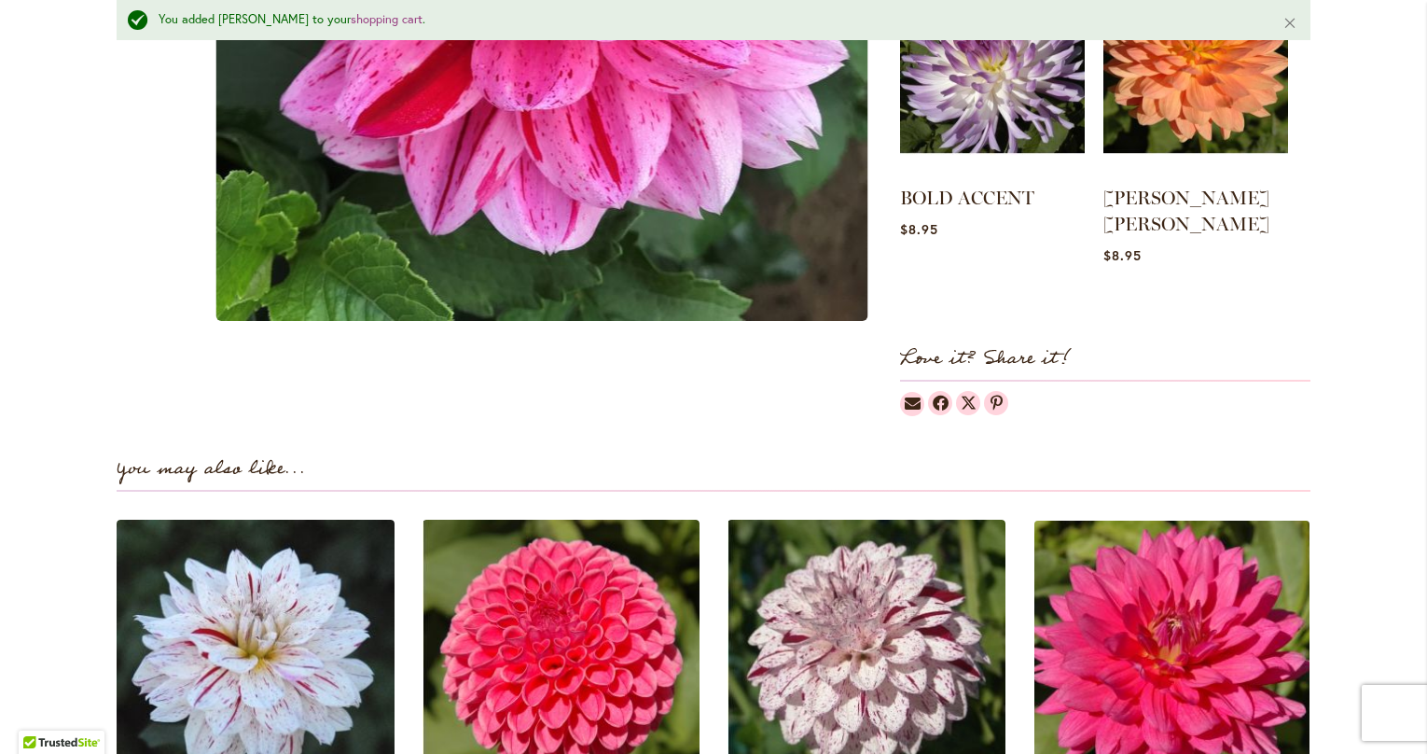
scroll to position [1374, 0]
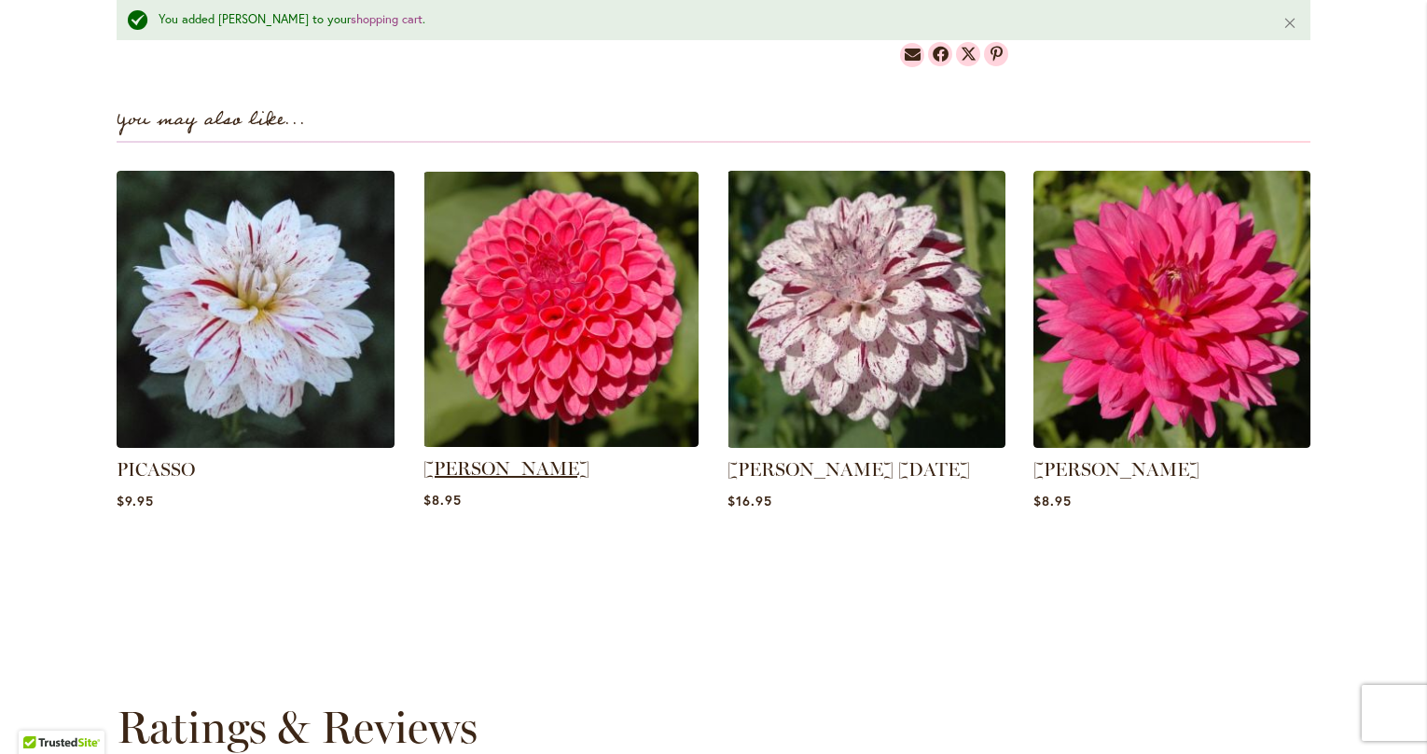
click at [517, 457] on link "[PERSON_NAME]" at bounding box center [506, 468] width 166 height 22
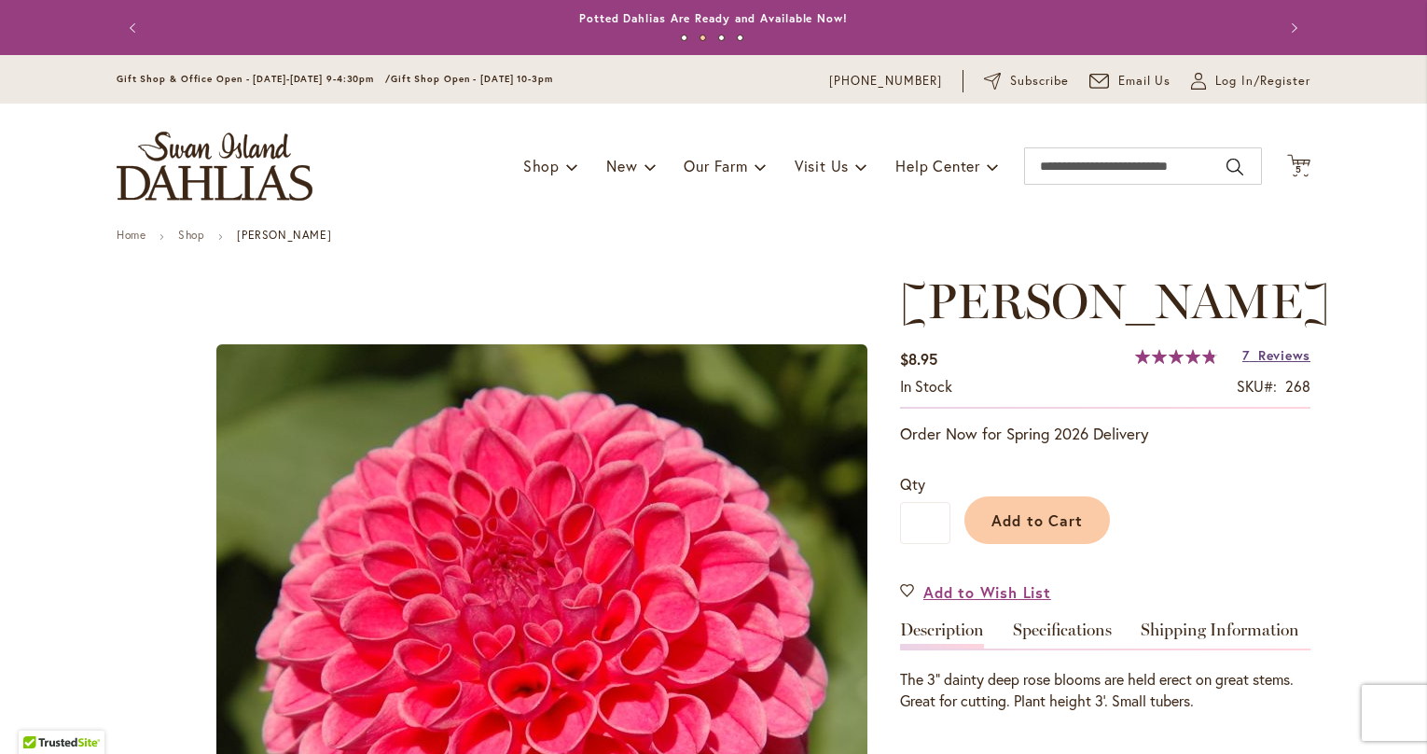
click at [1264, 353] on span "Reviews" at bounding box center [1284, 355] width 52 height 18
click at [1034, 510] on span "Add to Cart" at bounding box center [1037, 520] width 92 height 20
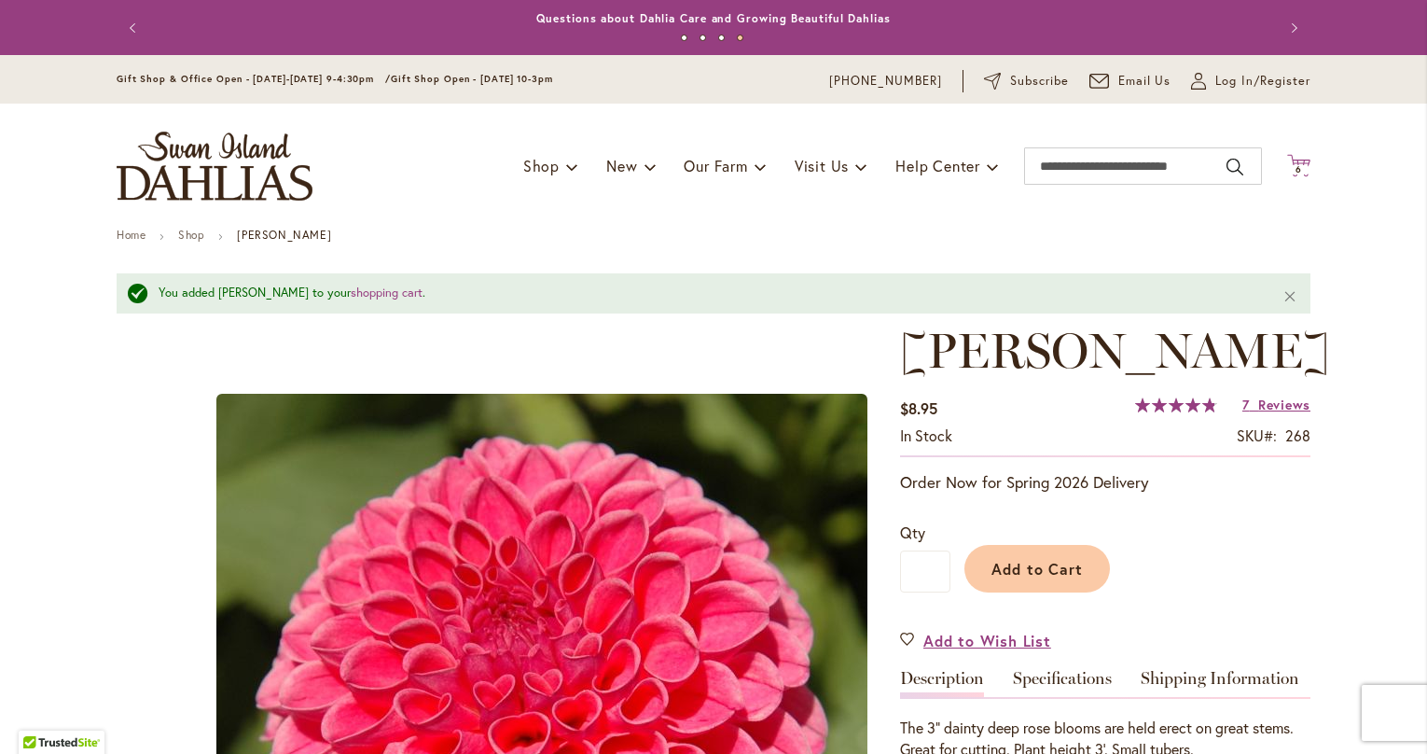
click at [1301, 165] on span "6" at bounding box center [1299, 169] width 7 height 12
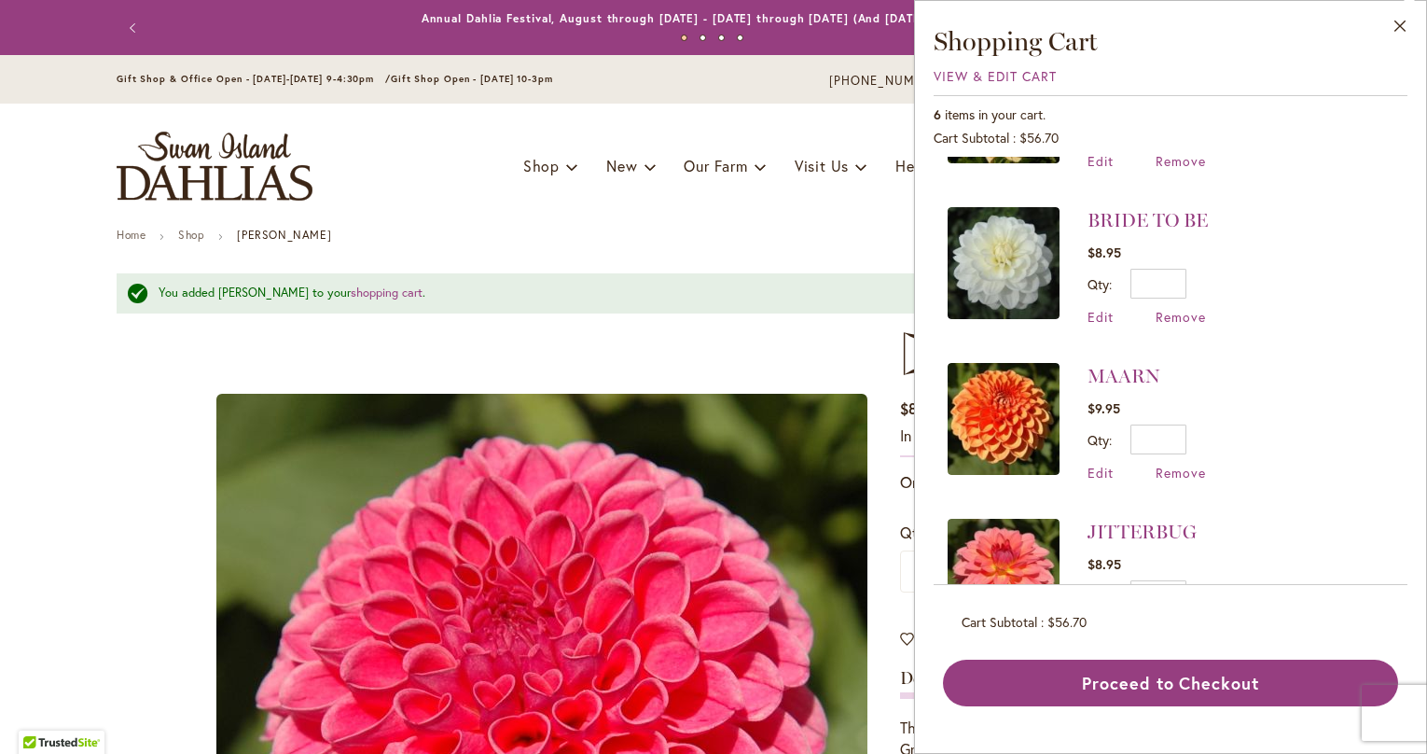
scroll to position [511, 0]
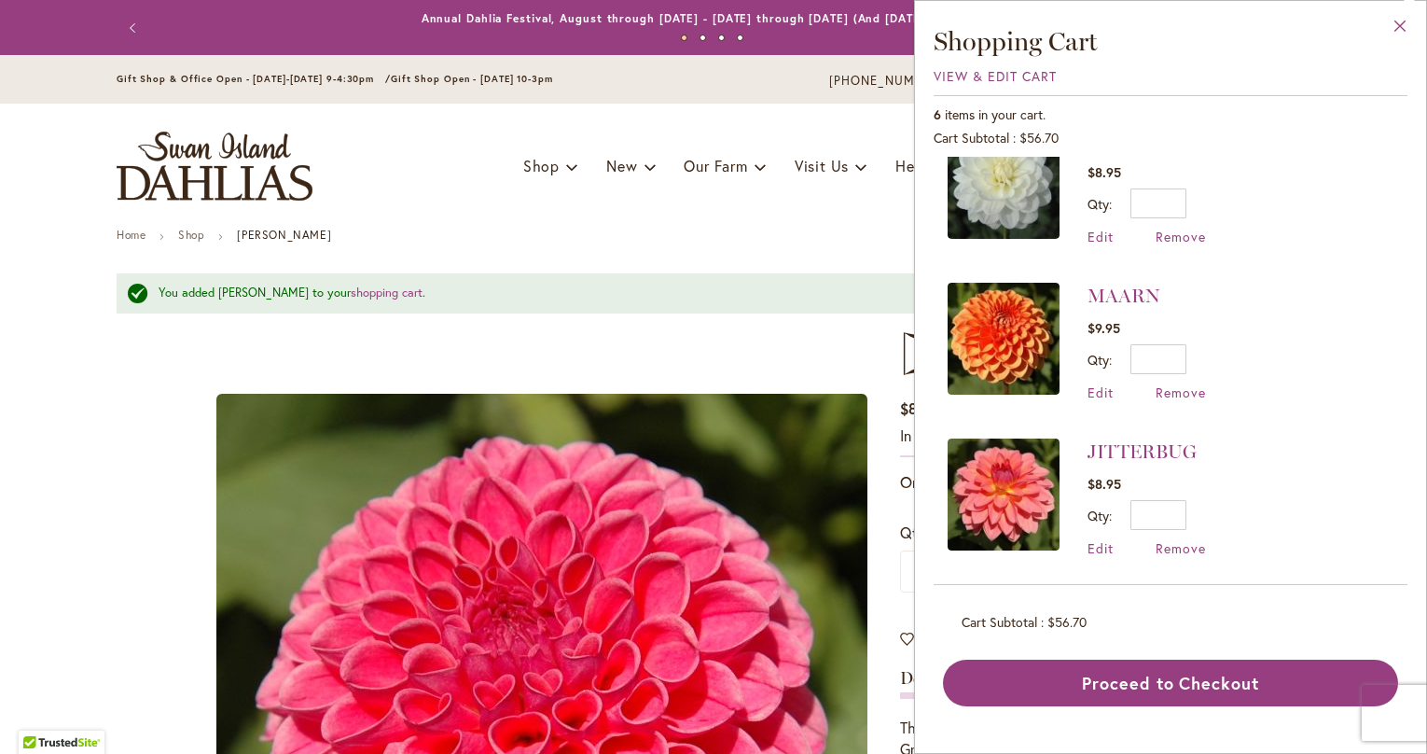
click at [1394, 27] on button "Close" at bounding box center [1400, 30] width 51 height 59
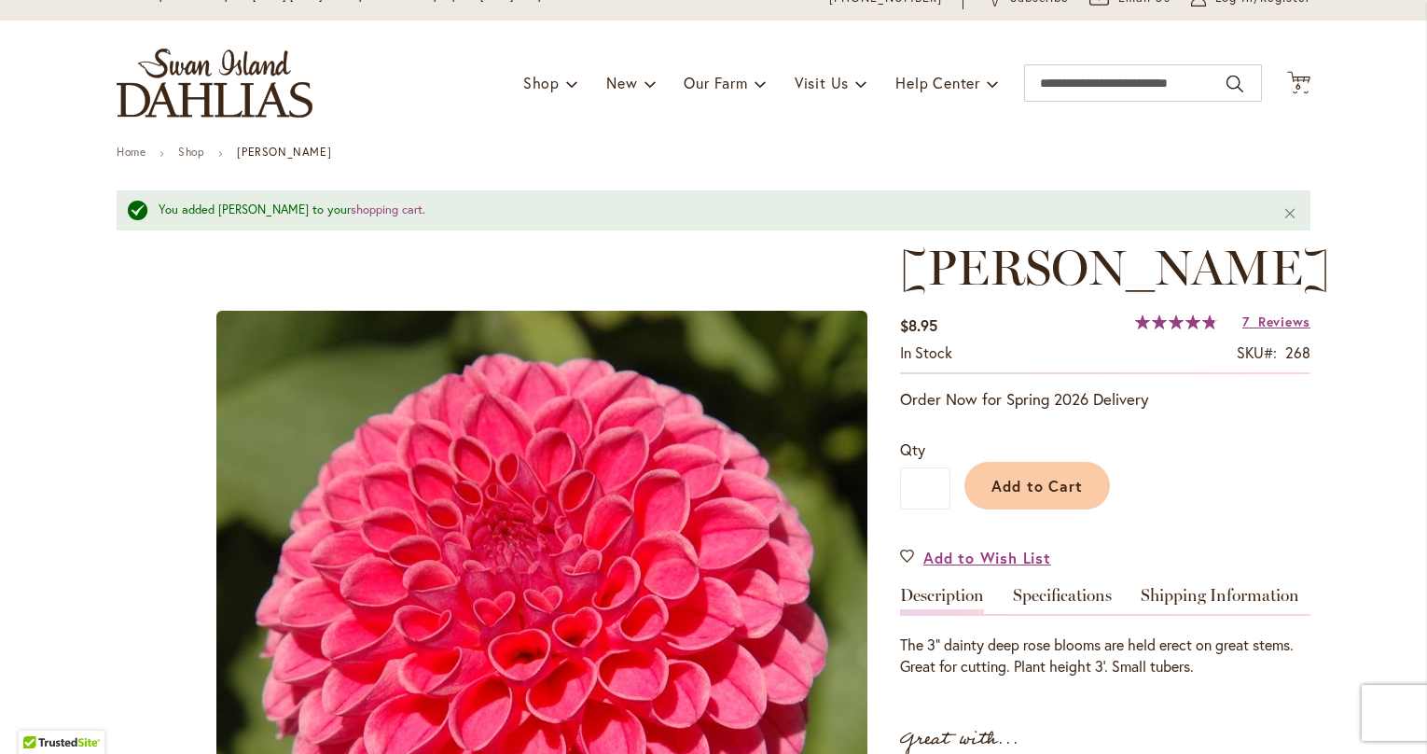
scroll to position [0, 0]
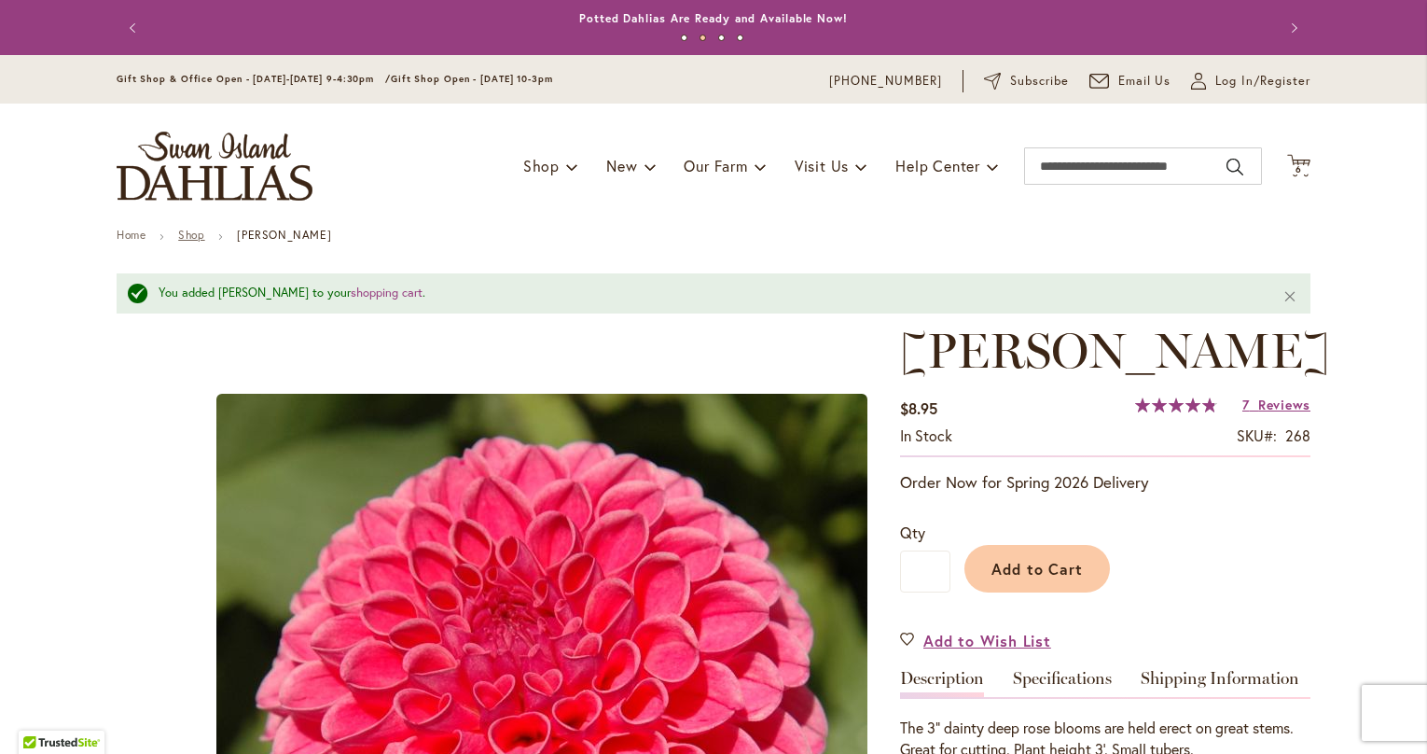
click at [191, 237] on link "Shop" at bounding box center [191, 235] width 26 height 14
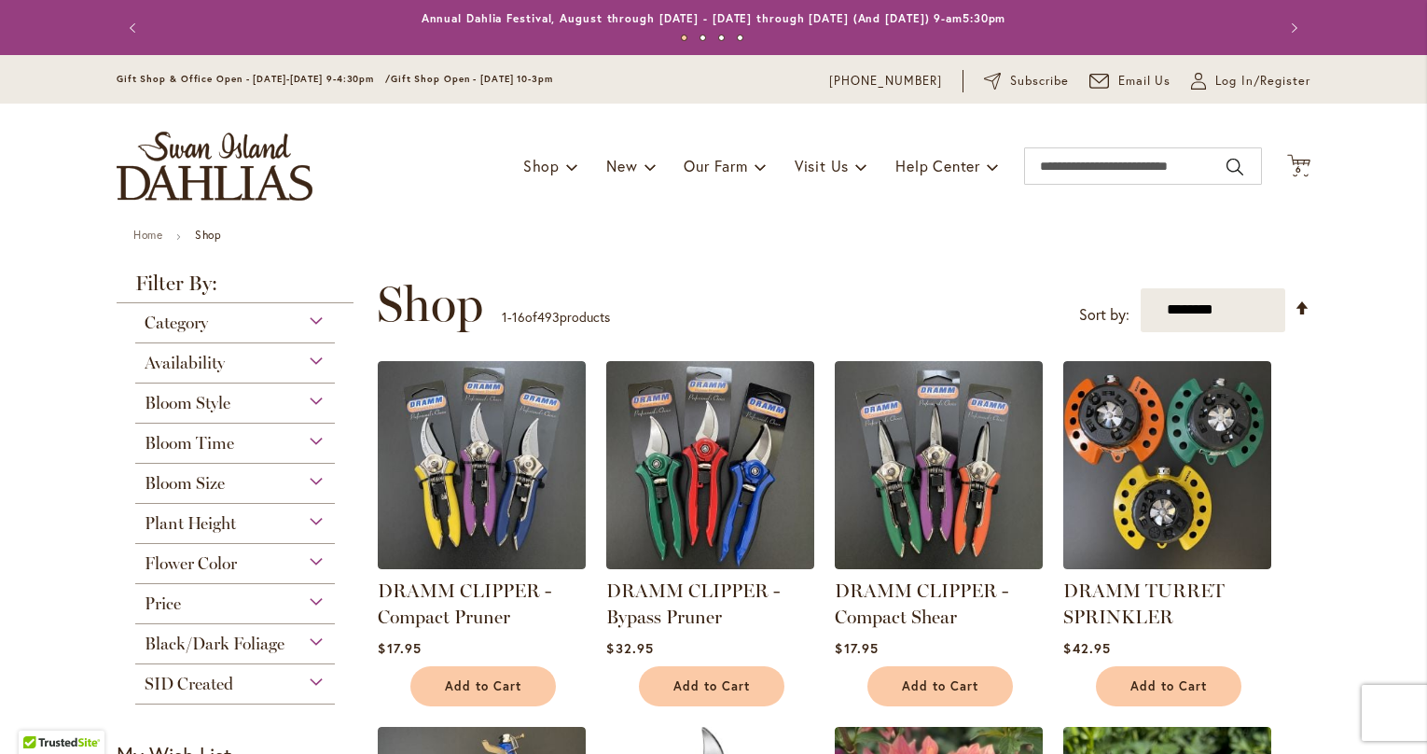
click at [308, 524] on div "Plant Height" at bounding box center [235, 519] width 200 height 30
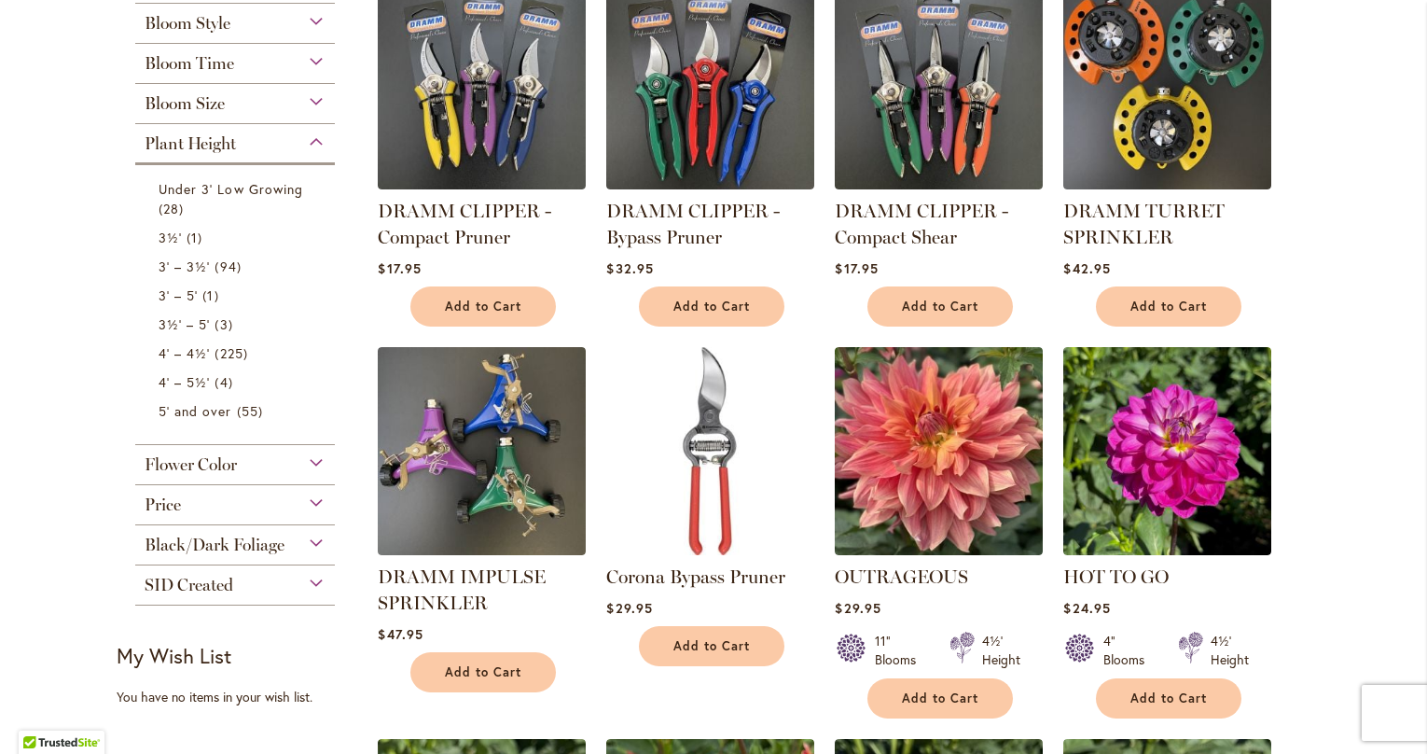
scroll to position [377, 0]
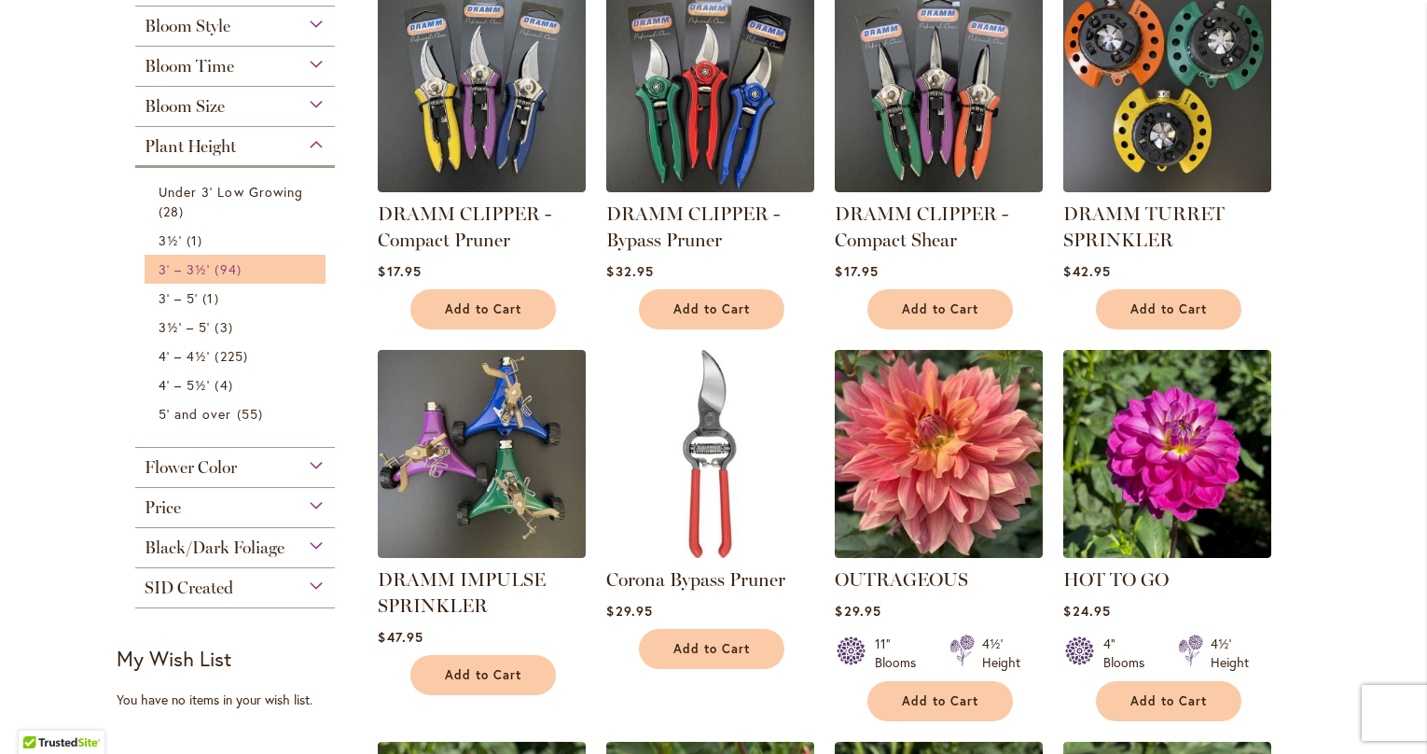
click at [192, 271] on span "3' – 3½'" at bounding box center [184, 269] width 51 height 18
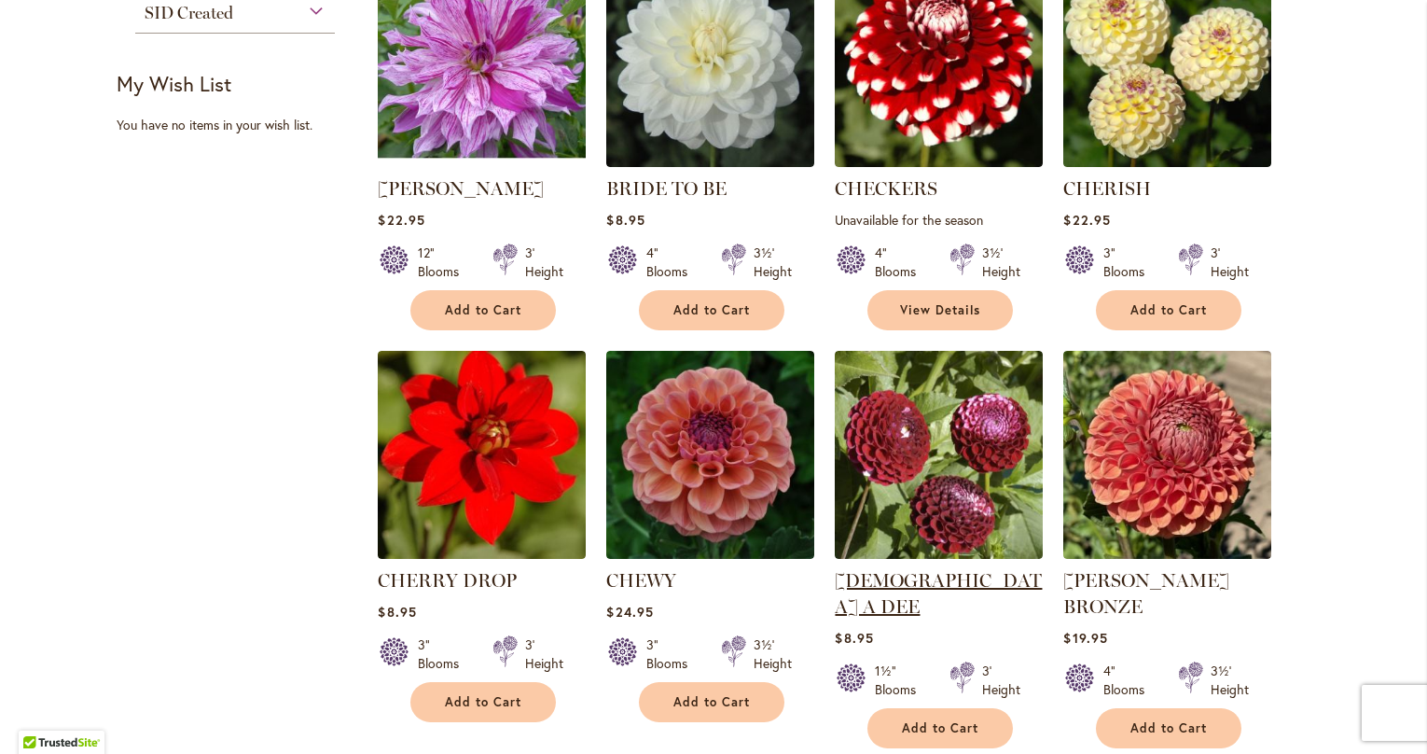
scroll to position [1456, 0]
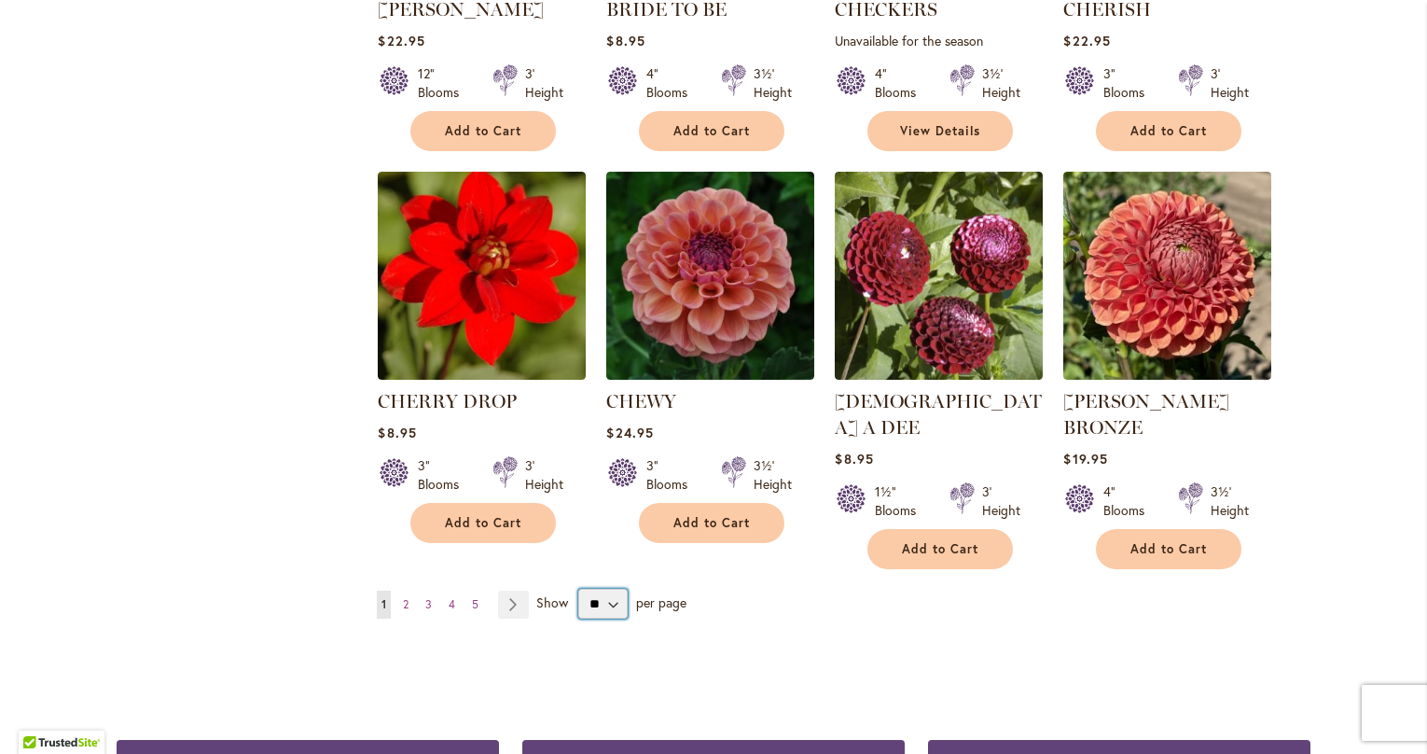
click at [619, 589] on select "** ** ** **" at bounding box center [602, 604] width 49 height 30
select select "**"
click at [578, 589] on select "** ** ** **" at bounding box center [602, 604] width 49 height 30
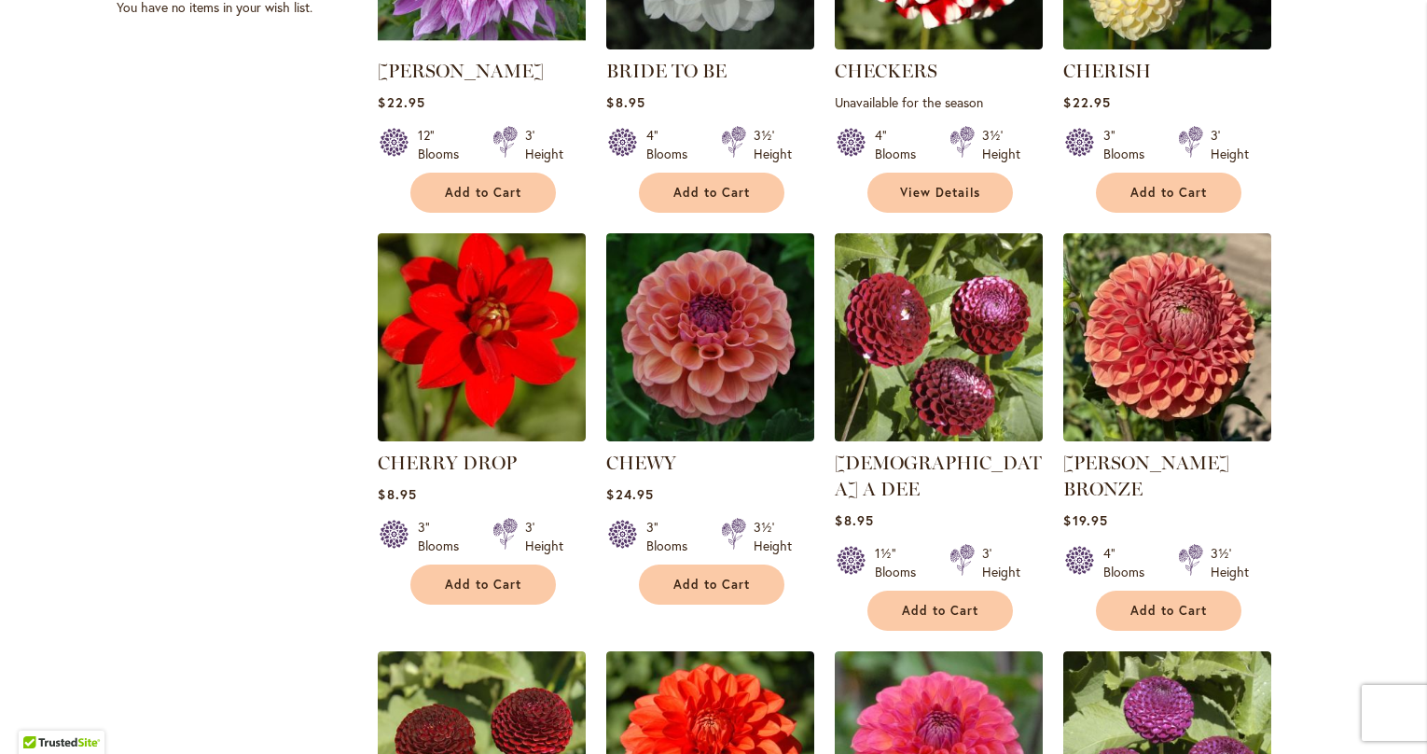
scroll to position [1457, 0]
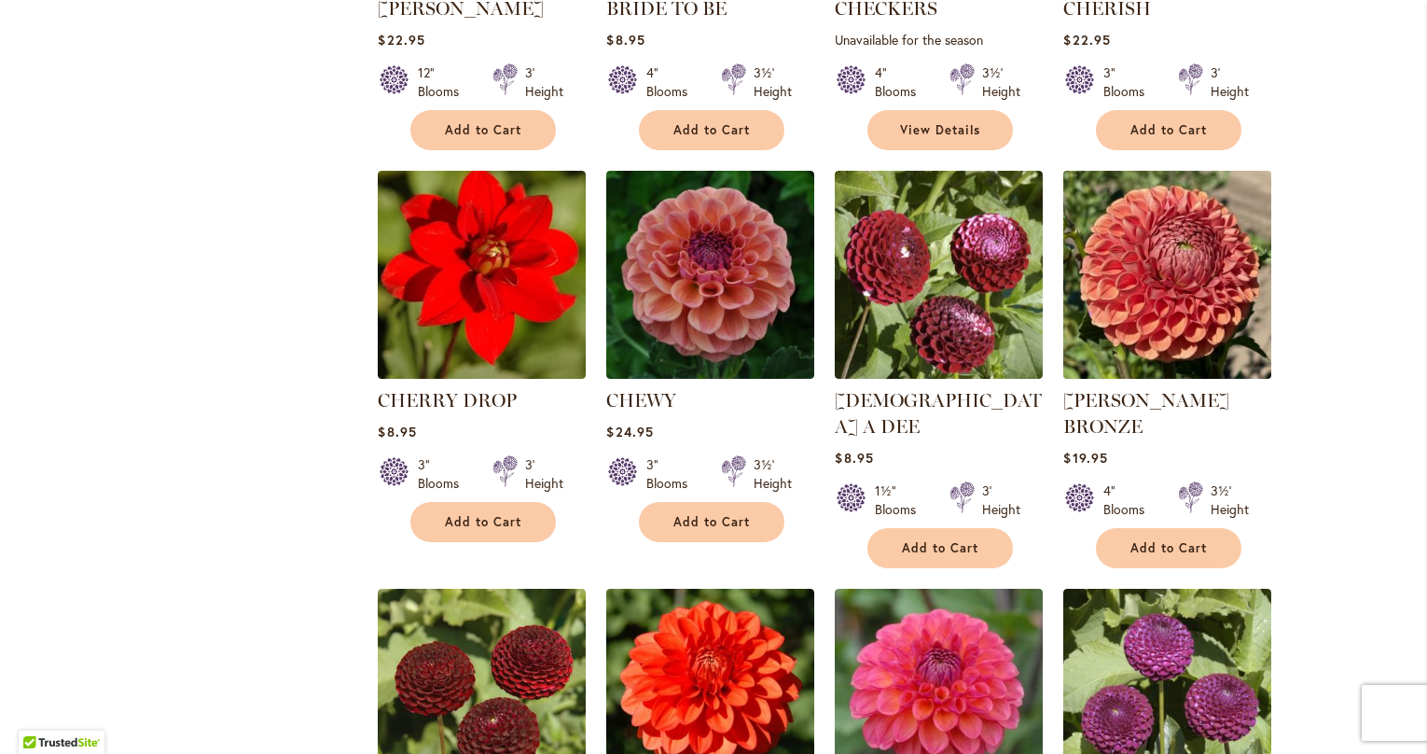
click at [1205, 266] on img at bounding box center [1168, 274] width 218 height 218
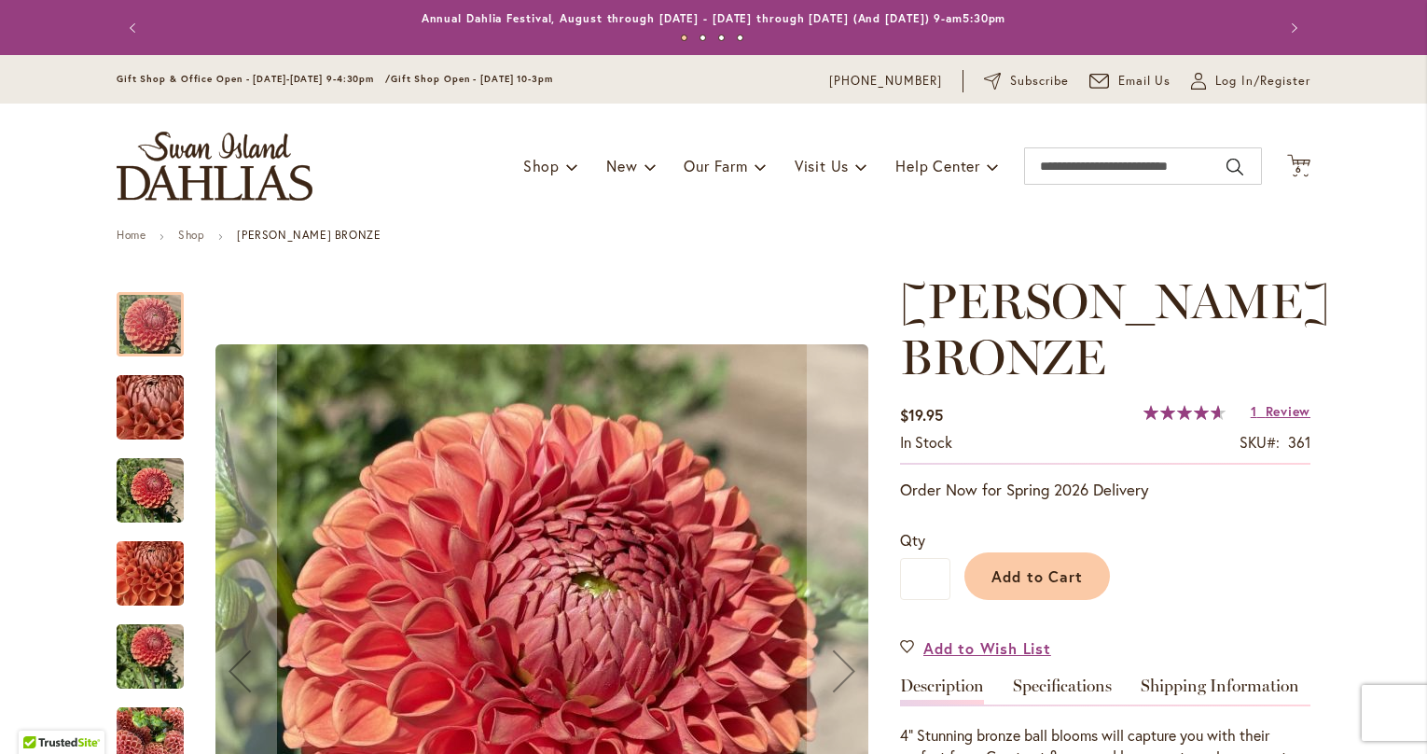
click at [159, 651] on img "CORNEL BRONZE" at bounding box center [150, 657] width 67 height 90
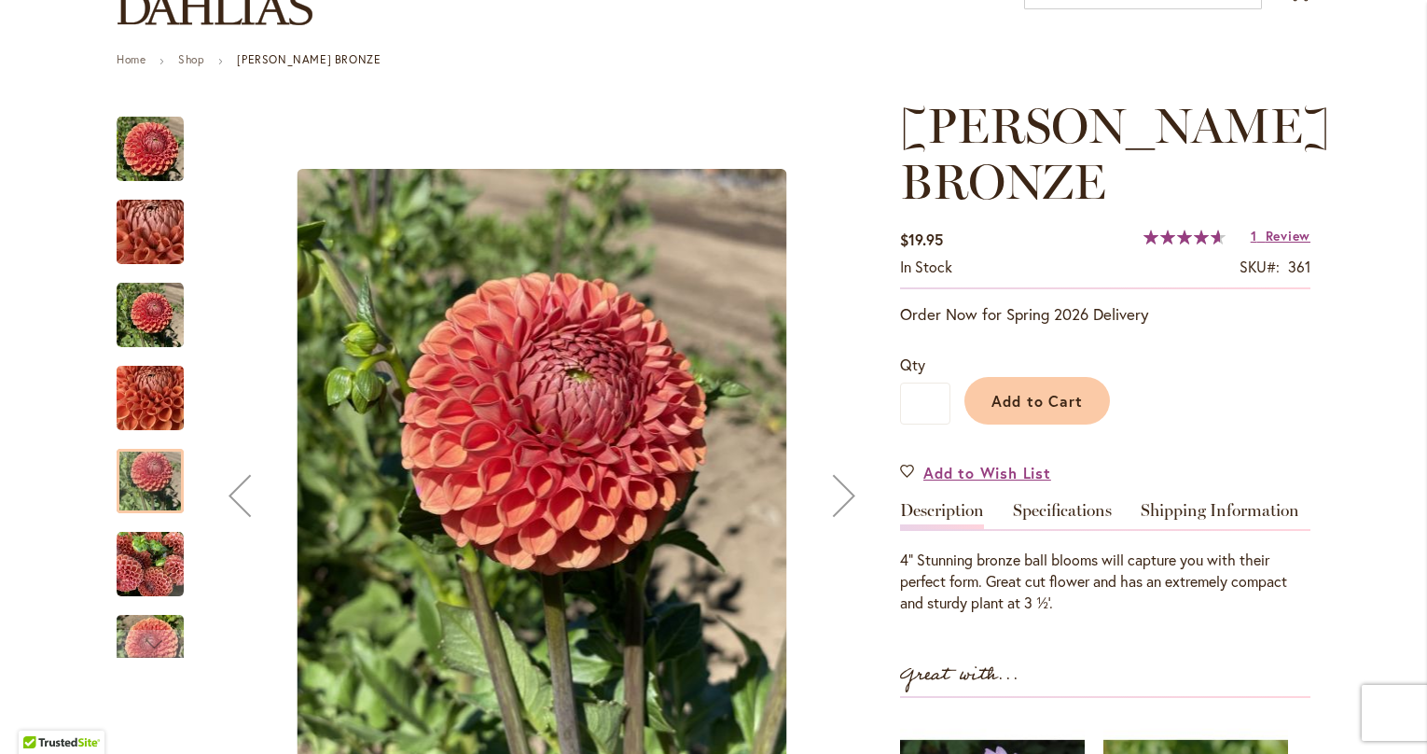
scroll to position [617, 0]
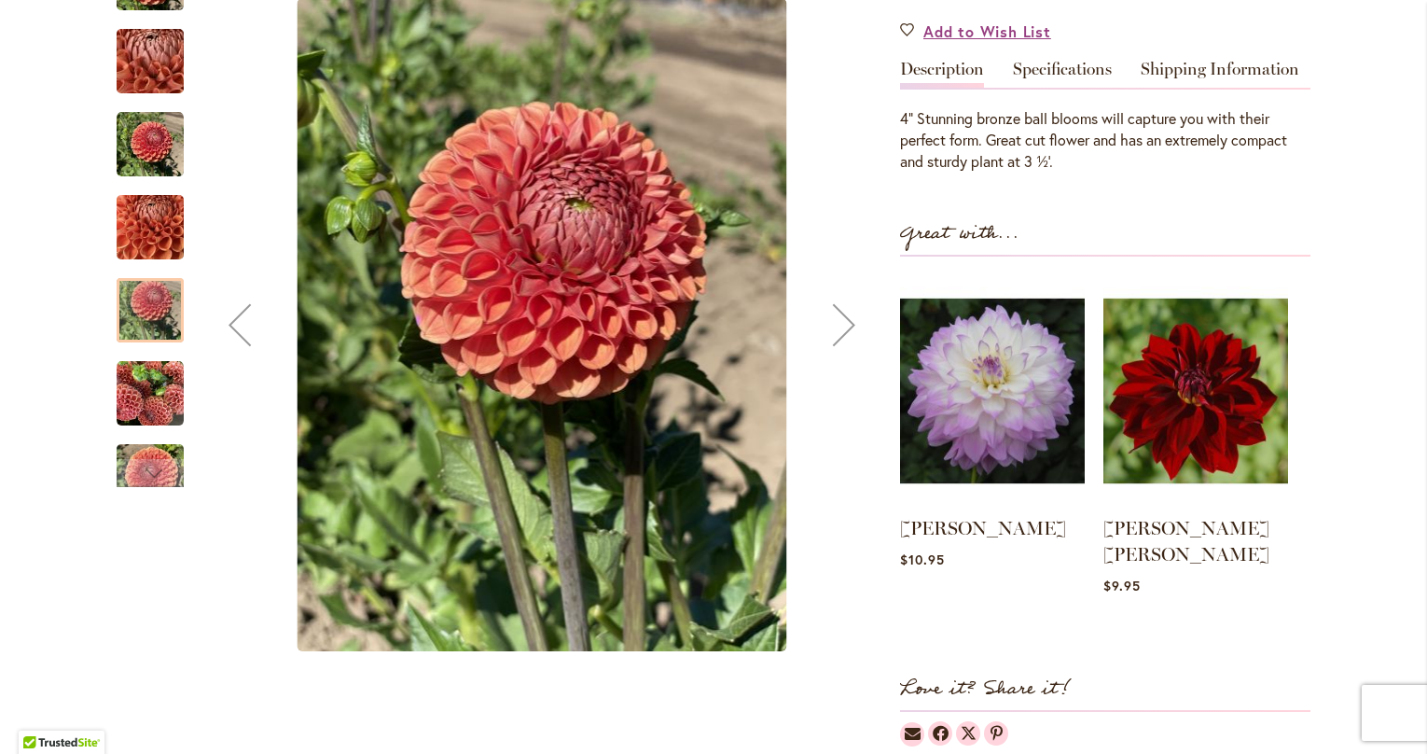
click at [160, 404] on img "CORNEL BRONZE" at bounding box center [150, 393] width 67 height 67
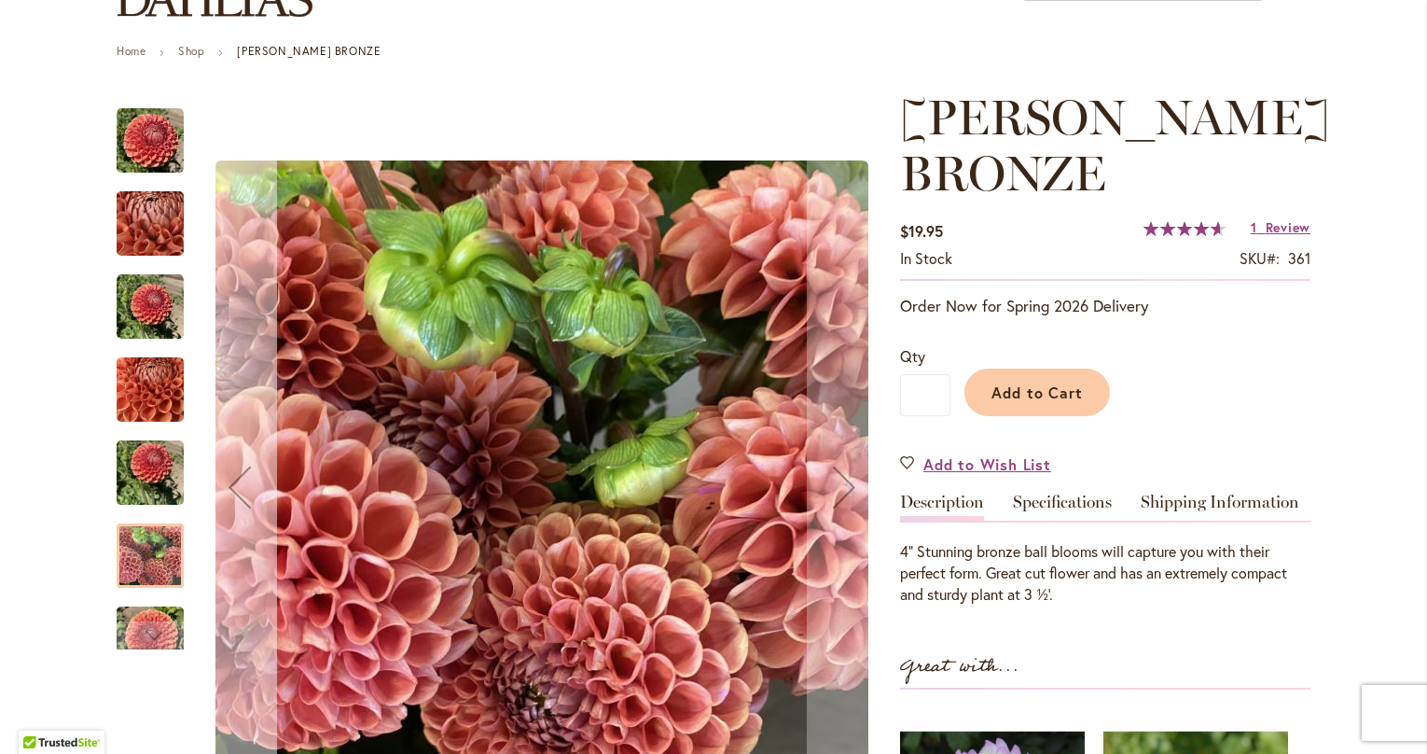
scroll to position [88, 0]
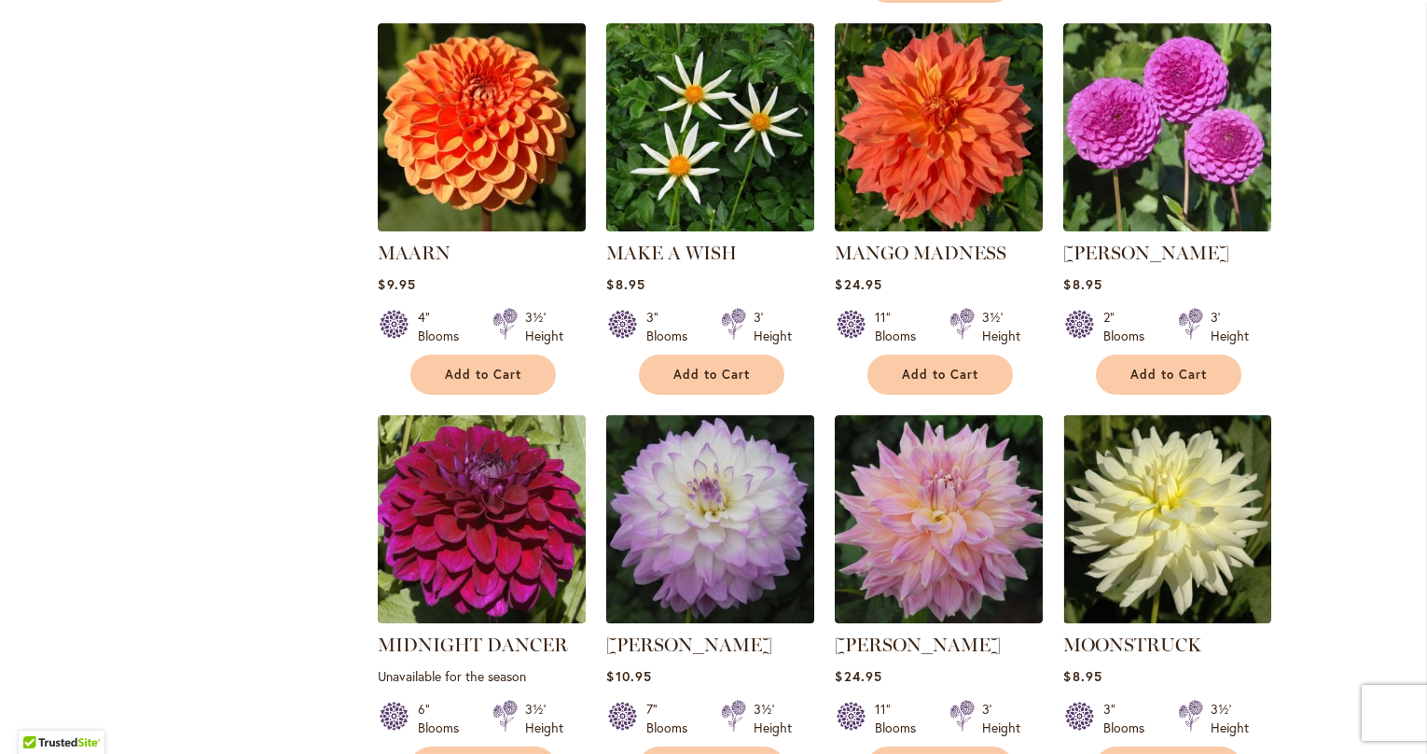
scroll to position [6317, 0]
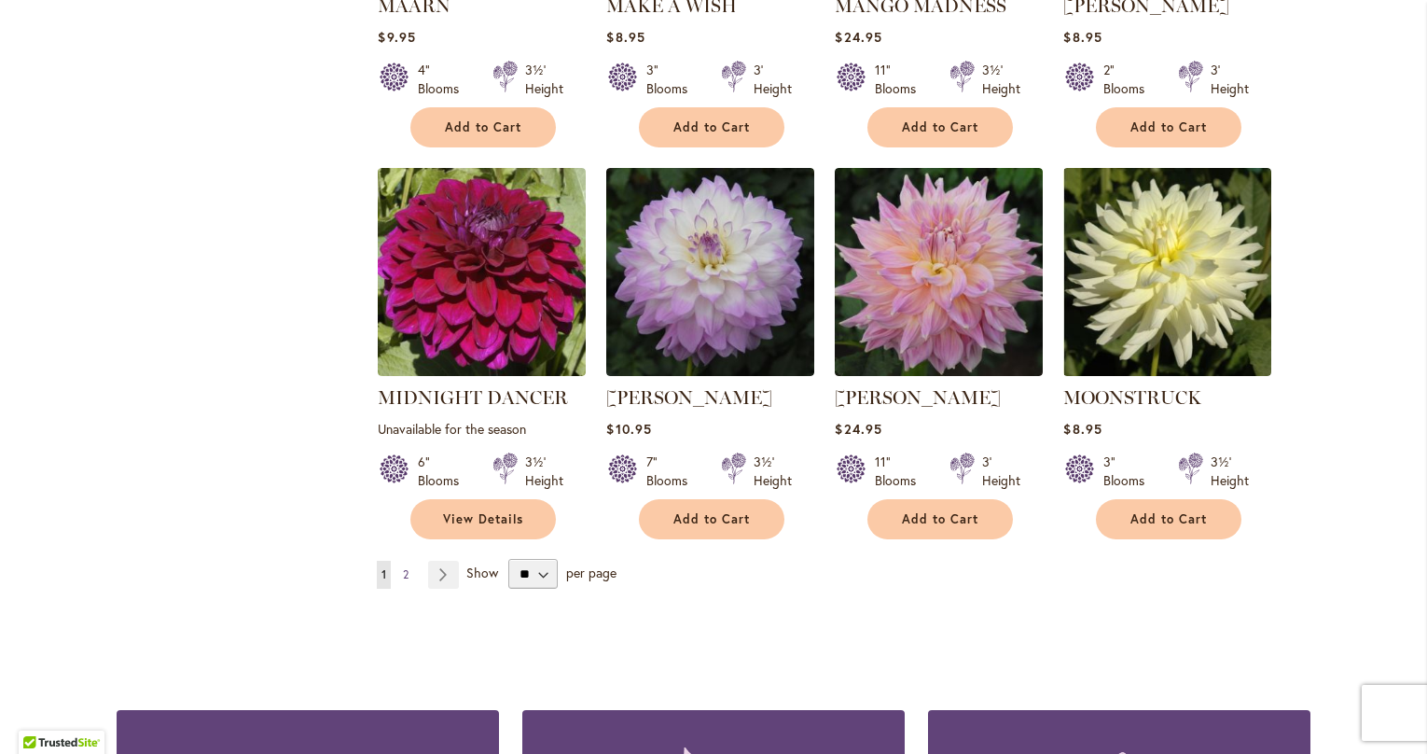
click at [407, 567] on span "2" at bounding box center [406, 574] width 6 height 14
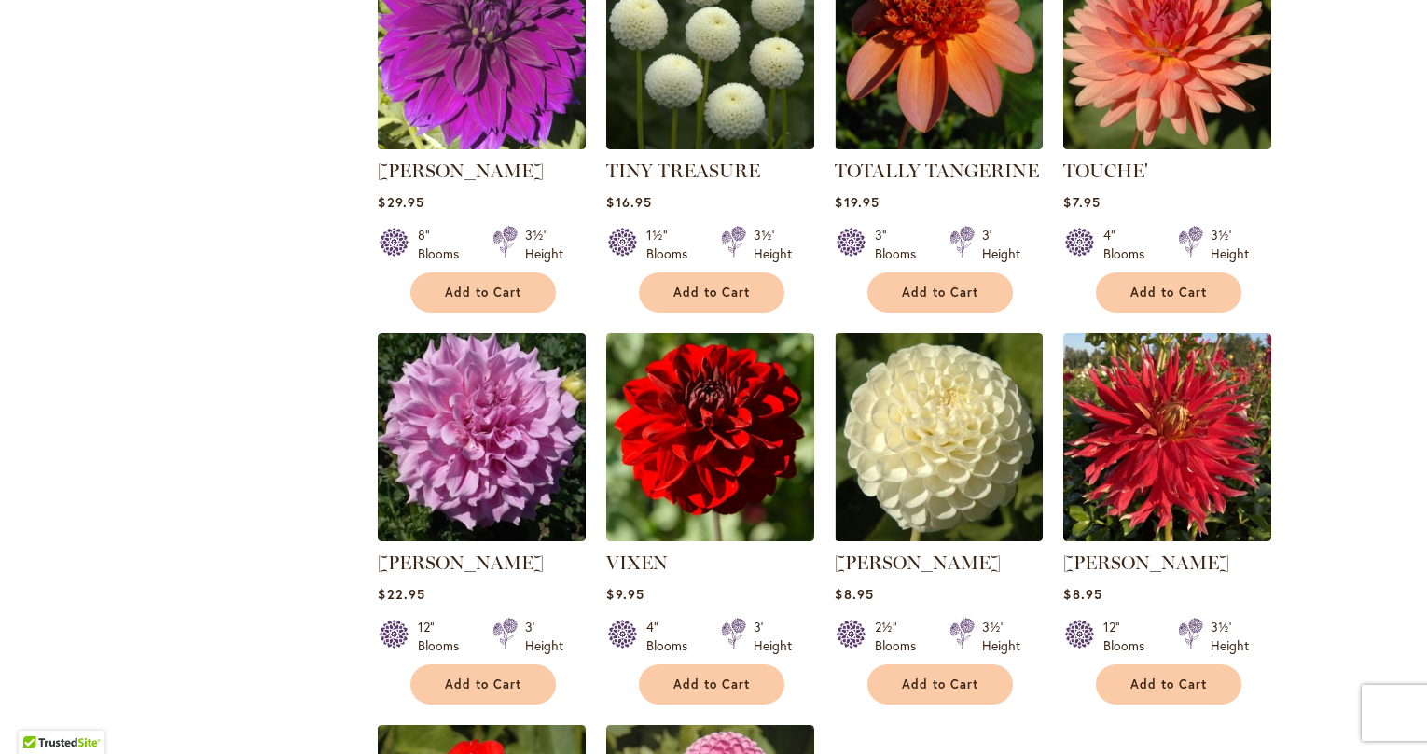
scroll to position [3072, 0]
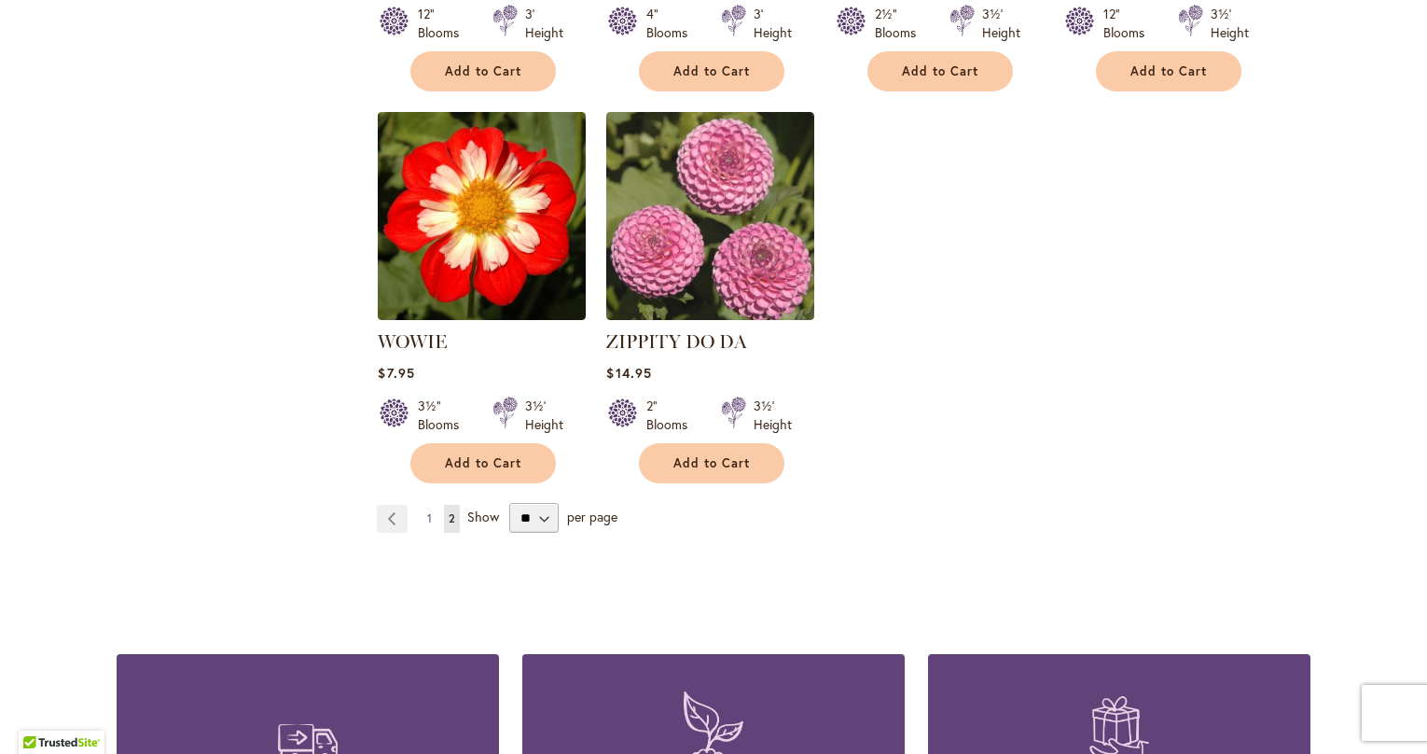
click at [429, 511] on span "1" at bounding box center [429, 518] width 5 height 14
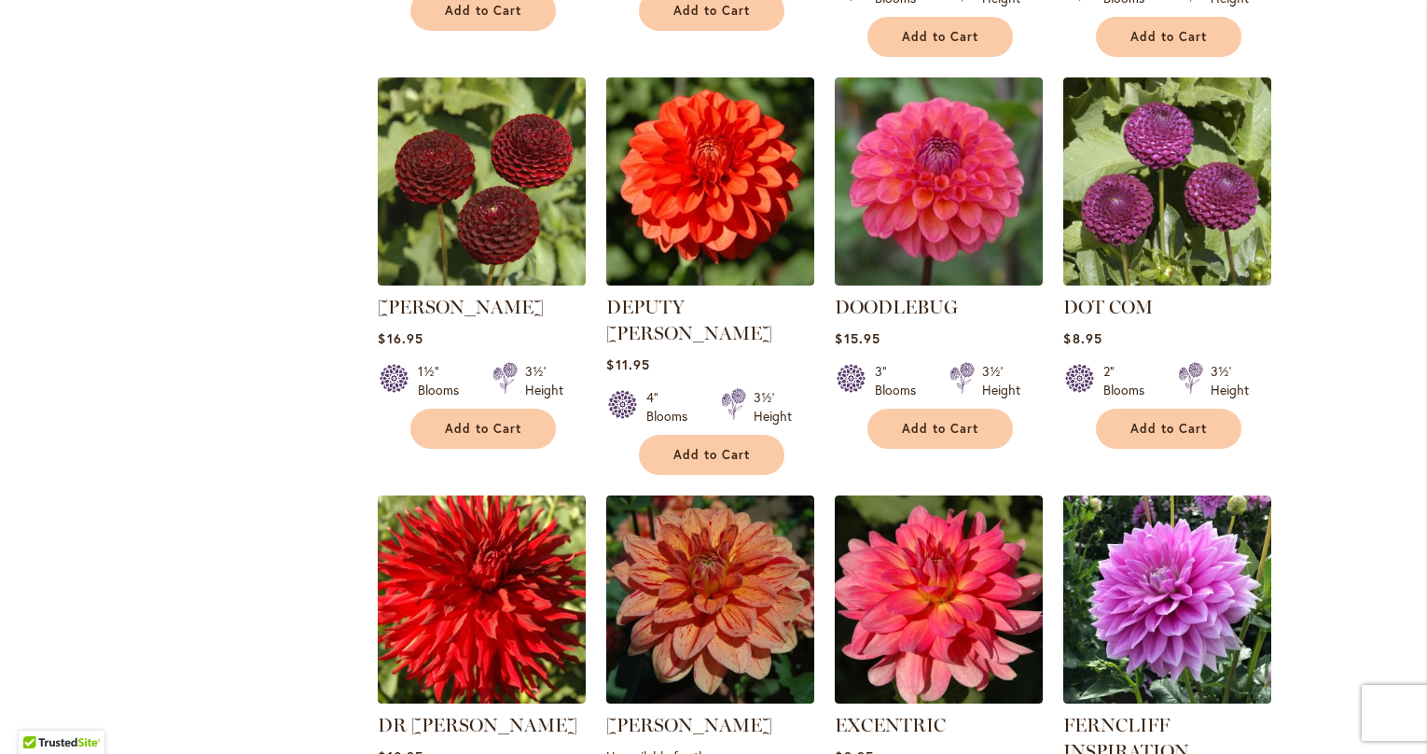
scroll to position [2050, 0]
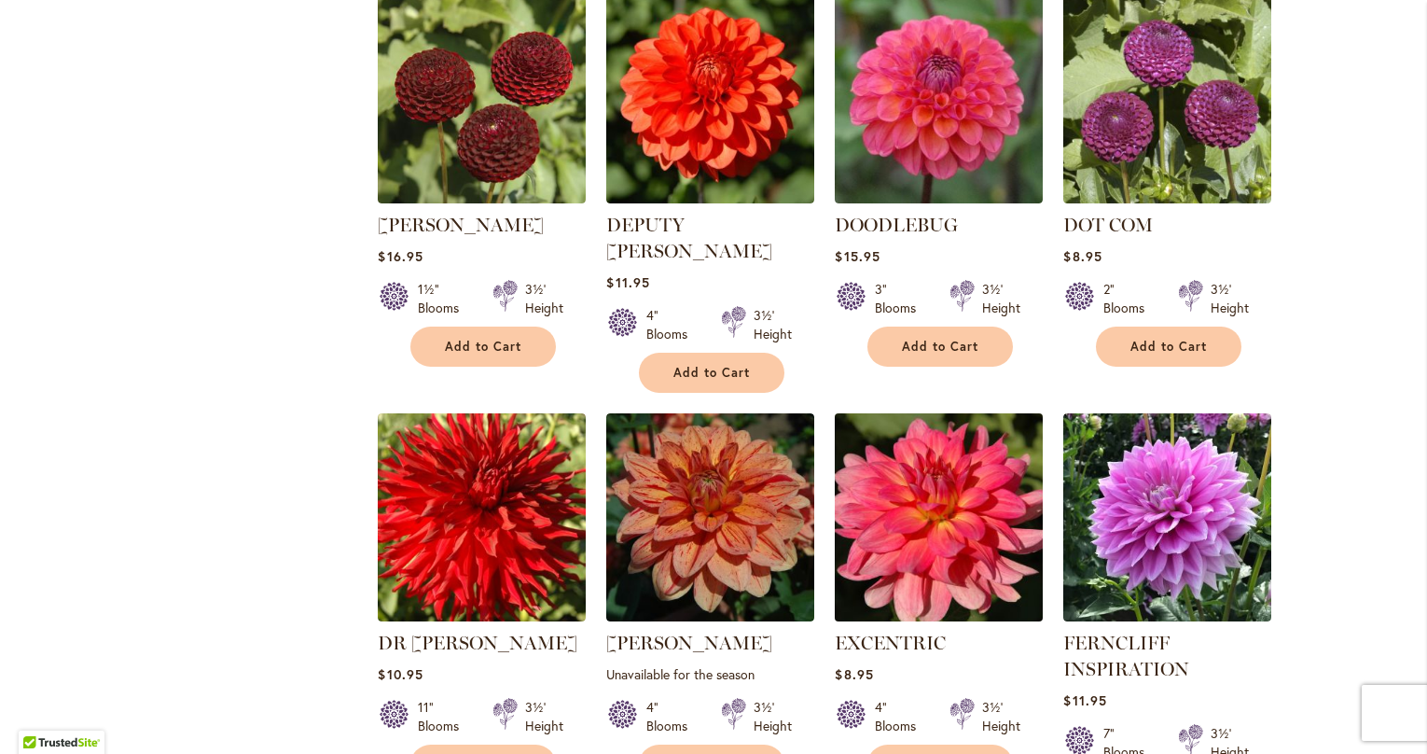
click at [902, 498] on img at bounding box center [939, 517] width 218 height 218
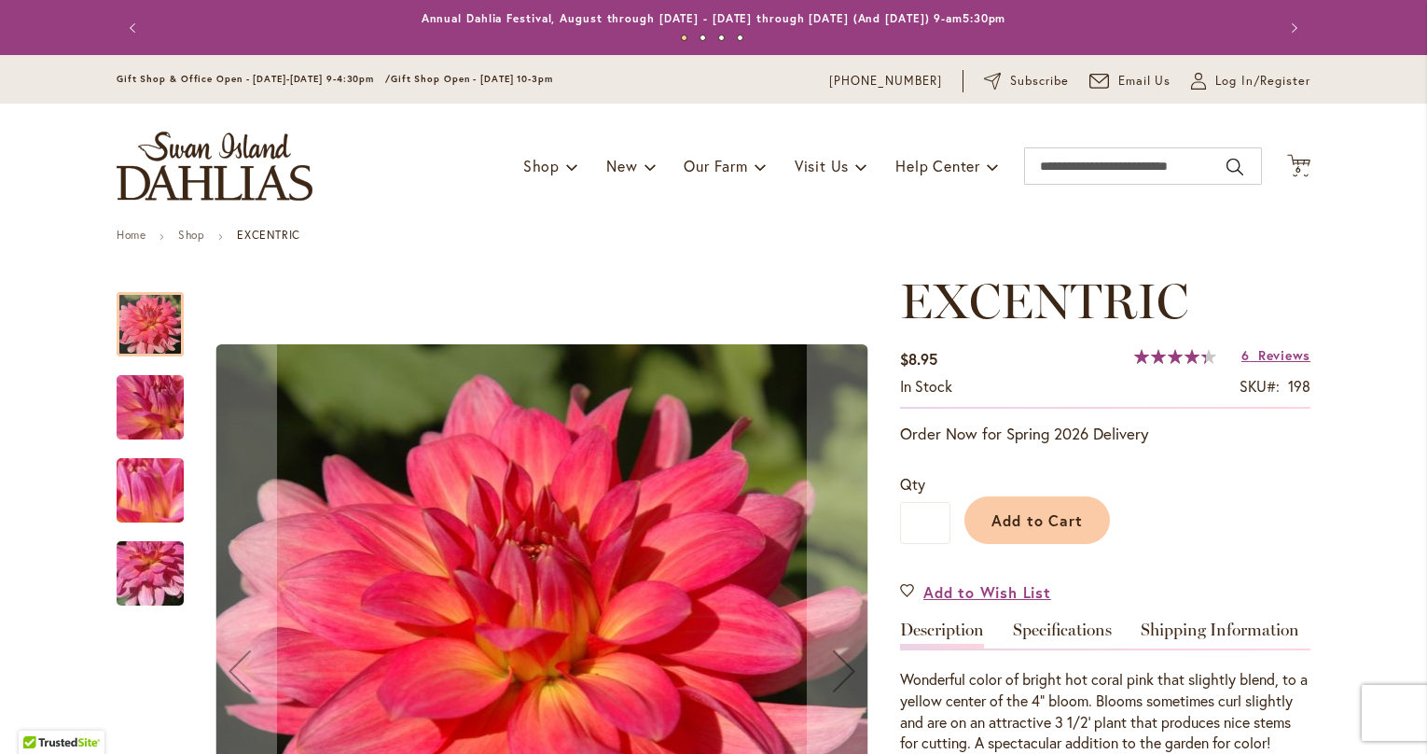
click at [155, 416] on img "EXCENTRIC" at bounding box center [150, 407] width 134 height 101
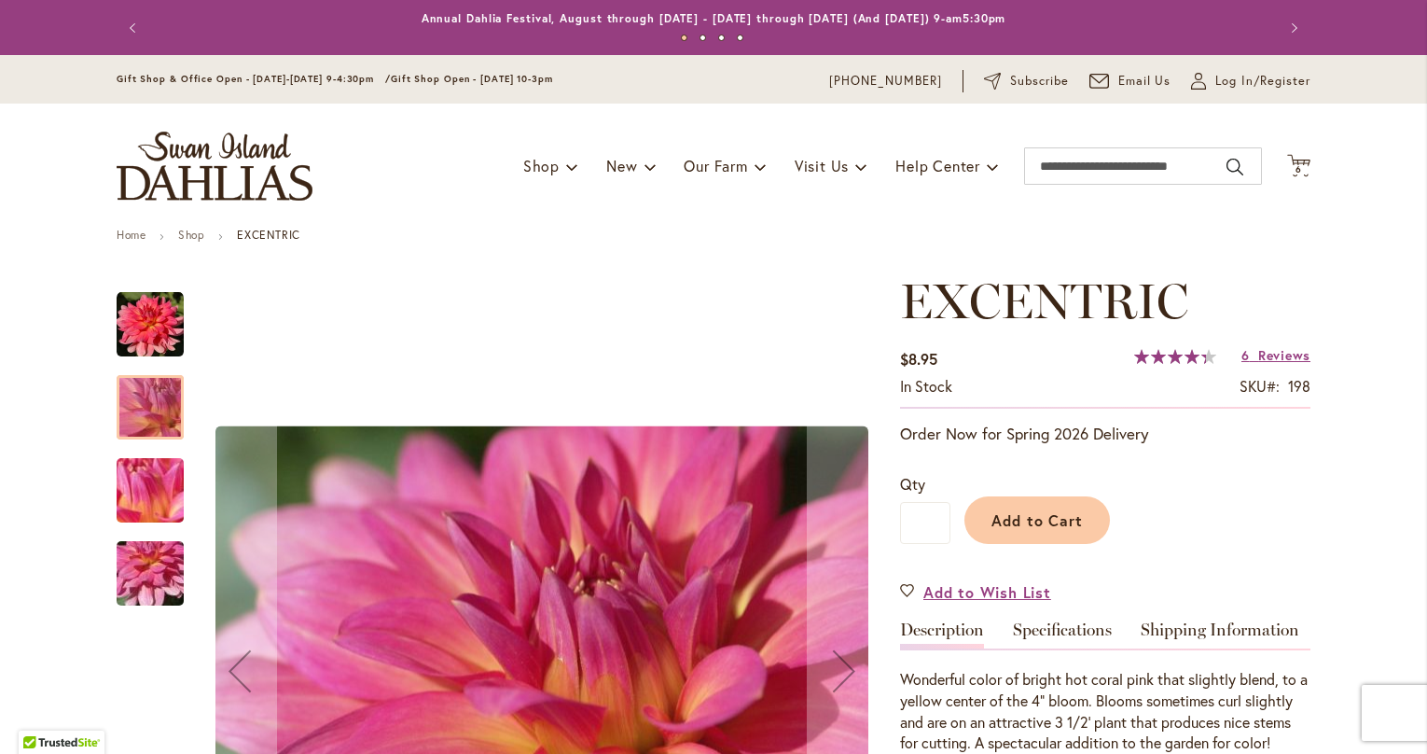
click at [140, 574] on img "EXCENTRIC" at bounding box center [150, 573] width 134 height 101
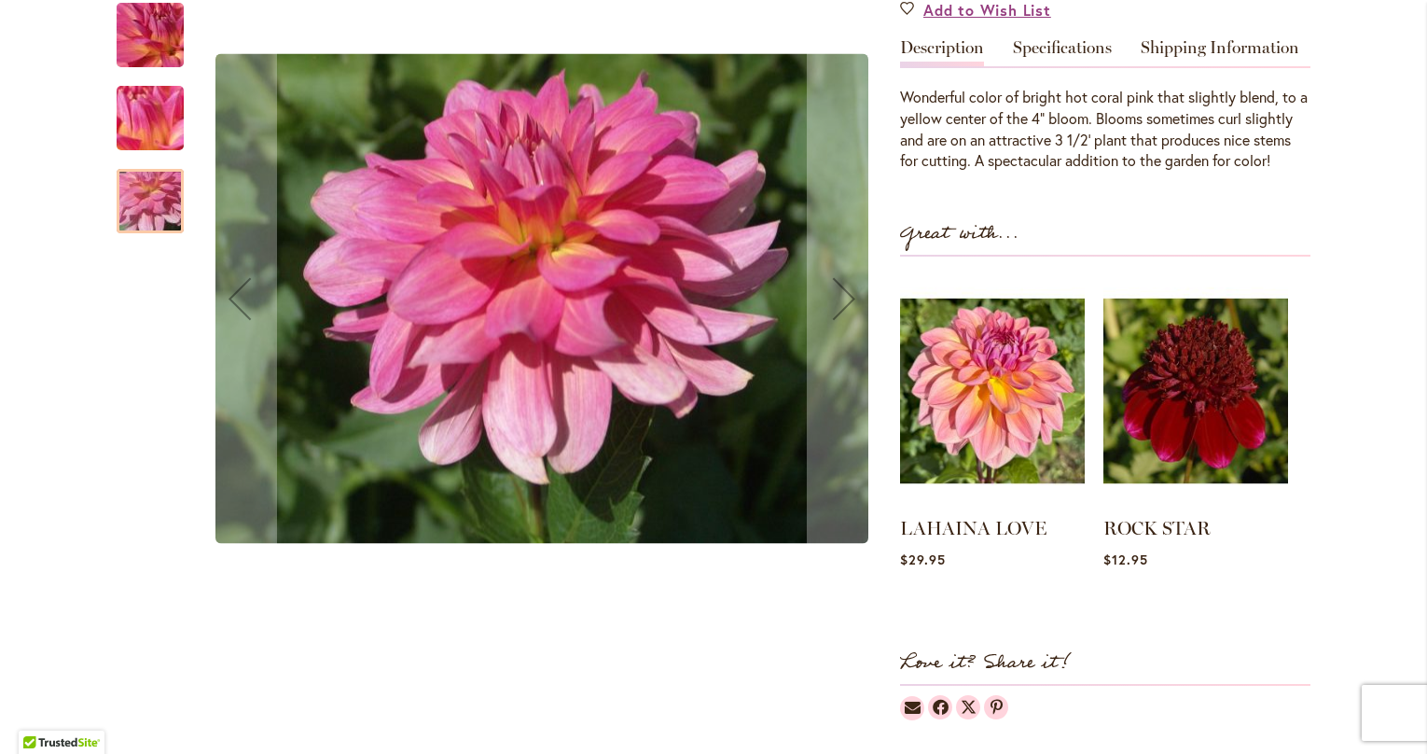
scroll to position [183, 0]
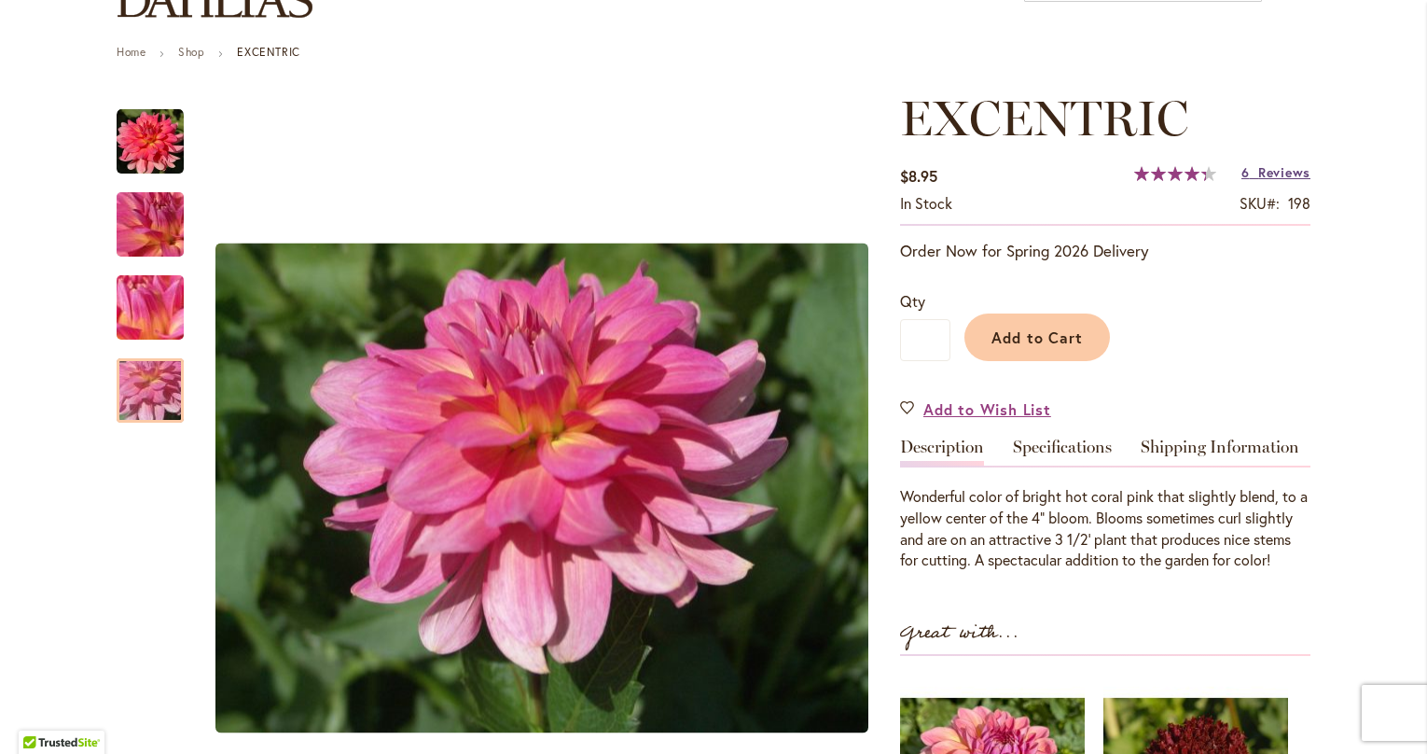
click at [1287, 173] on span "Reviews" at bounding box center [1284, 172] width 52 height 18
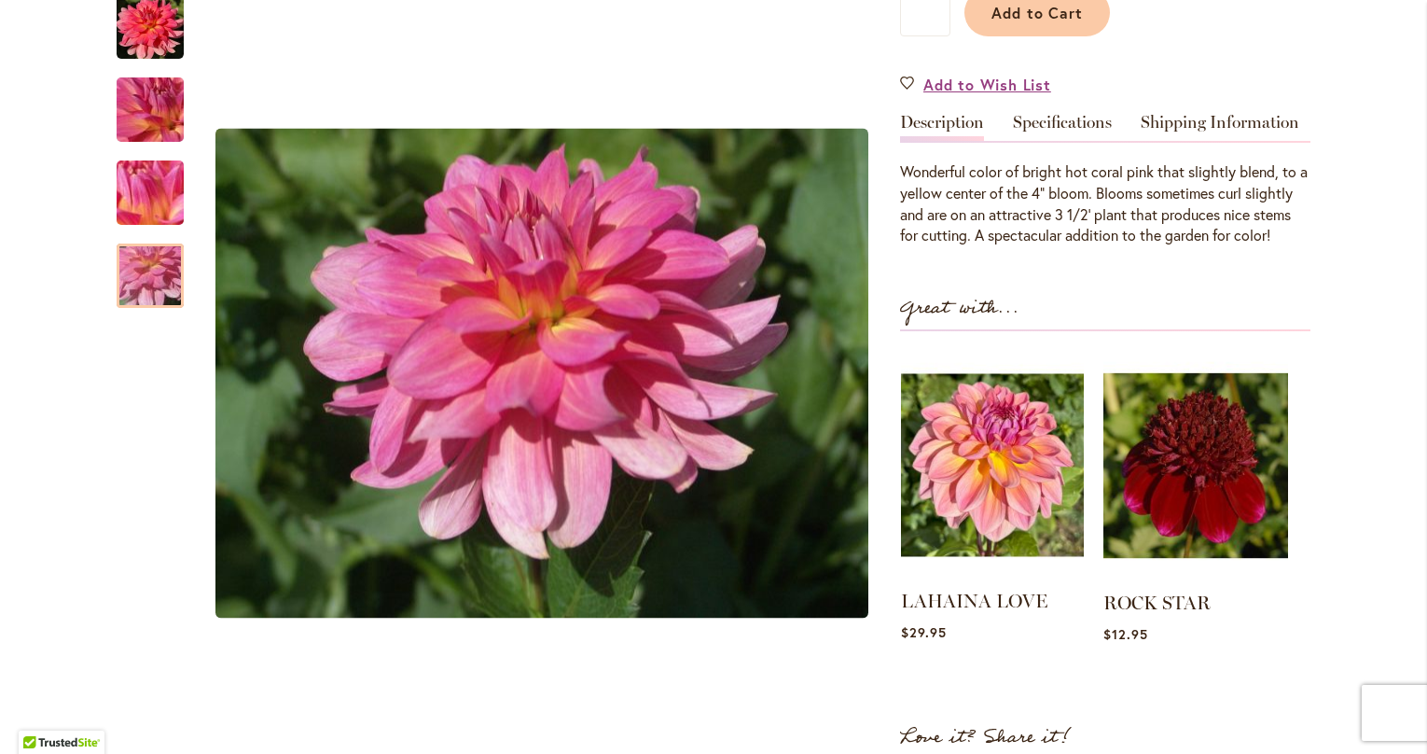
scroll to position [0, 0]
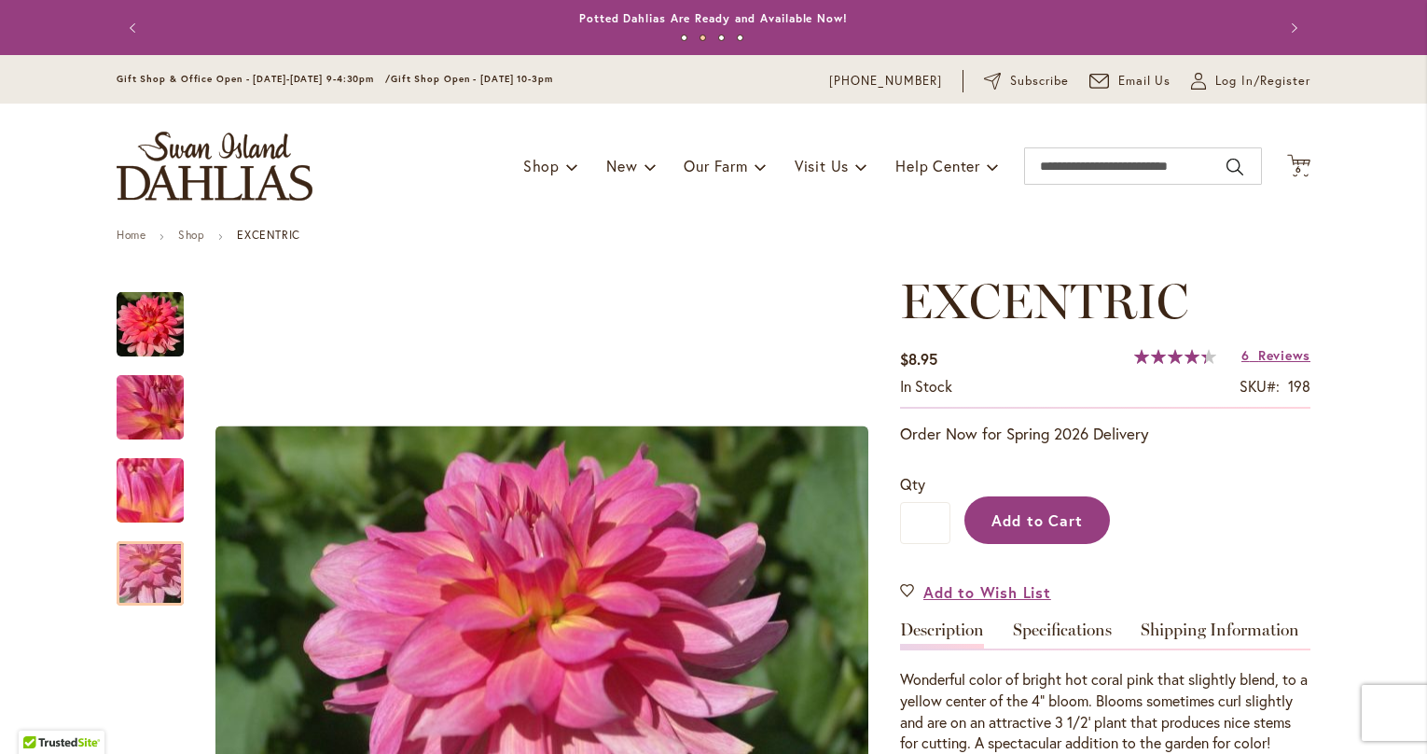
click at [1028, 527] on span "Add to Cart" at bounding box center [1037, 520] width 92 height 20
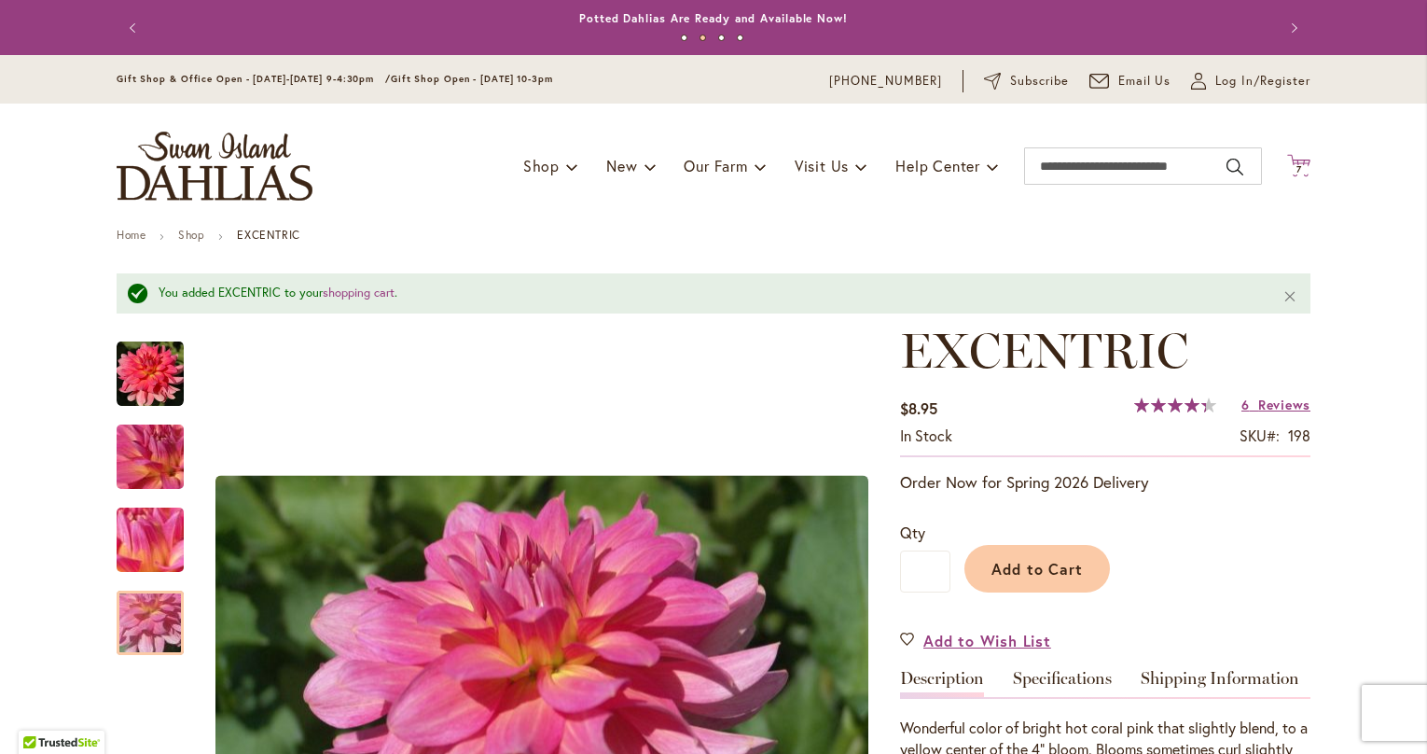
click at [1303, 161] on icon at bounding box center [1298, 165] width 23 height 22
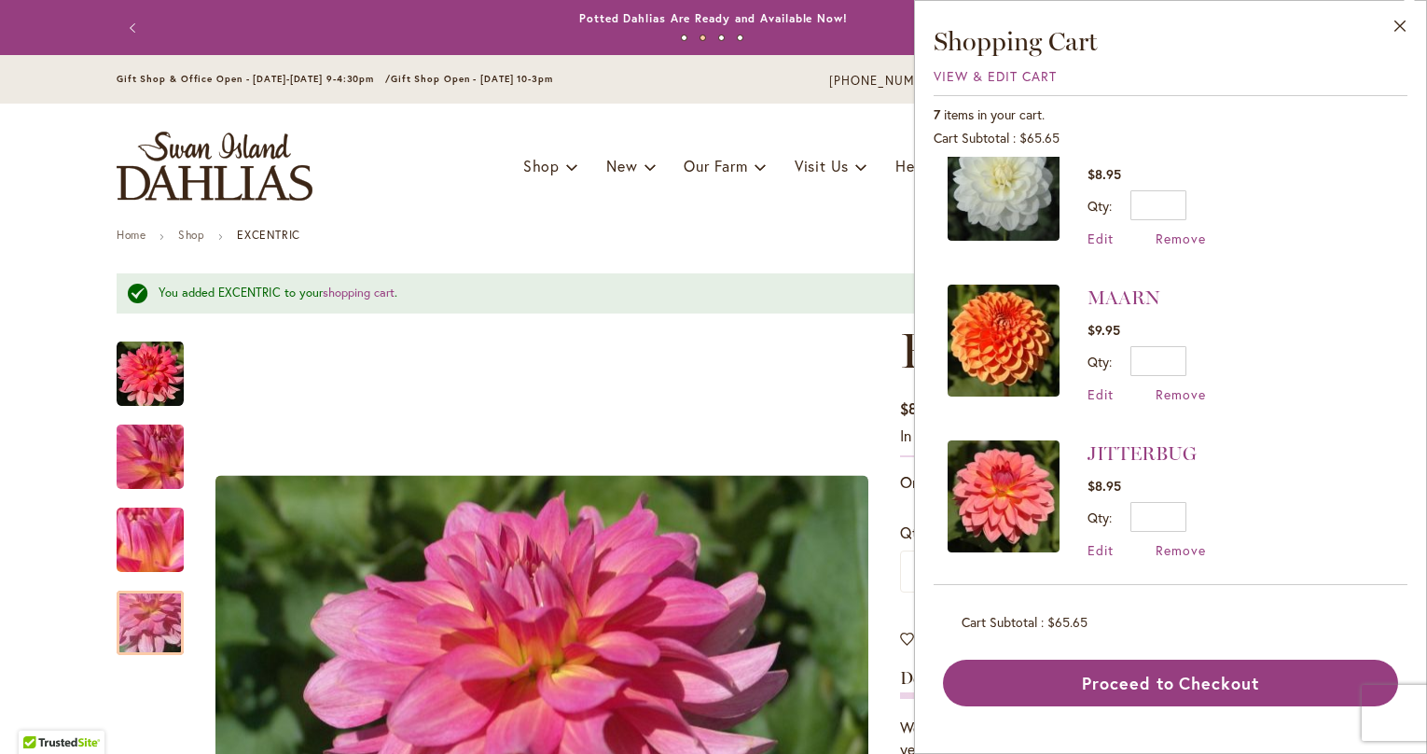
scroll to position [666, 0]
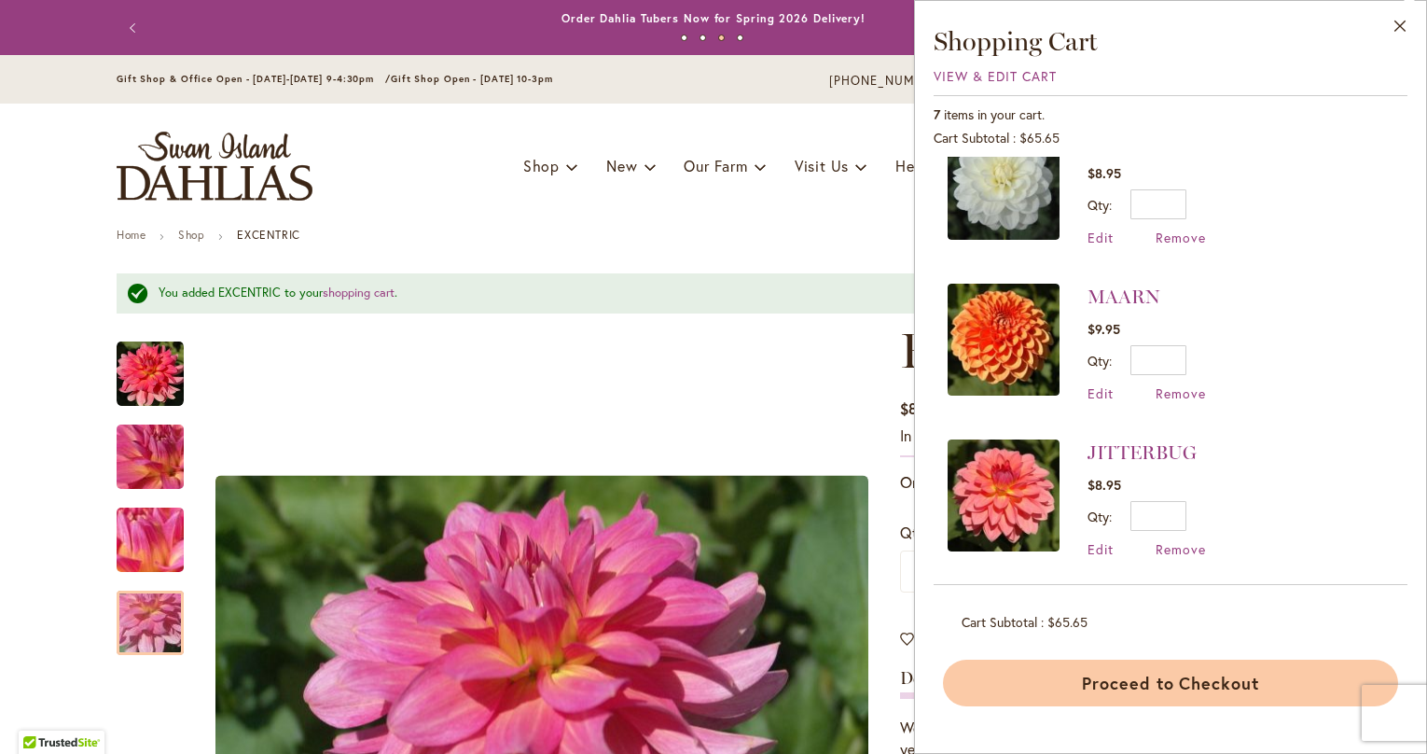
click at [1078, 675] on button "Proceed to Checkout" at bounding box center [1170, 682] width 455 height 47
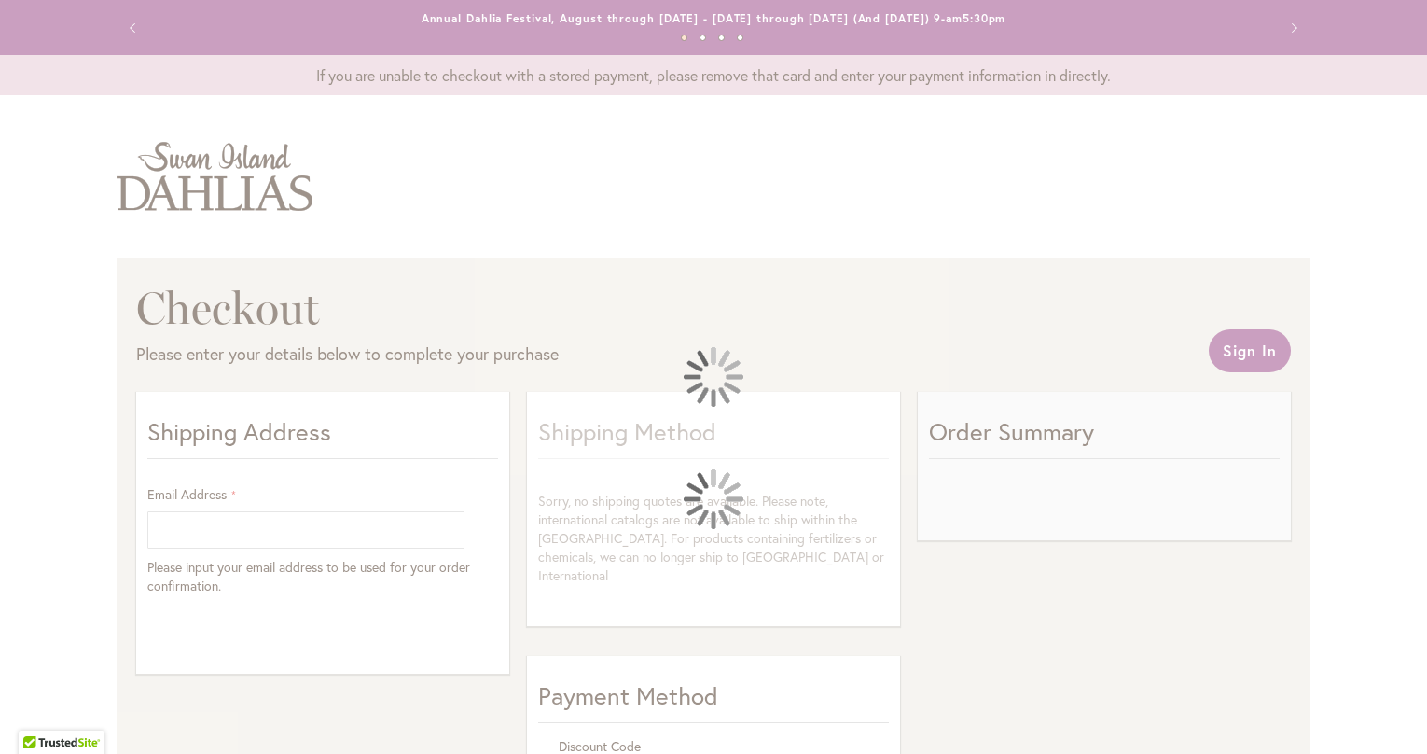
select select "**"
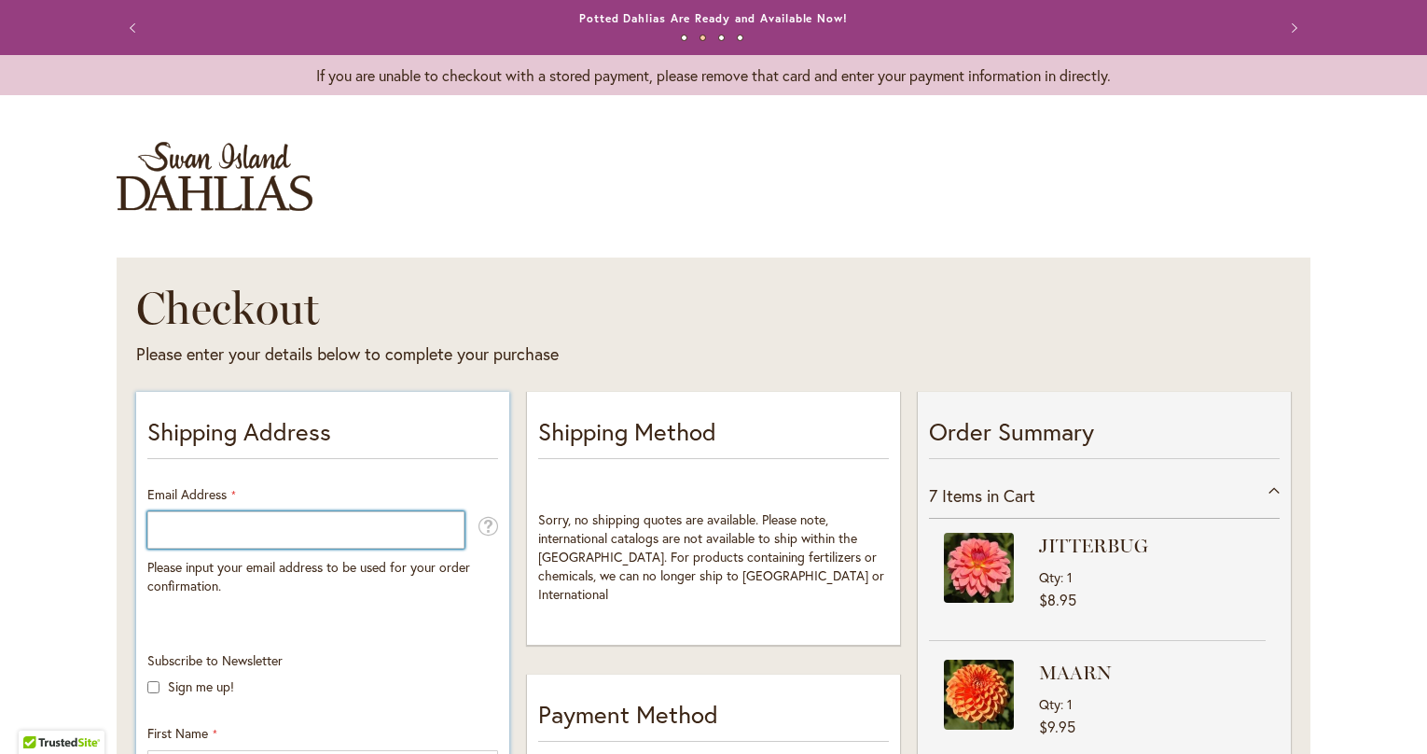
click at [384, 523] on input "Email Address" at bounding box center [305, 529] width 317 height 37
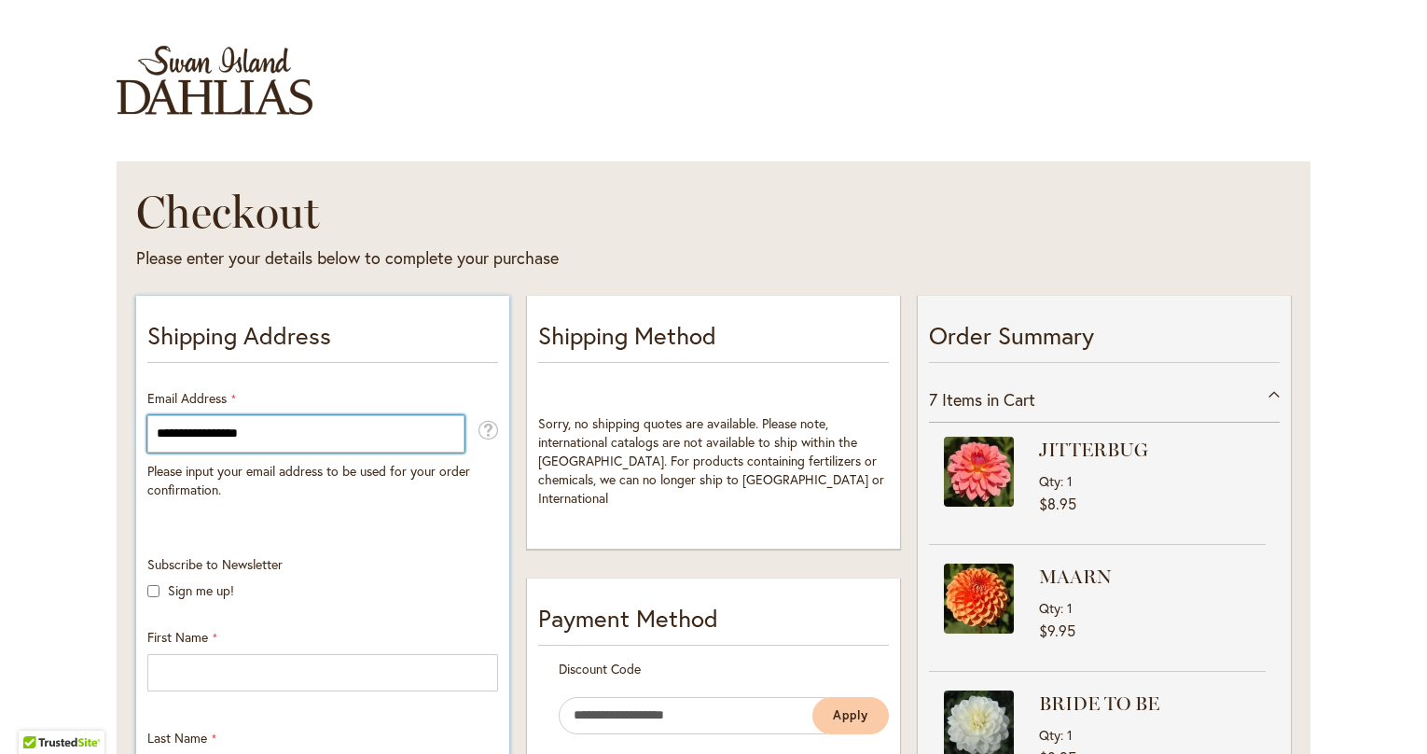
scroll to position [321, 0]
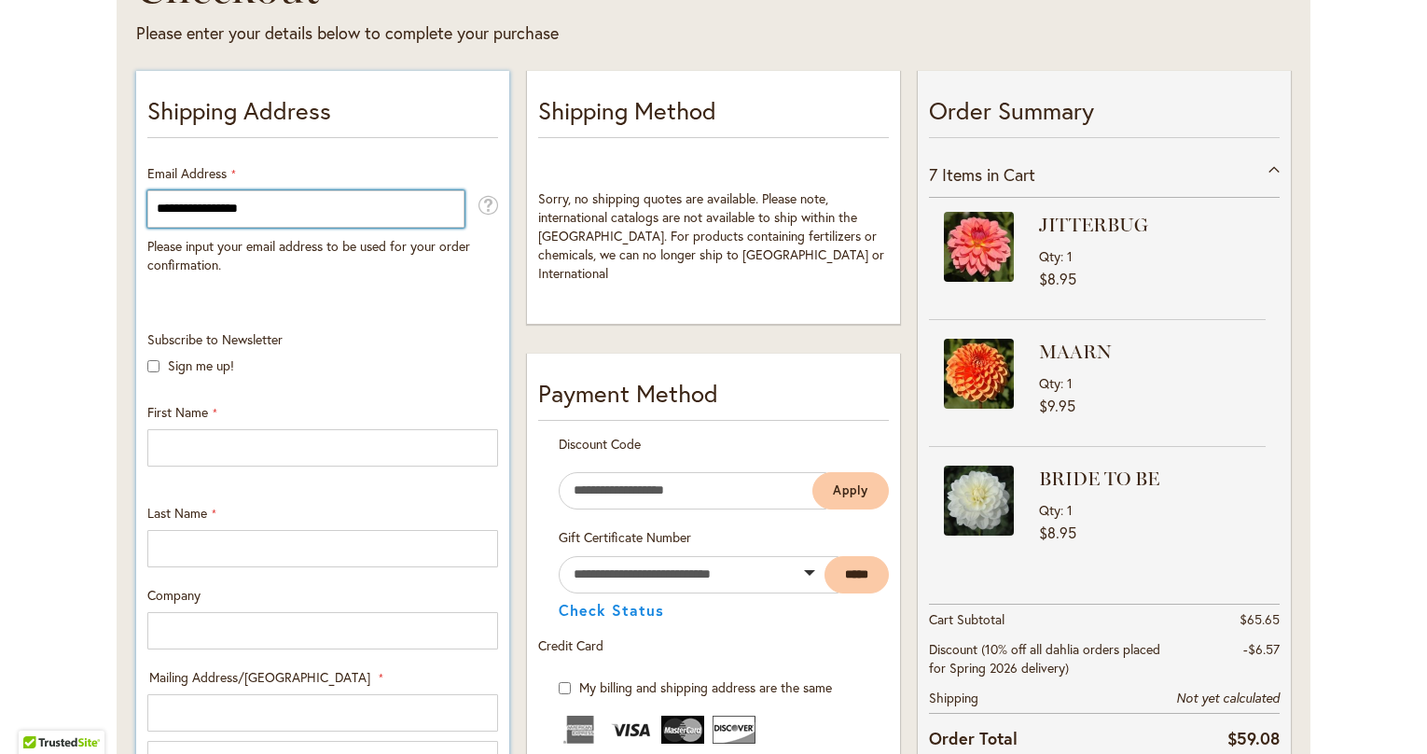
type input "**********"
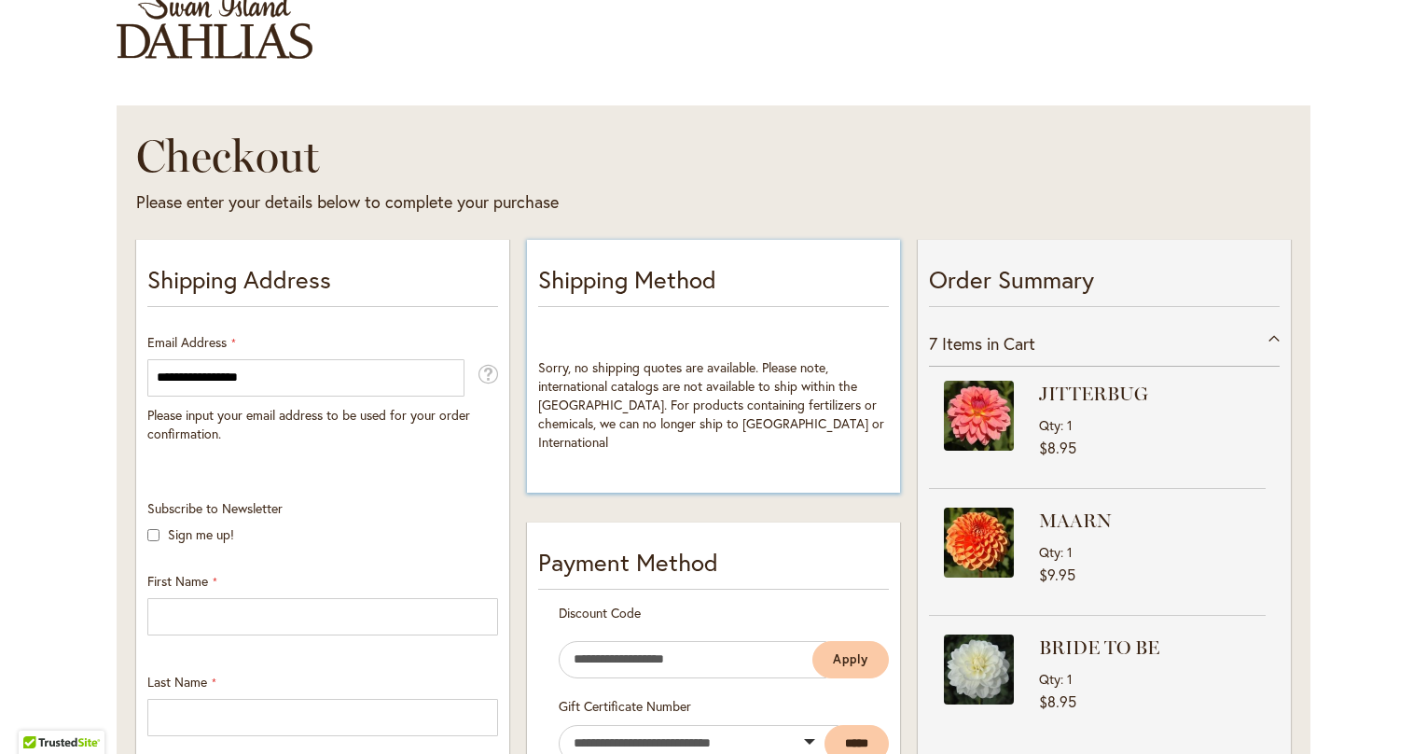
scroll to position [0, 0]
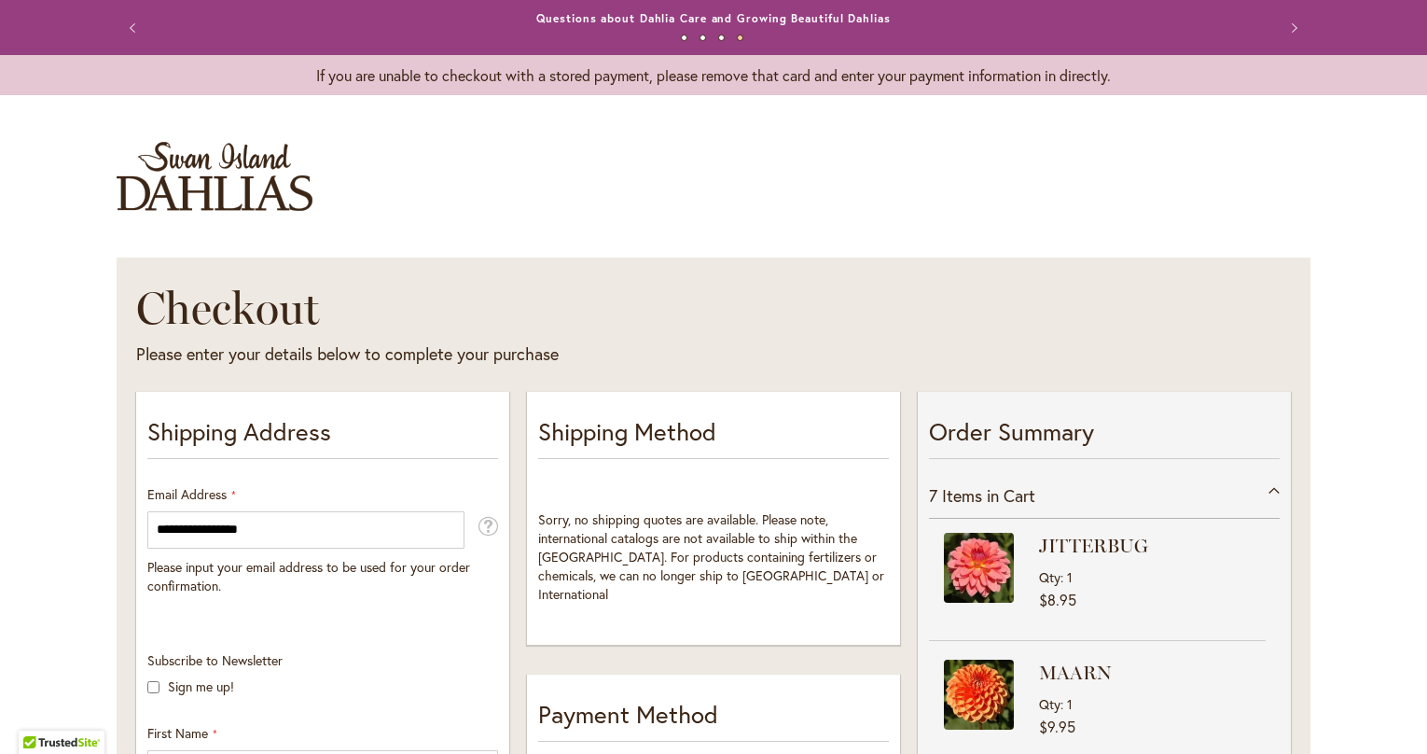
click at [1298, 27] on button "Next" at bounding box center [1291, 27] width 37 height 37
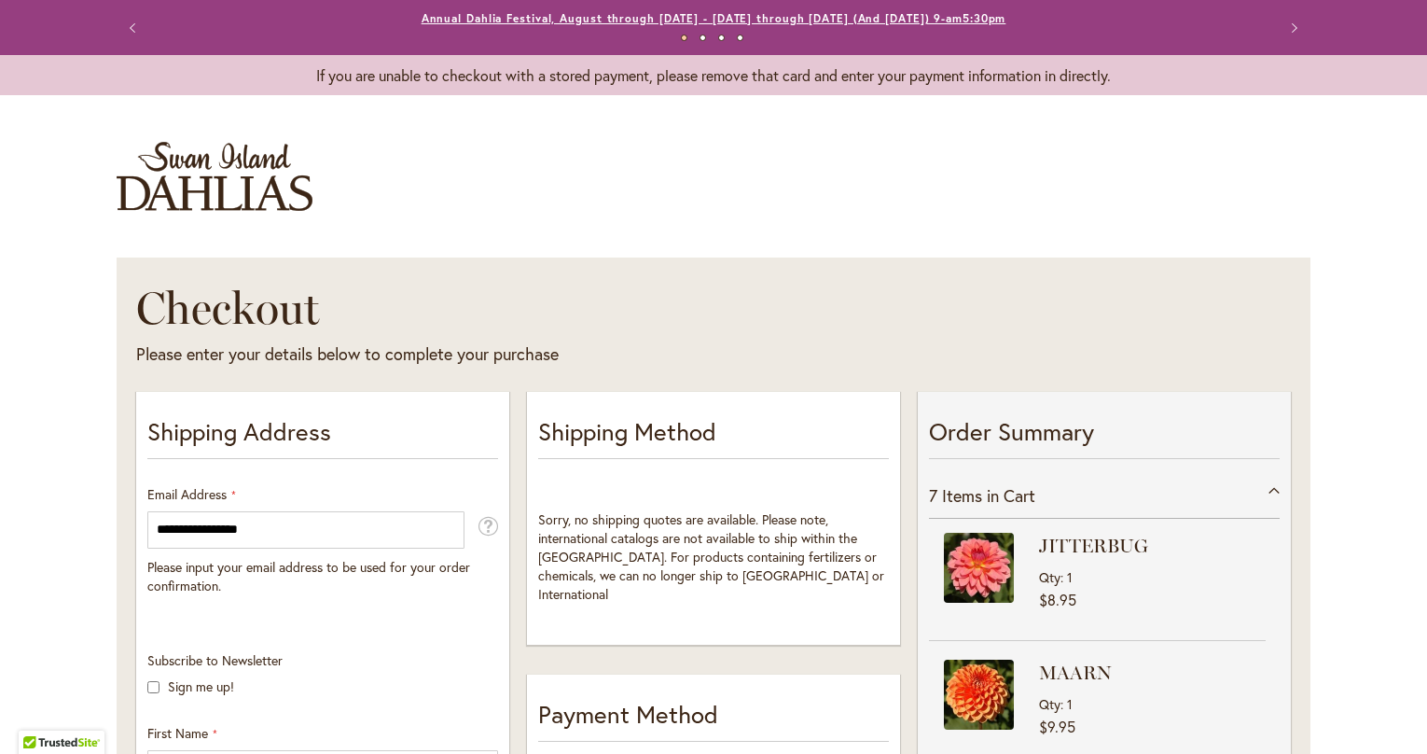
click at [976, 20] on link "Annual Dahlia Festival, August through [DATE] - [DATE] through [DATE] (And [DAT…" at bounding box center [714, 18] width 585 height 14
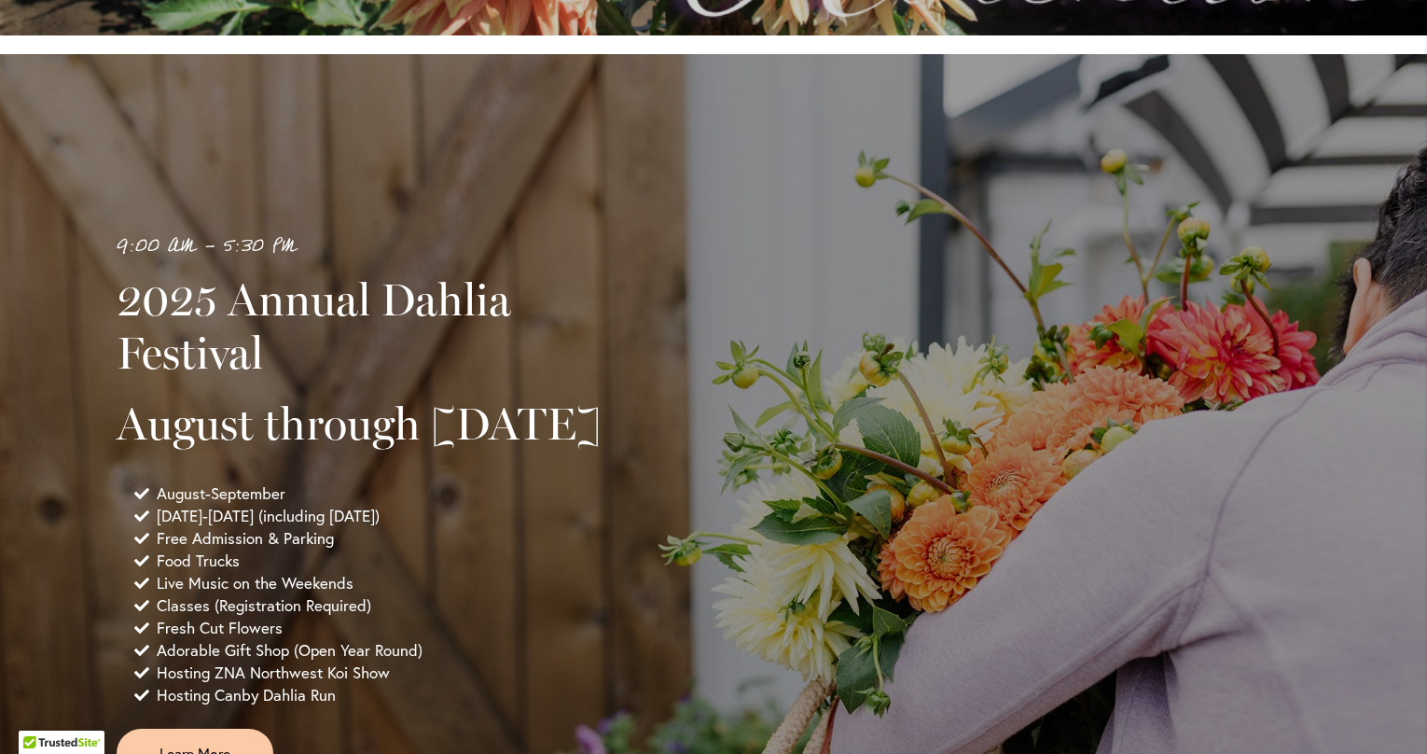
scroll to position [707, 0]
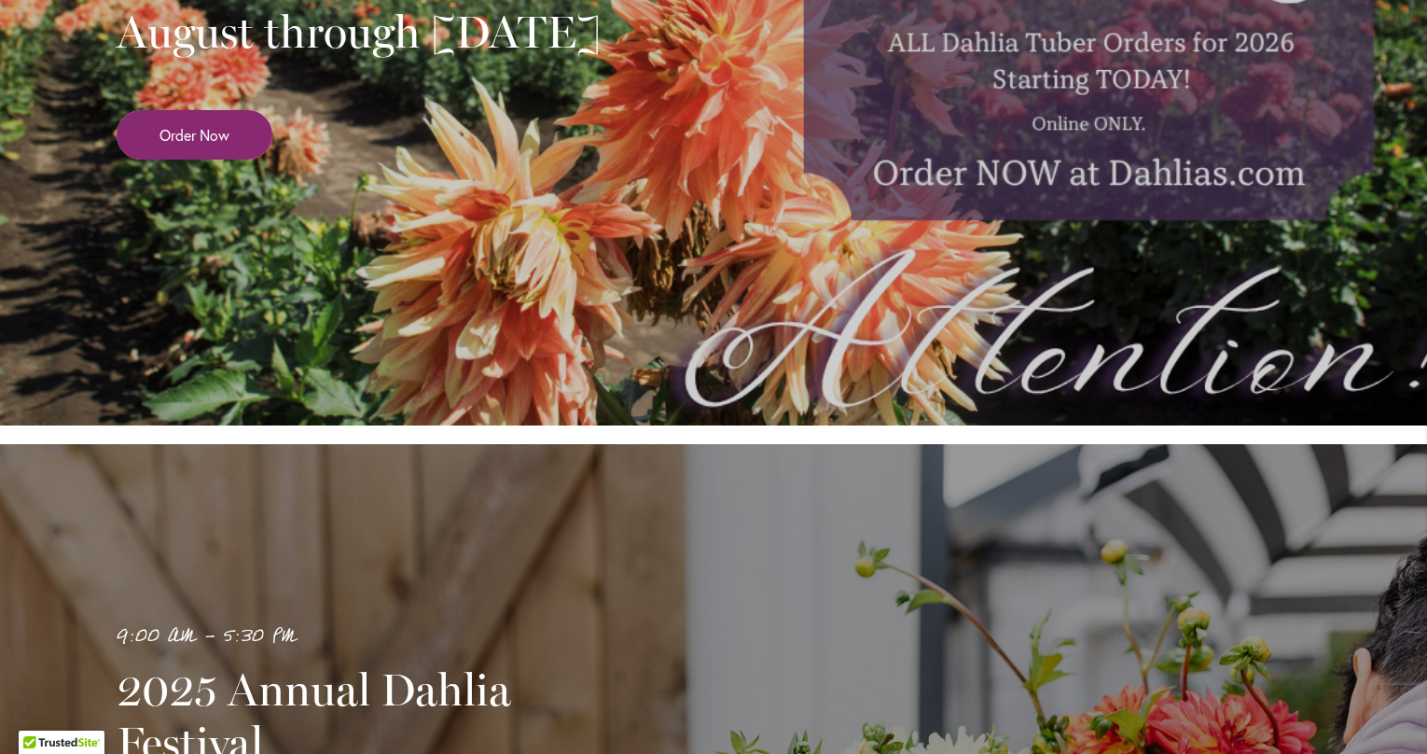
click at [207, 159] on link "Order Now" at bounding box center [195, 134] width 156 height 49
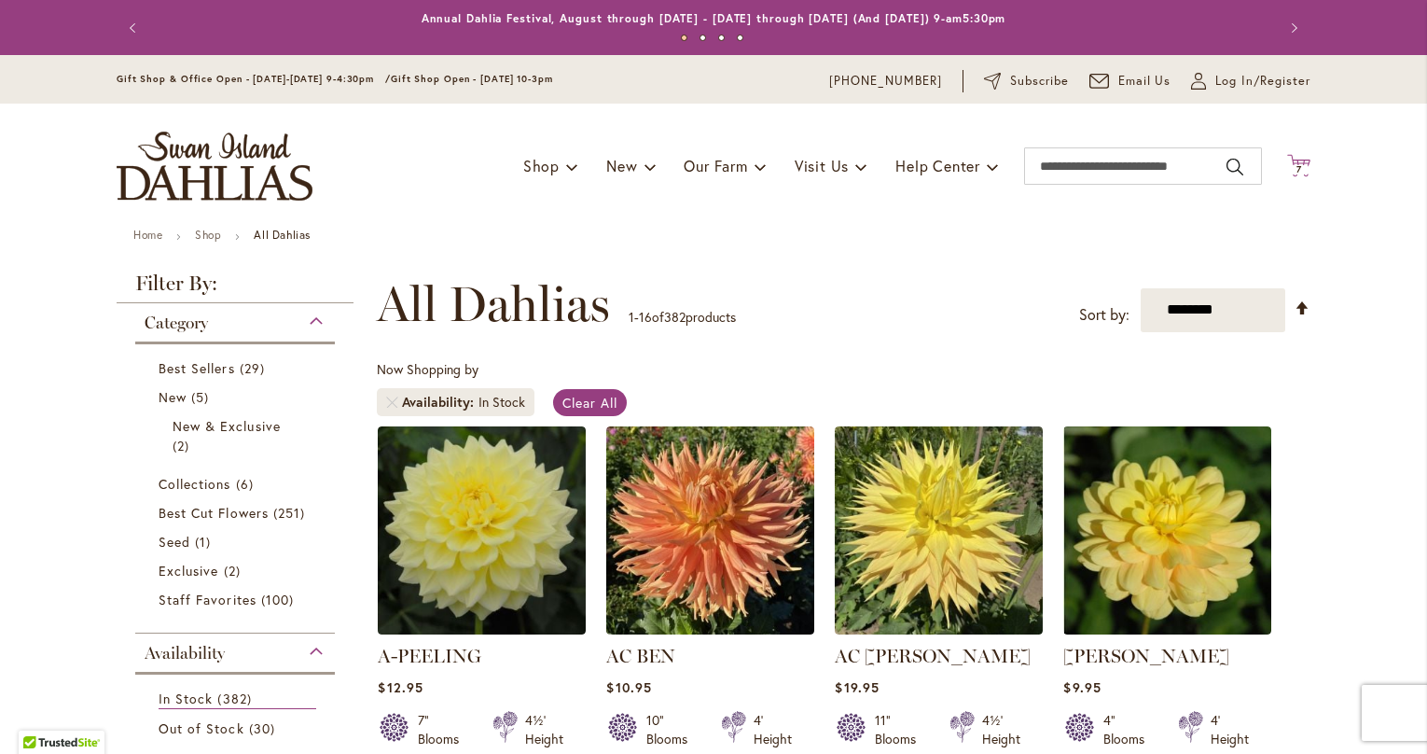
click at [1293, 165] on span "7 7 items" at bounding box center [1299, 169] width 19 height 9
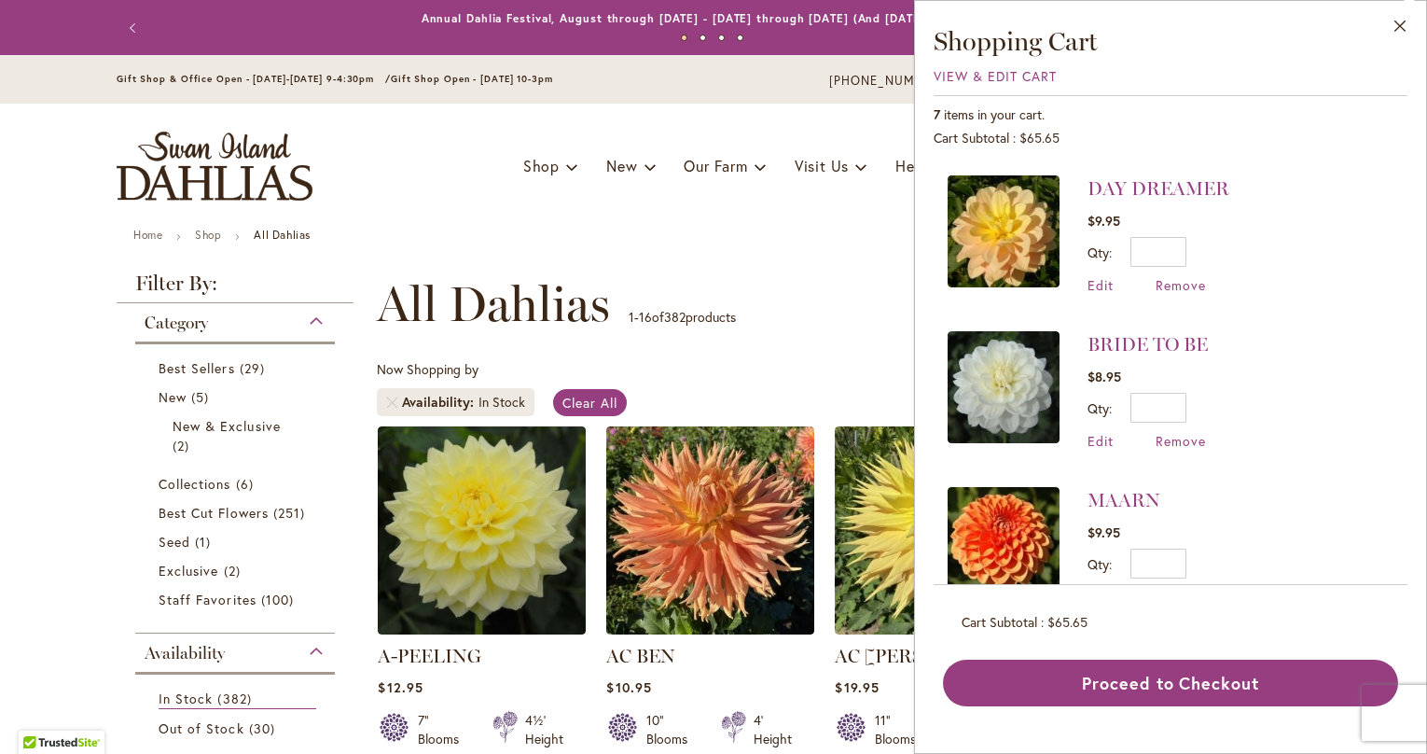
scroll to position [666, 0]
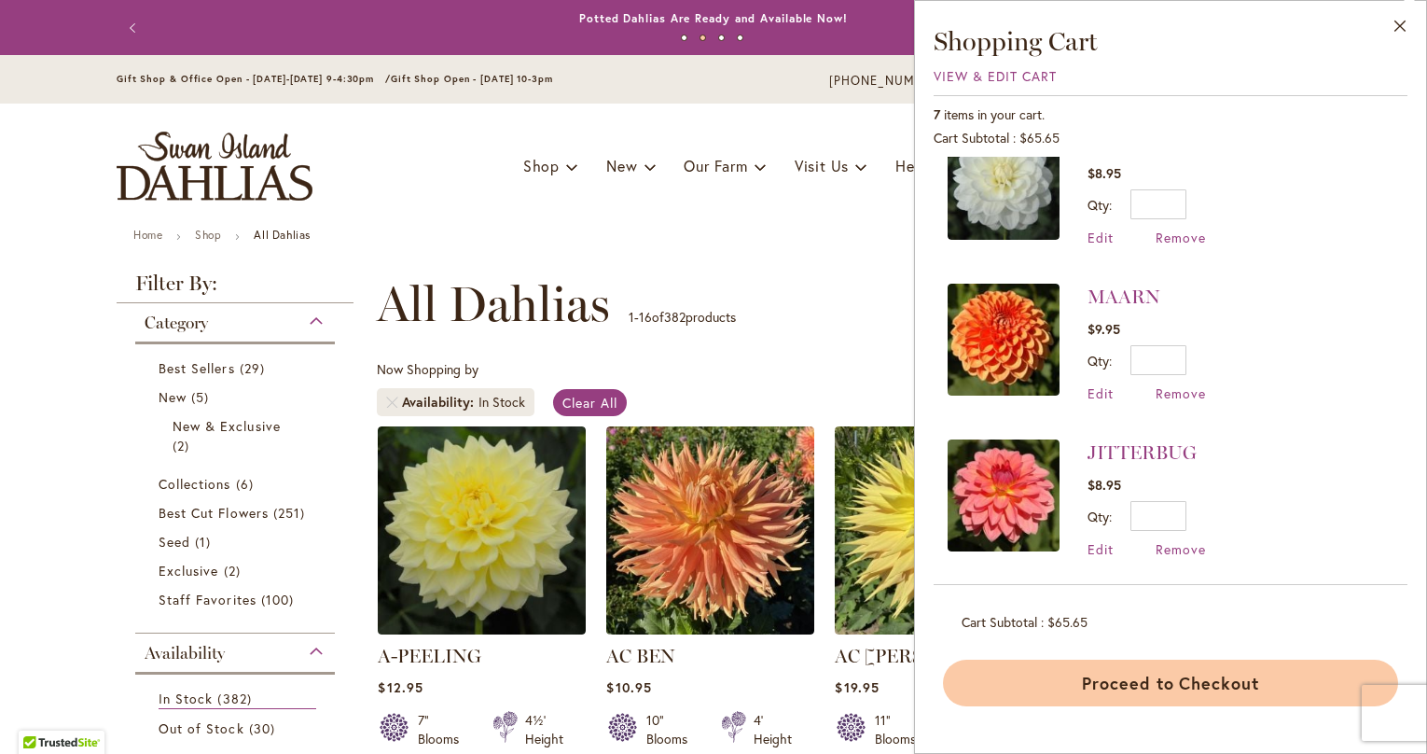
click at [1200, 688] on button "Proceed to Checkout" at bounding box center [1170, 682] width 455 height 47
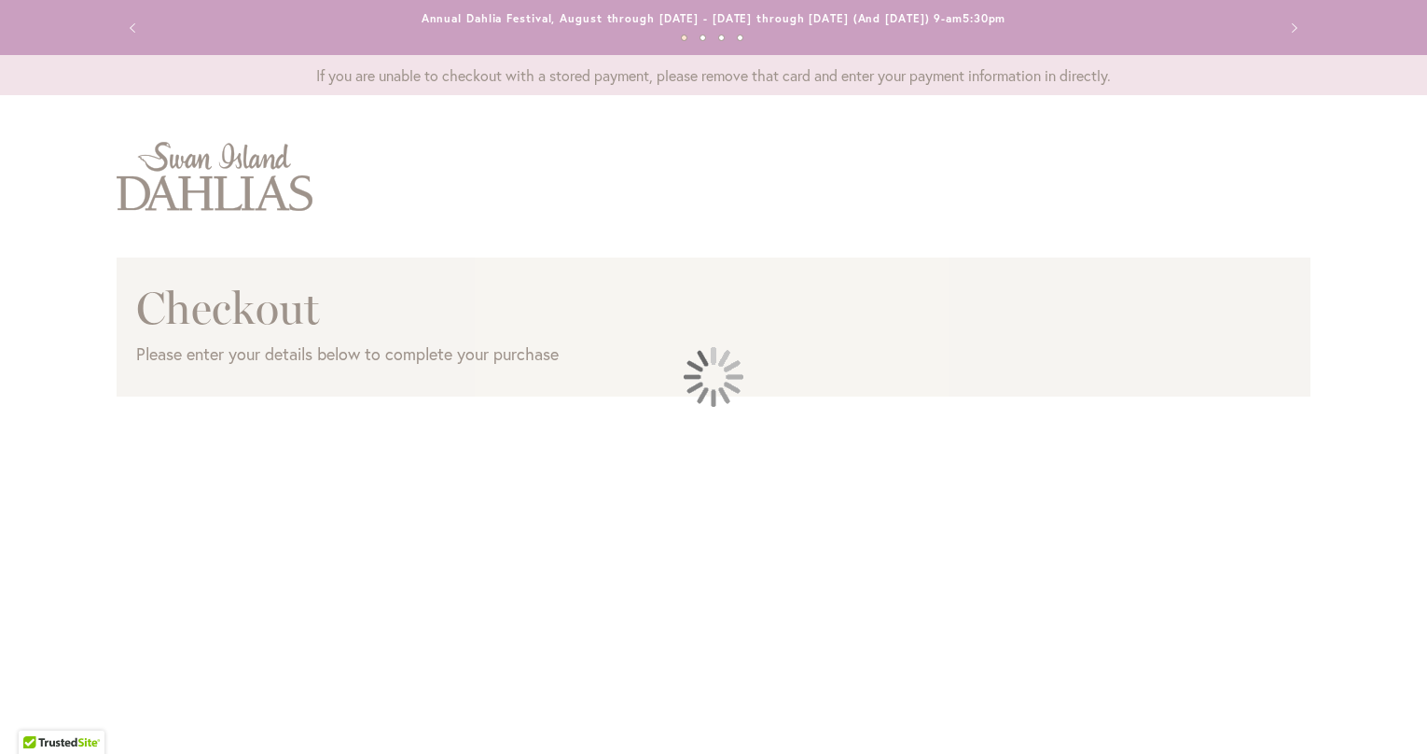
select select "**"
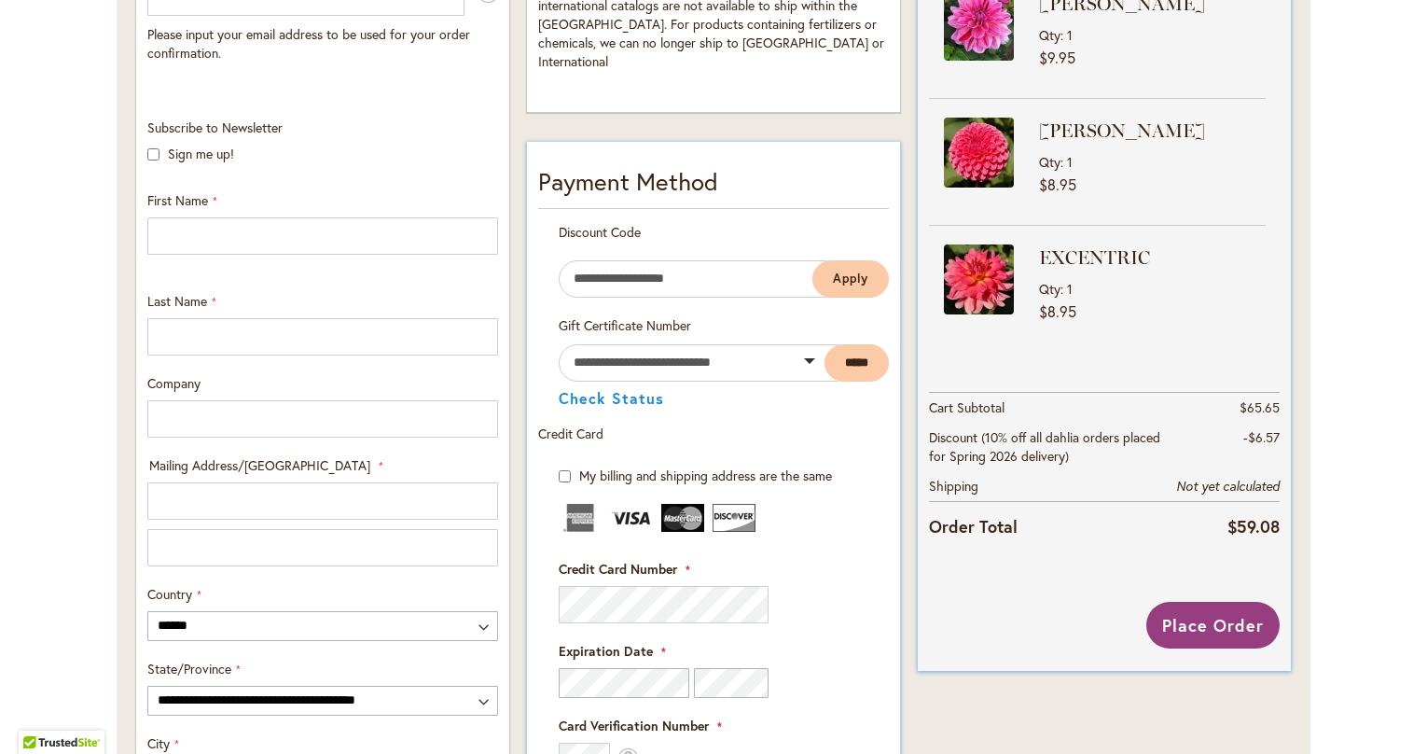
scroll to position [511, 0]
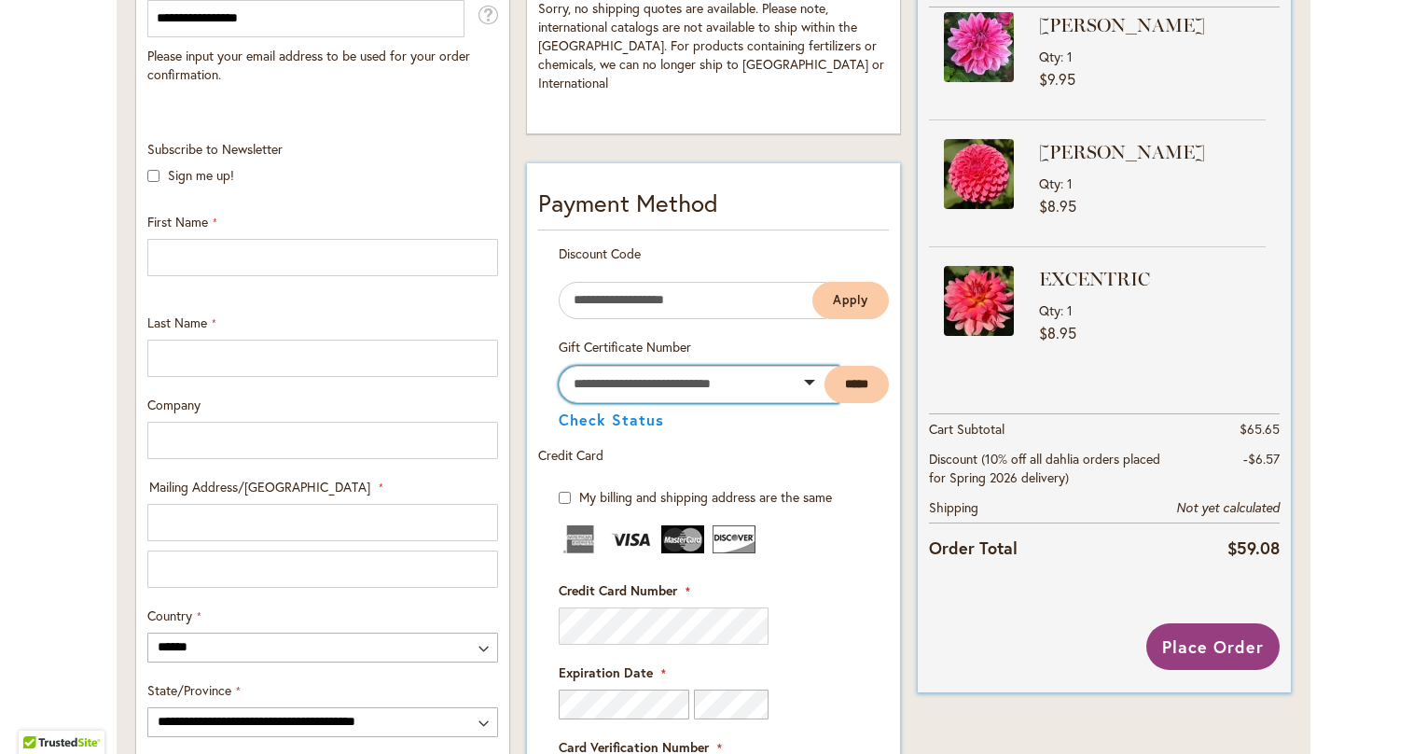
click at [793, 373] on input "text" at bounding box center [699, 384] width 280 height 37
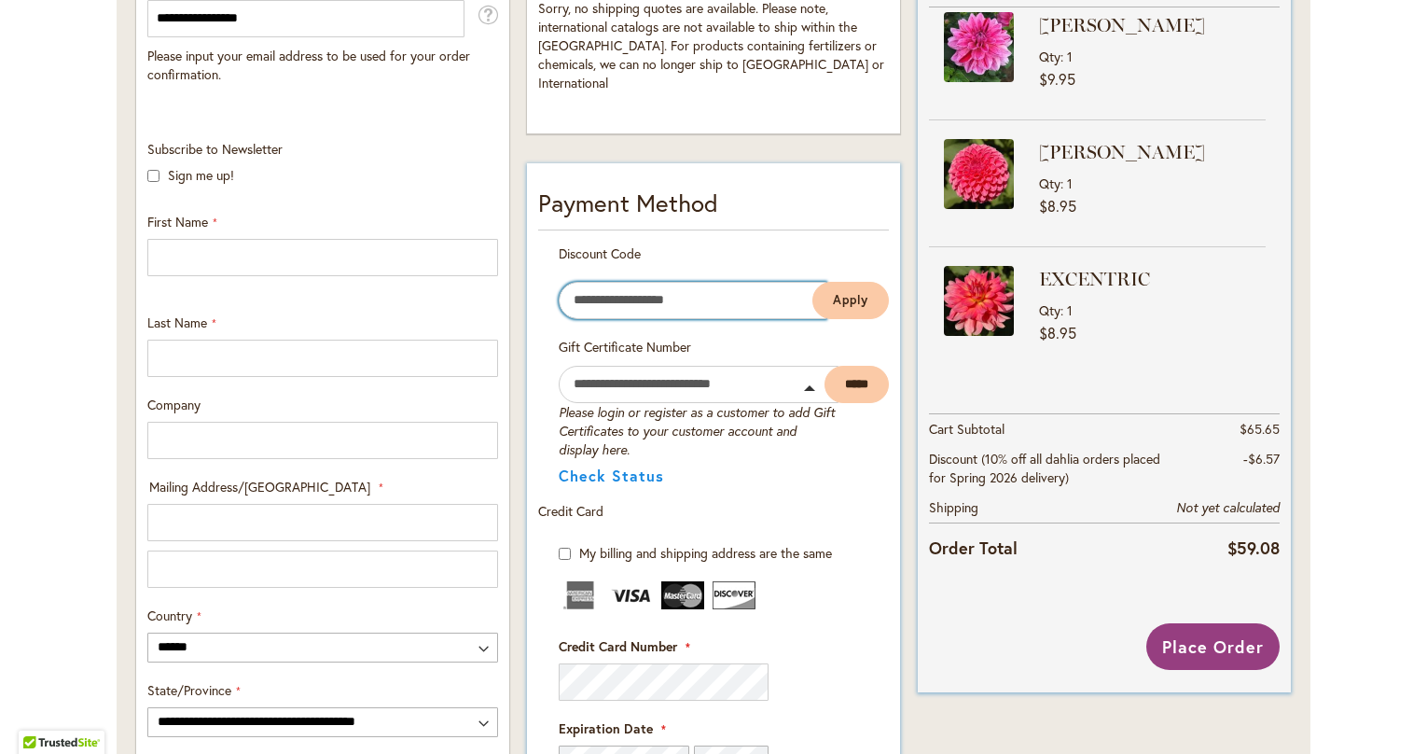
click at [787, 289] on input "Enter discount code" at bounding box center [693, 300] width 268 height 37
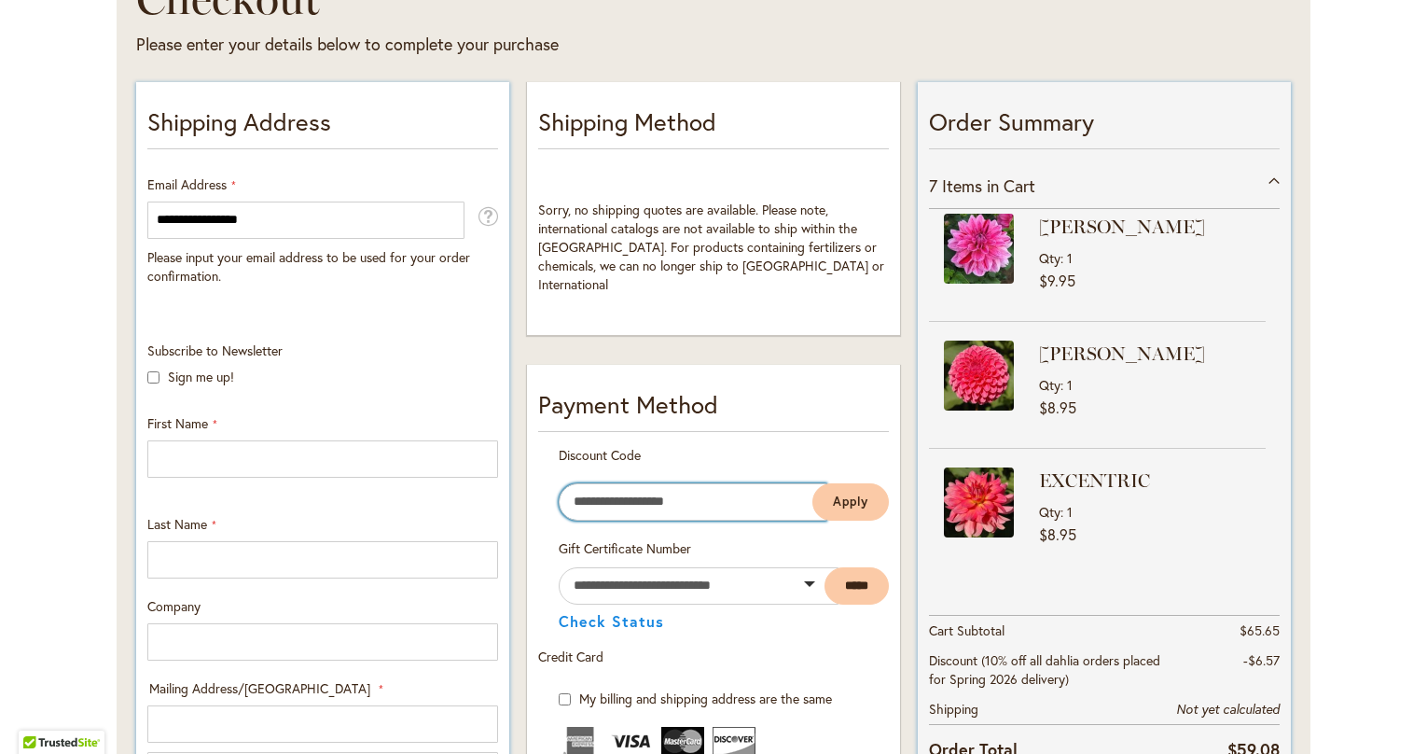
scroll to position [313, 0]
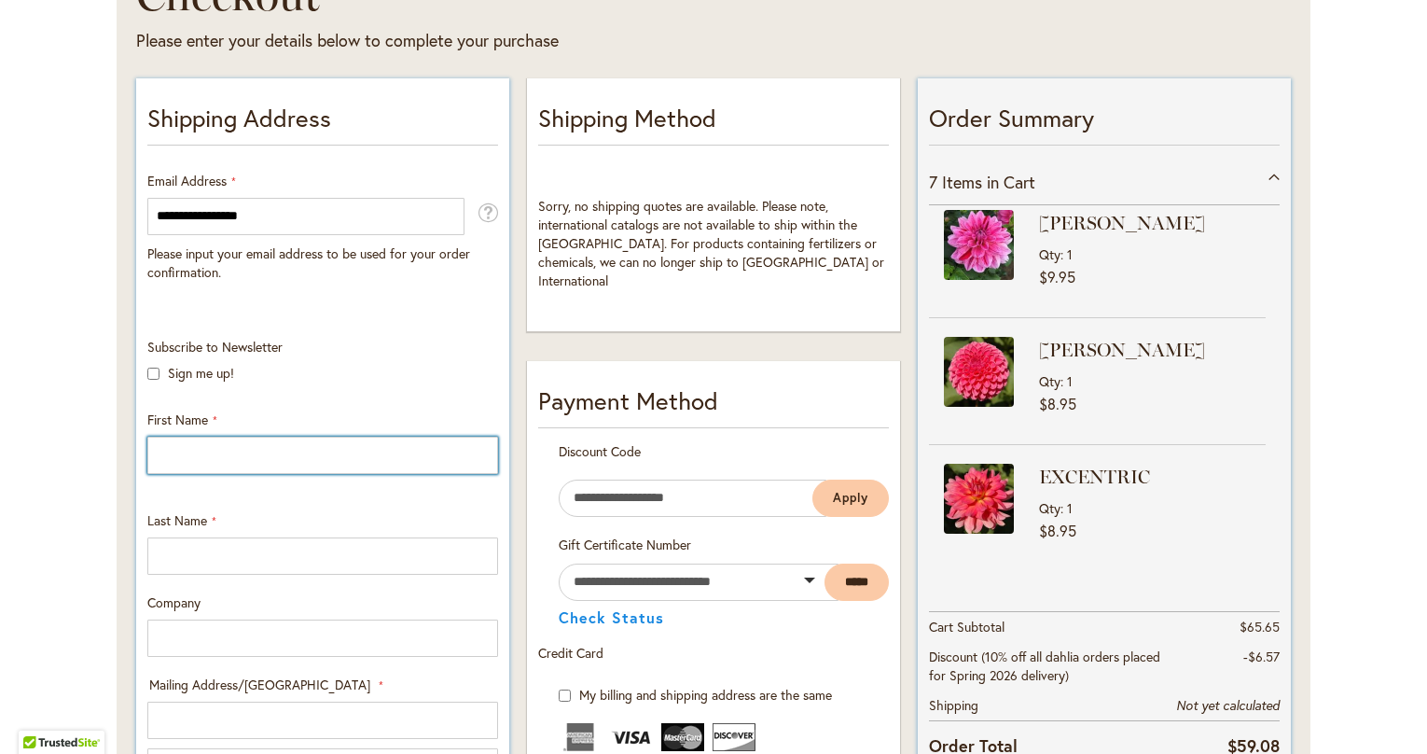
click at [335, 455] on input "First Name" at bounding box center [322, 455] width 351 height 37
type input "******"
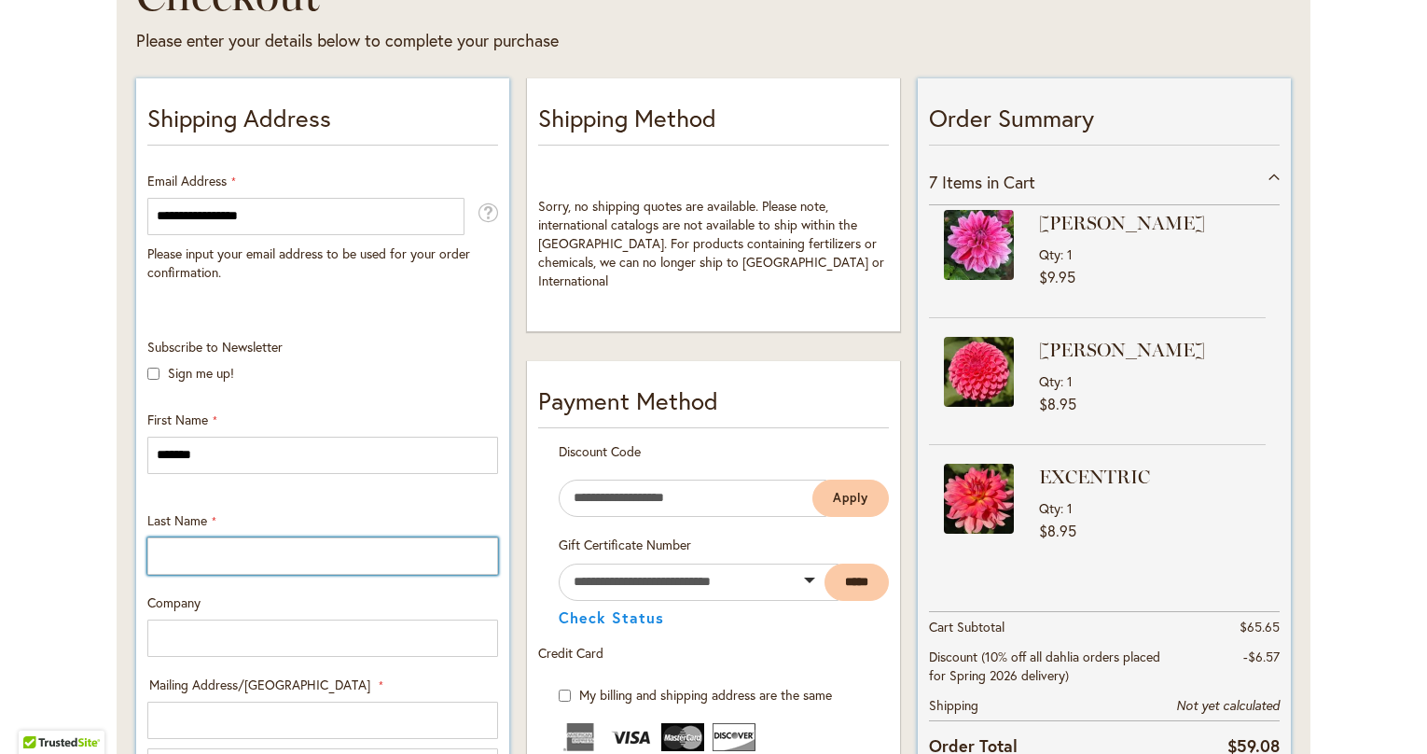
click at [252, 558] on input "Last Name" at bounding box center [322, 555] width 351 height 37
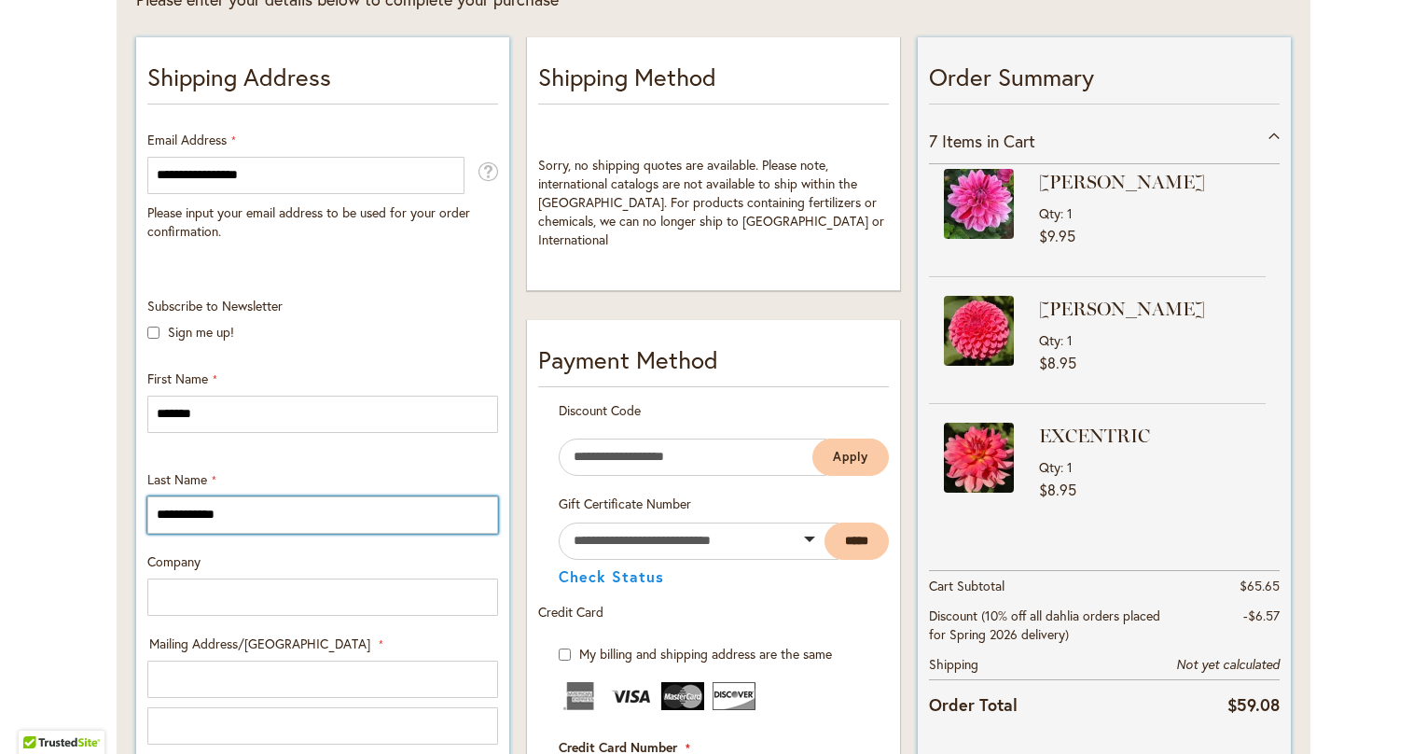
scroll to position [675, 0]
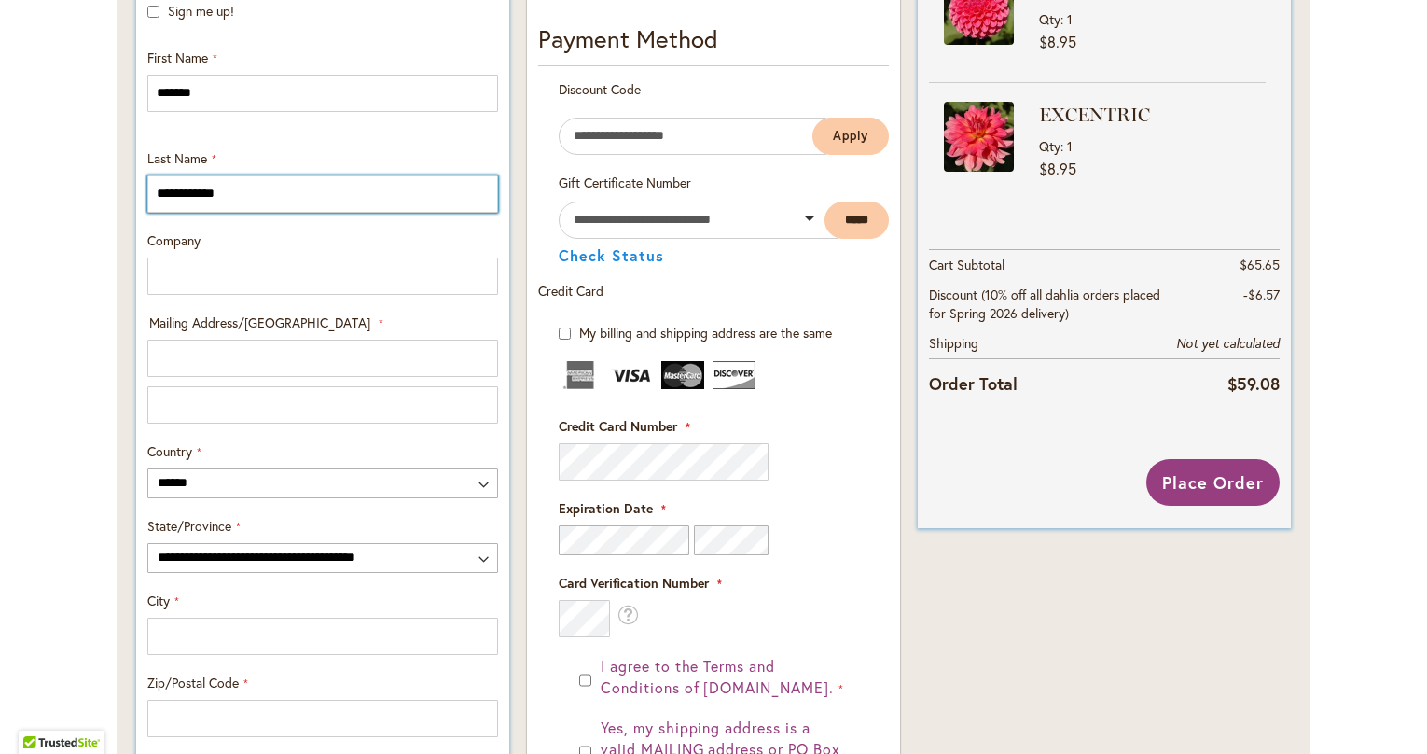
type input "**********"
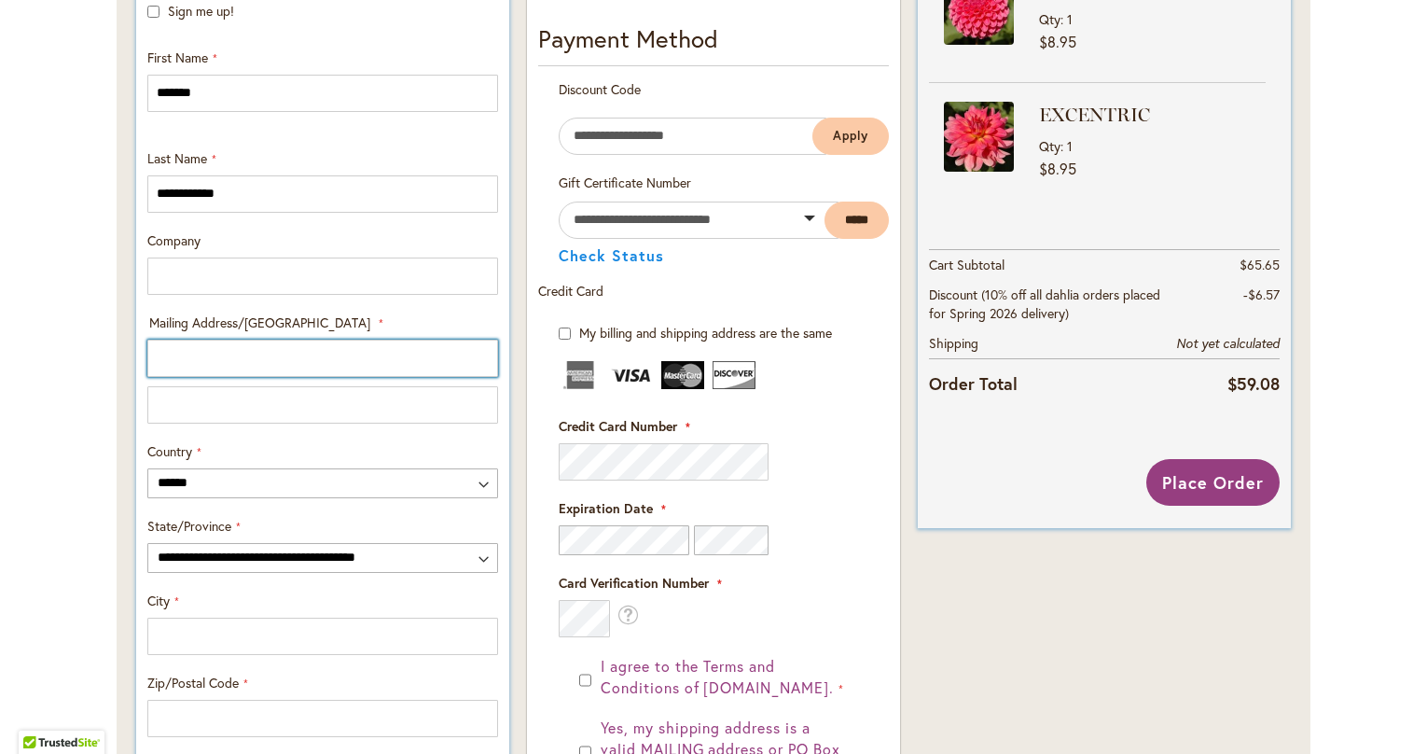
click at [317, 362] on input "Mailing Address/PO BOX: Line 1" at bounding box center [322, 358] width 351 height 37
type input "**********"
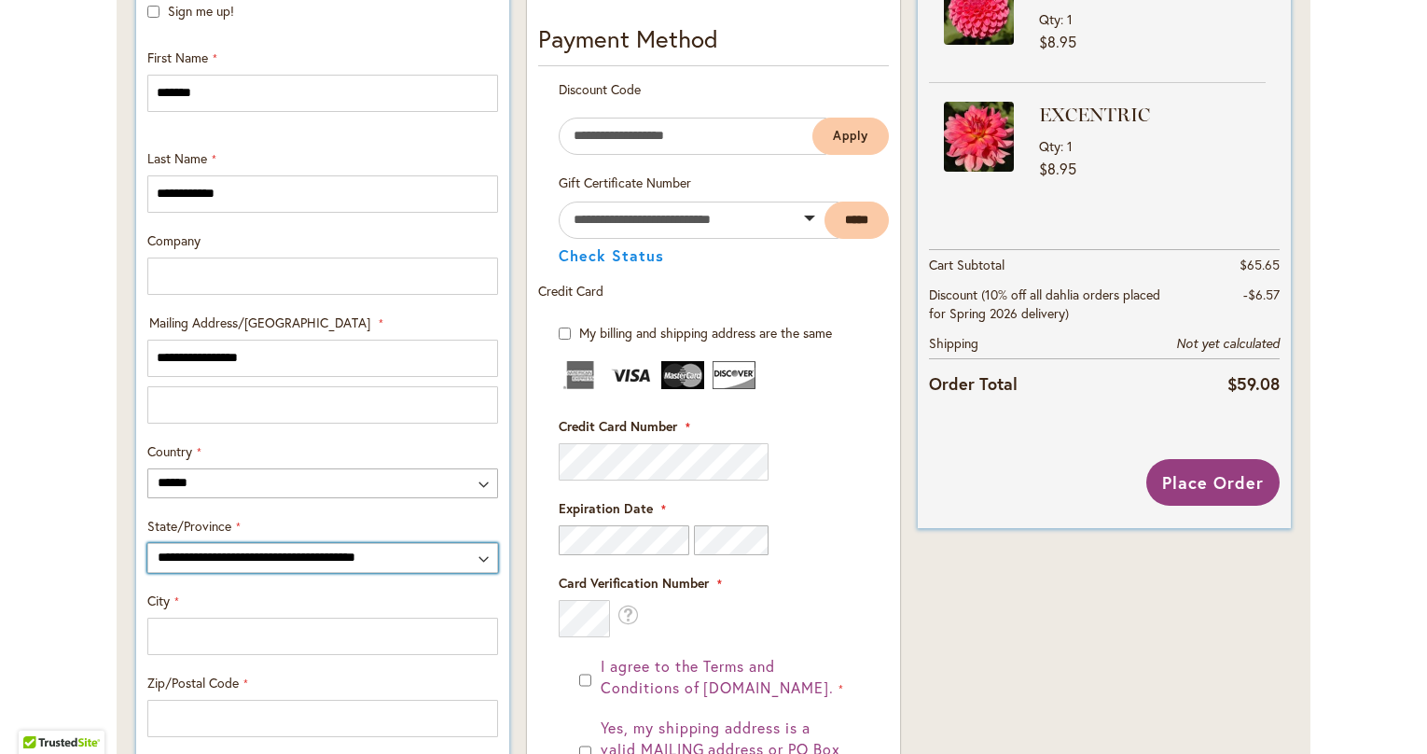
click at [285, 554] on select "**********" at bounding box center [322, 558] width 351 height 30
select select "**"
click at [147, 543] on select "**********" at bounding box center [322, 558] width 351 height 30
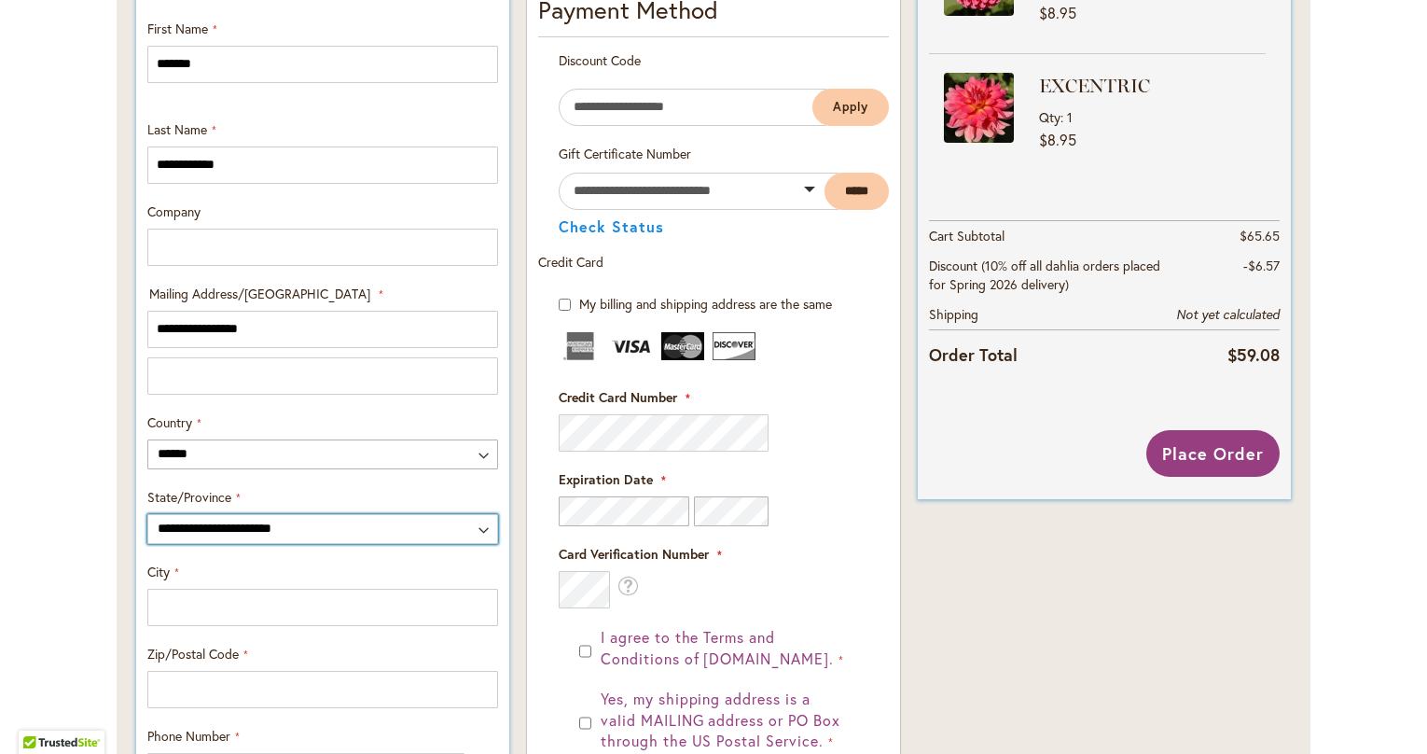
scroll to position [820, 0]
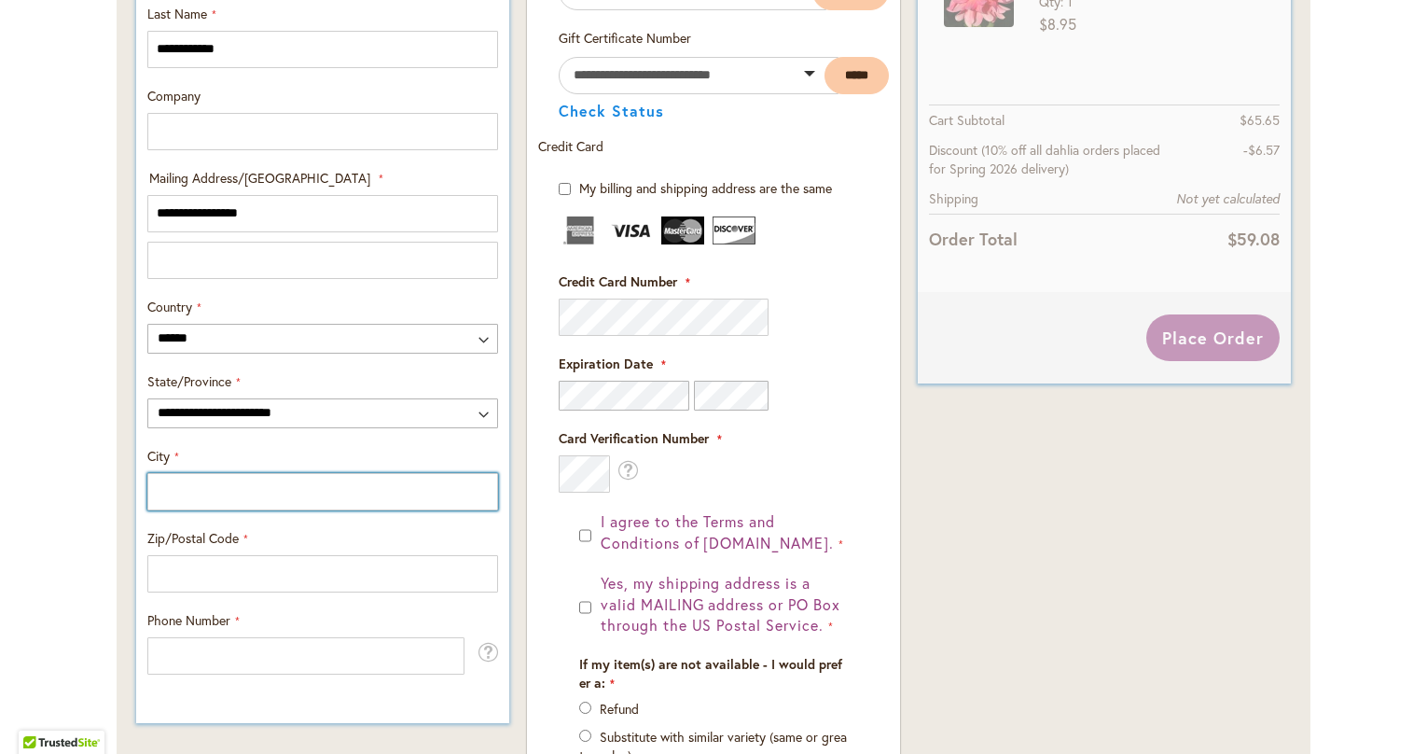
click at [224, 491] on input "City" at bounding box center [322, 491] width 351 height 37
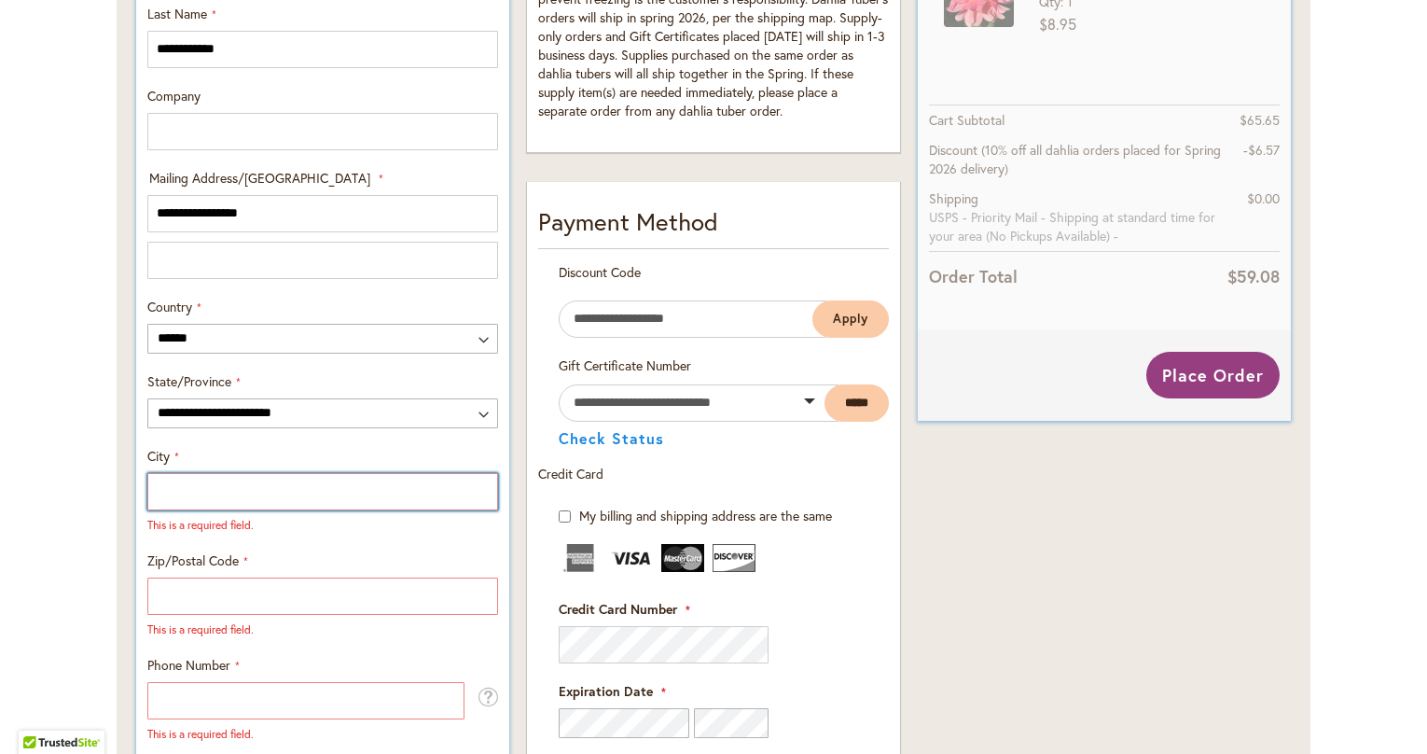
type input "*"
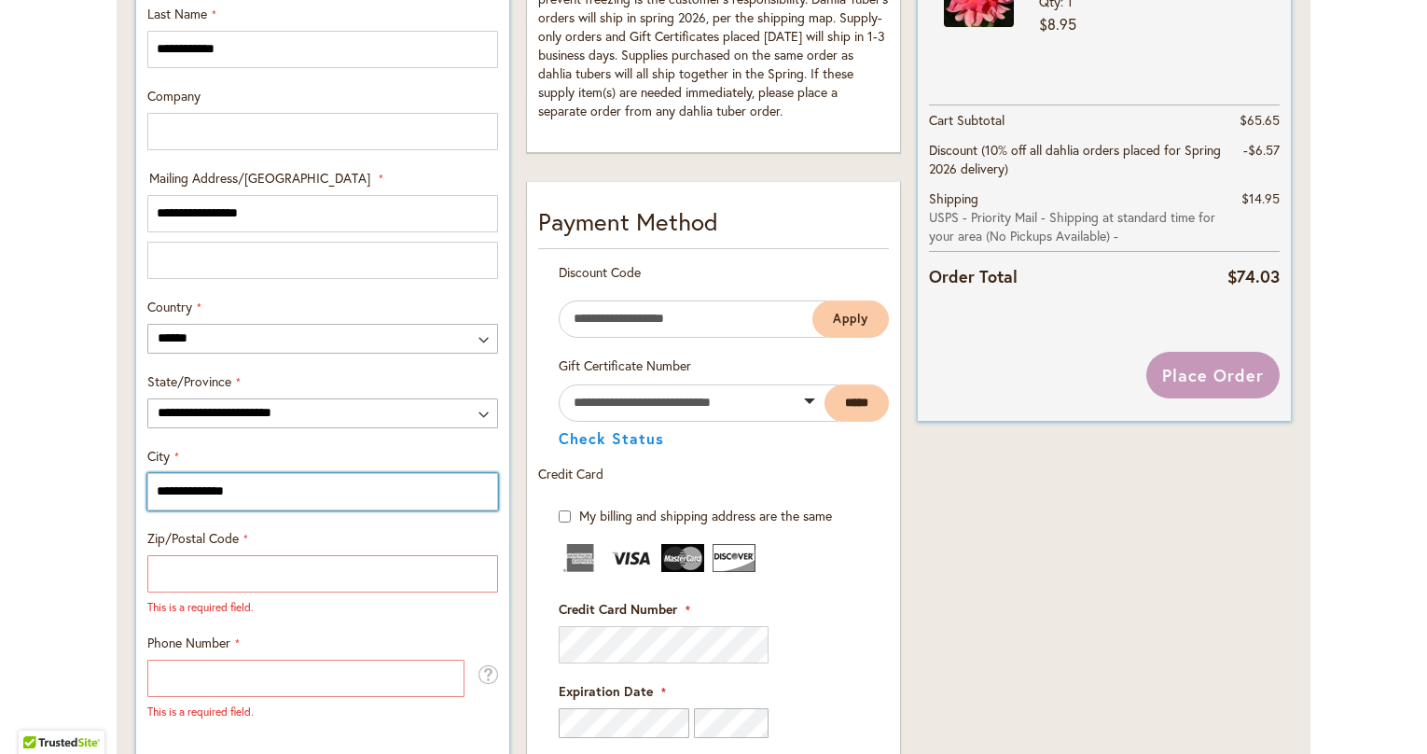
type input "**********"
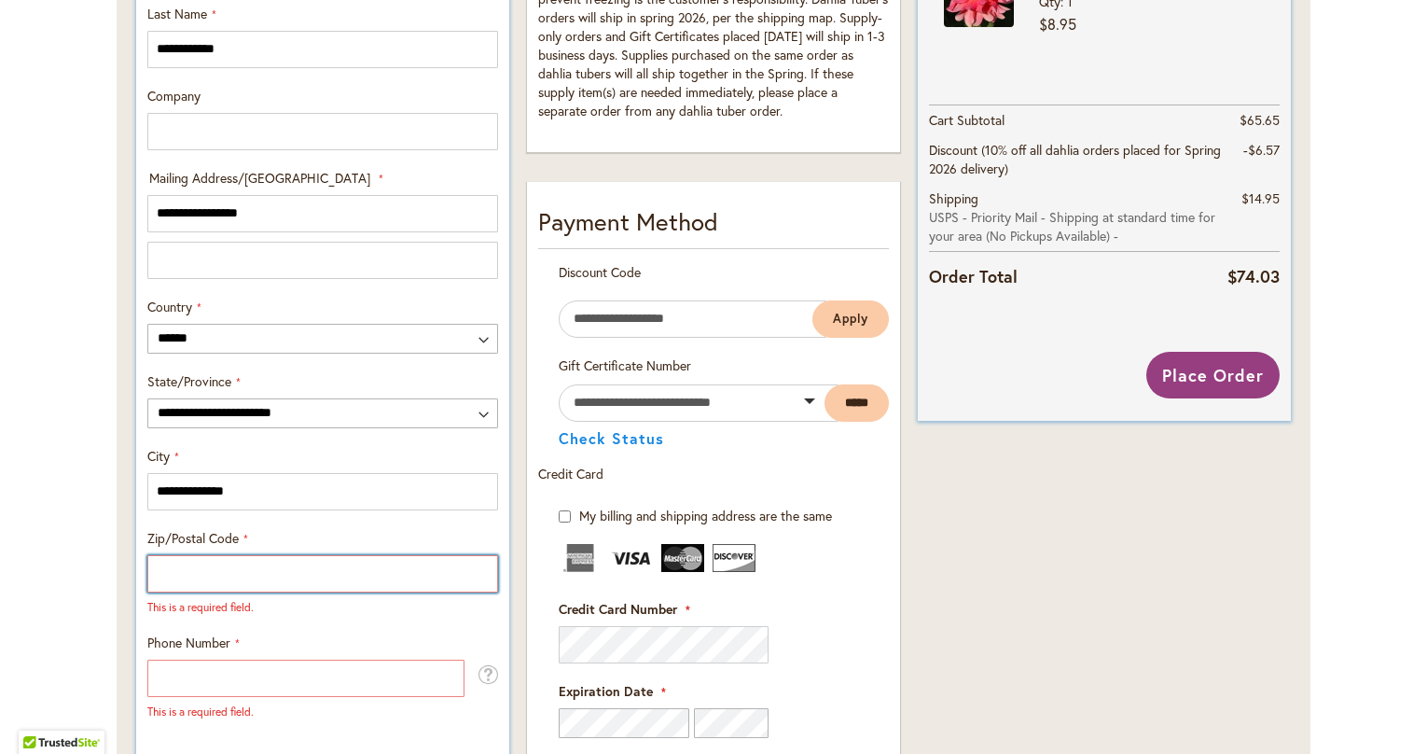
click at [203, 579] on input "Zip/Postal Code" at bounding box center [322, 573] width 351 height 37
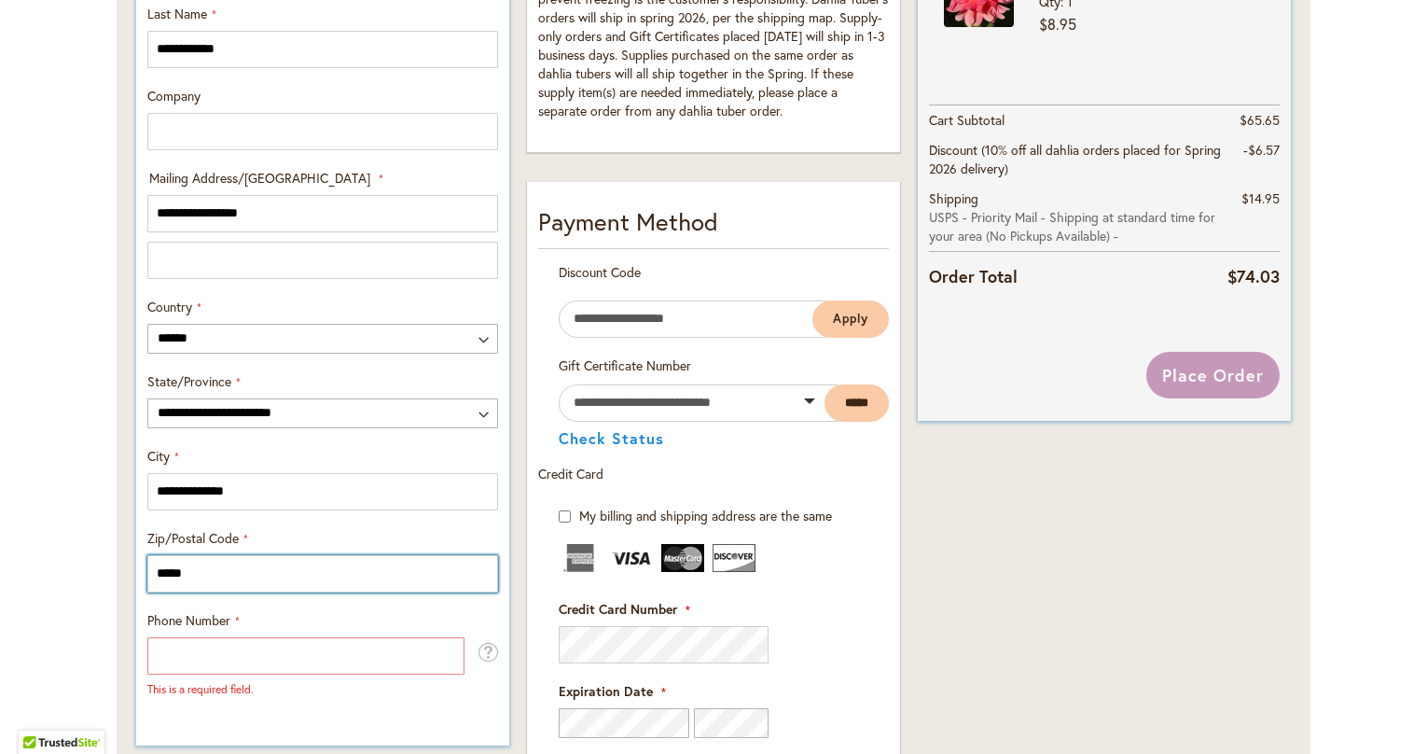
type input "*****"
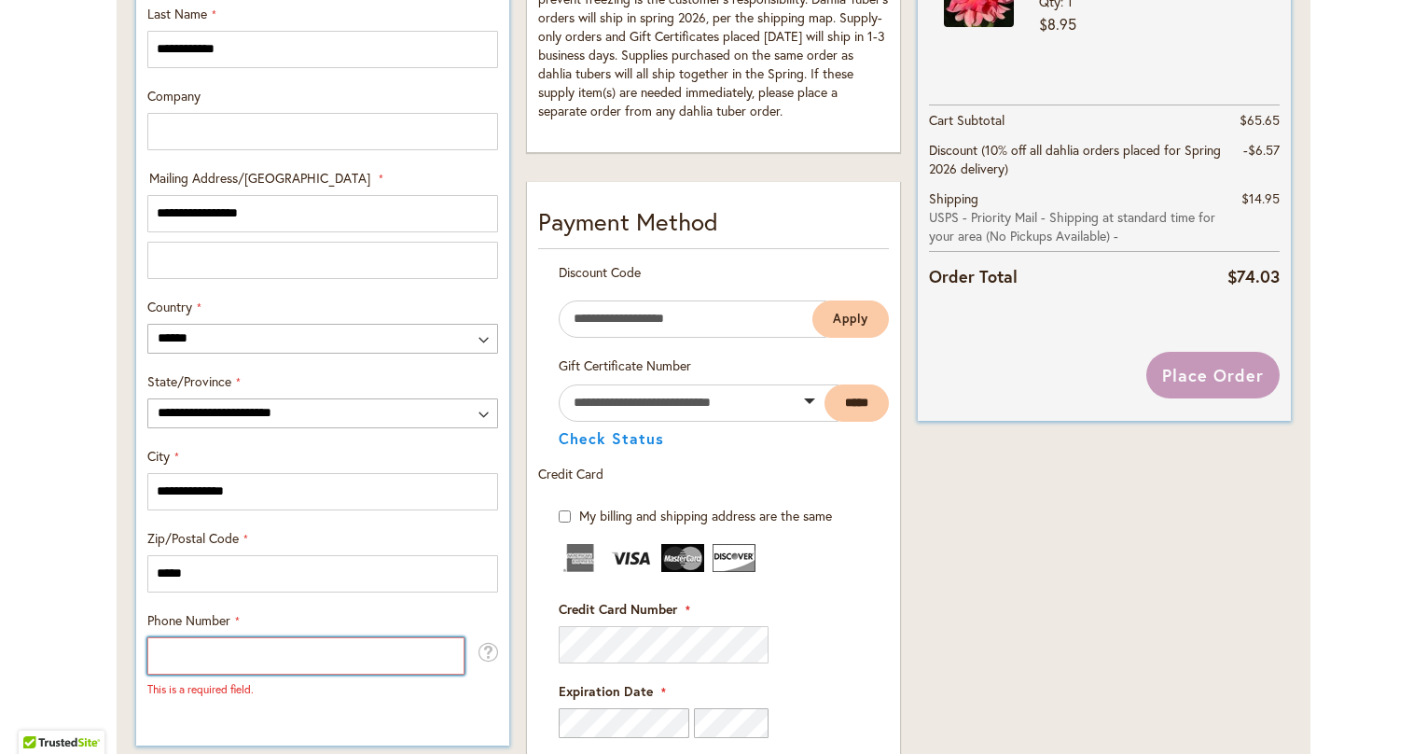
click at [204, 660] on input "Phone Number" at bounding box center [305, 655] width 317 height 37
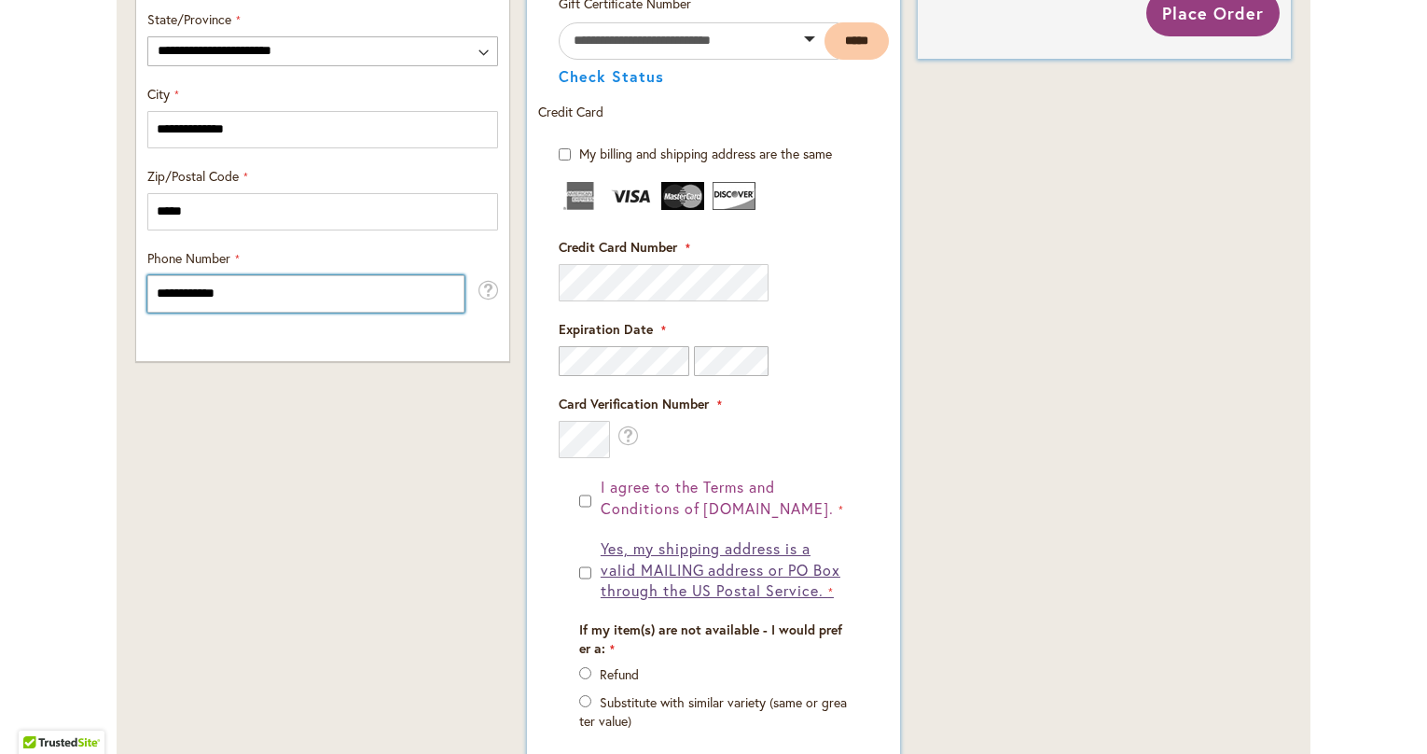
scroll to position [1426, 0]
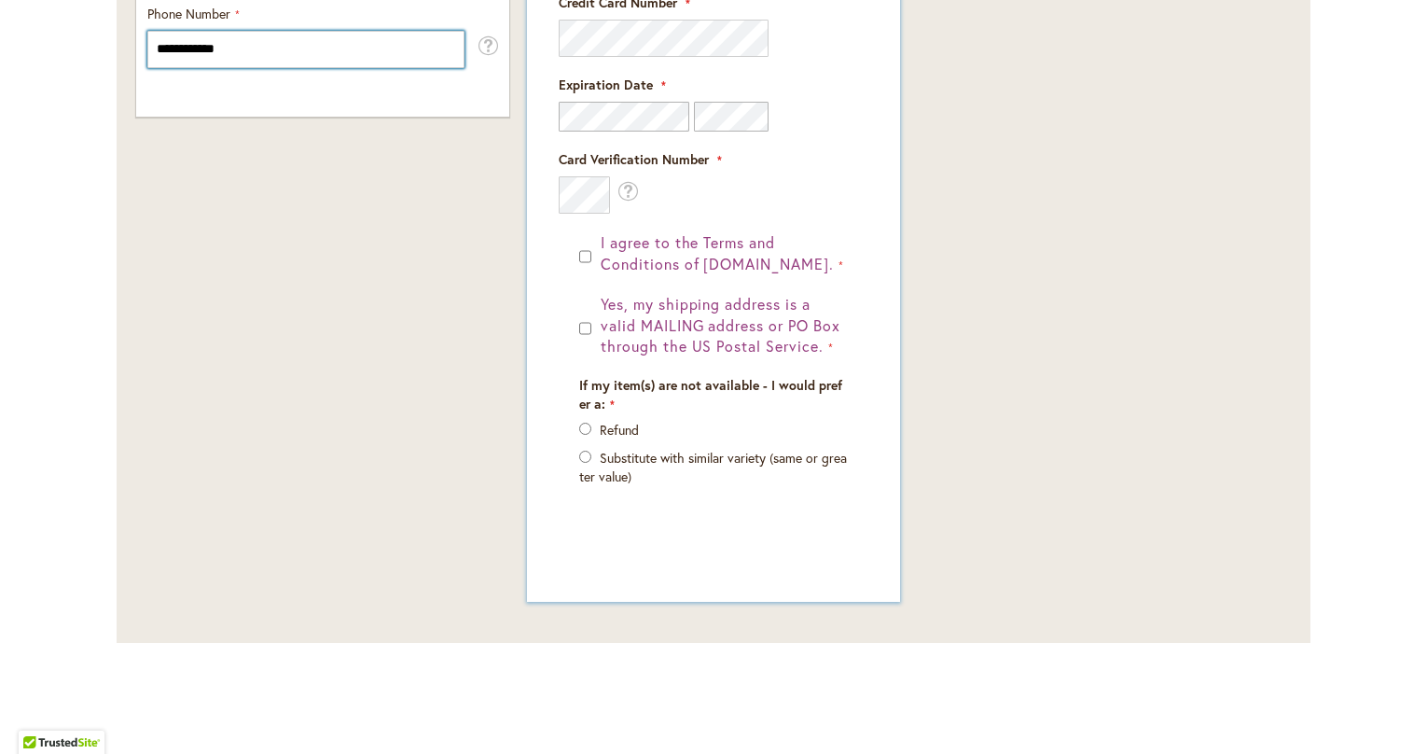
type input "**********"
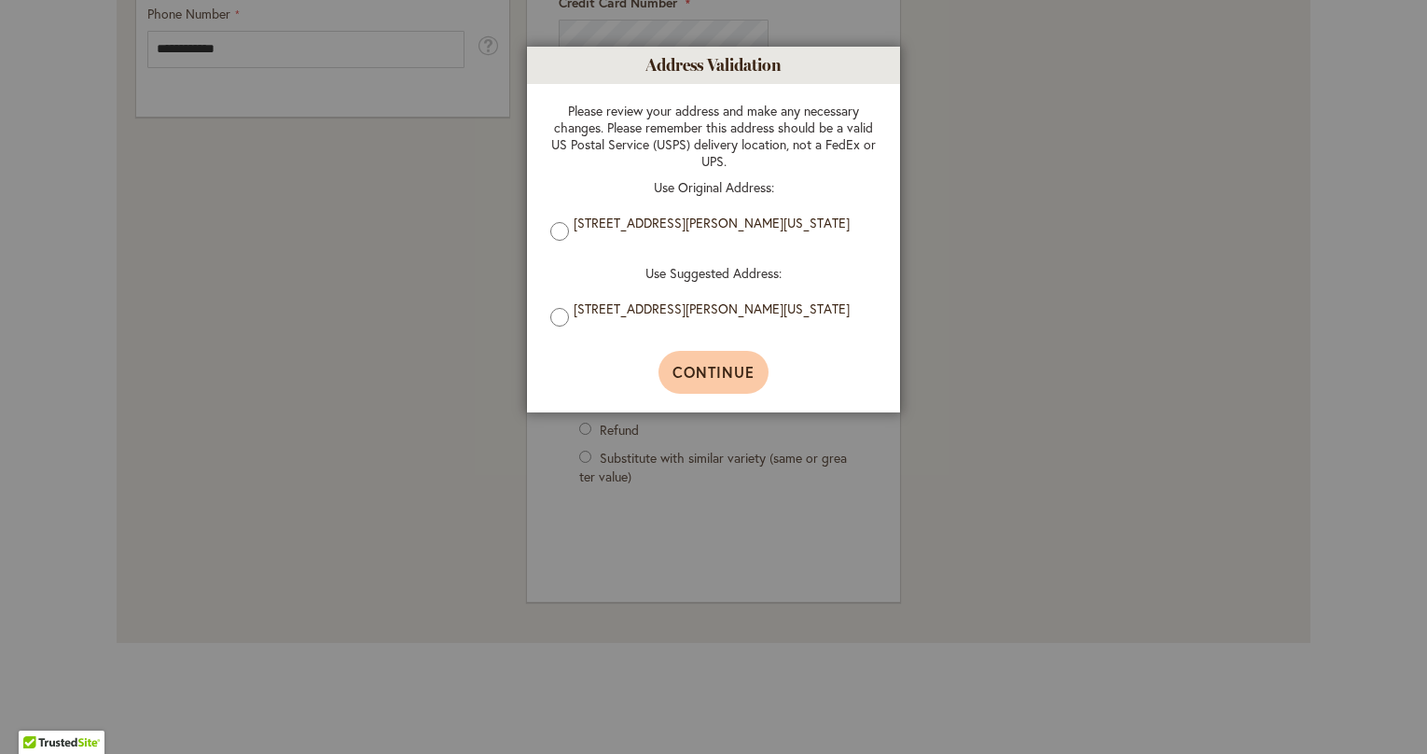
click at [713, 379] on span "Continue" at bounding box center [713, 372] width 83 height 20
type input "**********"
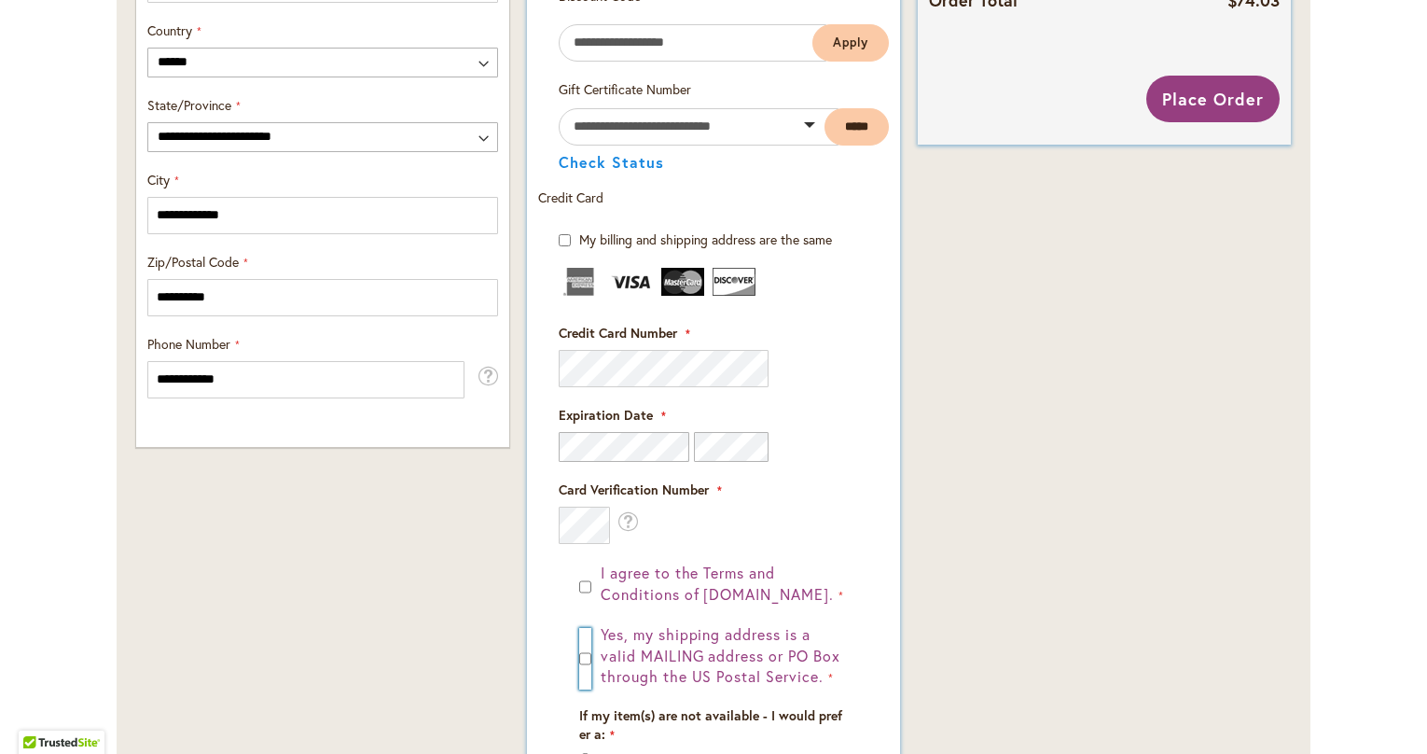
scroll to position [1019, 0]
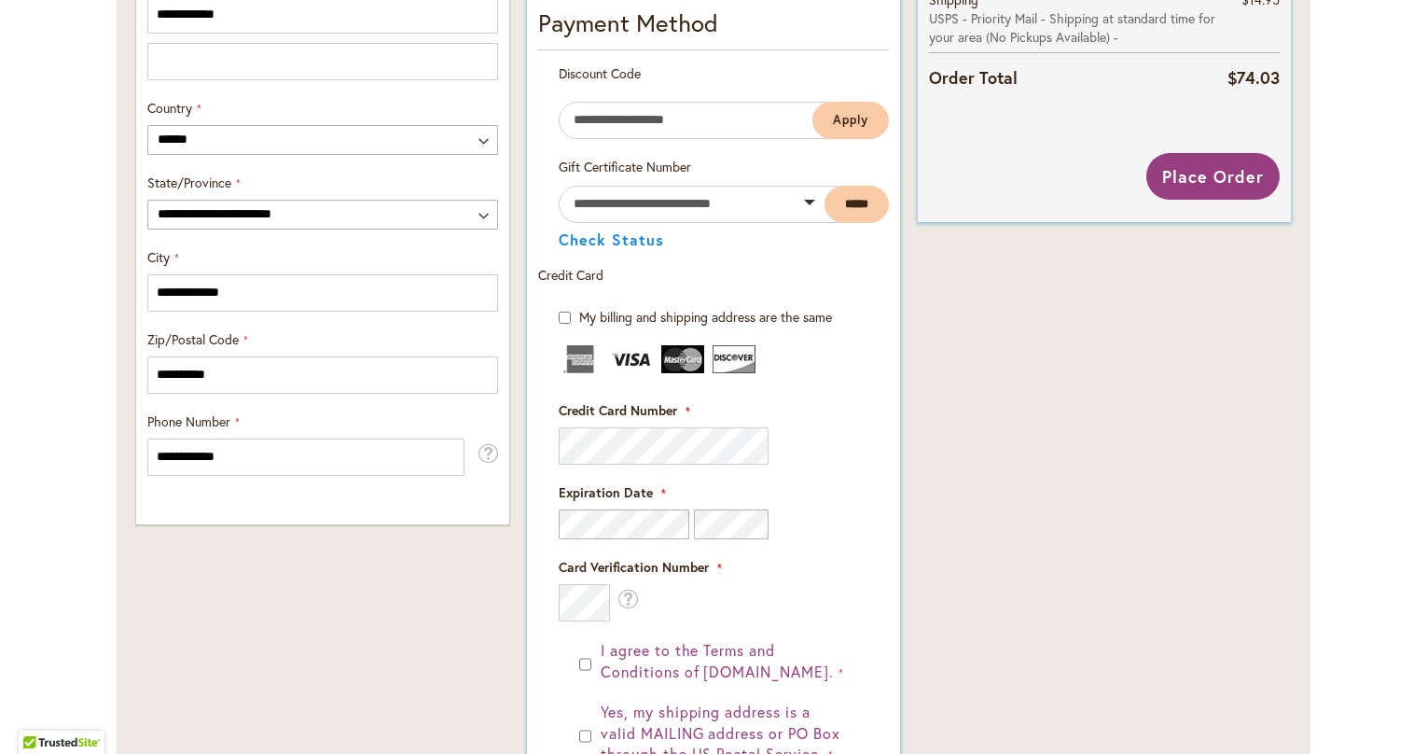
click at [673, 465] on fieldset "Credit Card Information Credit Card Number" at bounding box center [714, 483] width 310 height 276
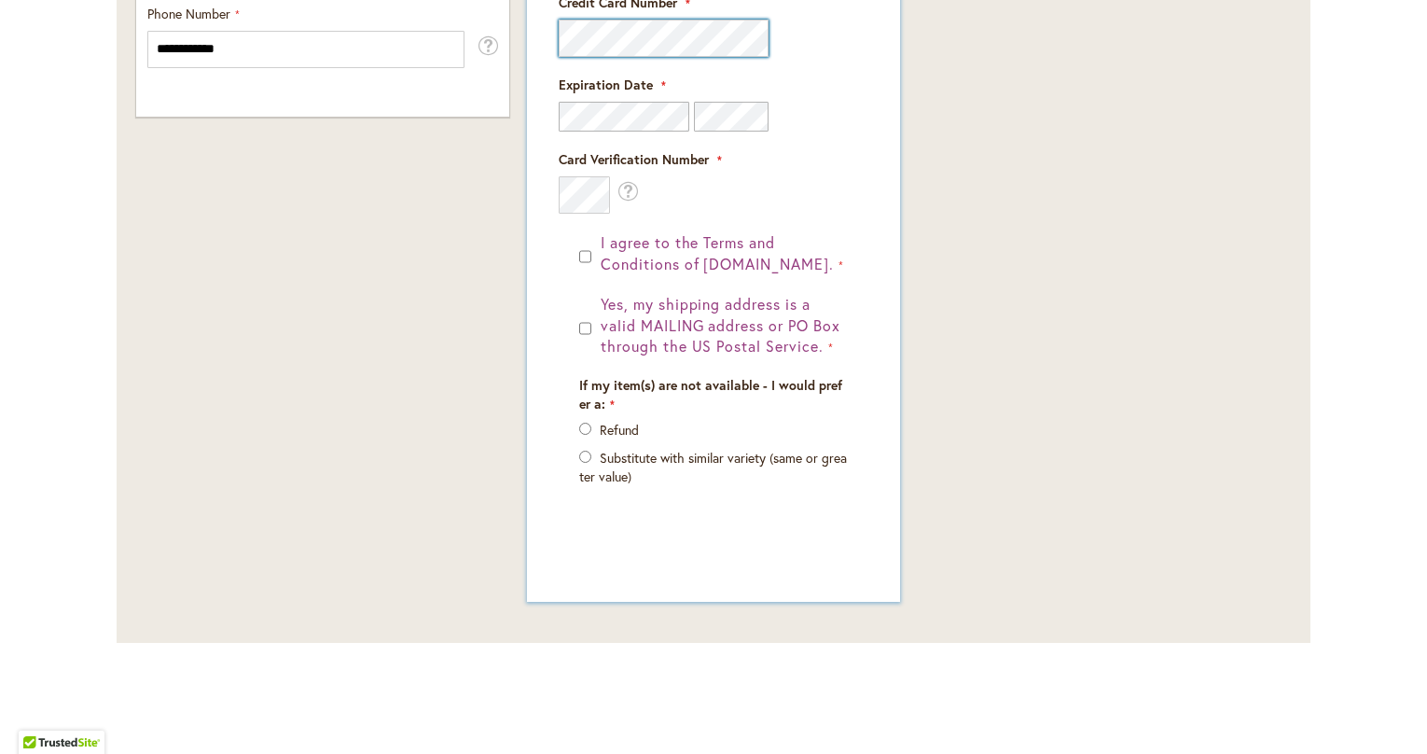
scroll to position [506, 0]
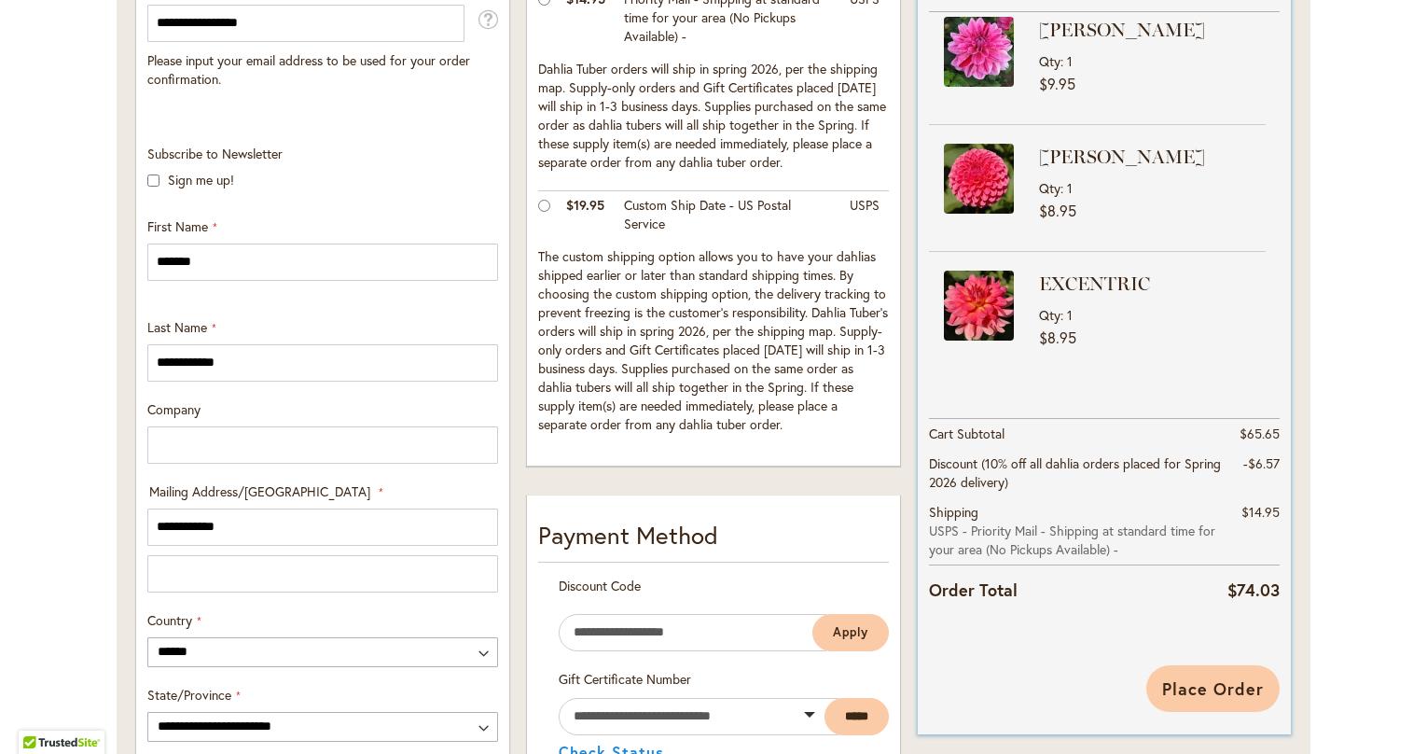
click at [1236, 693] on span "Place Order" at bounding box center [1213, 688] width 102 height 22
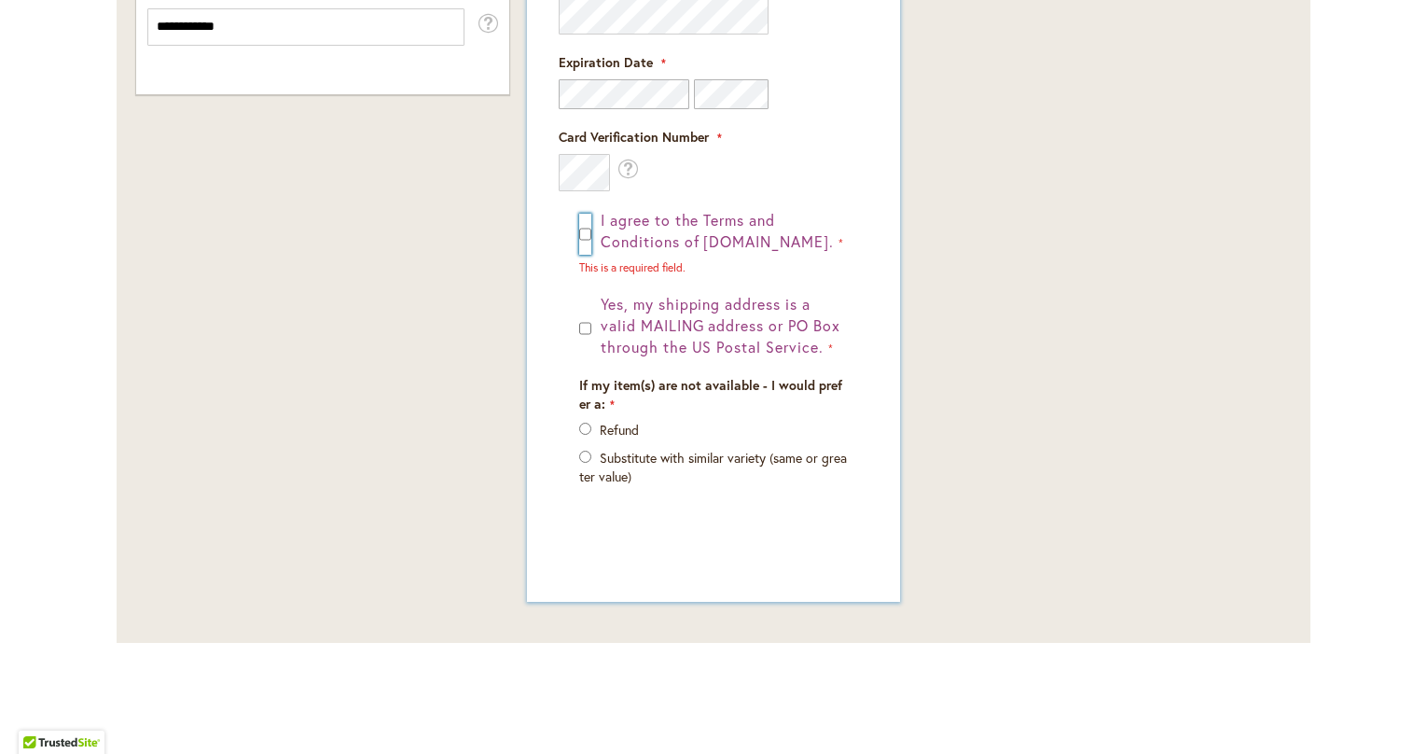
scroll to position [809, 0]
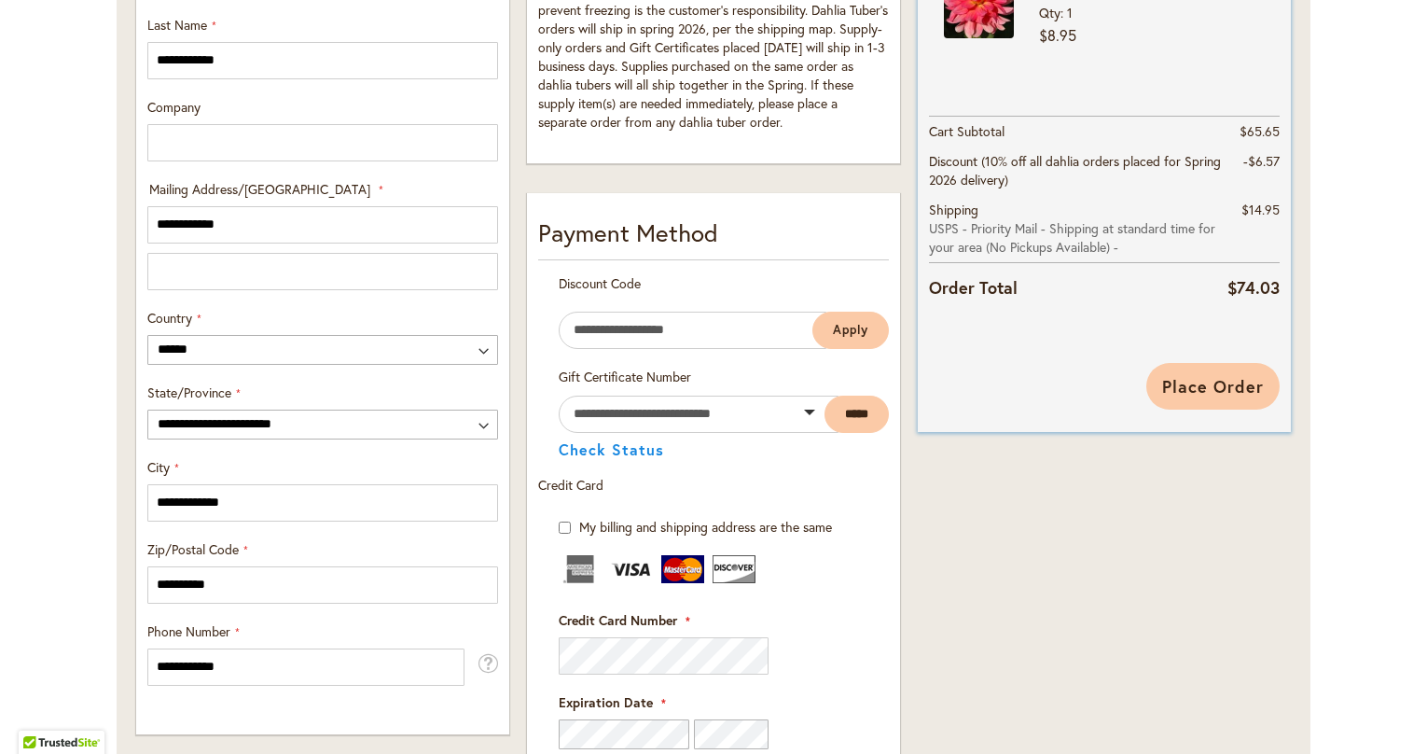
click at [1235, 387] on span "Place Order" at bounding box center [1213, 386] width 102 height 22
